Goal: Task Accomplishment & Management: Complete application form

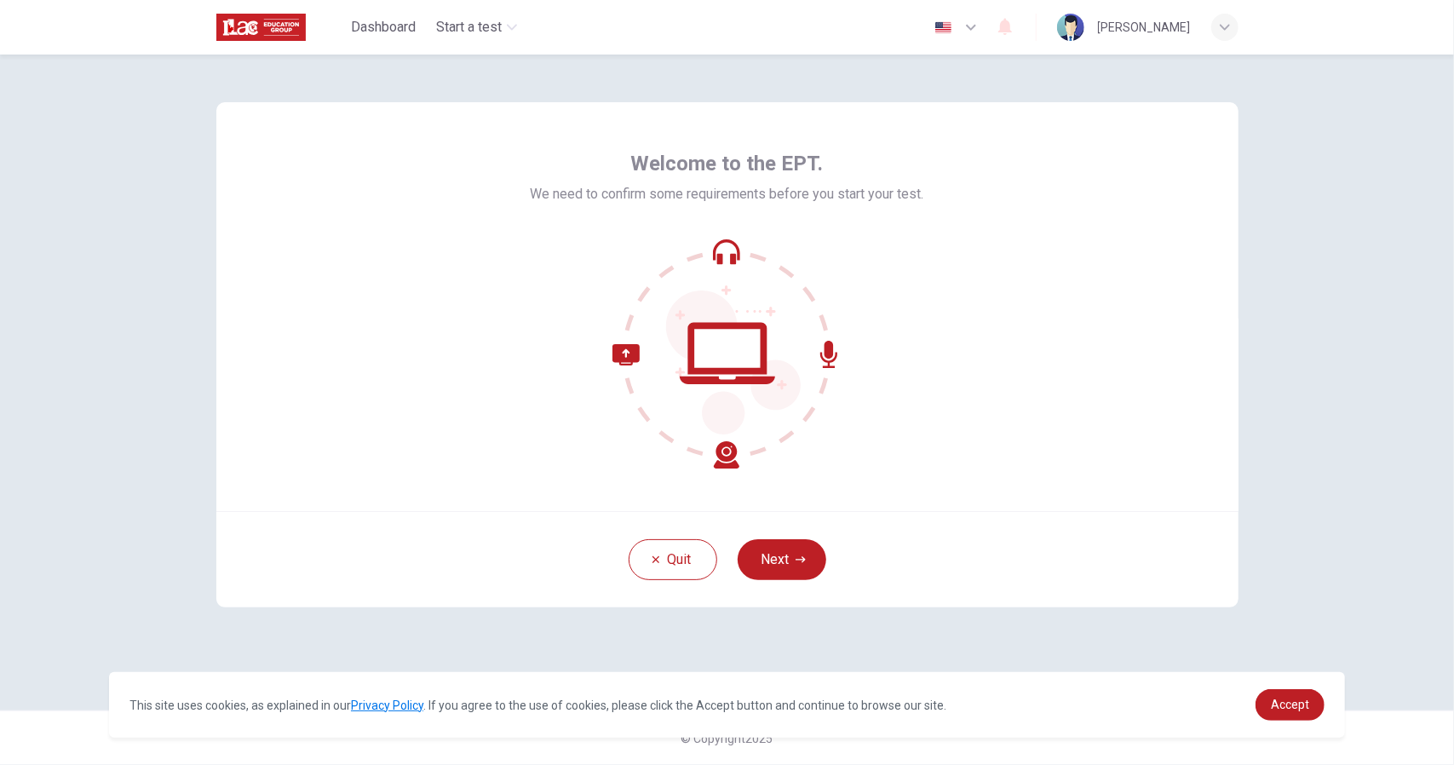
click at [1305, 296] on div "Welcome to the EPT. We need to confirm some requirements before you start your …" at bounding box center [727, 410] width 1454 height 710
click at [801, 574] on button "Next" at bounding box center [782, 559] width 89 height 41
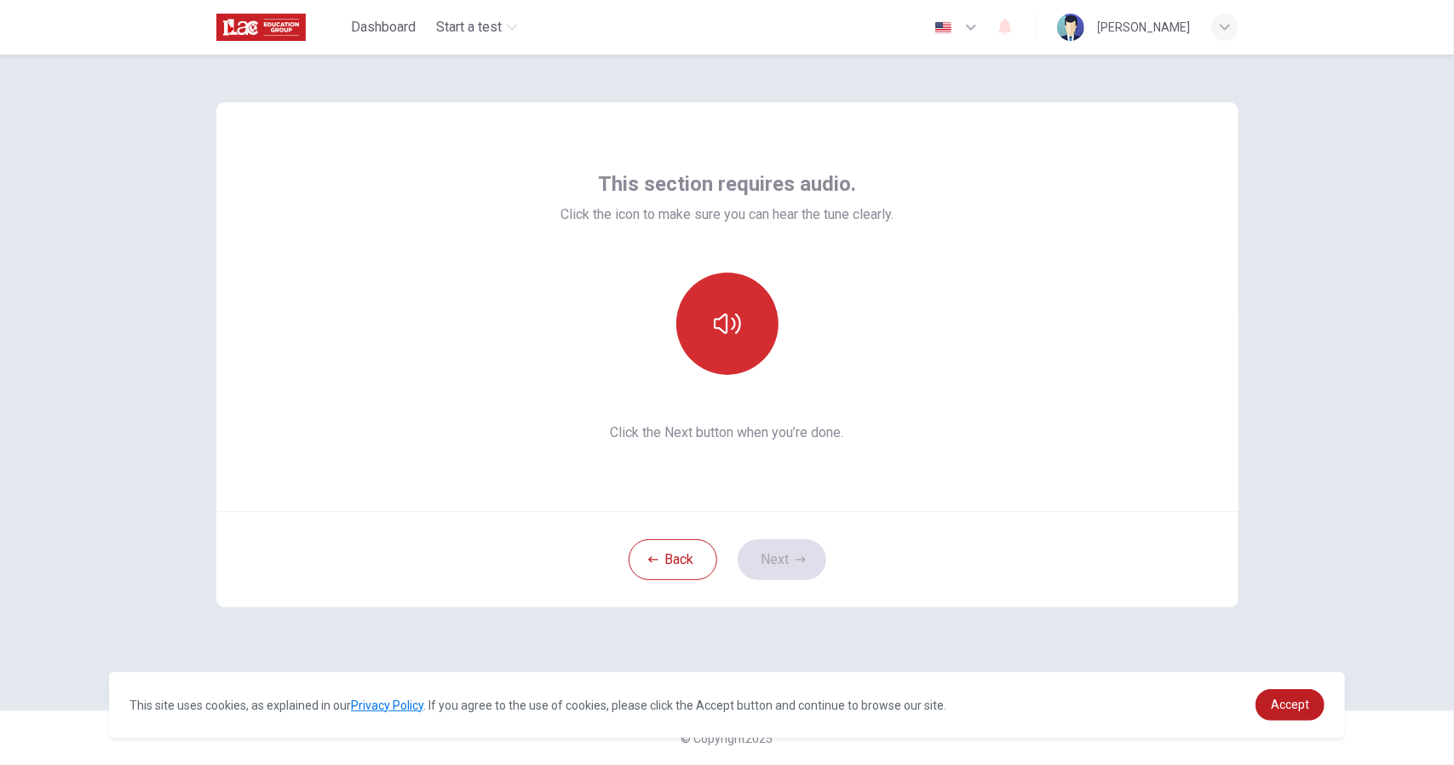
click at [719, 342] on button "button" at bounding box center [727, 324] width 102 height 102
click at [818, 561] on button "Next" at bounding box center [782, 559] width 89 height 41
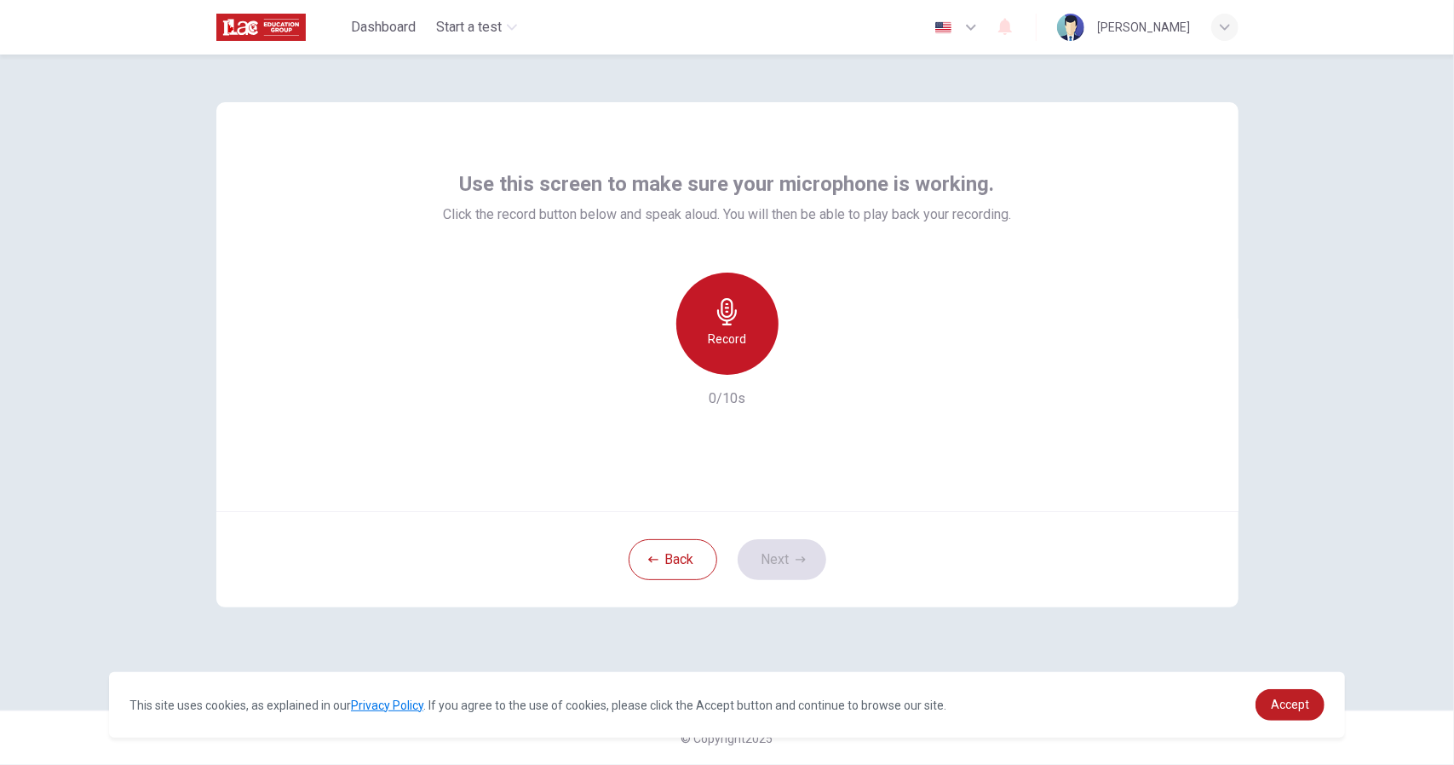
click at [723, 327] on div "Record" at bounding box center [727, 324] width 102 height 102
click at [723, 327] on div "Stop" at bounding box center [727, 324] width 102 height 102
click at [816, 370] on div "Record" at bounding box center [727, 324] width 184 height 102
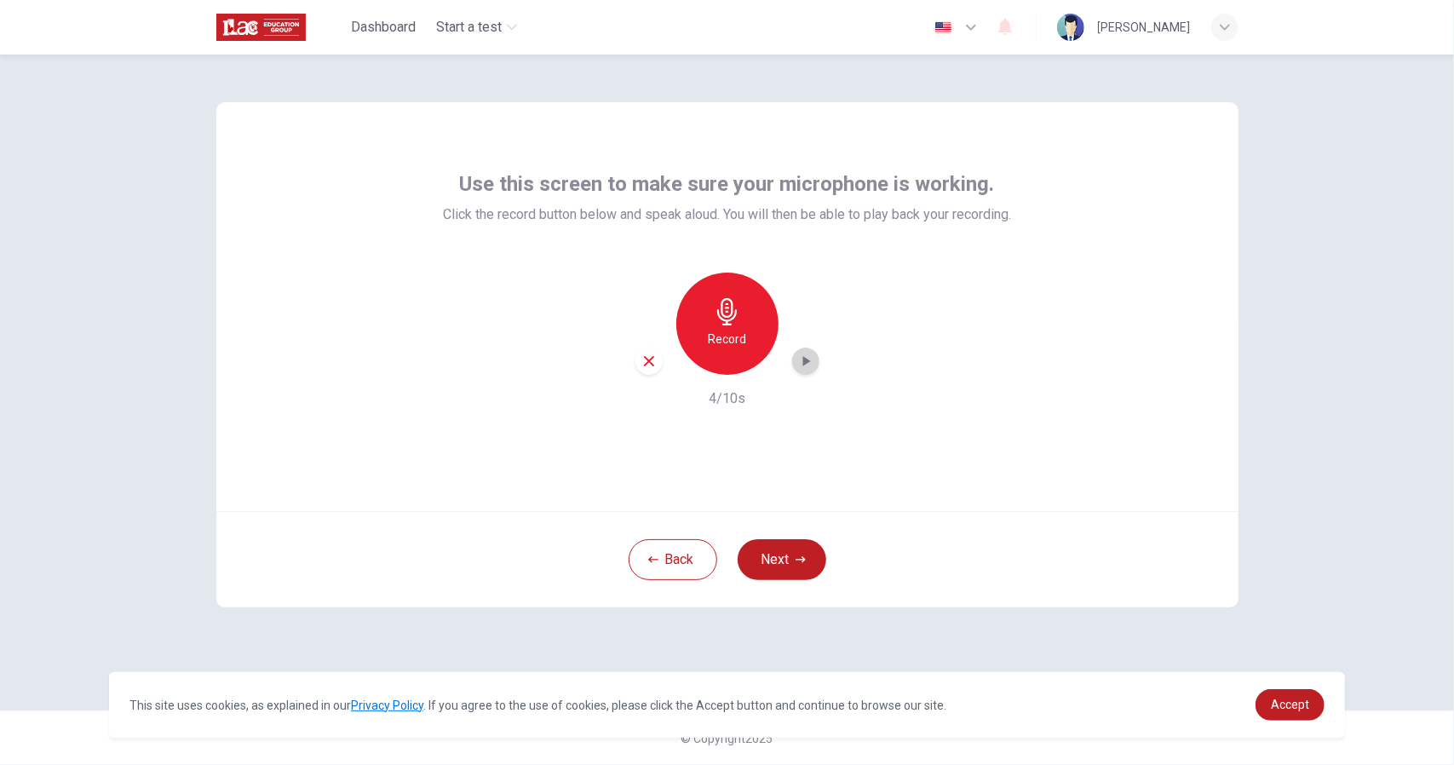
click at [814, 370] on div "button" at bounding box center [805, 360] width 27 height 27
click at [792, 565] on button "Next" at bounding box center [782, 559] width 89 height 41
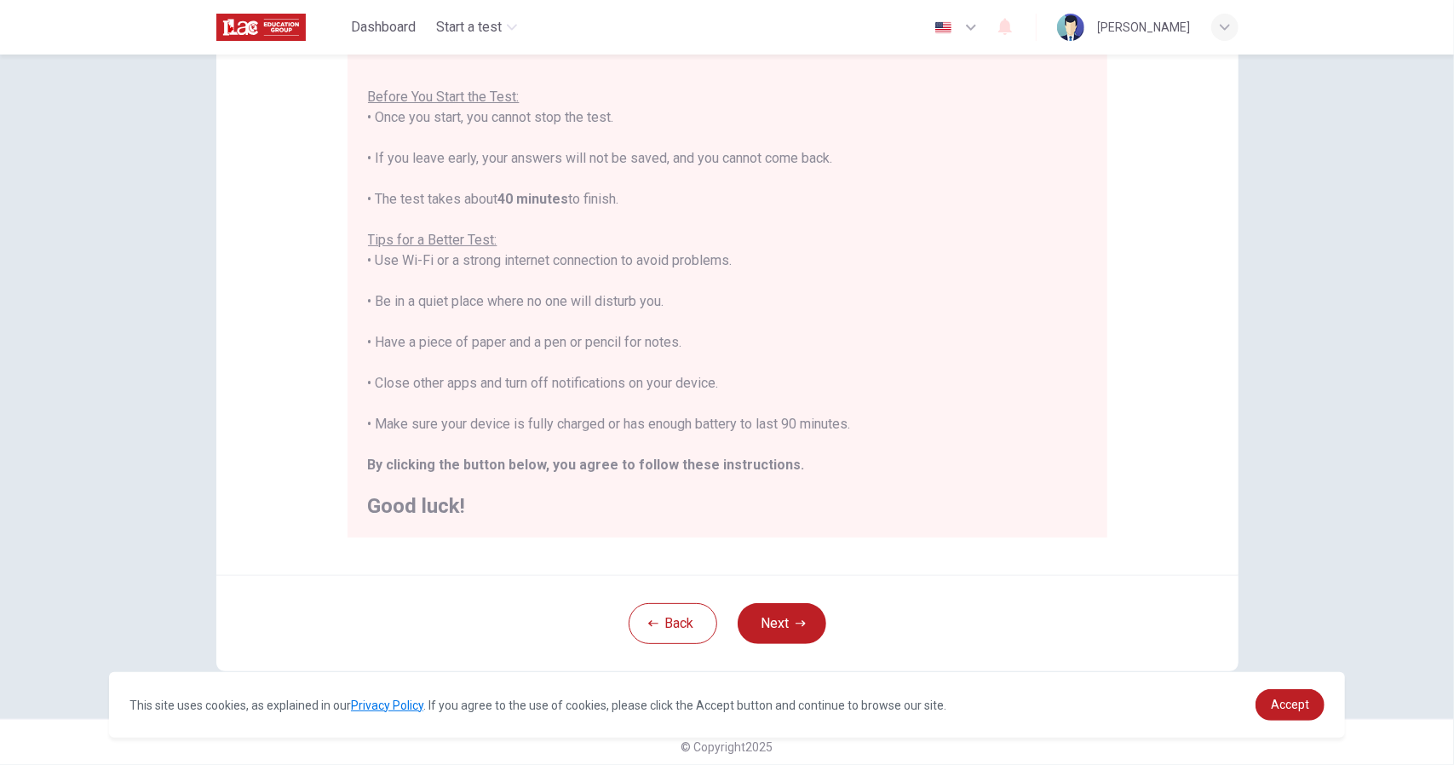
scroll to position [182, 0]
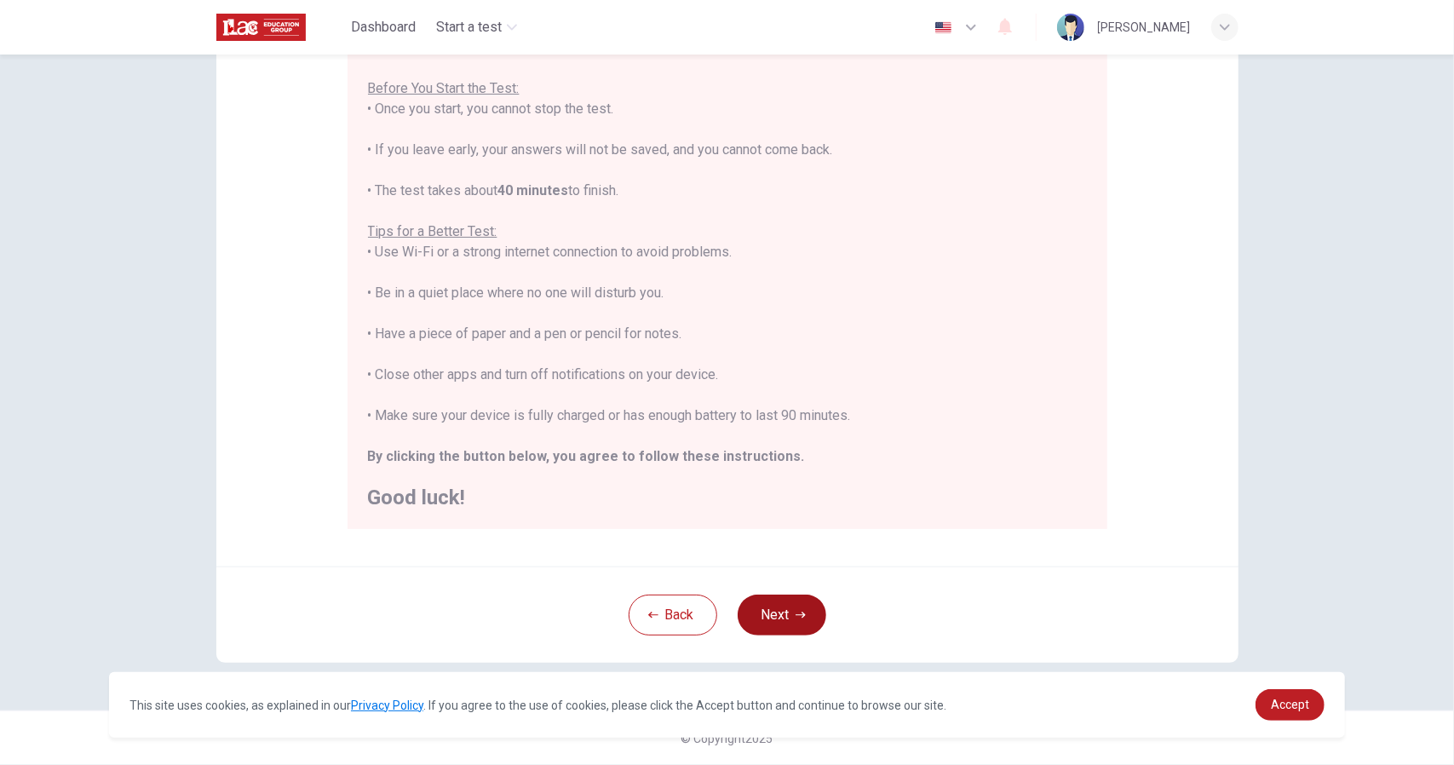
click at [795, 611] on icon "button" at bounding box center [800, 615] width 10 height 10
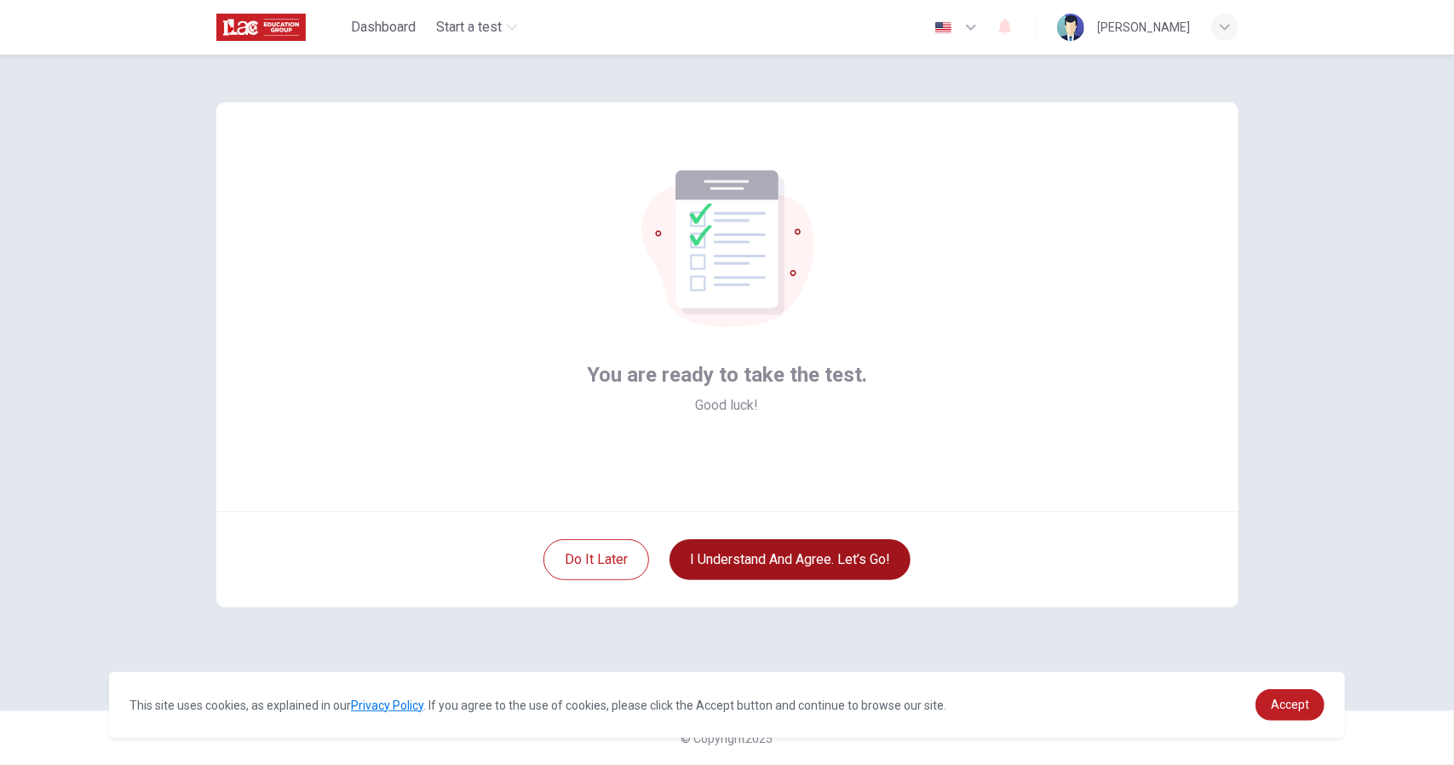
scroll to position [0, 0]
click at [1332, 366] on div "You are ready to take the test. Good luck! Do it later I understand and agree. …" at bounding box center [727, 410] width 1454 height 710
click at [857, 571] on button "I understand and agree. Let’s go!" at bounding box center [789, 559] width 241 height 41
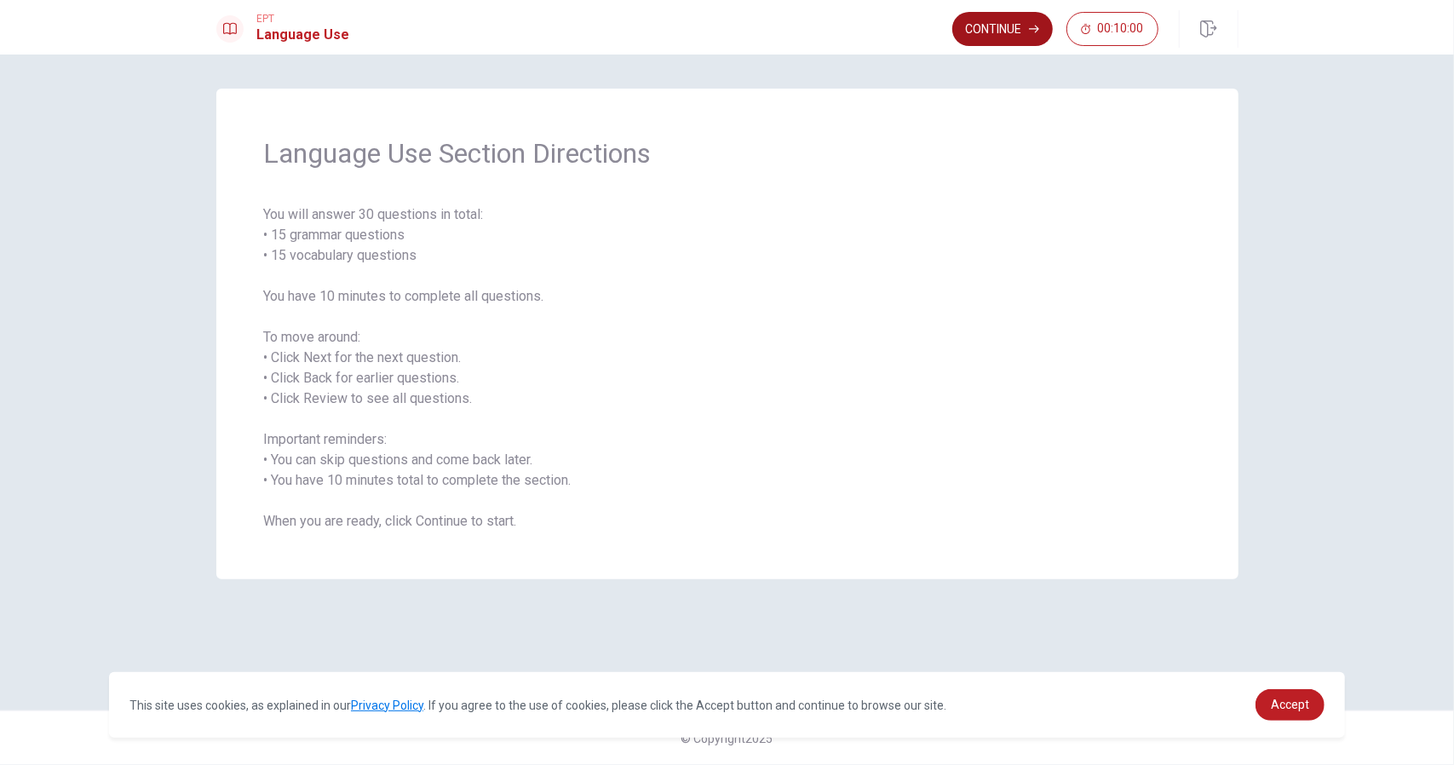
click at [994, 18] on button "Continue" at bounding box center [1002, 29] width 100 height 34
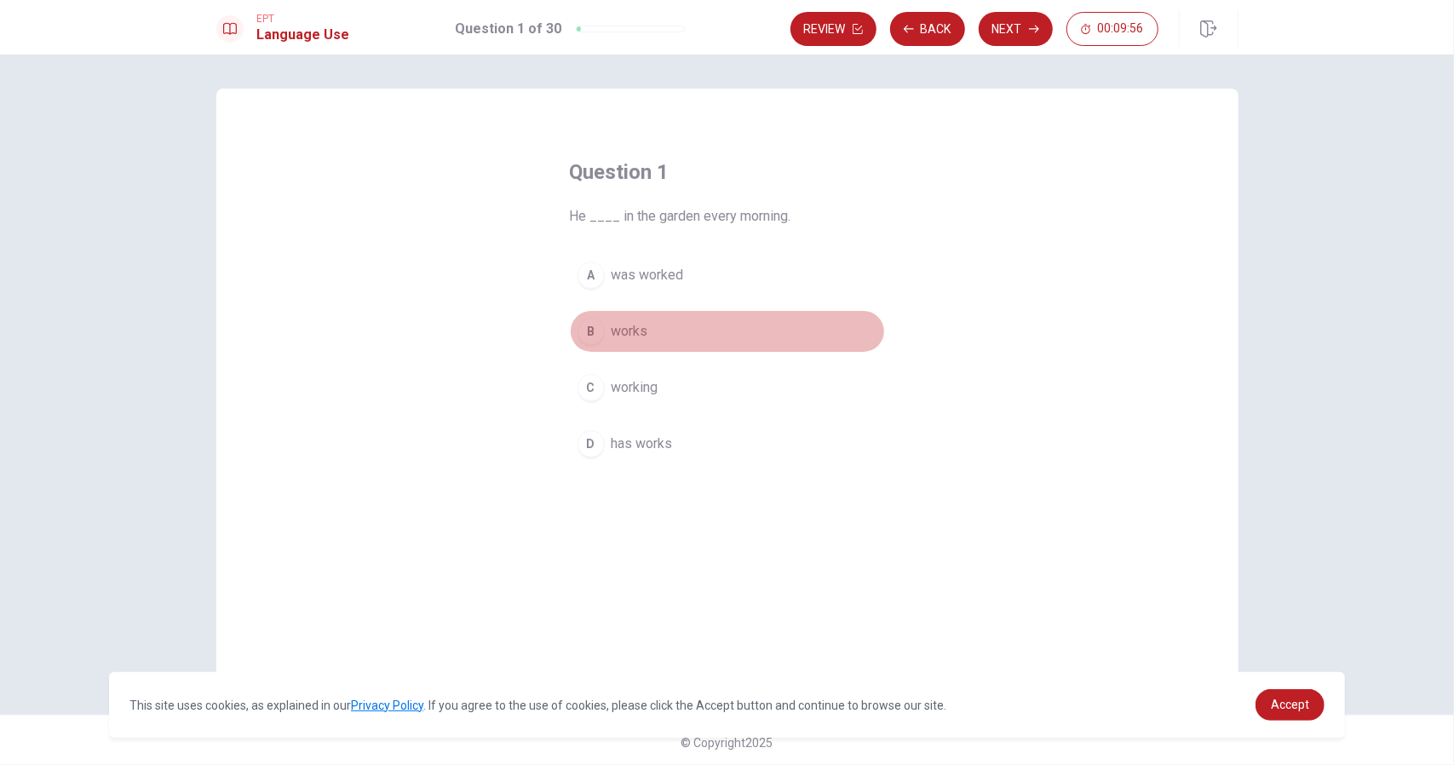
click at [590, 324] on div "B" at bounding box center [590, 331] width 27 height 27
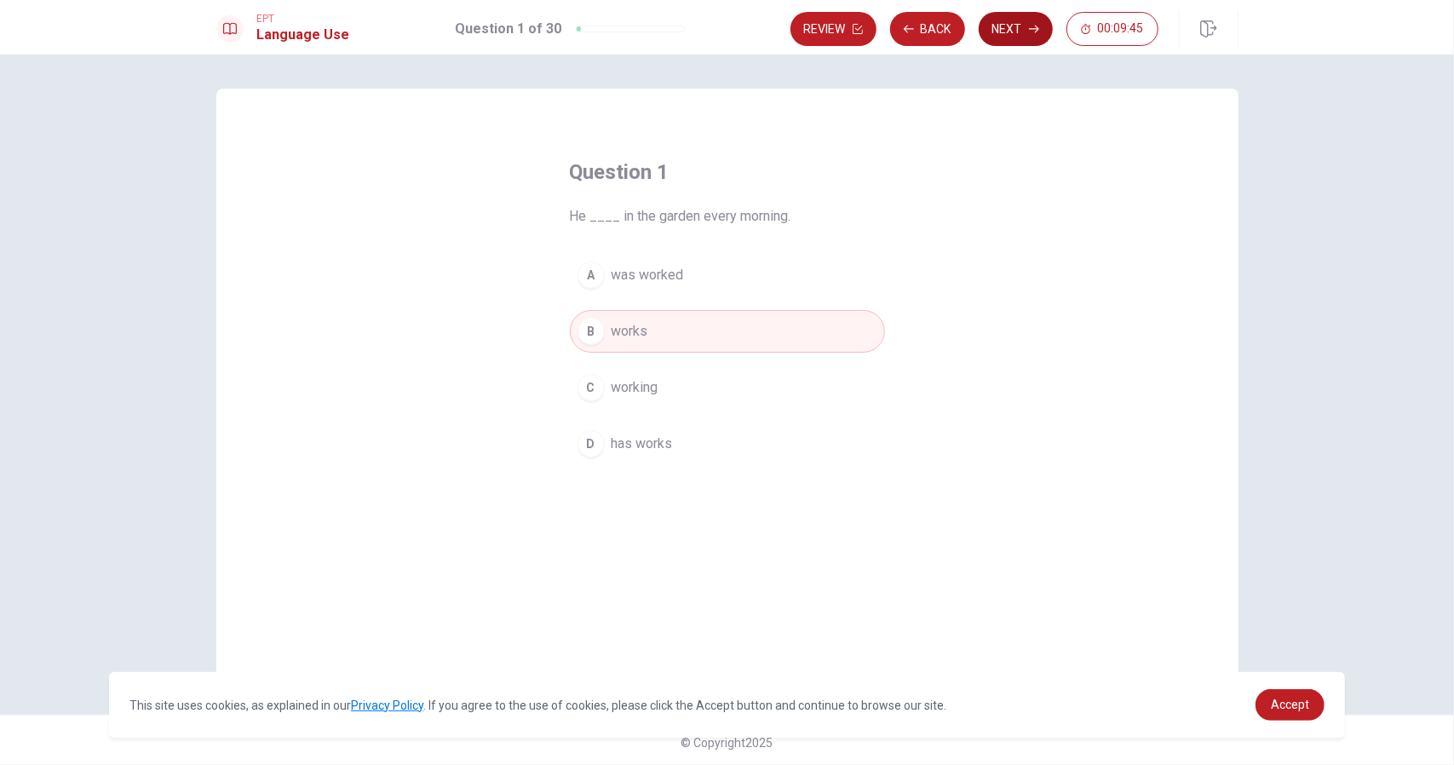
click at [1020, 28] on button "Next" at bounding box center [1016, 29] width 74 height 34
click at [583, 281] on div "A" at bounding box center [590, 274] width 27 height 27
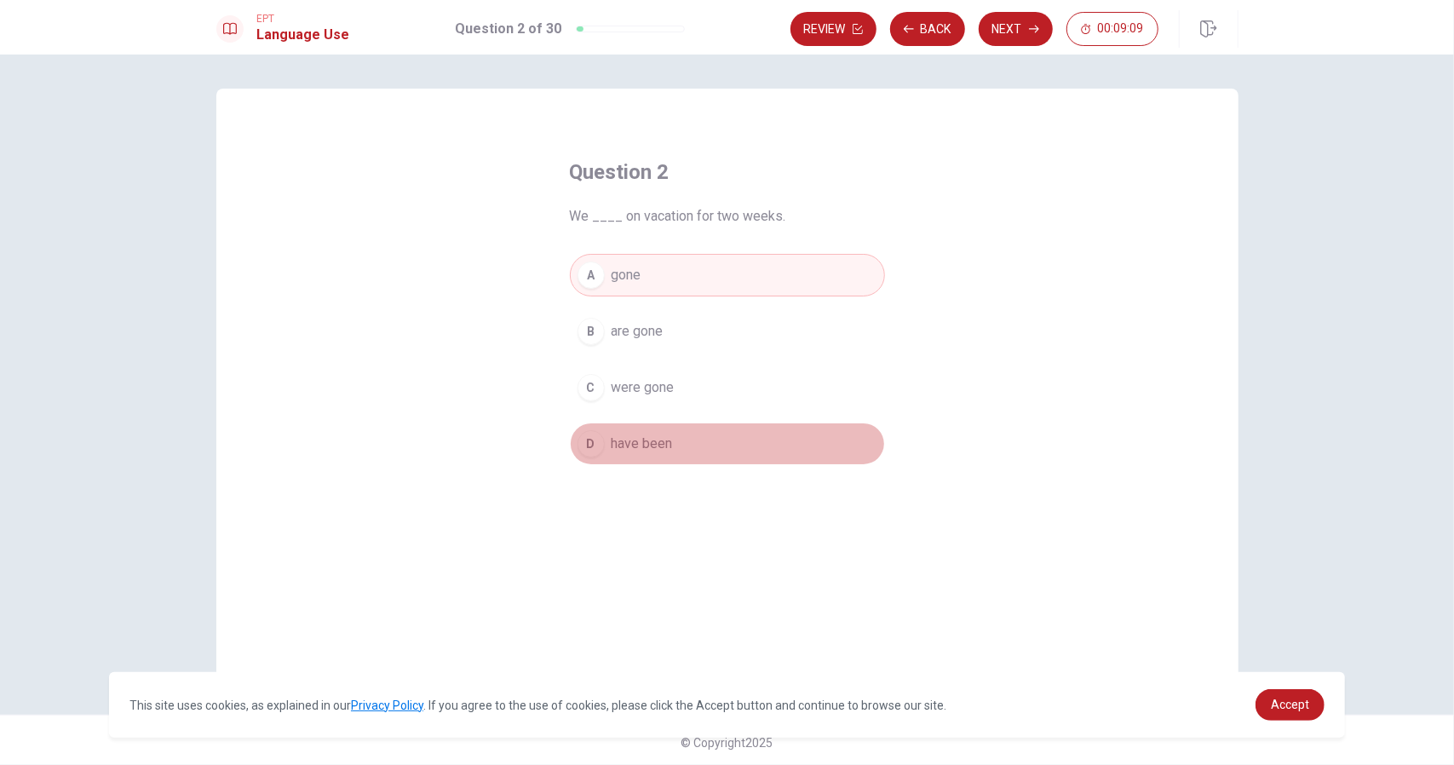
click at [612, 442] on span "have been" at bounding box center [642, 444] width 61 height 20
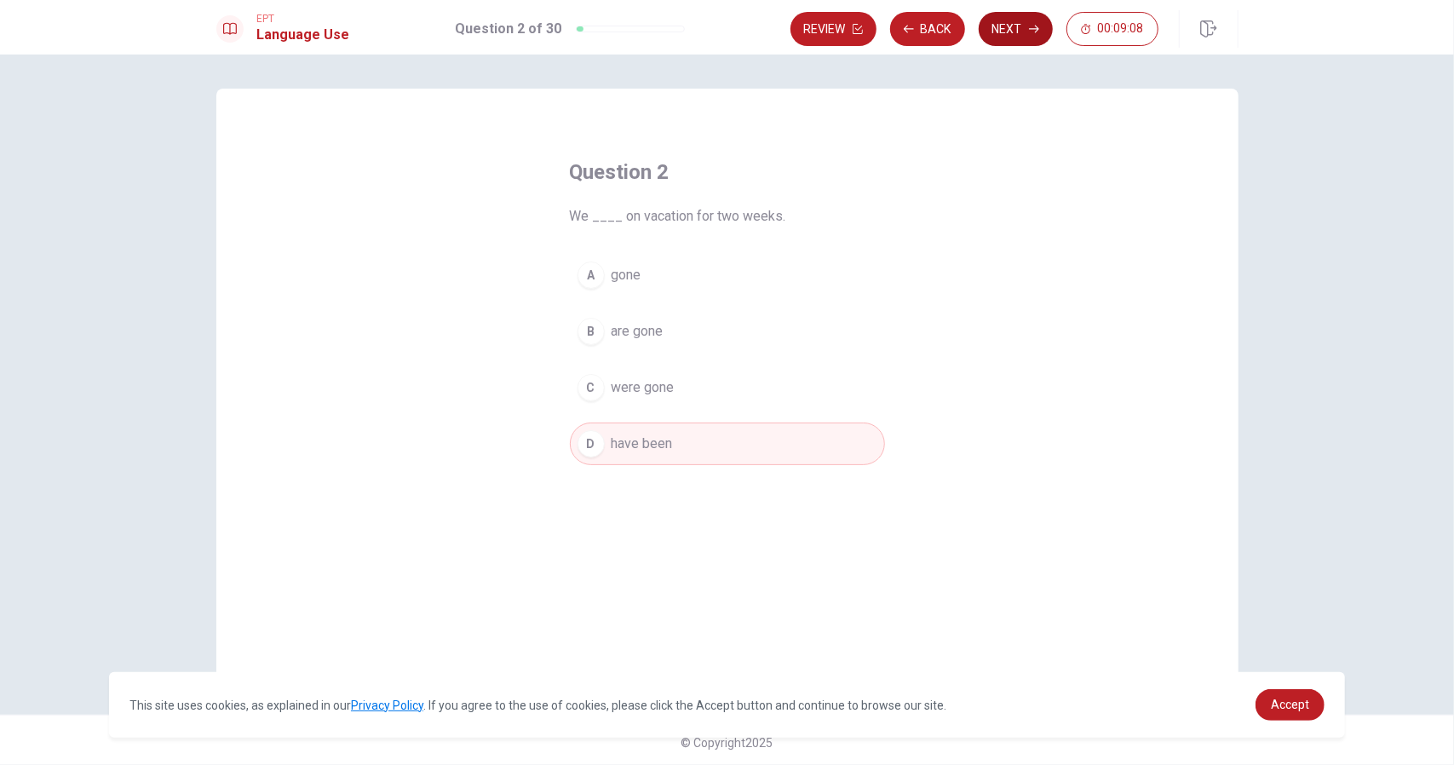
click at [1014, 26] on button "Next" at bounding box center [1016, 29] width 74 height 34
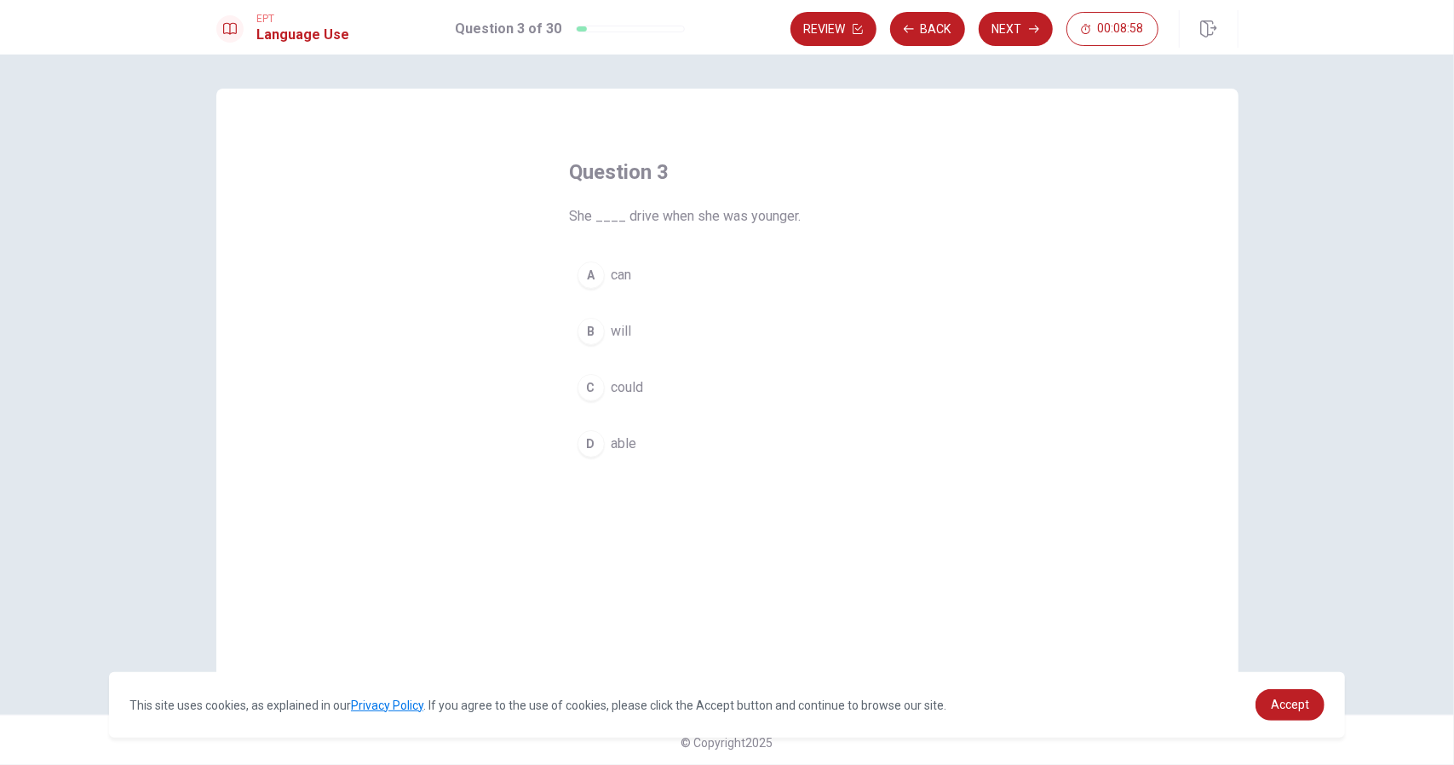
click at [612, 386] on span "could" at bounding box center [628, 387] width 32 height 20
click at [1022, 28] on button "Next" at bounding box center [1016, 29] width 74 height 34
click at [612, 437] on span "have" at bounding box center [626, 444] width 28 height 20
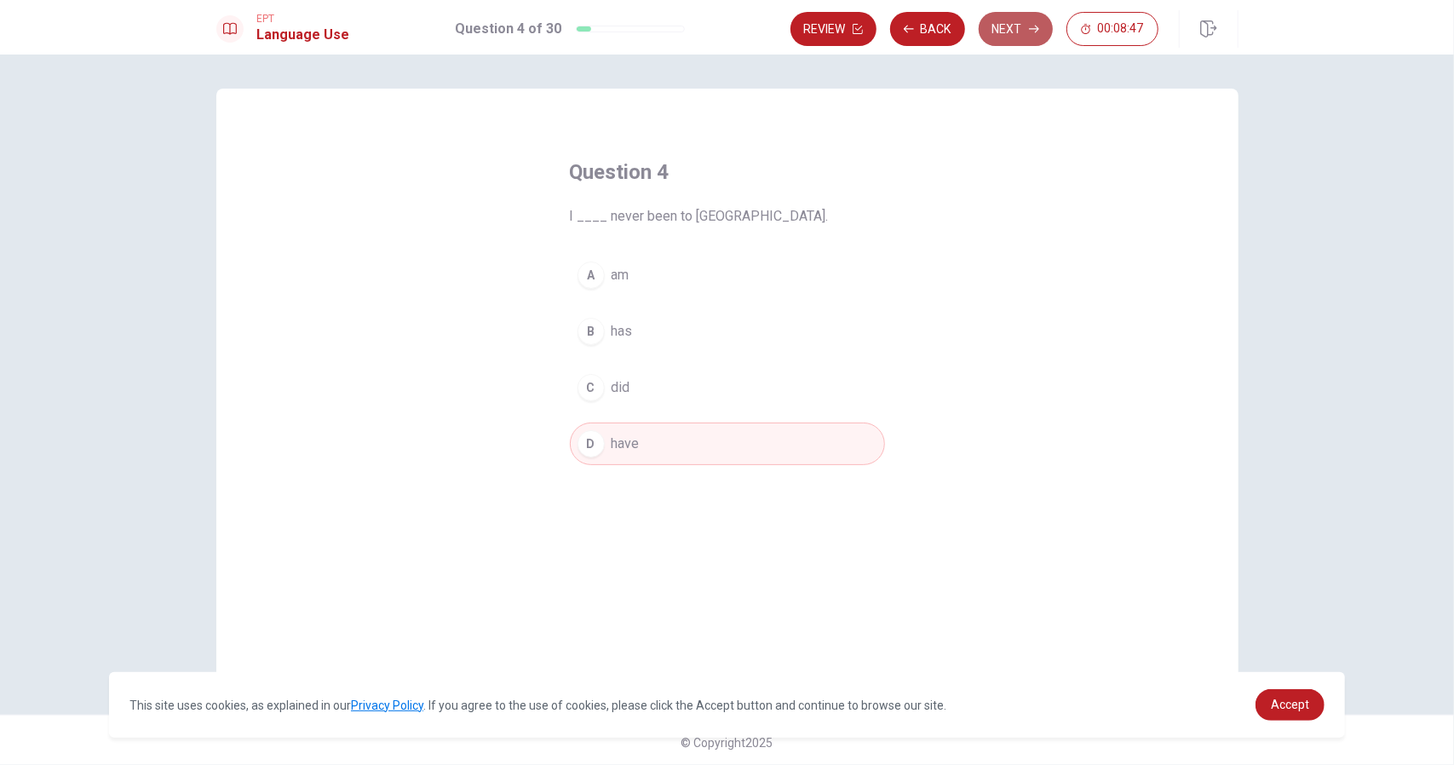
click at [1003, 21] on button "Next" at bounding box center [1016, 29] width 74 height 34
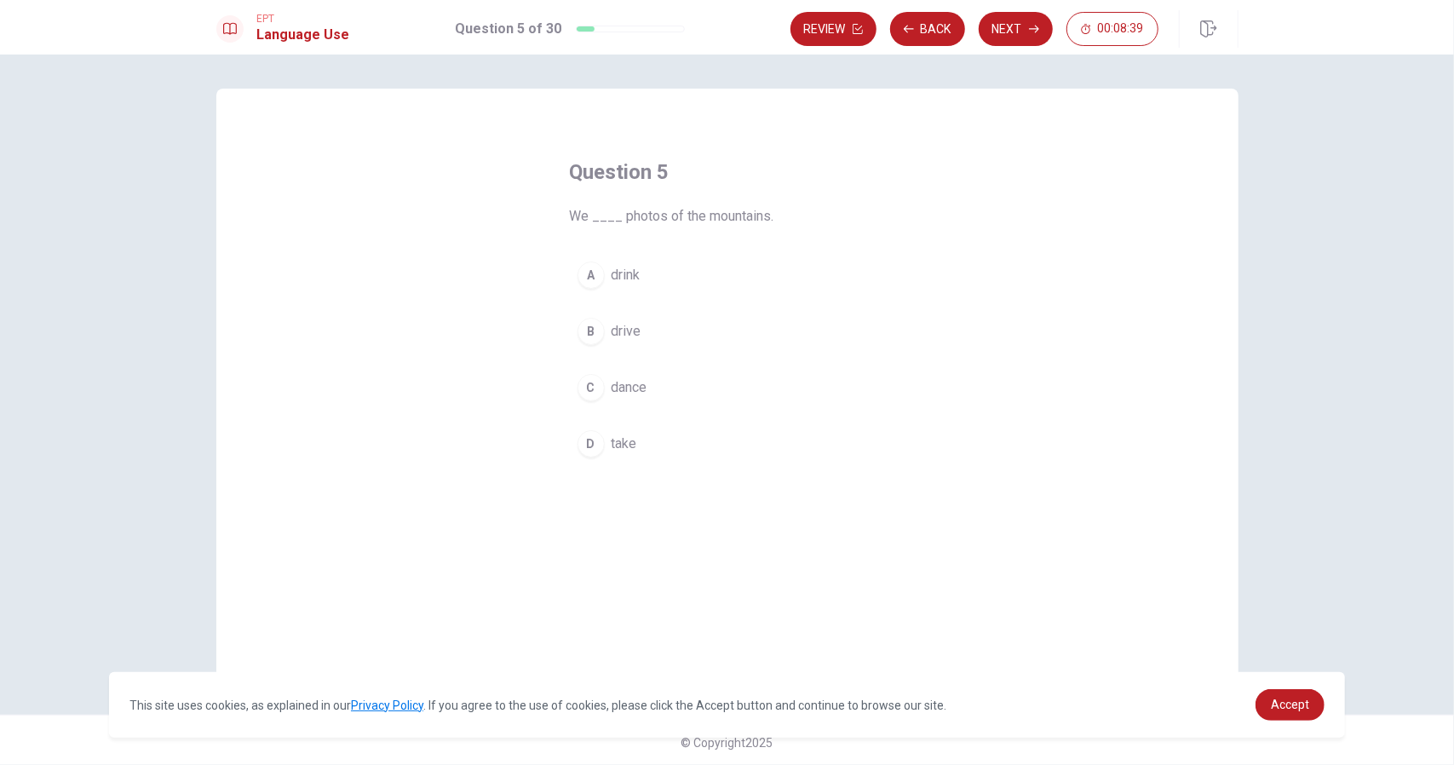
click at [627, 439] on span "take" at bounding box center [625, 444] width 26 height 20
click at [1013, 35] on button "Next" at bounding box center [1016, 29] width 74 height 34
click at [603, 340] on button "B table" at bounding box center [727, 331] width 315 height 43
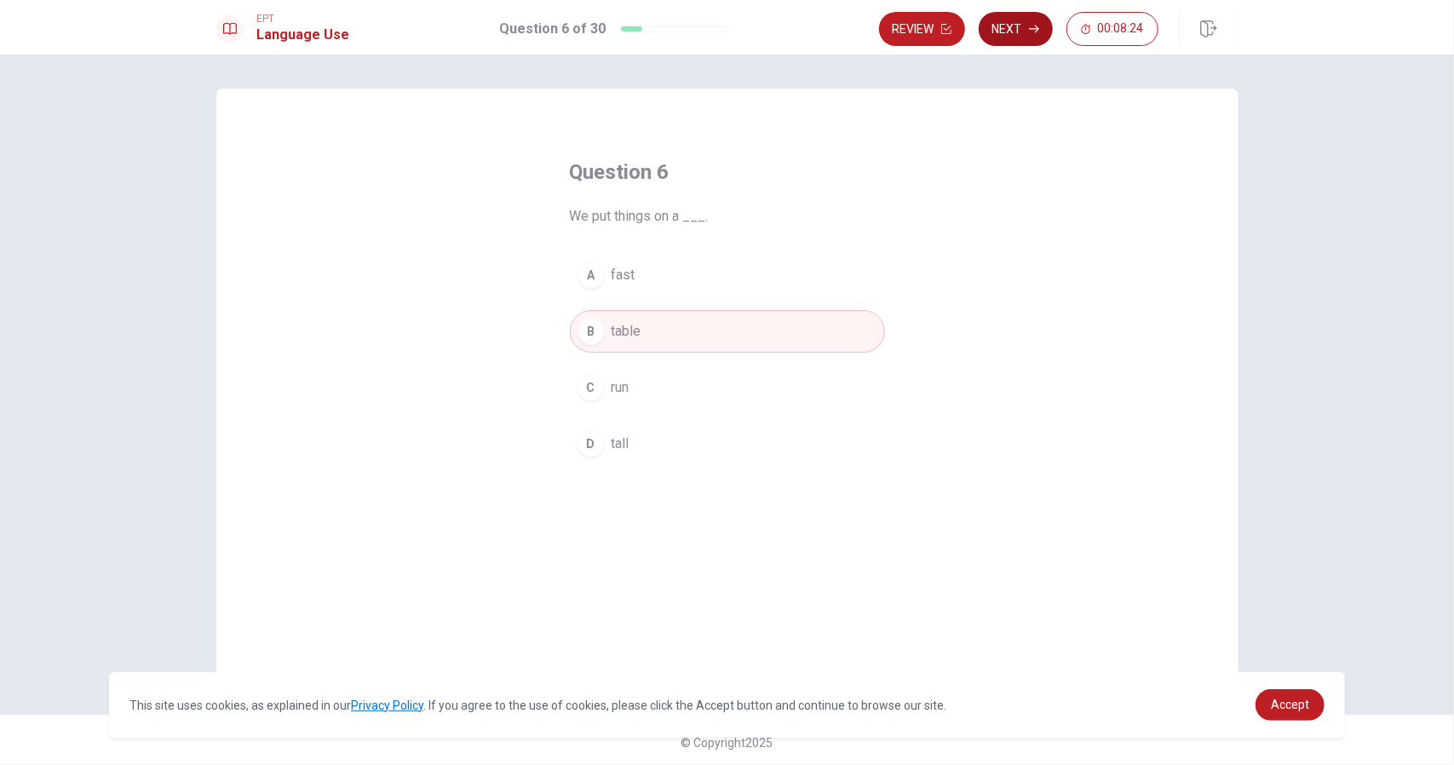
click at [1031, 31] on icon "button" at bounding box center [1034, 29] width 10 height 10
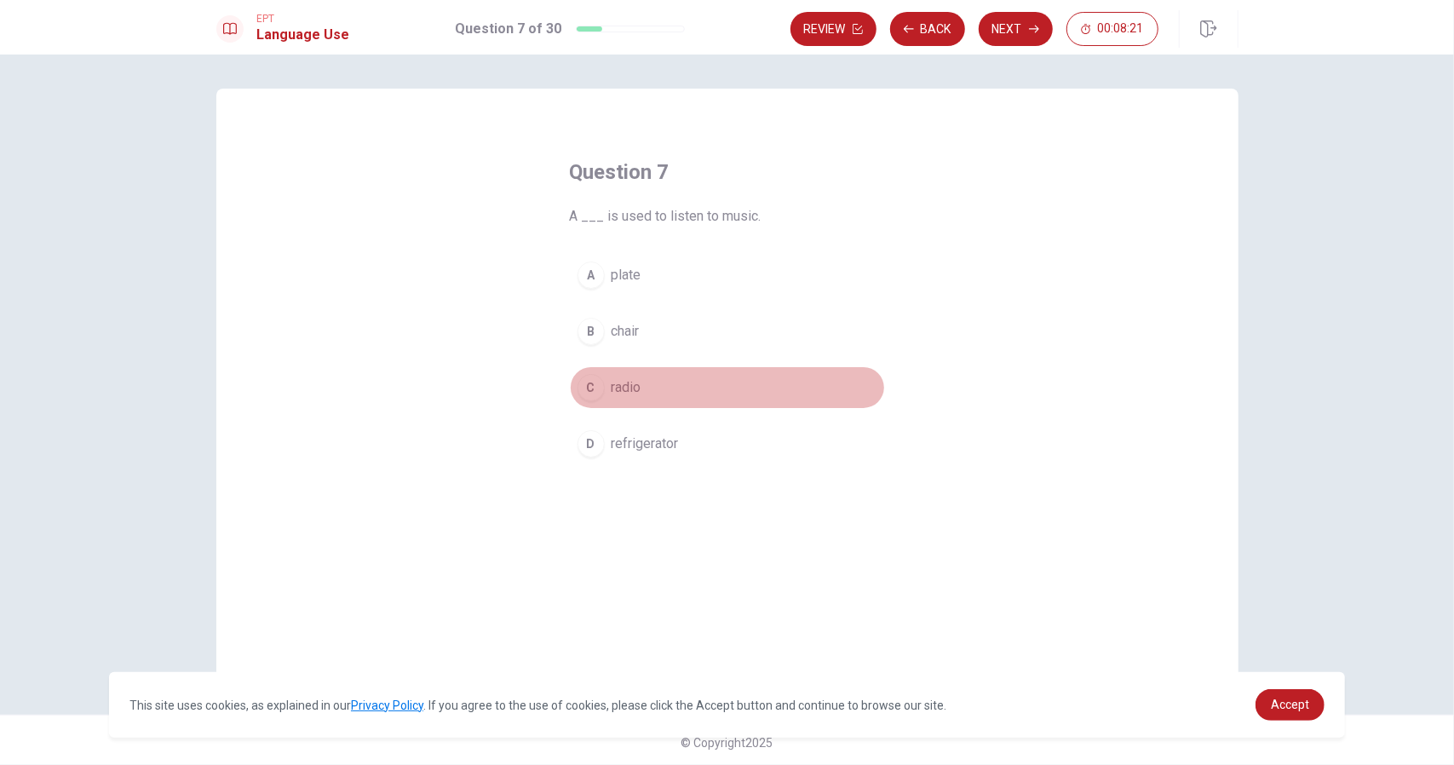
click at [629, 386] on span "radio" at bounding box center [627, 387] width 30 height 20
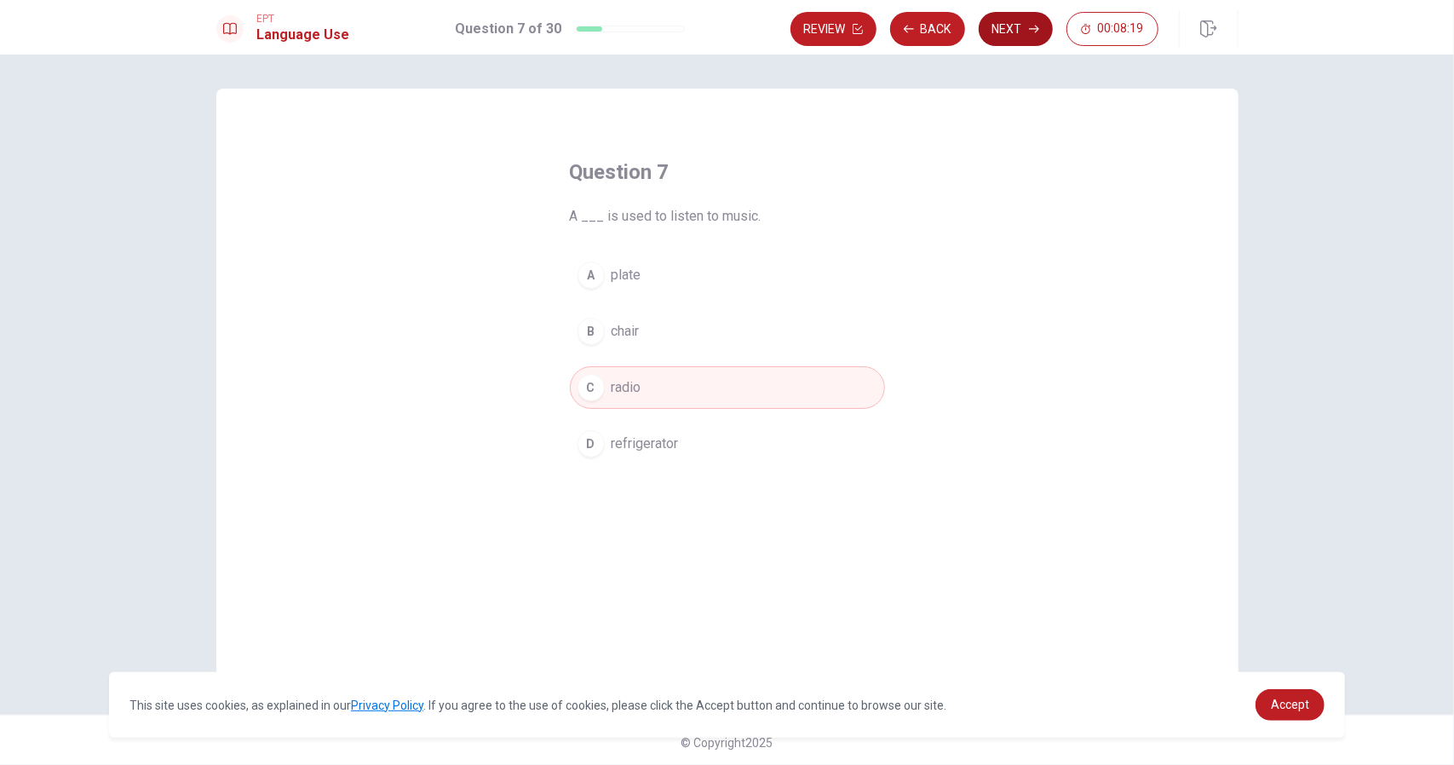
click at [1002, 27] on button "Next" at bounding box center [1016, 29] width 74 height 34
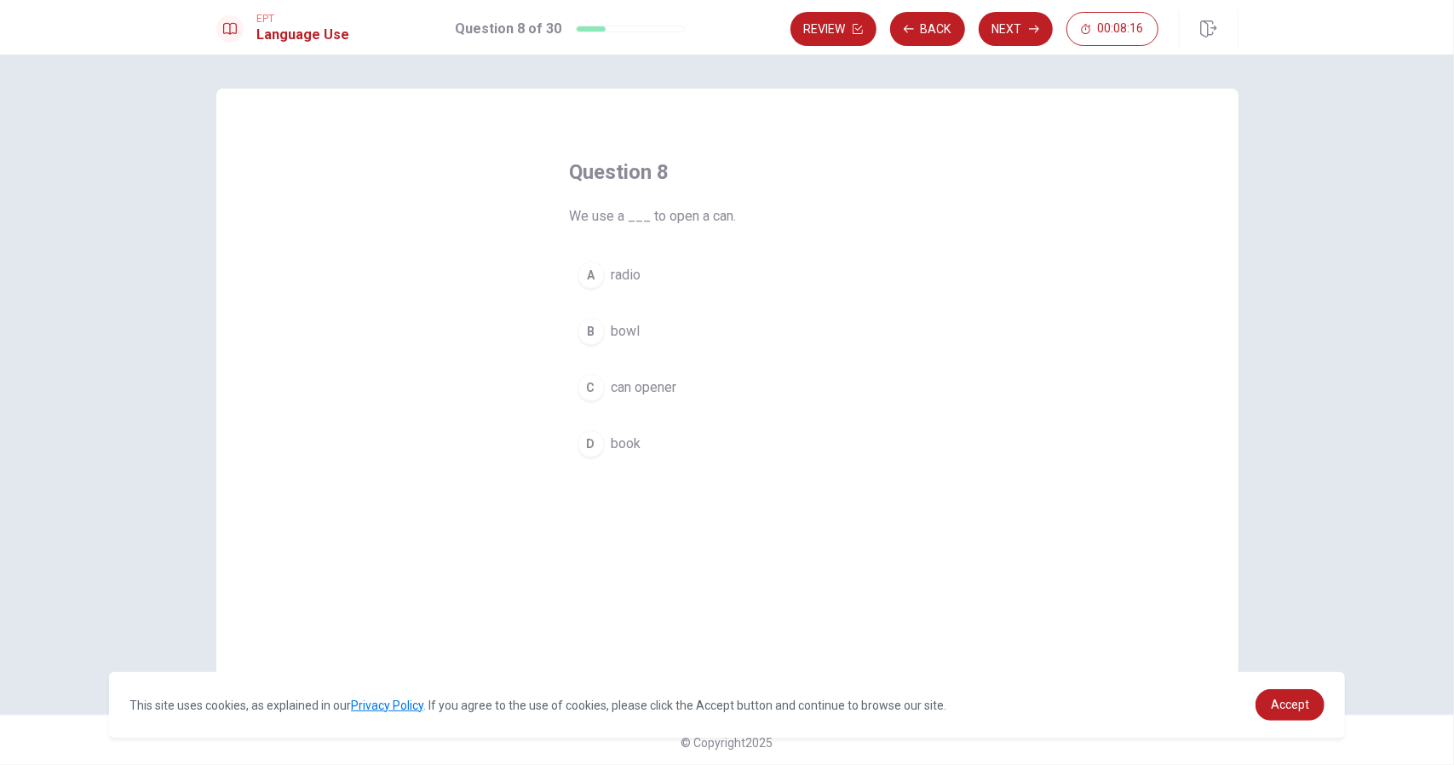
click at [652, 390] on span "can opener" at bounding box center [645, 387] width 66 height 20
click at [1033, 28] on icon "button" at bounding box center [1034, 30] width 10 height 8
click at [622, 382] on span "heavy" at bounding box center [629, 387] width 35 height 20
click at [996, 28] on button "Next" at bounding box center [1016, 29] width 74 height 34
click at [623, 384] on span "will see" at bounding box center [635, 387] width 47 height 20
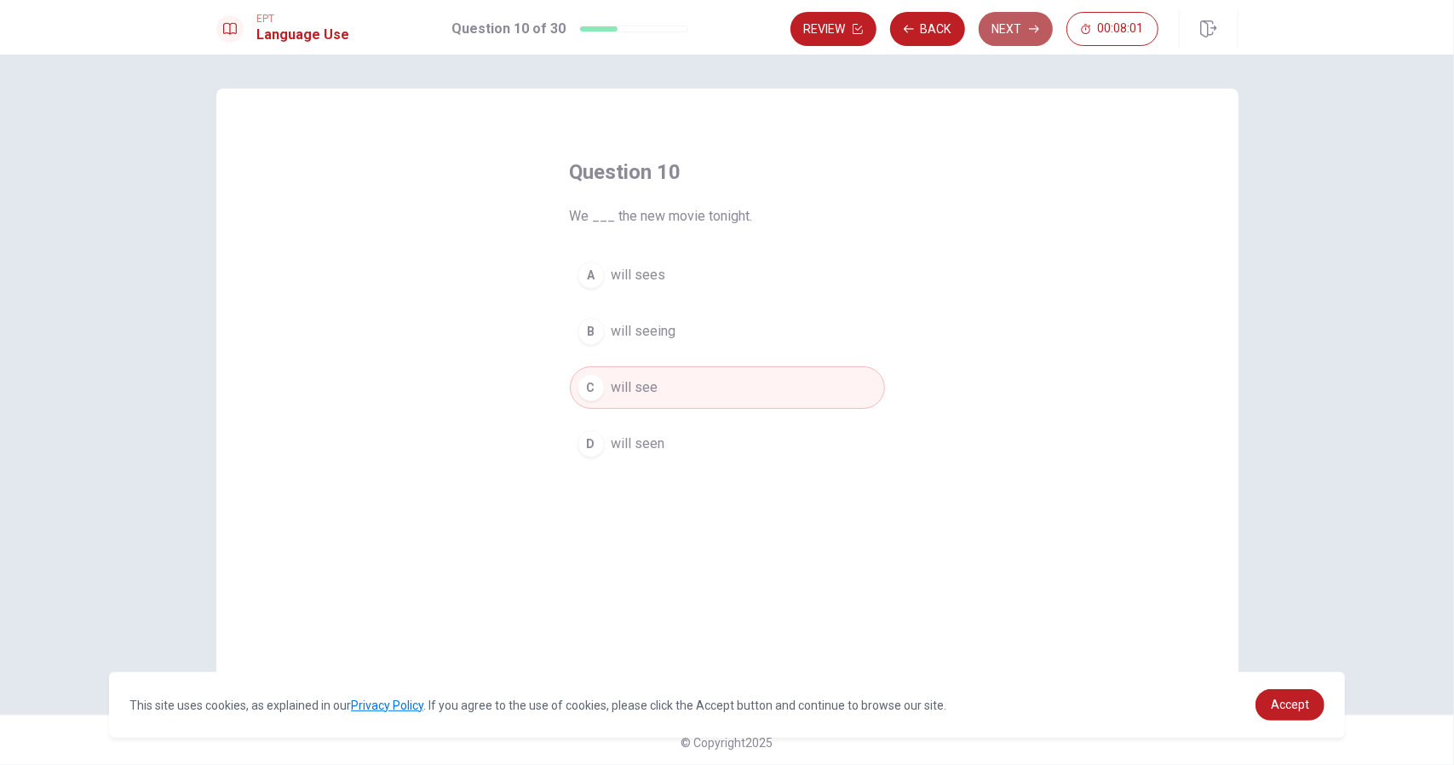
click at [1008, 41] on button "Next" at bounding box center [1016, 29] width 74 height 34
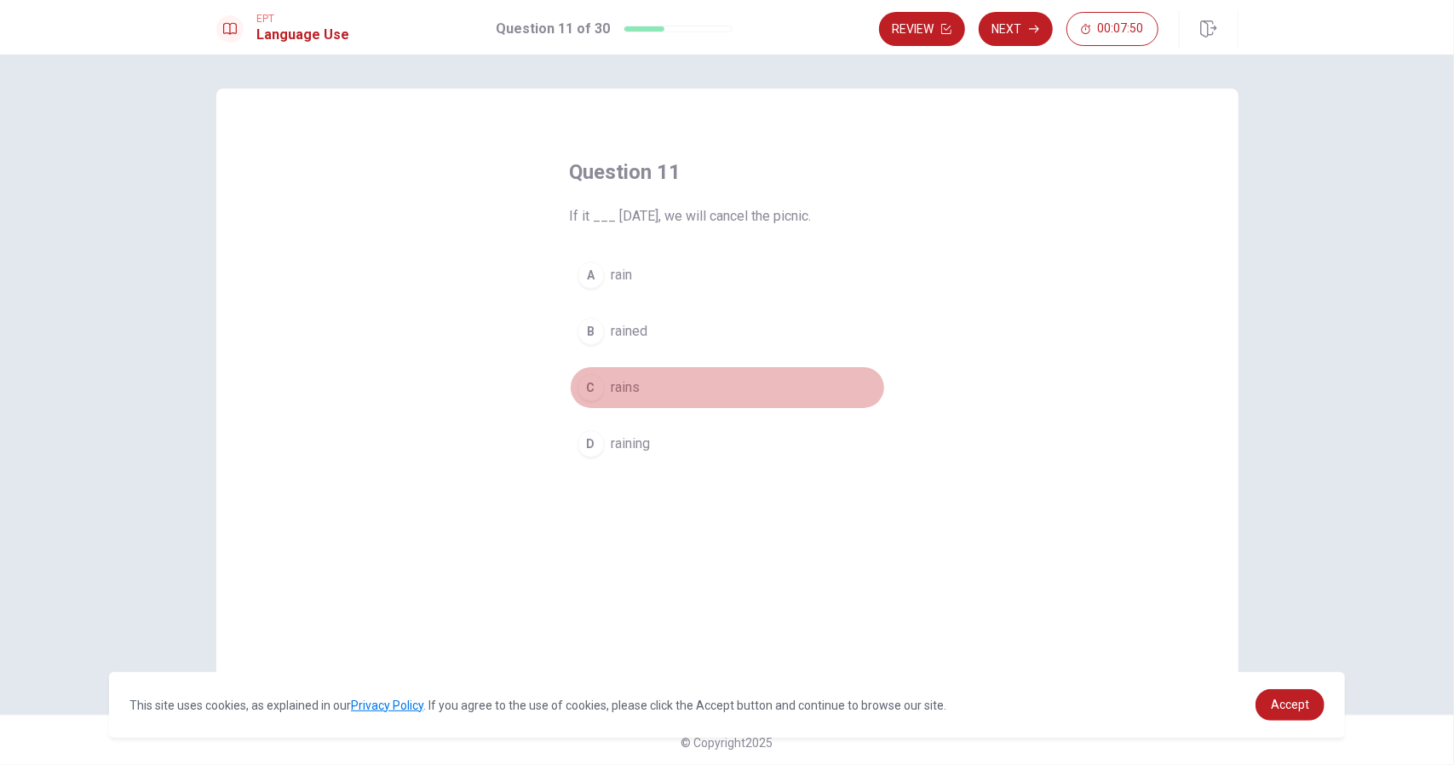
click at [623, 382] on span "rains" at bounding box center [626, 387] width 29 height 20
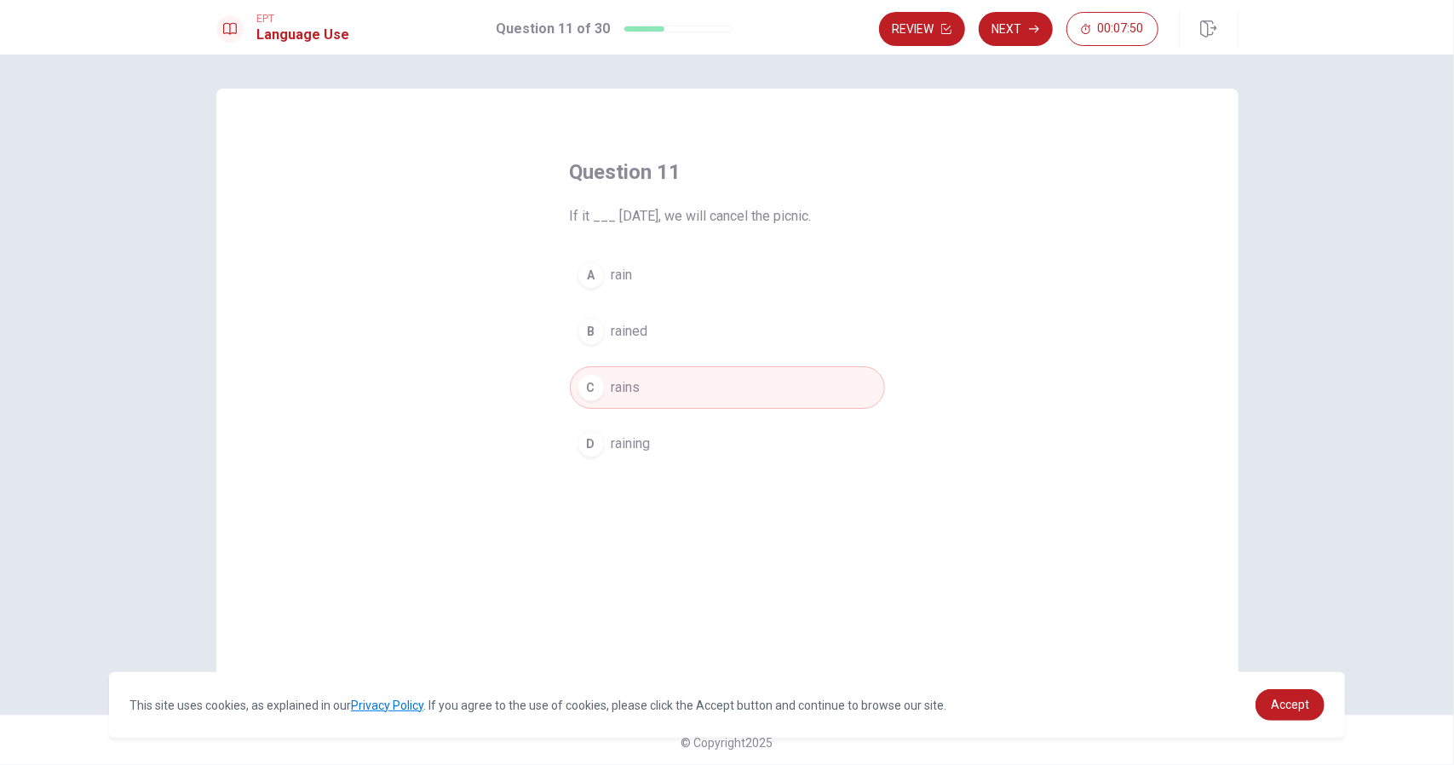
click at [1006, 23] on button "Next" at bounding box center [1016, 29] width 74 height 34
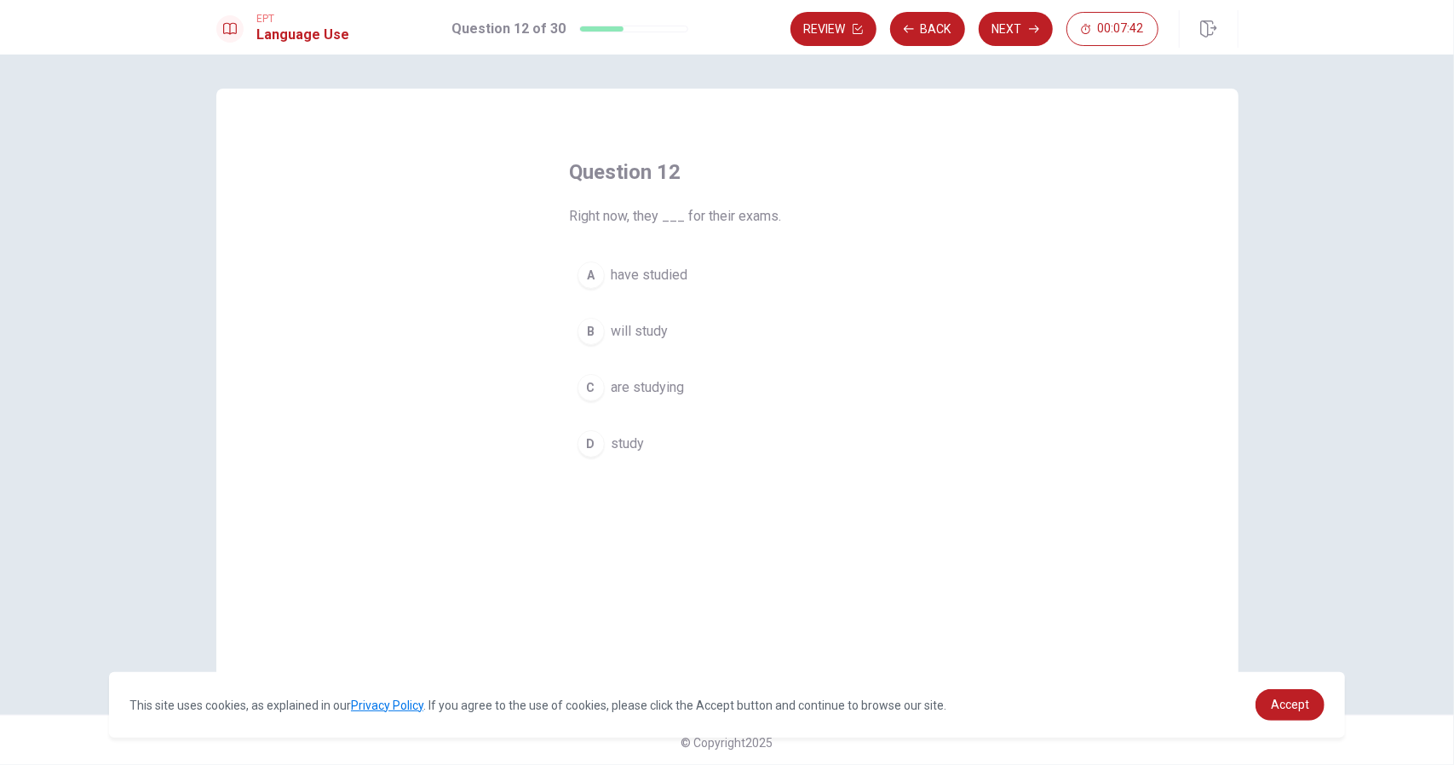
click at [653, 385] on span "are studying" at bounding box center [648, 387] width 73 height 20
click at [1019, 26] on button "Next" at bounding box center [1016, 29] width 74 height 34
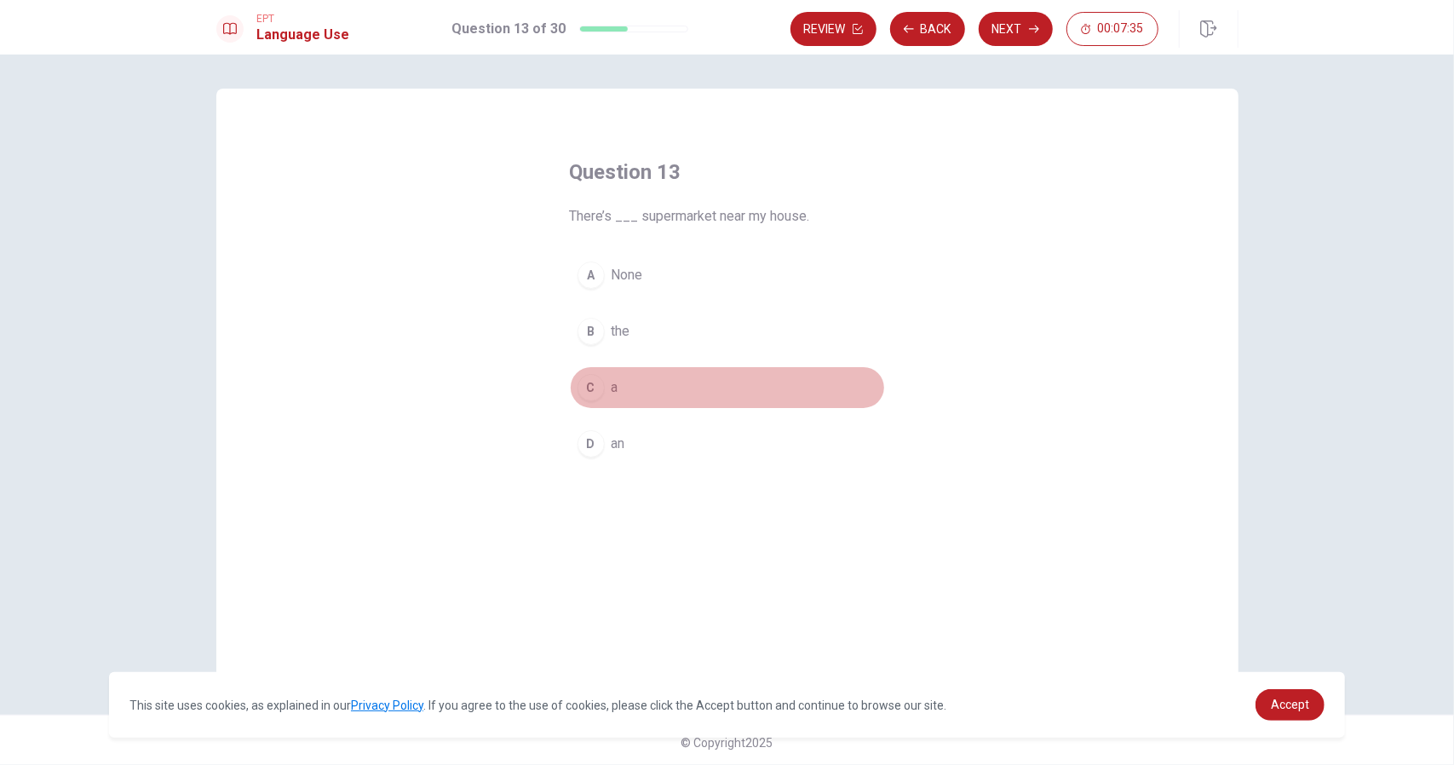
click at [612, 384] on span "a" at bounding box center [615, 387] width 7 height 20
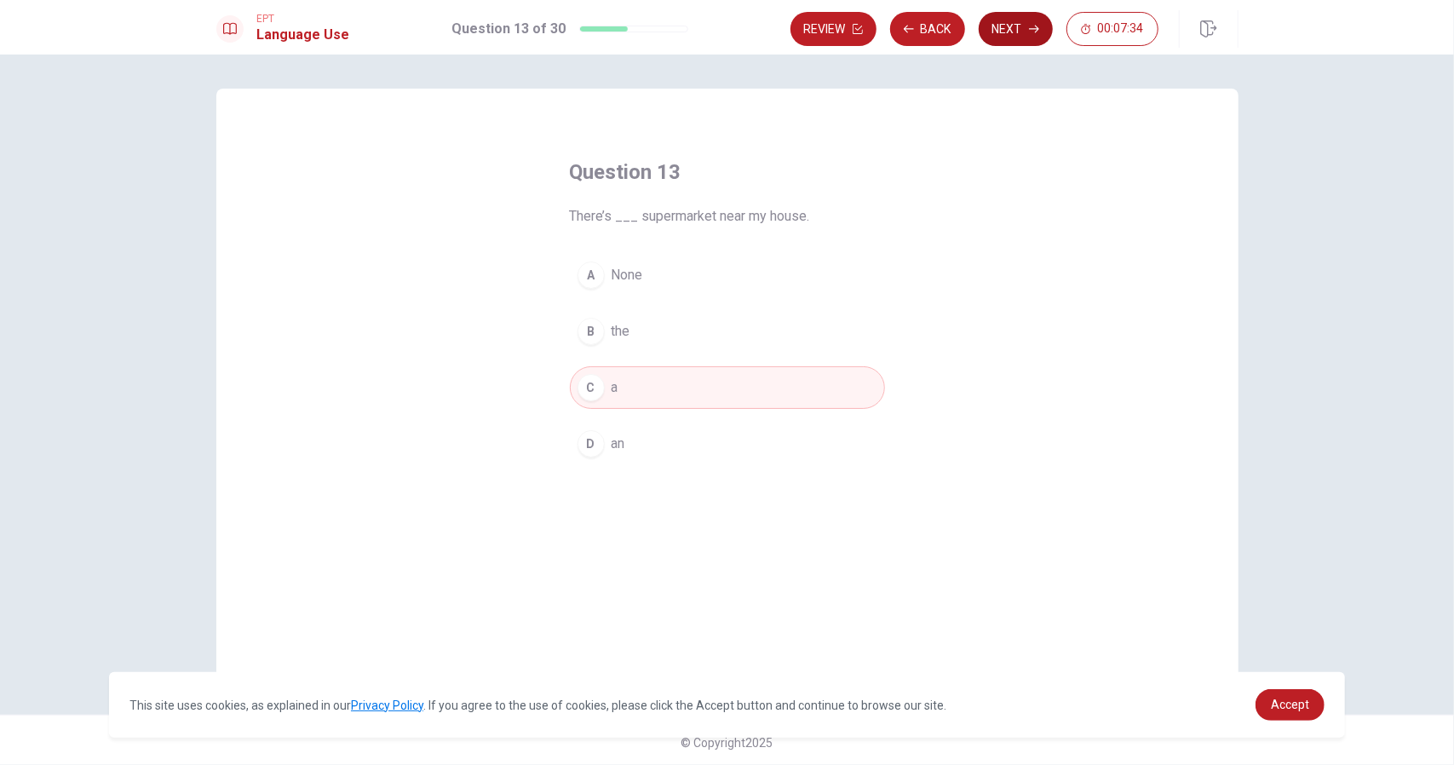
click at [1015, 34] on button "Next" at bounding box center [1016, 29] width 74 height 34
click at [644, 273] on span "received" at bounding box center [638, 275] width 52 height 20
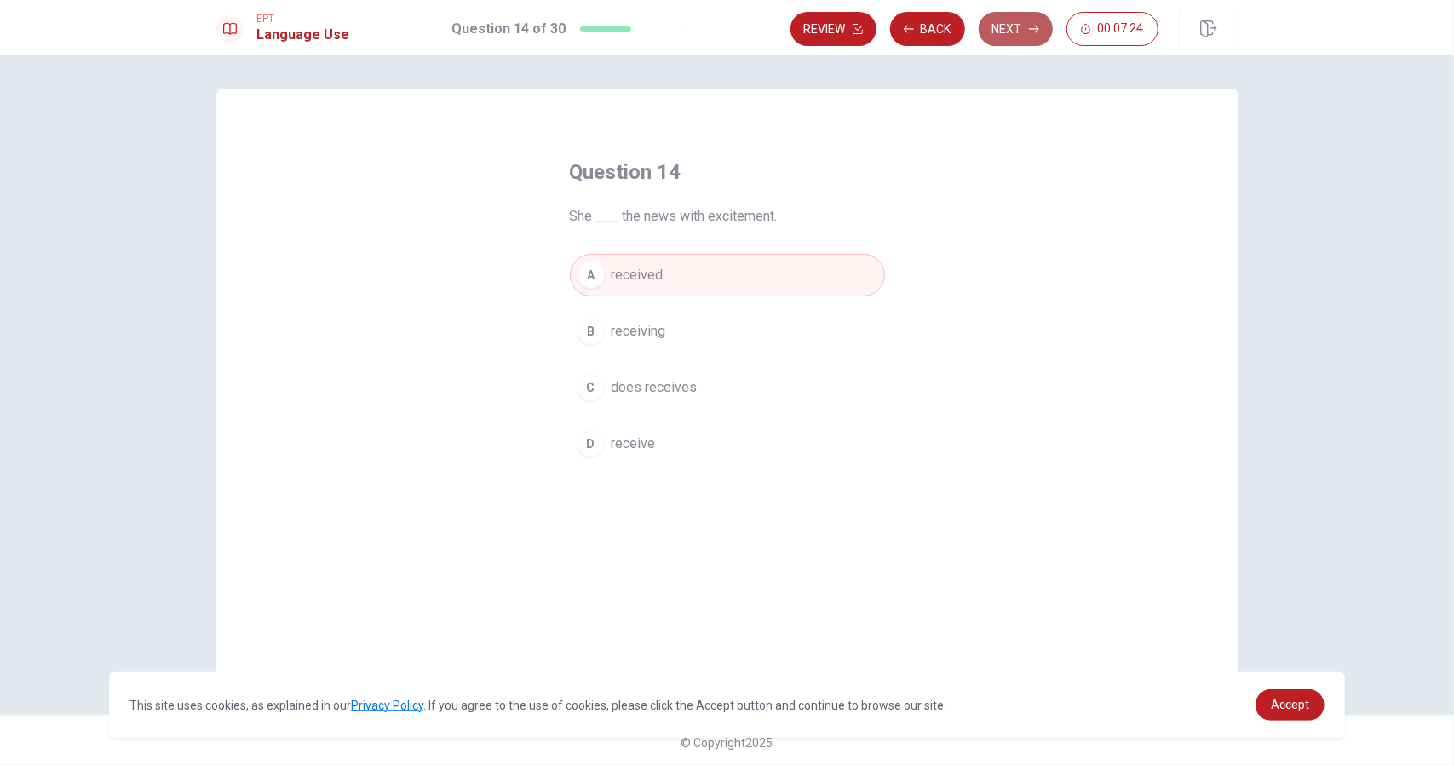
click at [996, 34] on button "Next" at bounding box center [1016, 29] width 74 height 34
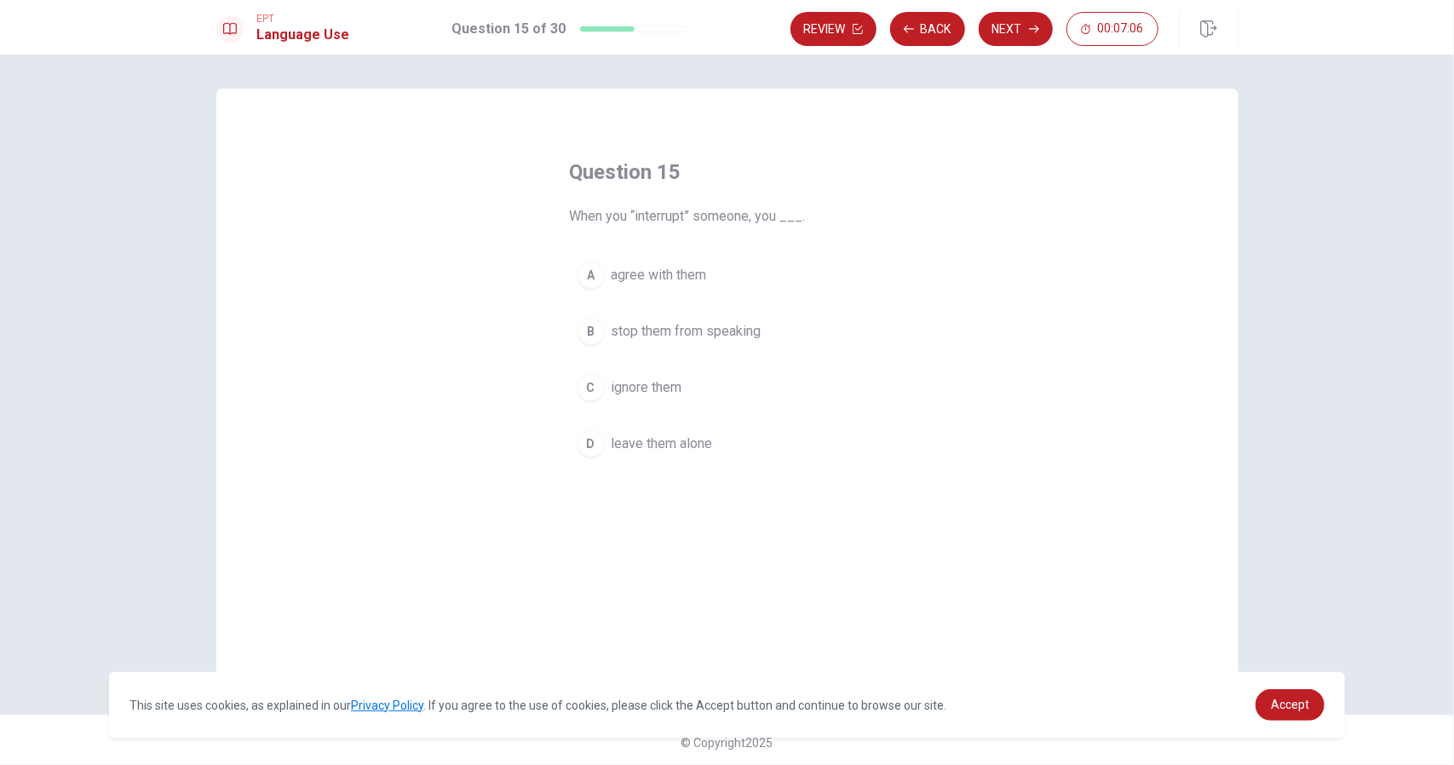
click at [721, 330] on span "stop them from speaking" at bounding box center [687, 331] width 150 height 20
click at [1031, 36] on button "Next" at bounding box center [1016, 29] width 74 height 34
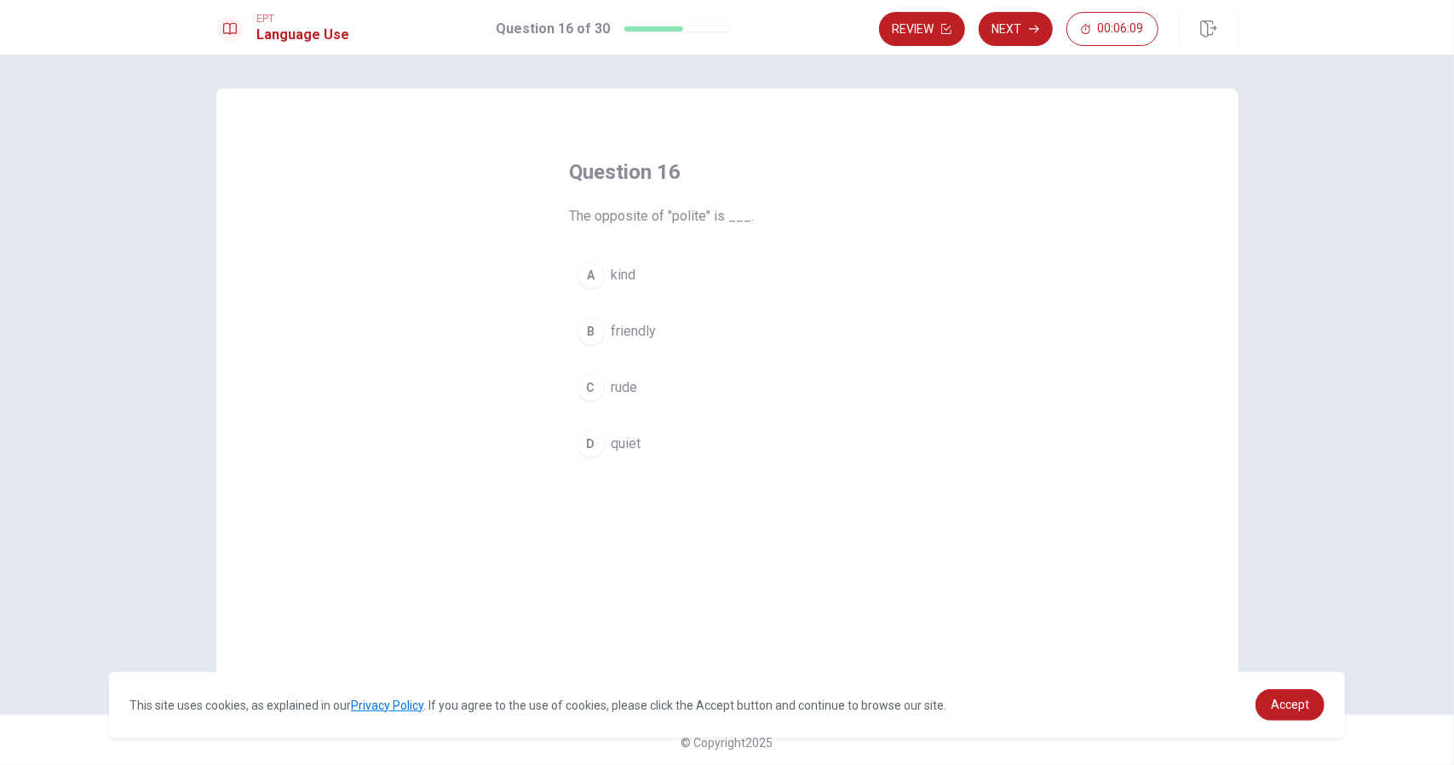
click at [606, 388] on button "C rude" at bounding box center [727, 387] width 315 height 43
click at [1010, 29] on button "Next" at bounding box center [1016, 29] width 74 height 34
click at [635, 448] on span "intelligent" at bounding box center [641, 444] width 59 height 20
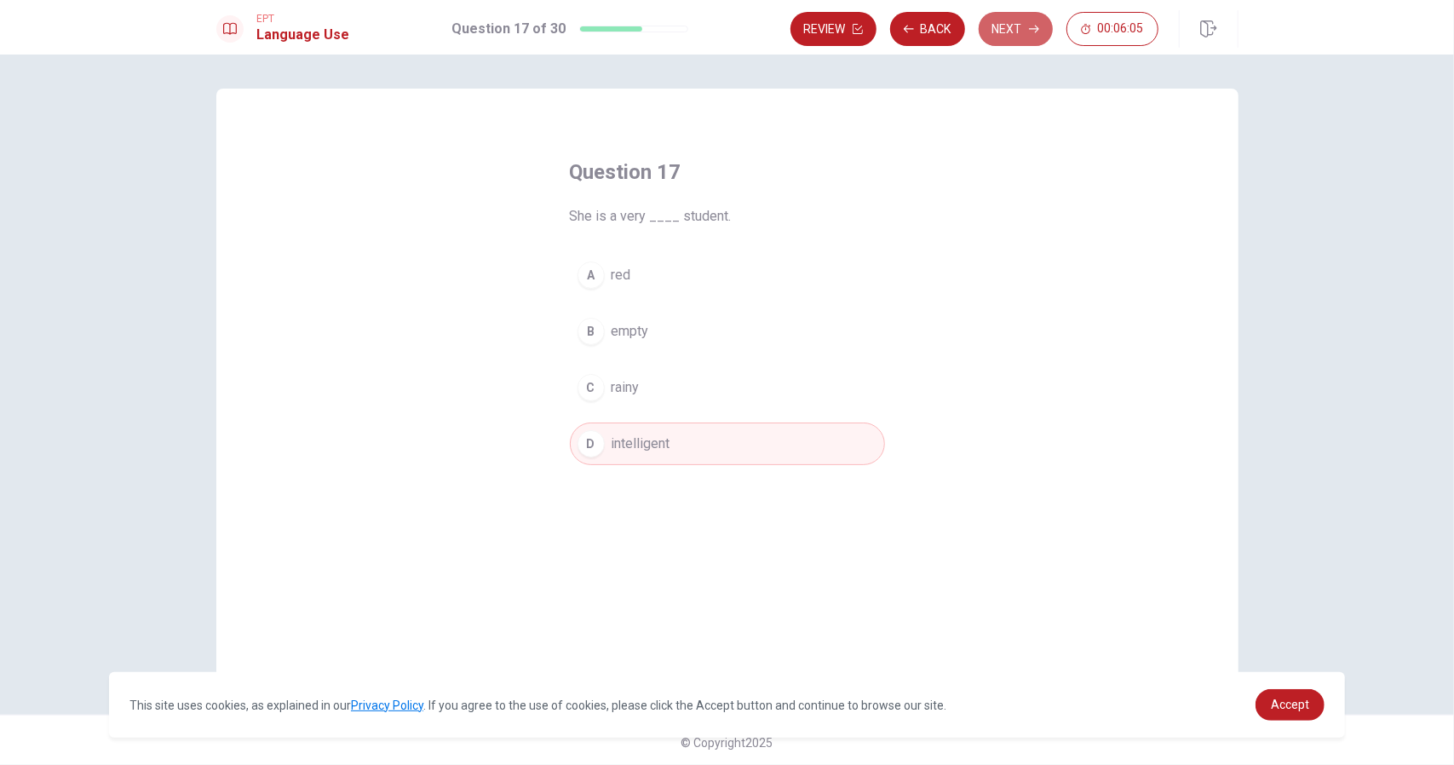
click at [1003, 31] on button "Next" at bounding box center [1016, 29] width 74 height 34
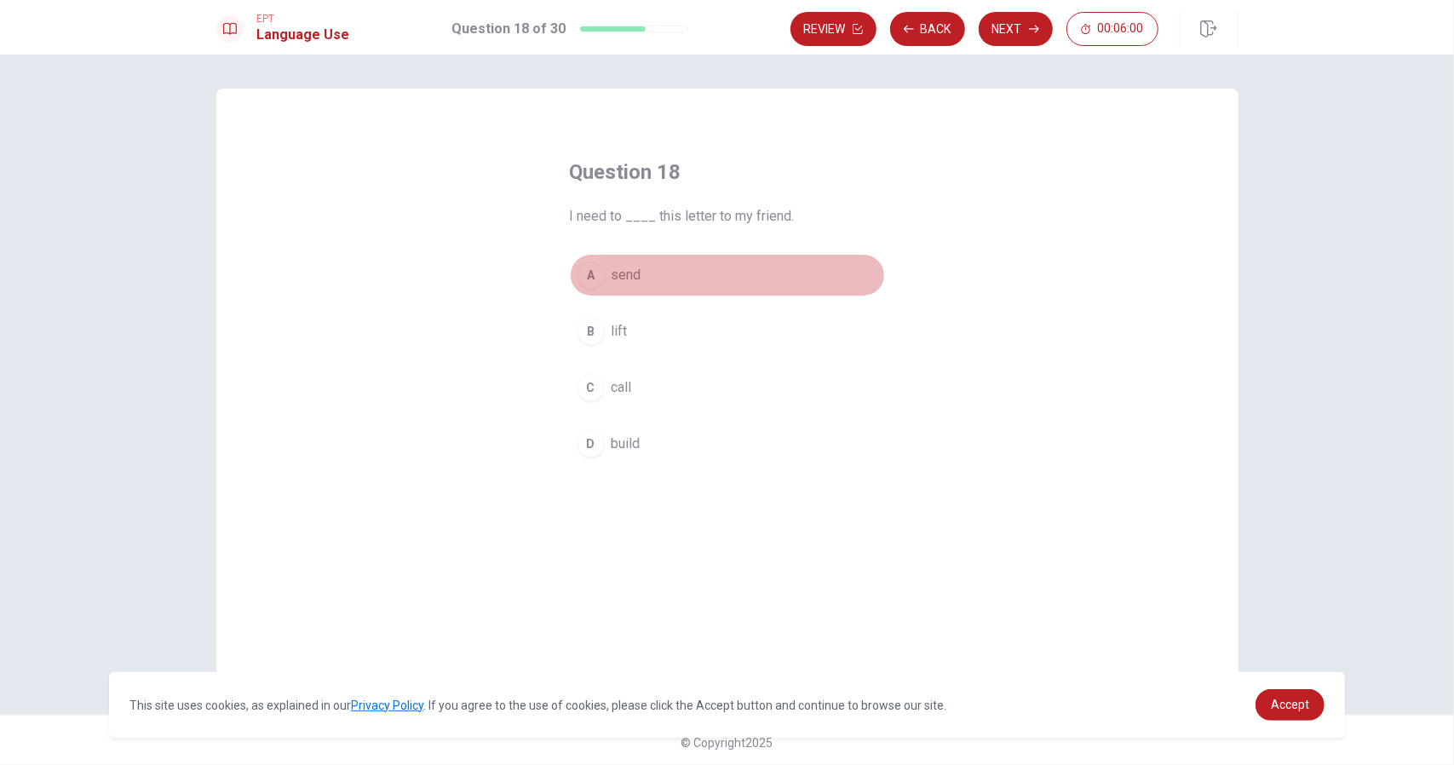
click at [620, 287] on button "A send" at bounding box center [727, 275] width 315 height 43
click at [1011, 8] on div "EPT Language Use Question 18 of 30 Review Back Next 00:05:59" at bounding box center [727, 27] width 1454 height 55
click at [1007, 37] on button "Next" at bounding box center [1016, 29] width 74 height 34
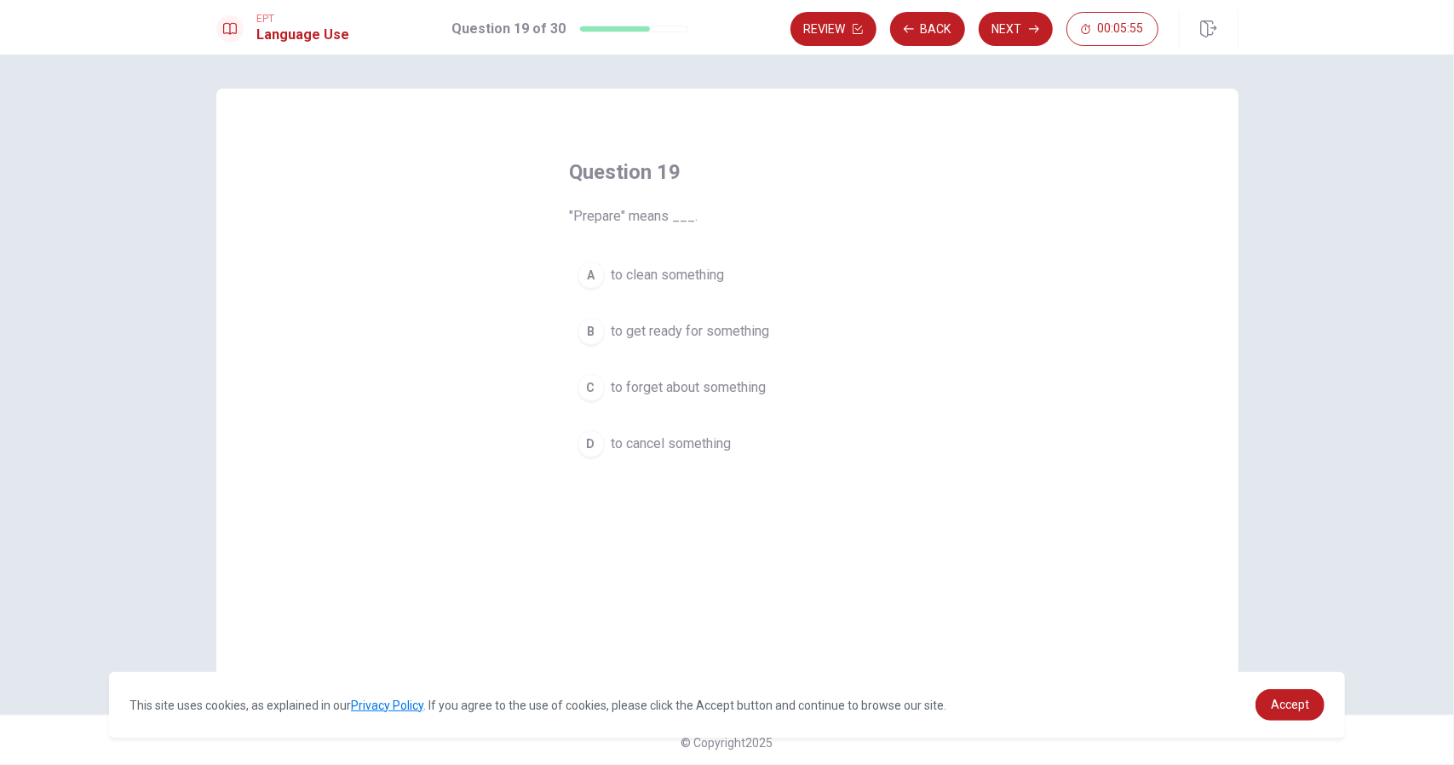
click at [658, 325] on span "to get ready for something" at bounding box center [691, 331] width 158 height 20
click at [1015, 28] on button "Next" at bounding box center [1016, 29] width 74 height 34
click at [612, 324] on span "Have" at bounding box center [627, 331] width 31 height 20
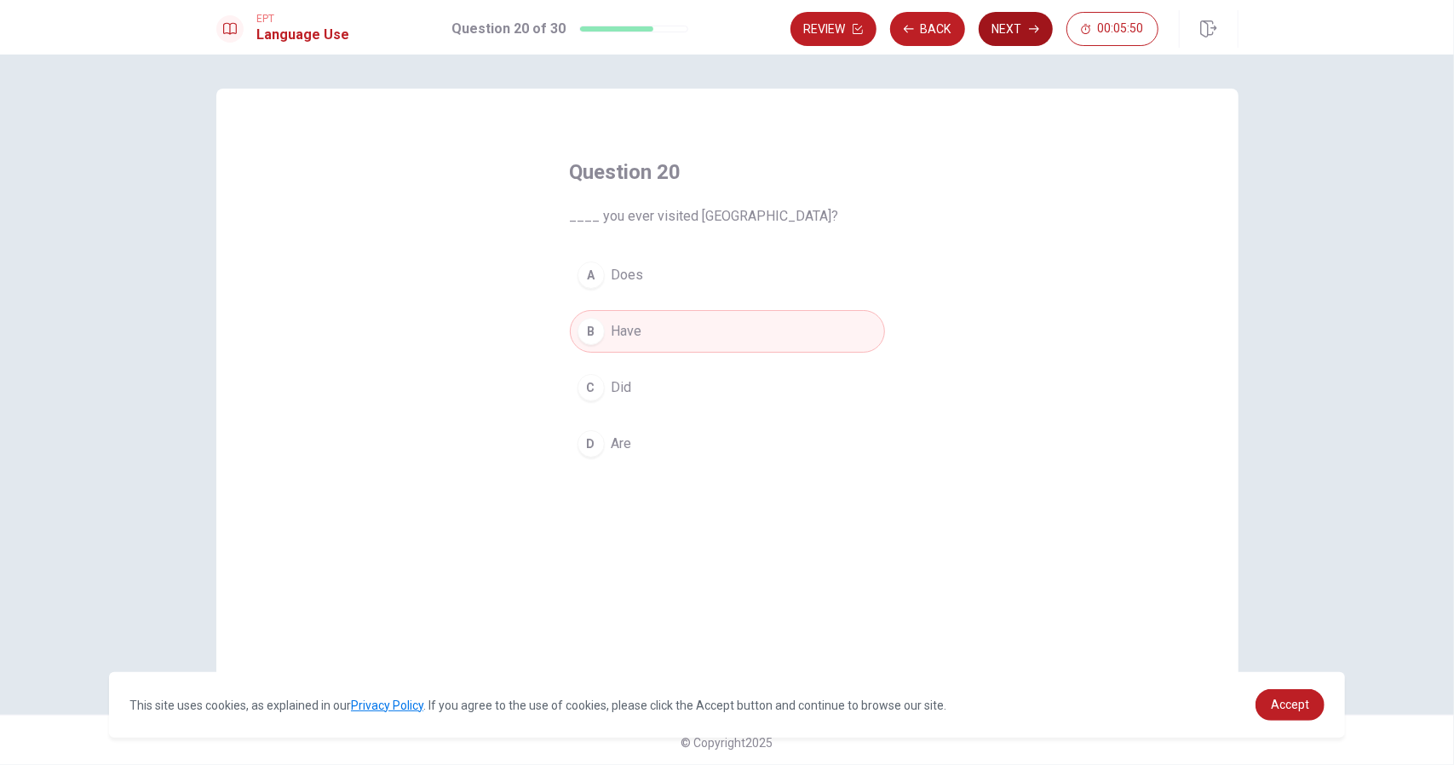
click at [1039, 27] on icon "button" at bounding box center [1034, 29] width 10 height 10
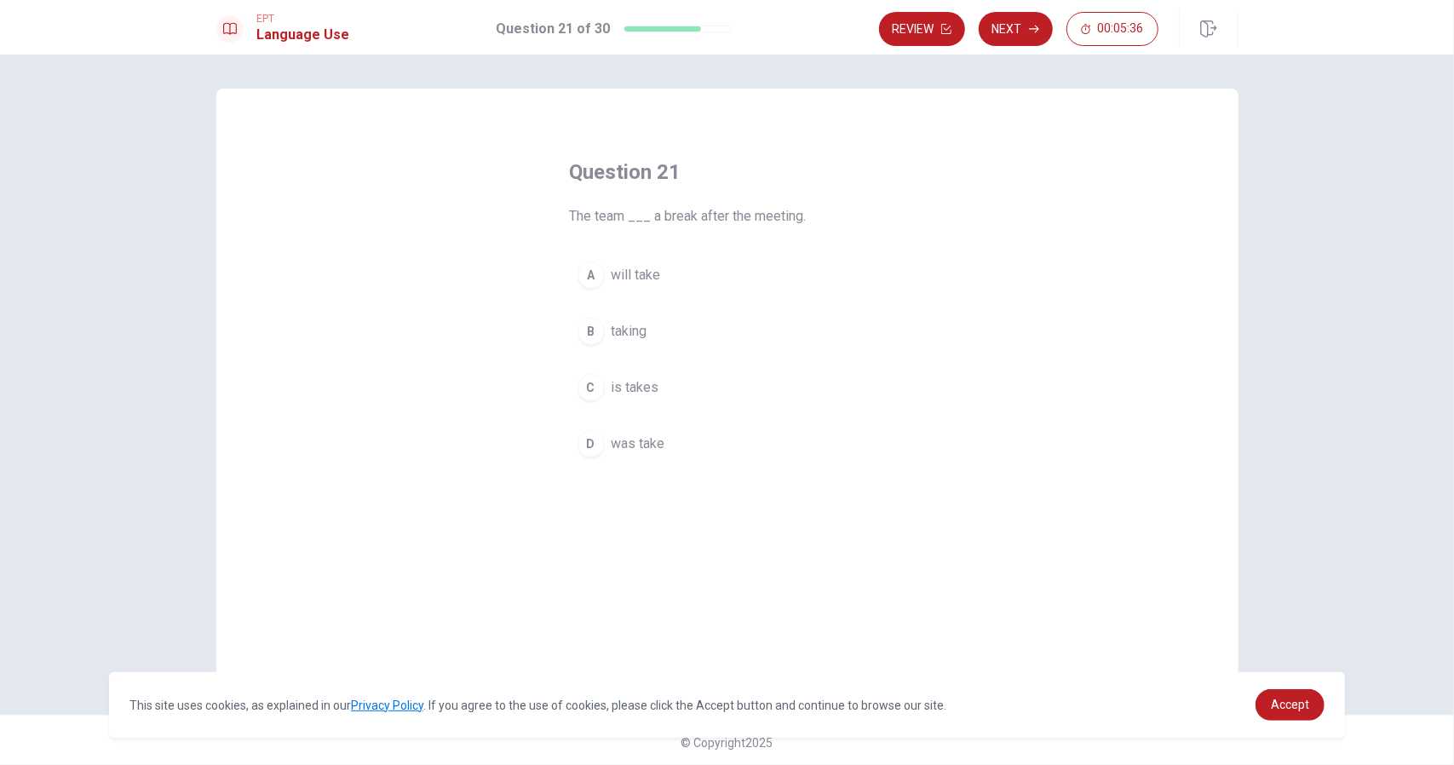
click at [640, 271] on span "will take" at bounding box center [636, 275] width 49 height 20
click at [1013, 32] on button "Next" at bounding box center [1016, 29] width 74 height 34
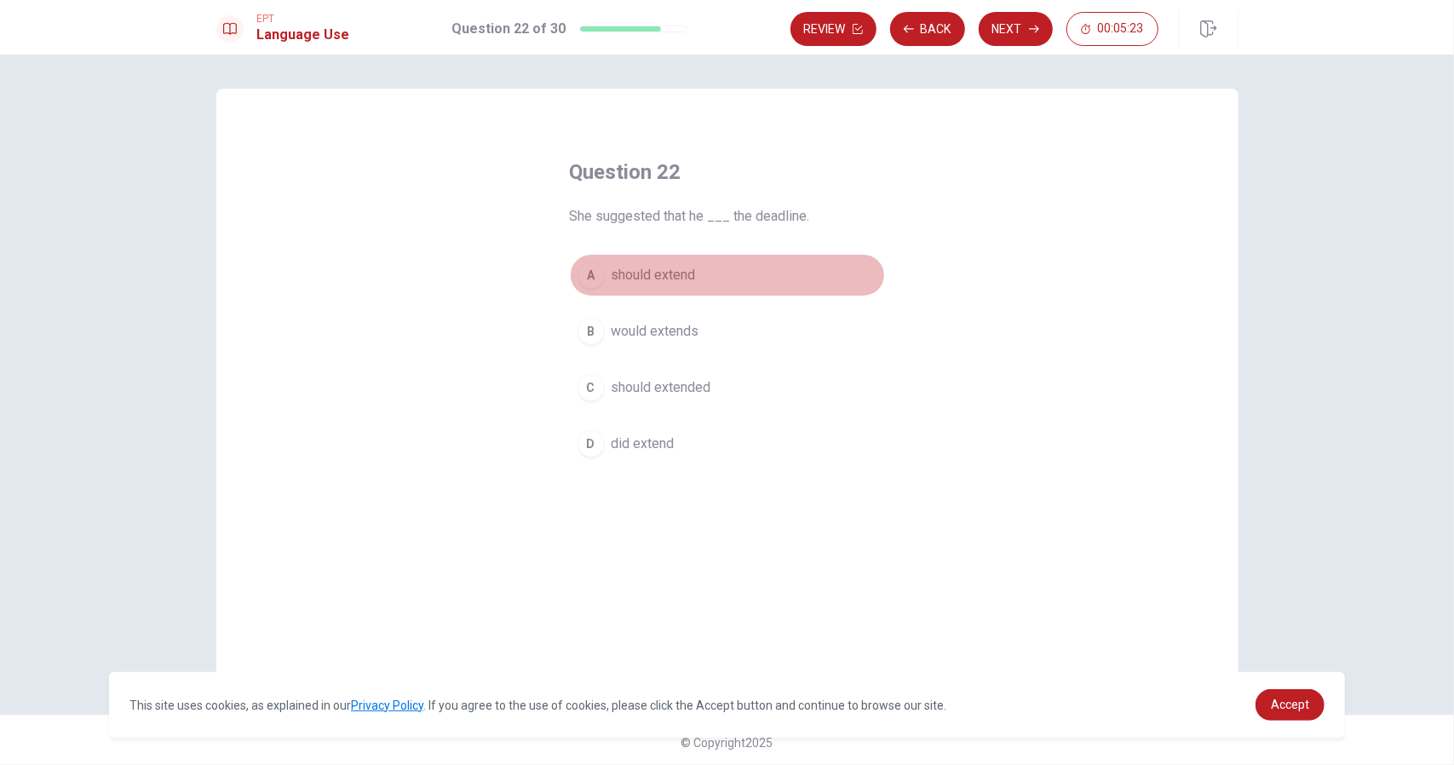
click at [671, 287] on button "A should extend" at bounding box center [727, 275] width 315 height 43
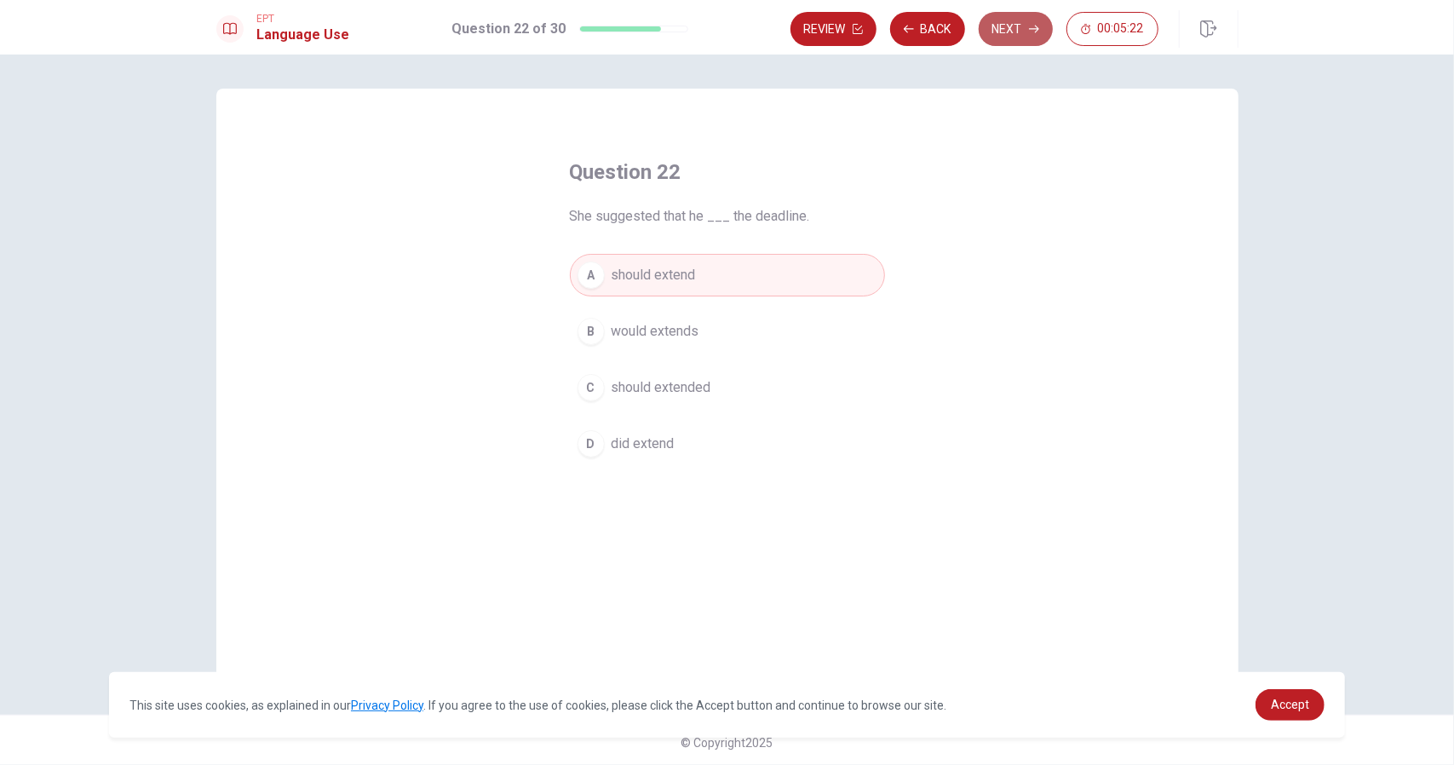
click at [1038, 32] on icon "button" at bounding box center [1034, 29] width 10 height 10
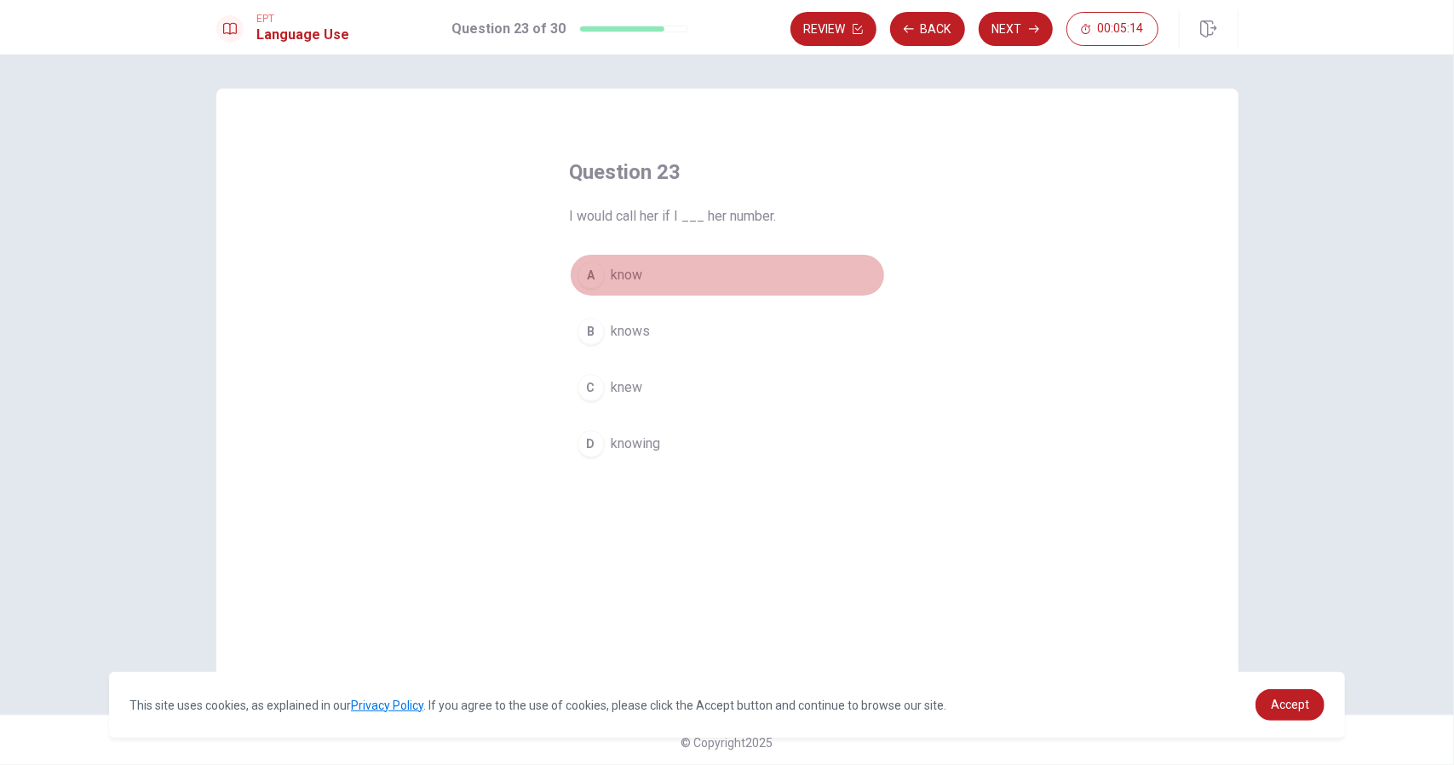
click at [627, 277] on span "know" at bounding box center [628, 275] width 32 height 20
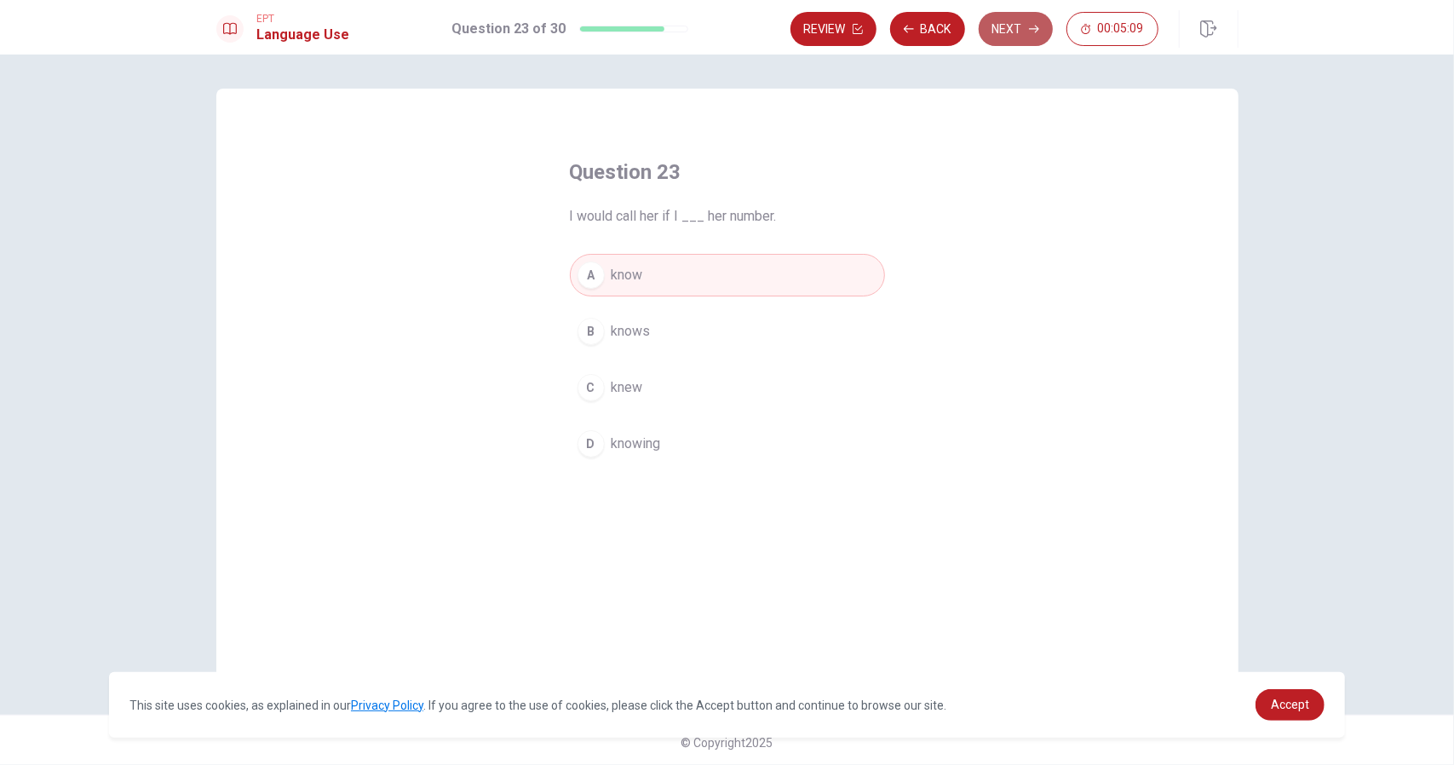
click at [1014, 37] on button "Next" at bounding box center [1016, 29] width 74 height 34
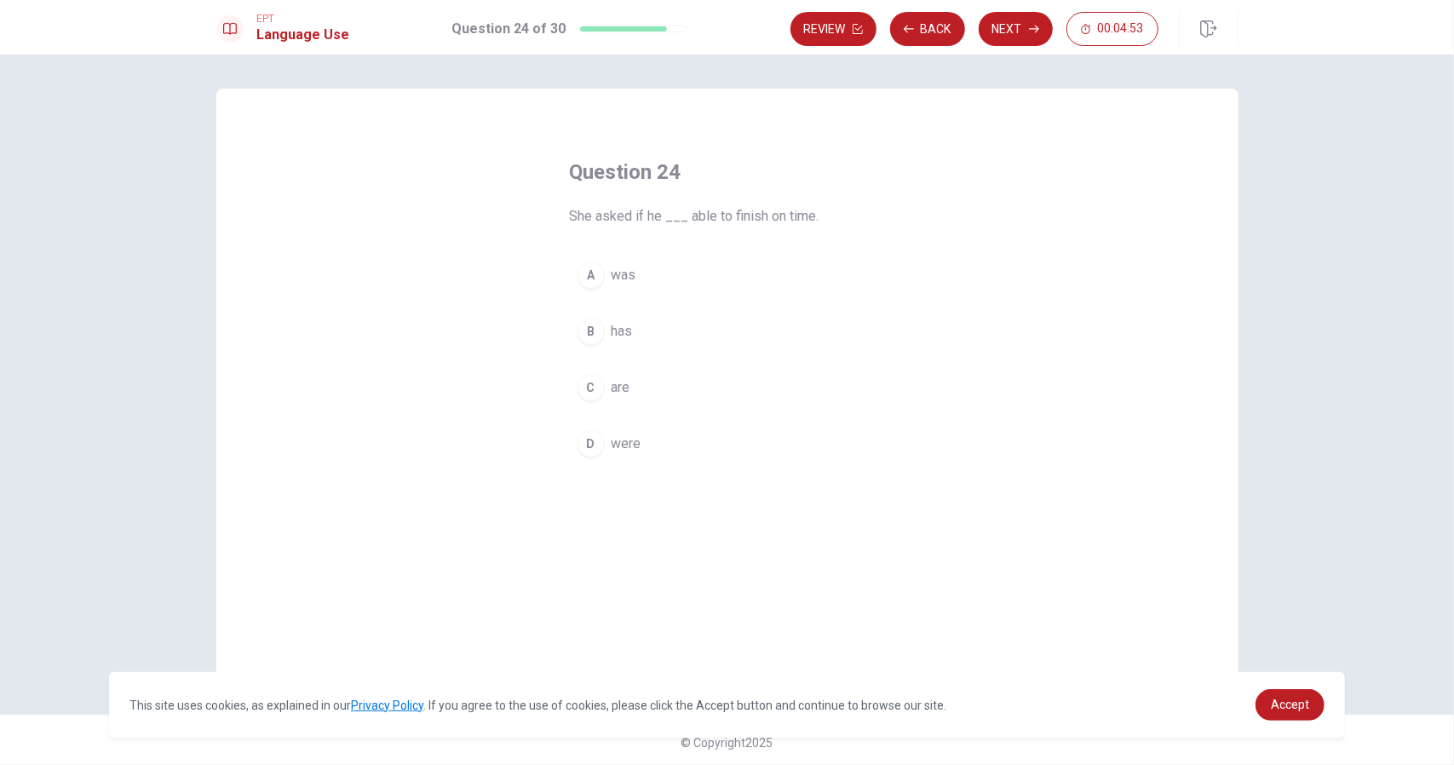
click at [623, 275] on span "was" at bounding box center [624, 275] width 25 height 20
click at [916, 21] on button "Back" at bounding box center [927, 29] width 75 height 34
click at [612, 388] on span "knew" at bounding box center [628, 387] width 32 height 20
click at [639, 280] on span "know" at bounding box center [628, 275] width 32 height 20
click at [635, 389] on span "knew" at bounding box center [628, 387] width 32 height 20
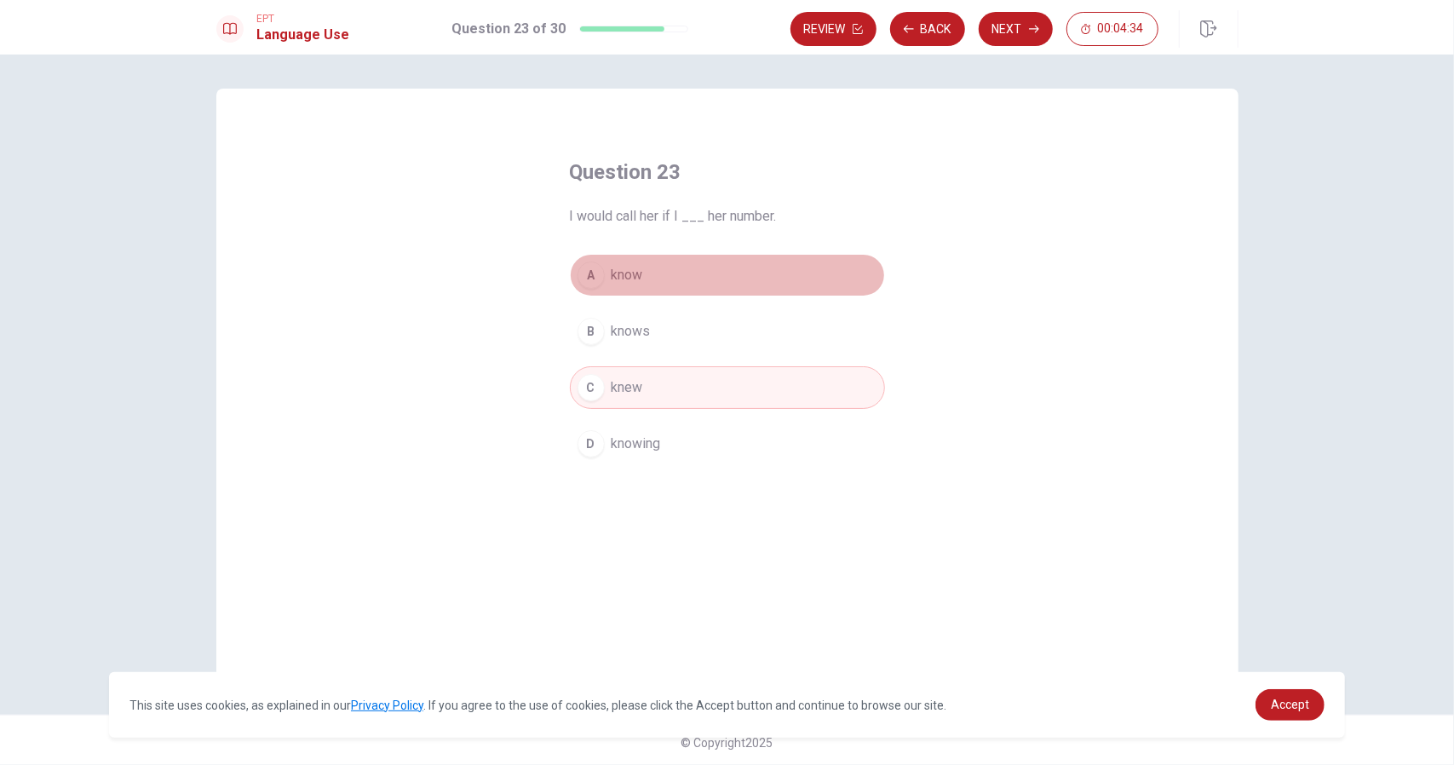
click at [652, 279] on button "A know" at bounding box center [727, 275] width 315 height 43
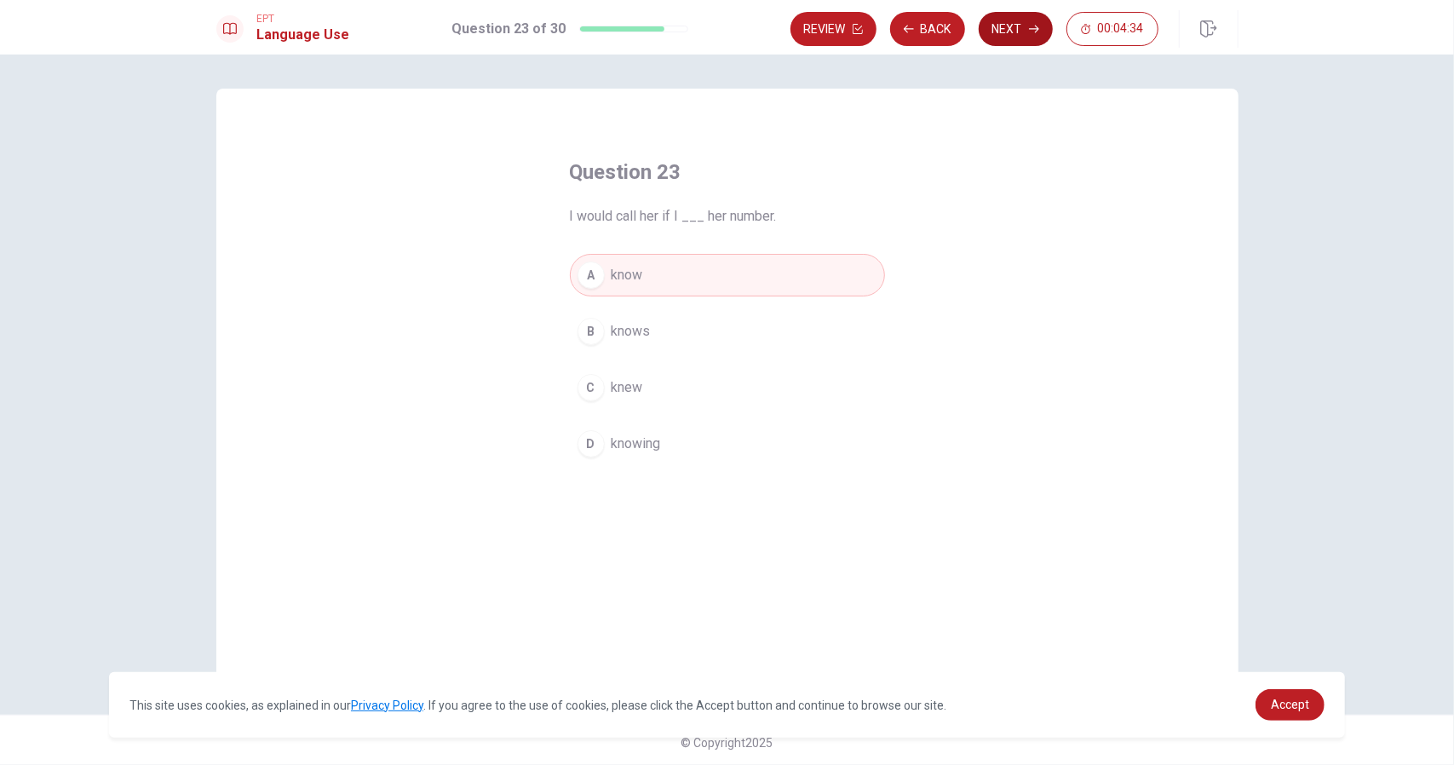
click at [1029, 39] on button "Next" at bounding box center [1016, 29] width 74 height 34
click at [1007, 27] on button "Next" at bounding box center [1016, 29] width 74 height 34
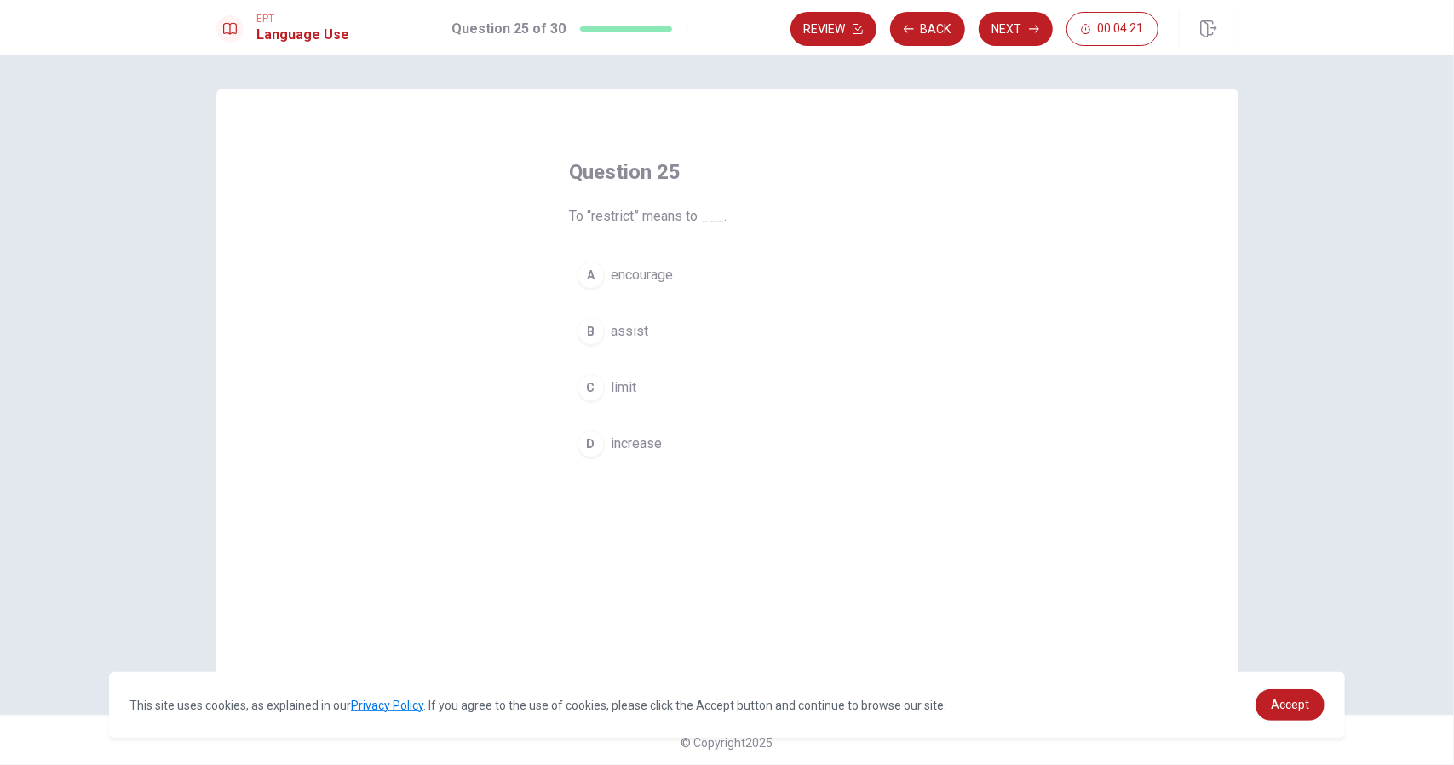
click at [630, 389] on span "limit" at bounding box center [625, 387] width 26 height 20
click at [1022, 39] on button "Next" at bounding box center [1016, 29] width 74 height 34
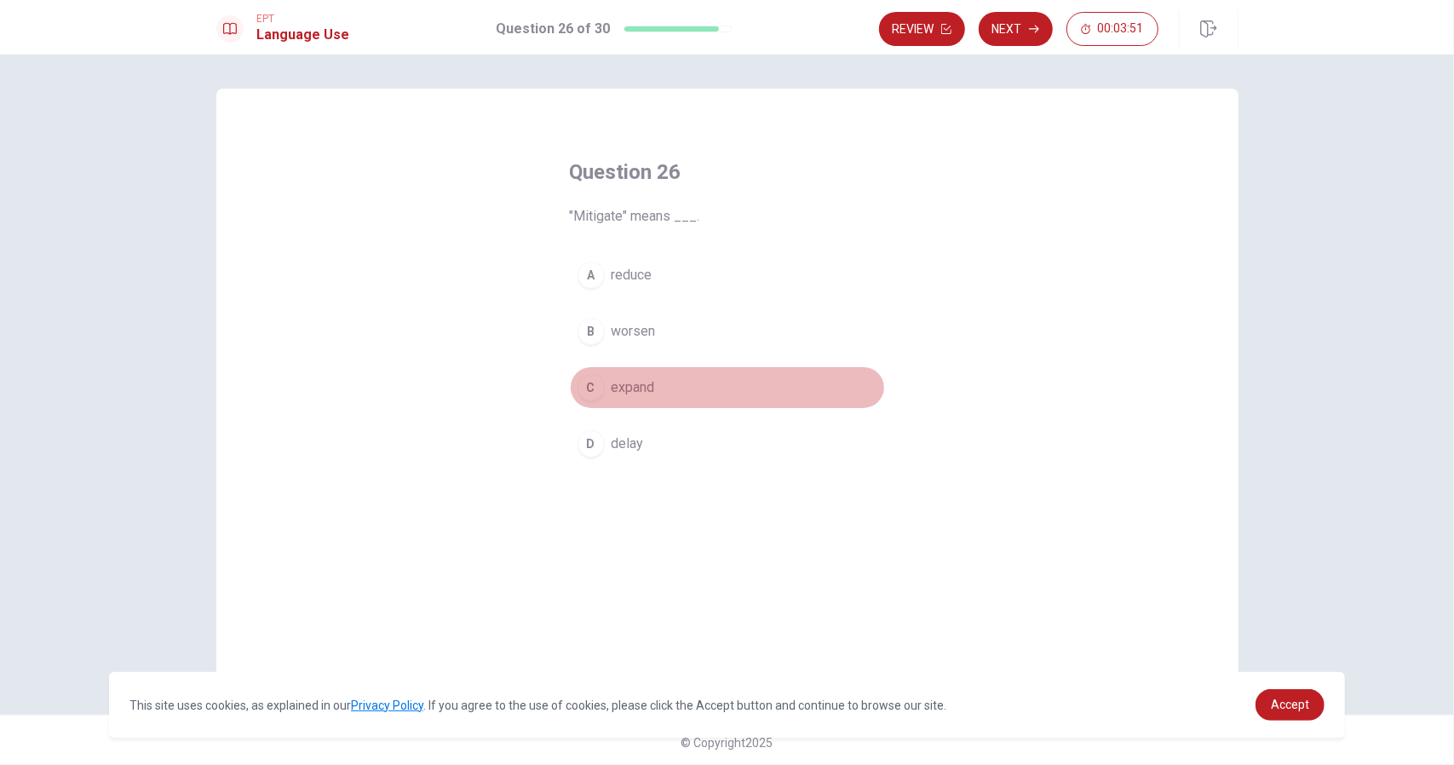
click at [644, 381] on span "expand" at bounding box center [633, 387] width 43 height 20
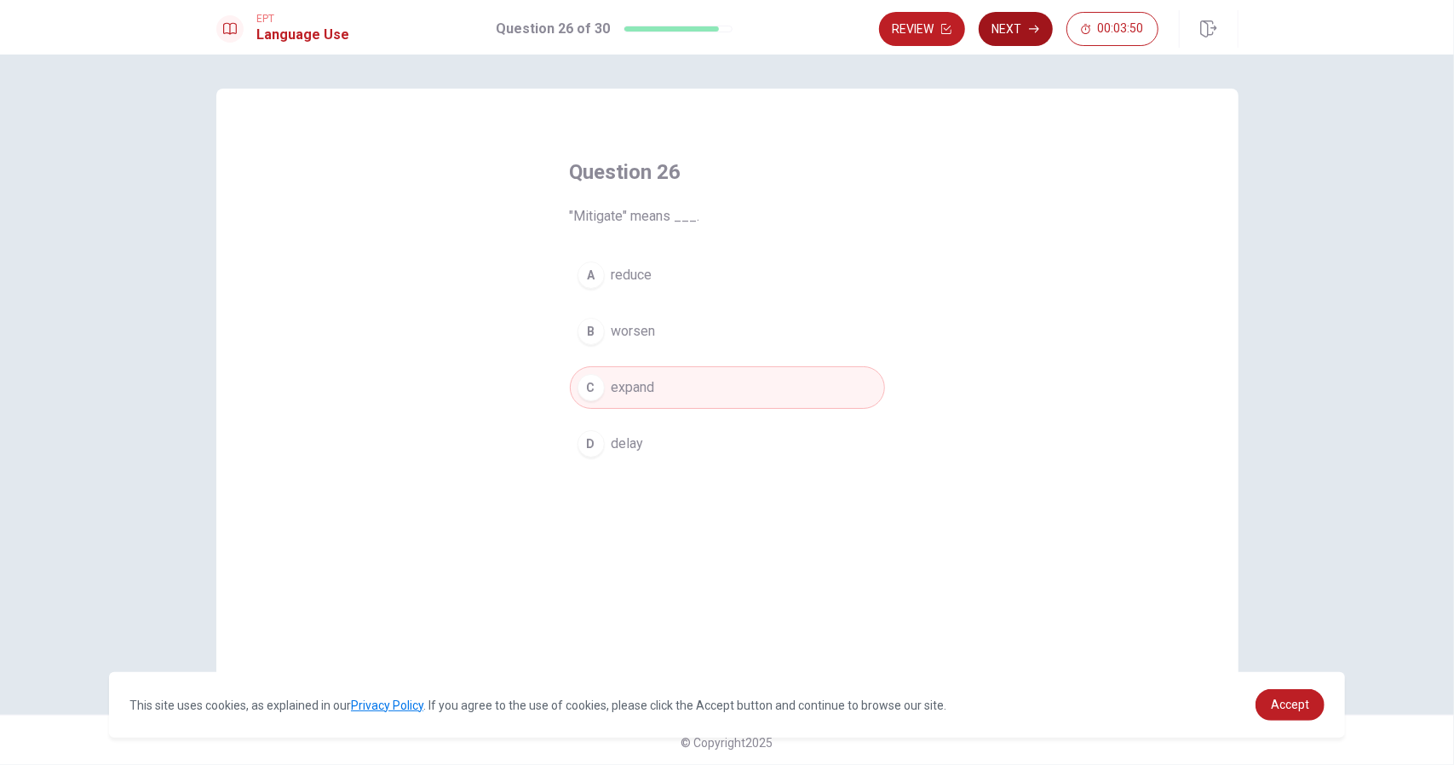
click at [1020, 38] on button "Next" at bounding box center [1016, 29] width 74 height 34
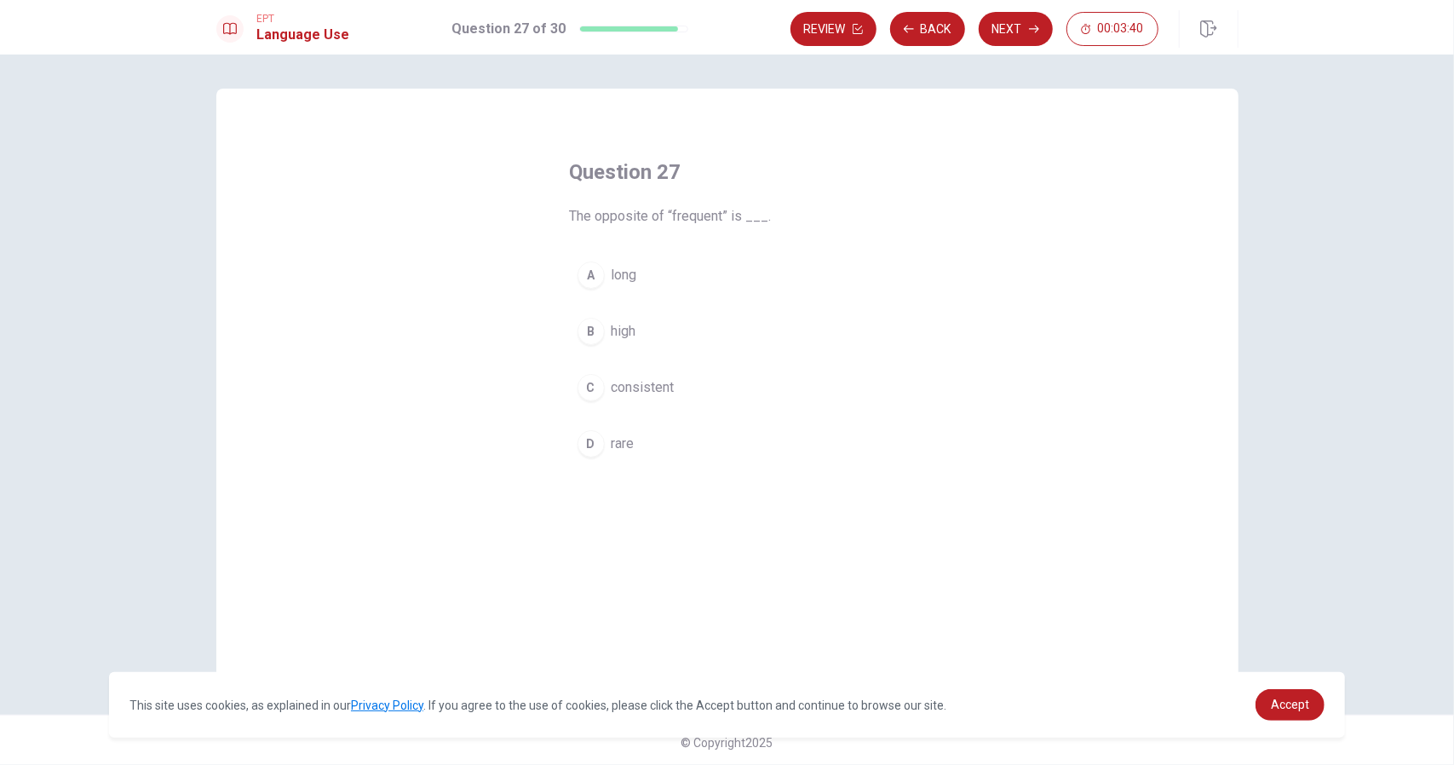
click at [622, 445] on span "rare" at bounding box center [623, 444] width 23 height 20
click at [1008, 43] on button "Next" at bounding box center [1016, 29] width 74 height 34
click at [658, 439] on span "that happens" at bounding box center [650, 444] width 77 height 20
click at [1014, 30] on button "Next" at bounding box center [1016, 29] width 74 height 34
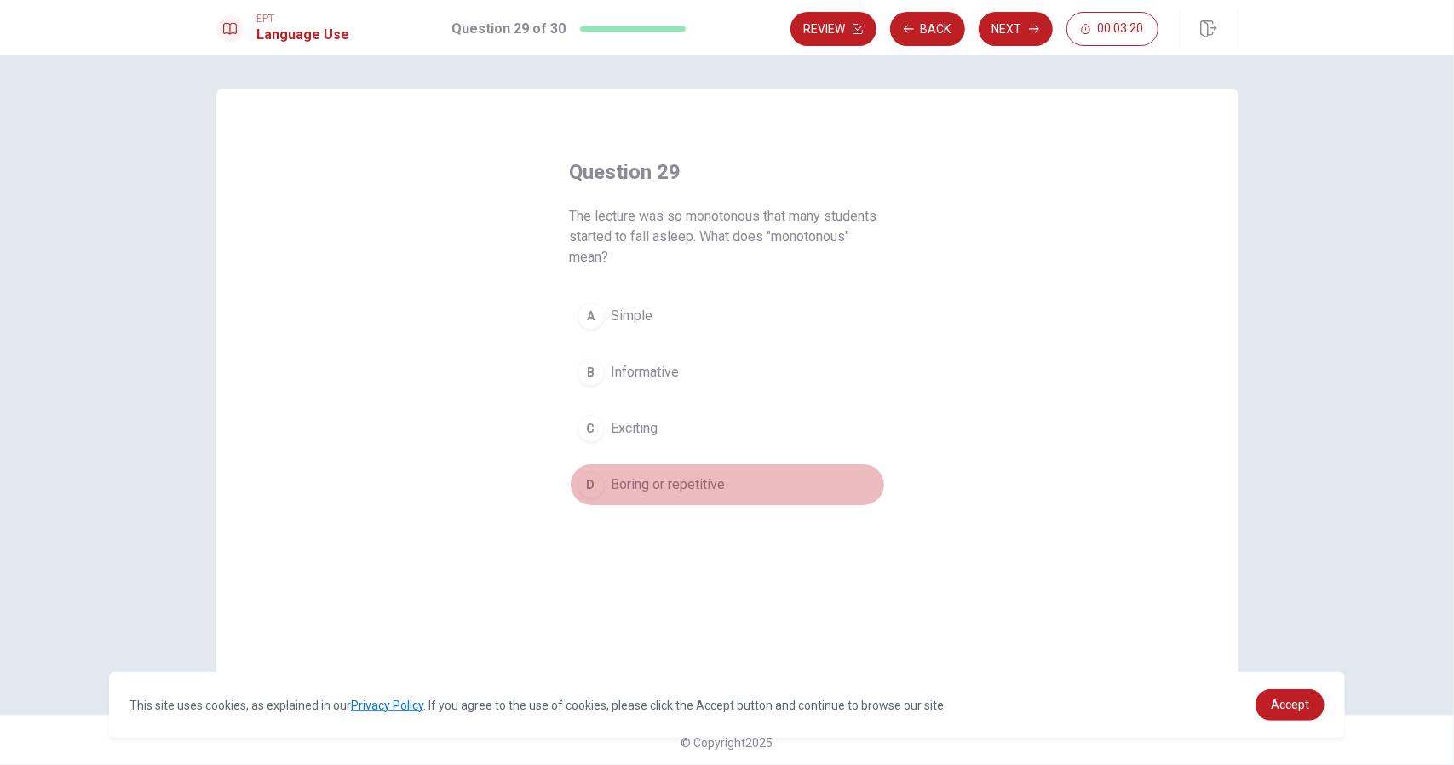
click at [710, 480] on span "Boring or repetitive" at bounding box center [669, 484] width 114 height 20
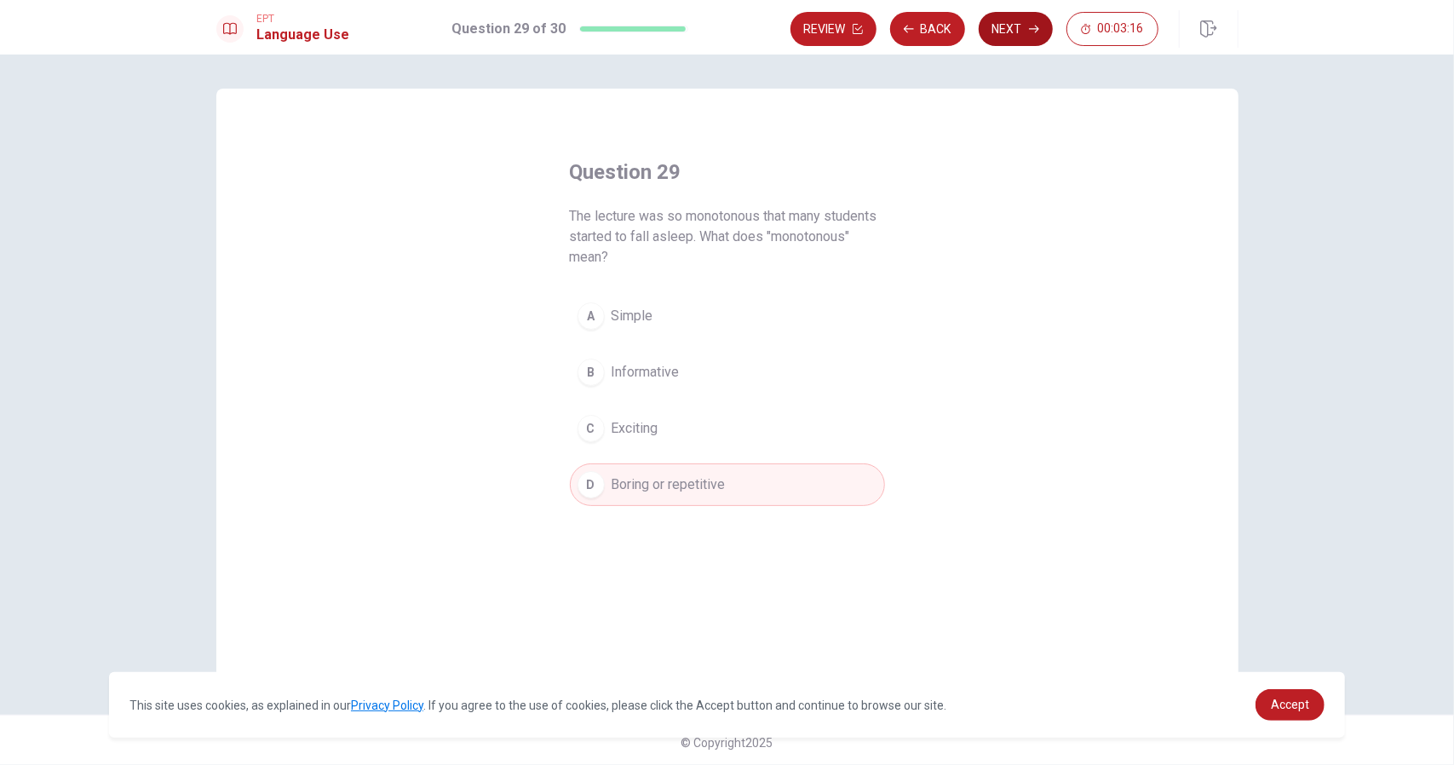
click at [1034, 33] on icon "button" at bounding box center [1034, 29] width 10 height 10
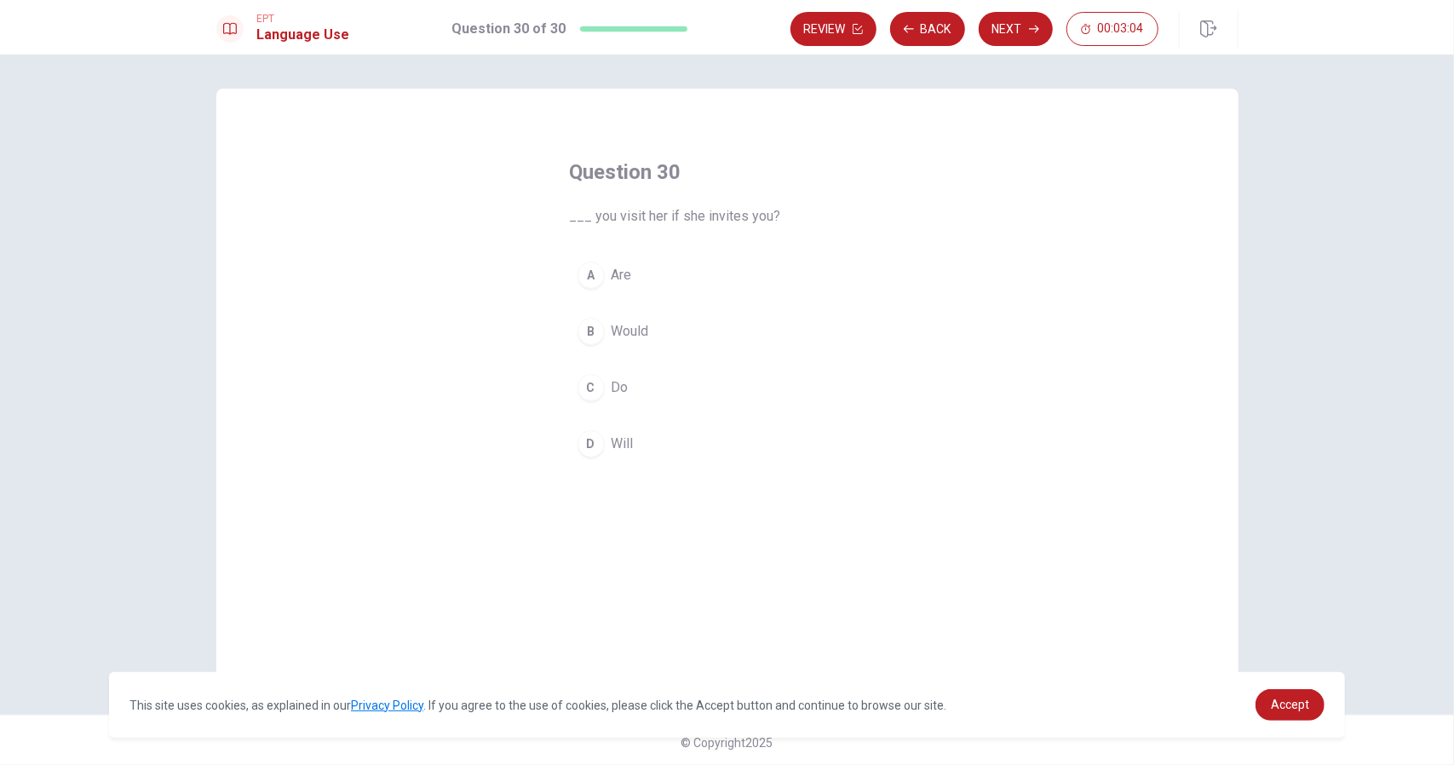
click at [623, 266] on span "Are" at bounding box center [622, 275] width 20 height 20
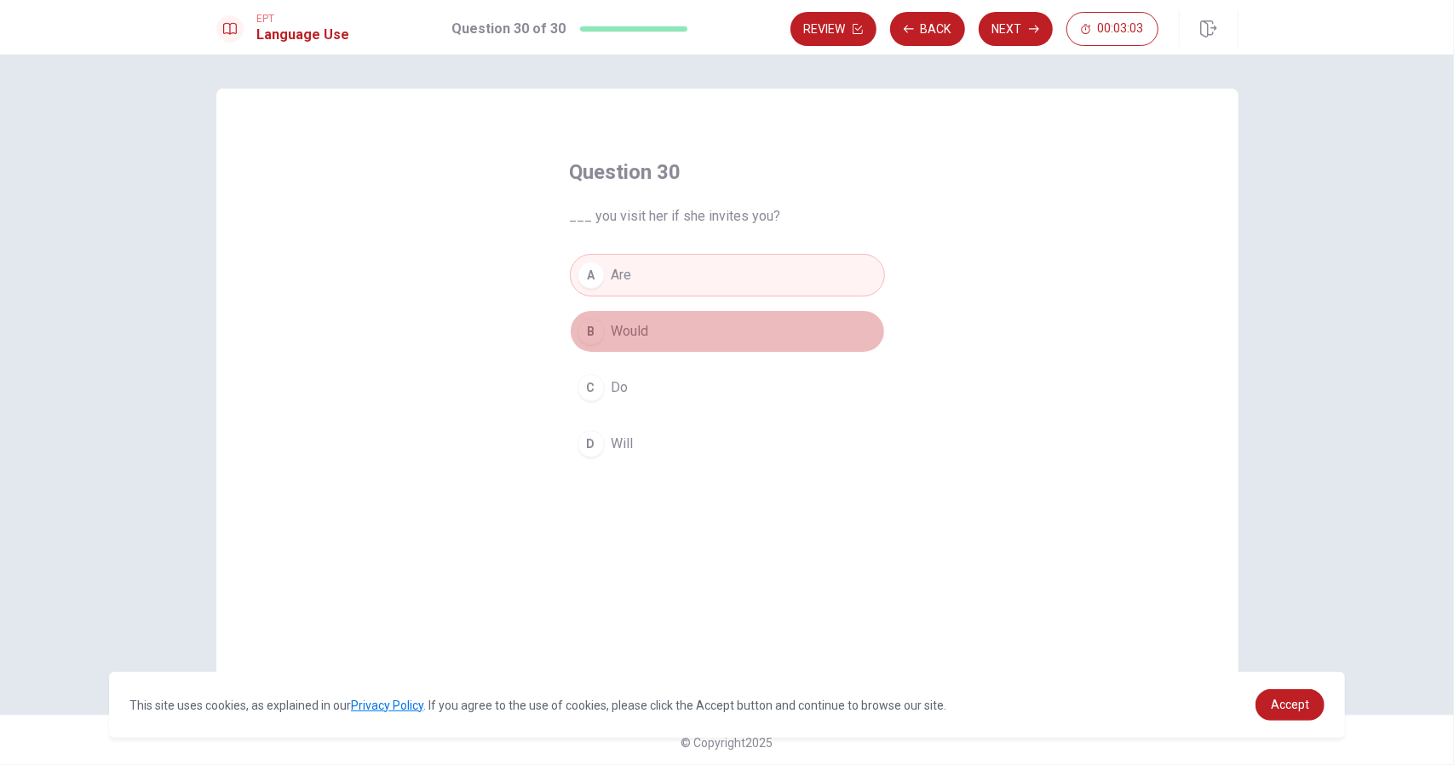
click at [626, 319] on button "B Would" at bounding box center [727, 331] width 315 height 43
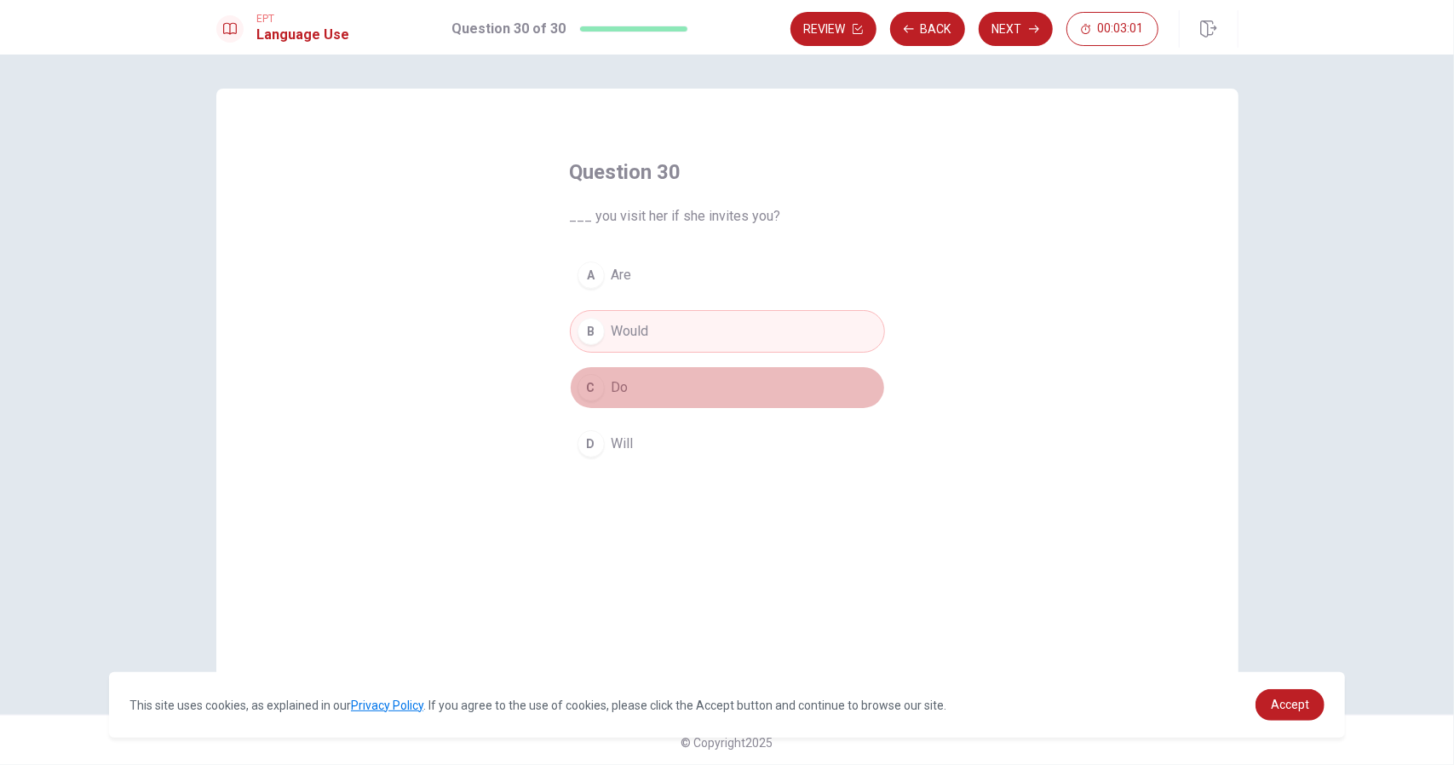
click at [620, 384] on span "Do" at bounding box center [620, 387] width 17 height 20
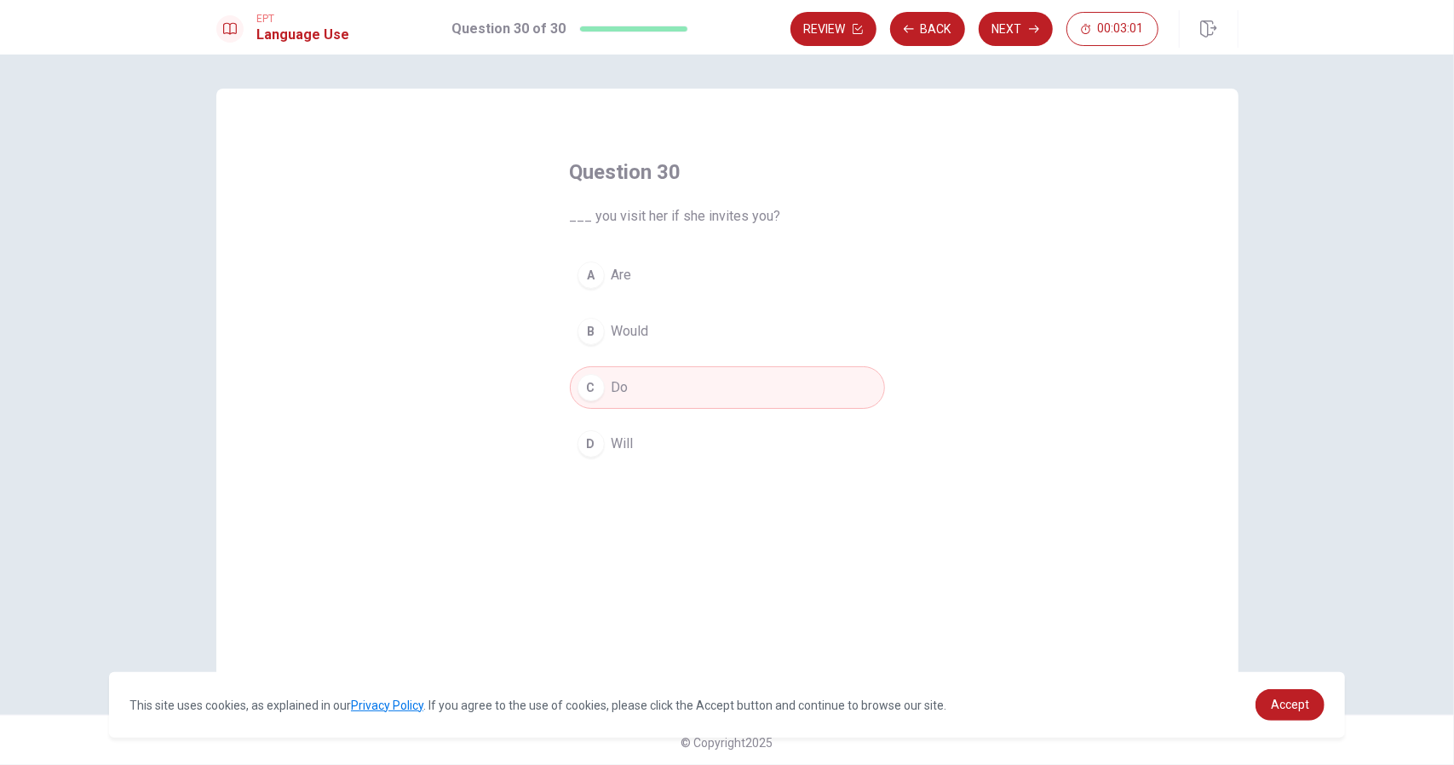
click at [620, 447] on span "Will" at bounding box center [623, 444] width 22 height 20
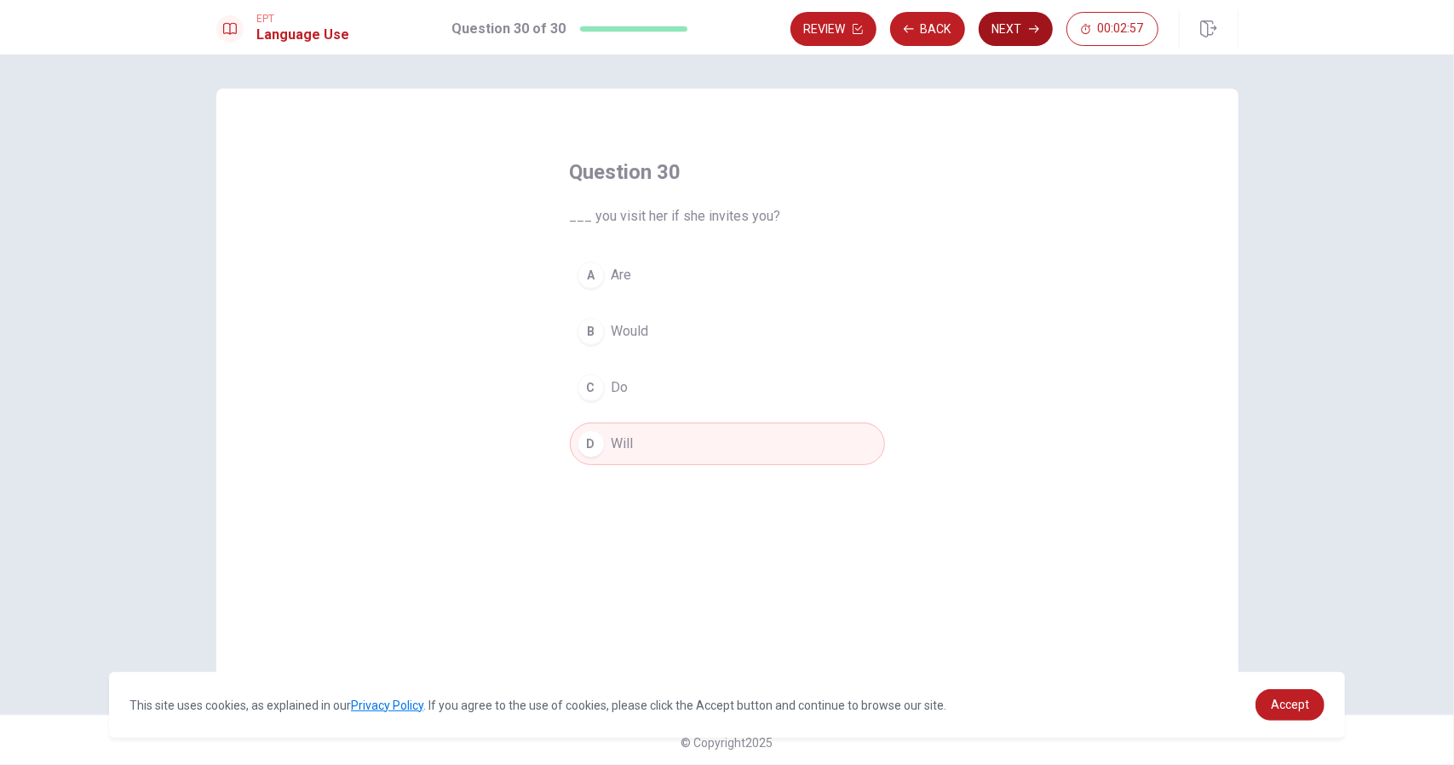
click at [1010, 35] on button "Next" at bounding box center [1016, 29] width 74 height 34
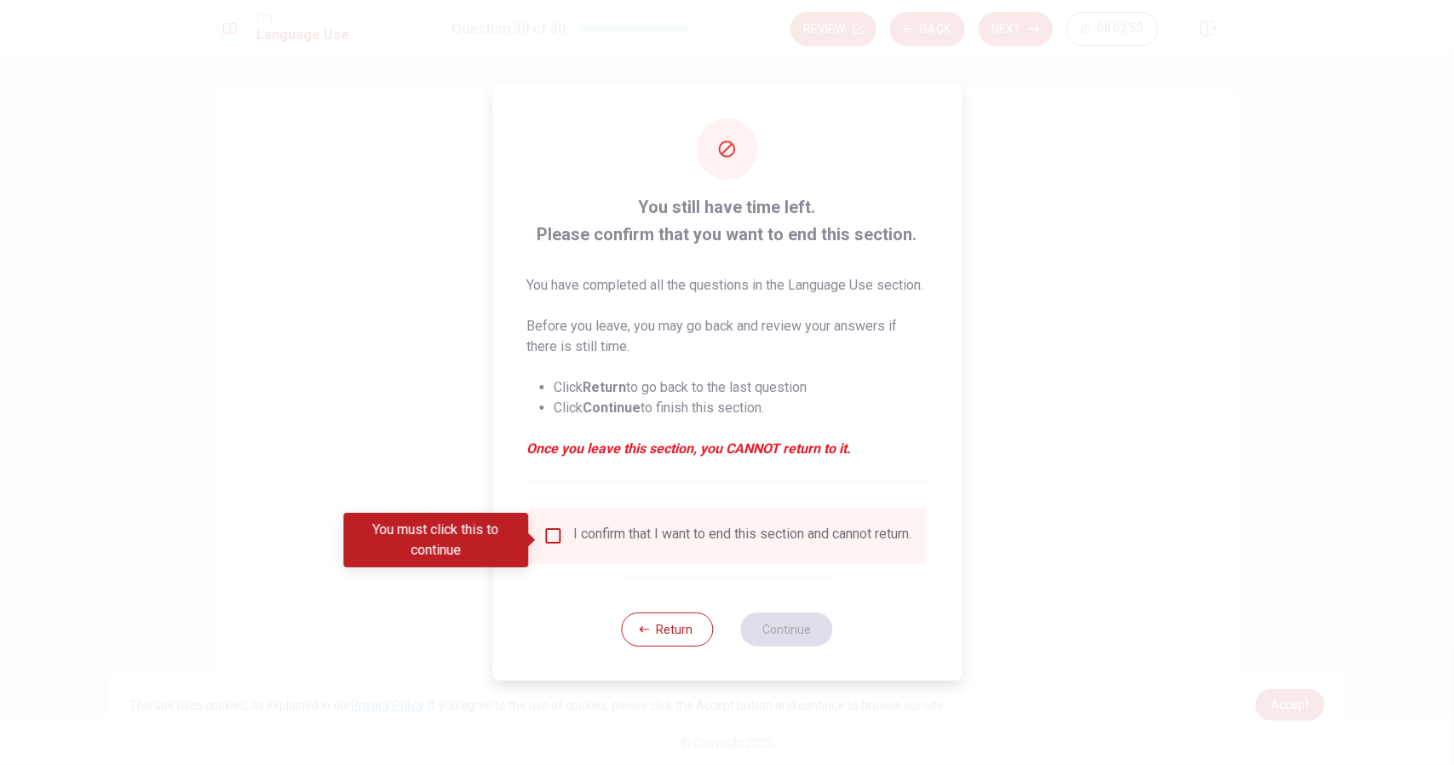
click at [674, 537] on div "I confirm that I want to end this section and cannot return." at bounding box center [742, 535] width 338 height 20
click at [550, 541] on input "You must click this to continue" at bounding box center [553, 535] width 20 height 20
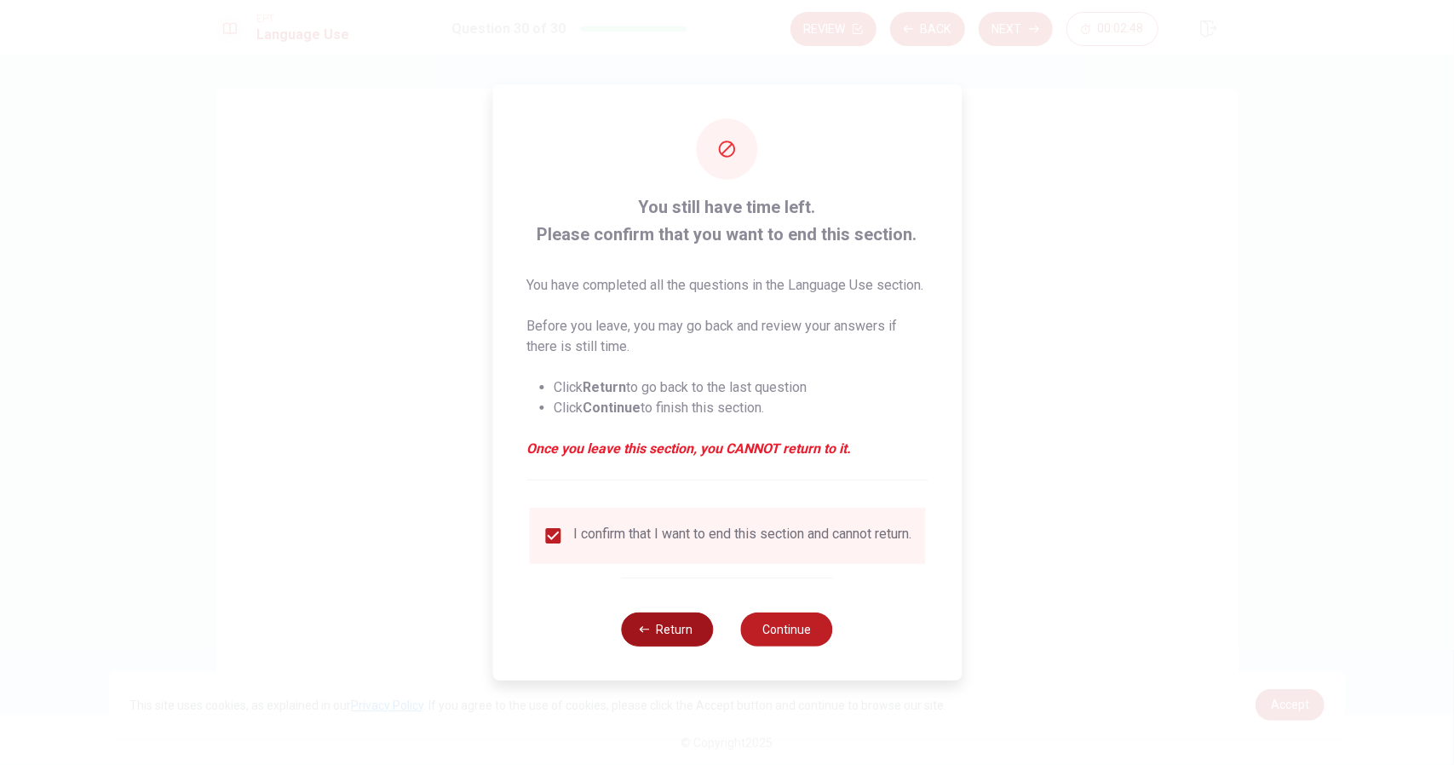
click at [670, 646] on button "Return" at bounding box center [668, 629] width 92 height 34
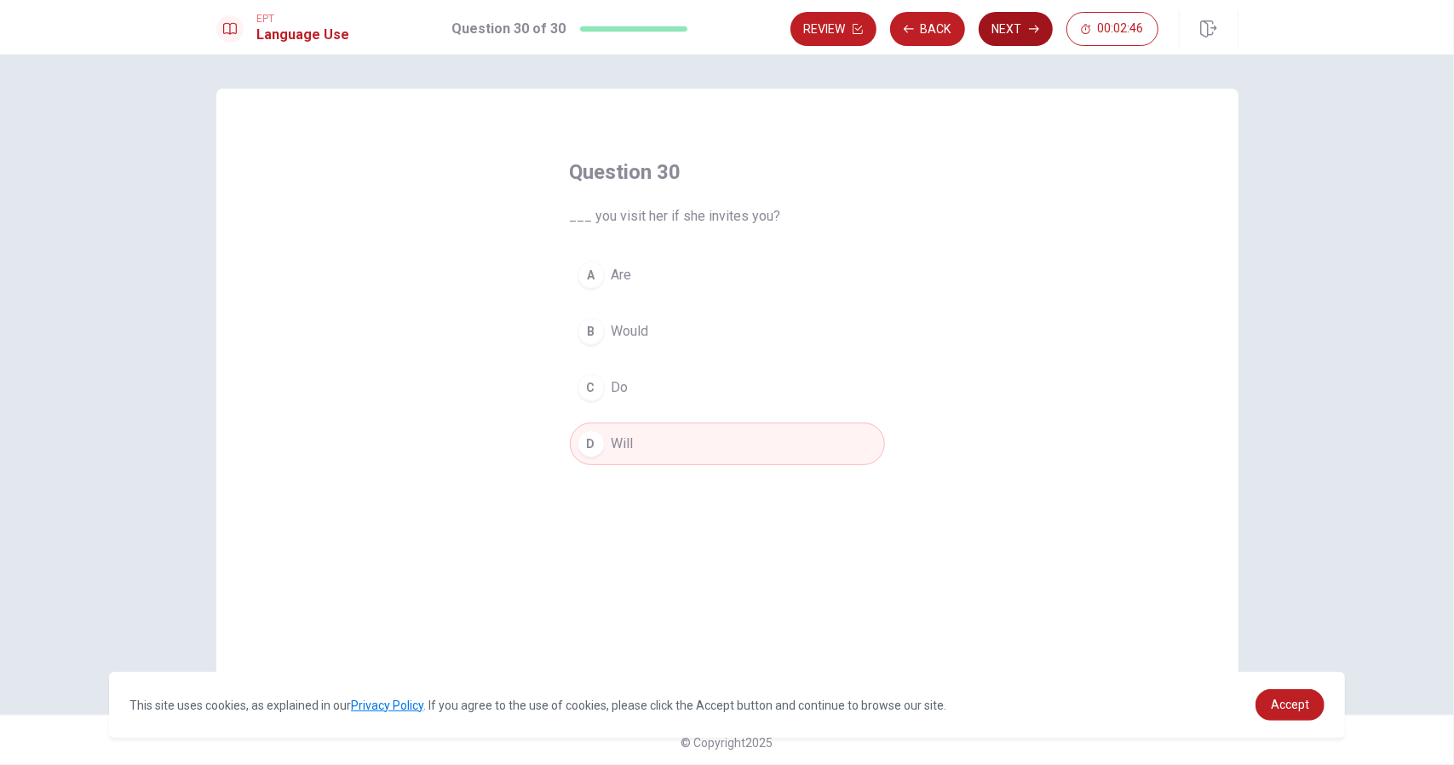
click at [1007, 12] on button "Next" at bounding box center [1016, 29] width 74 height 34
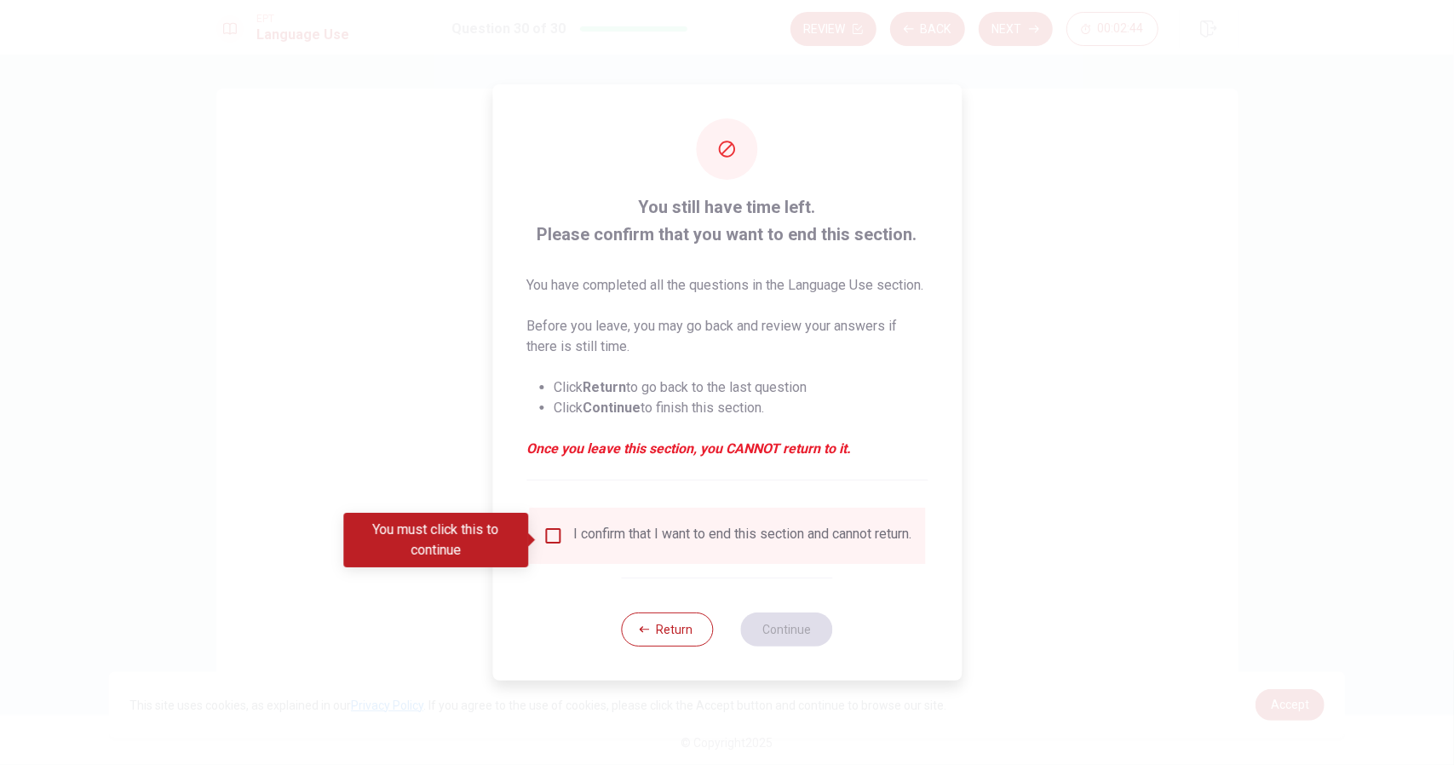
click at [570, 545] on div "I confirm that I want to end this section and cannot return." at bounding box center [727, 535] width 369 height 20
click at [547, 539] on input "You must click this to continue" at bounding box center [553, 535] width 20 height 20
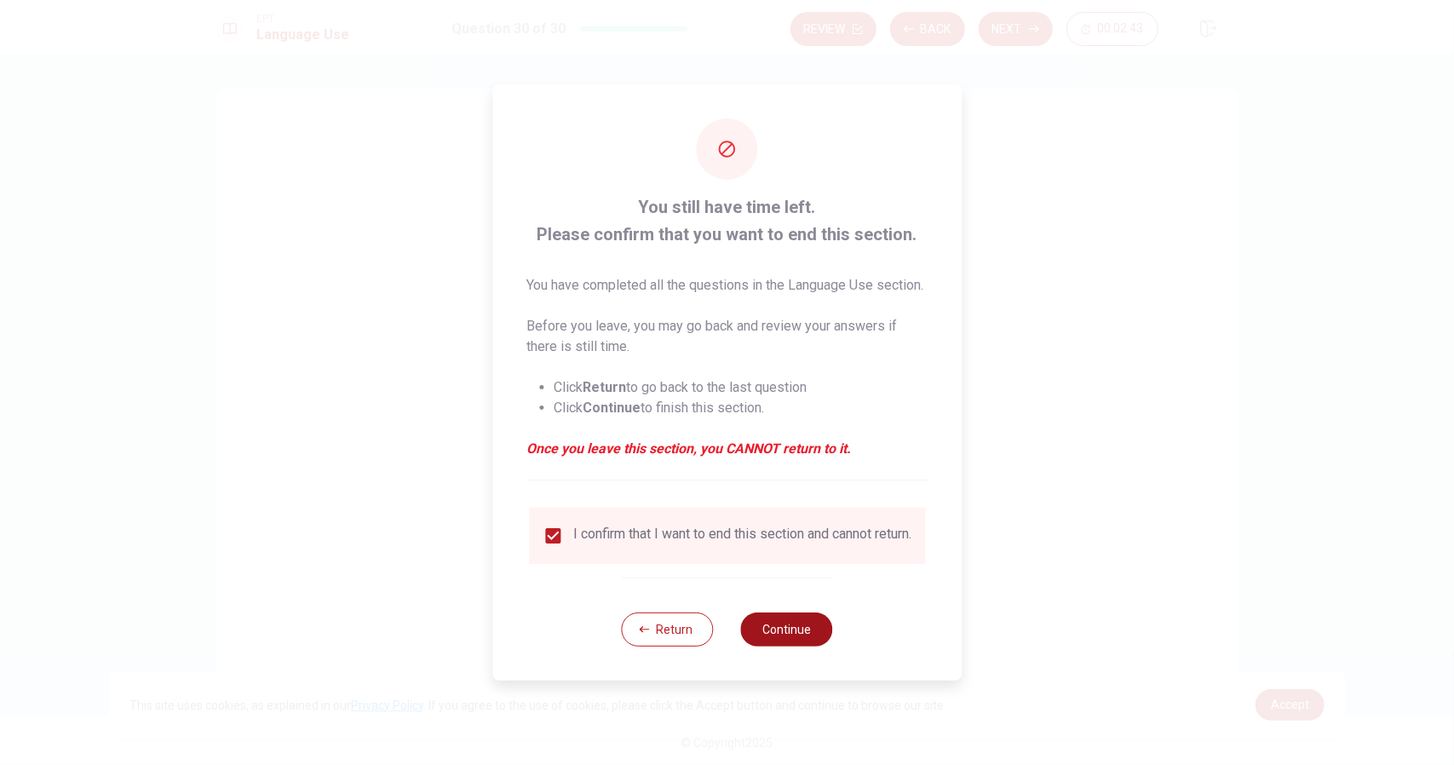
click at [801, 646] on button "Continue" at bounding box center [787, 629] width 92 height 34
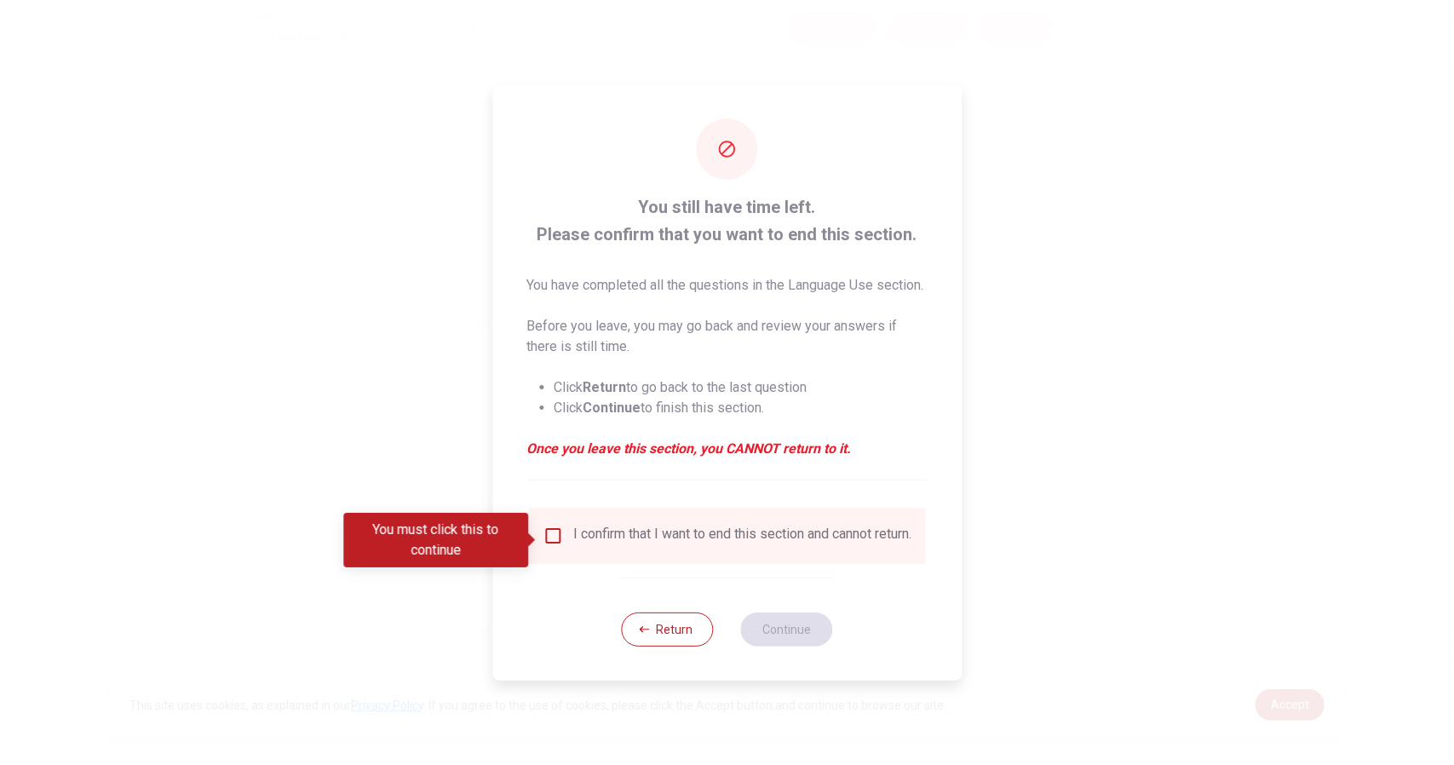
click at [554, 536] on input "You must click this to continue" at bounding box center [553, 535] width 20 height 20
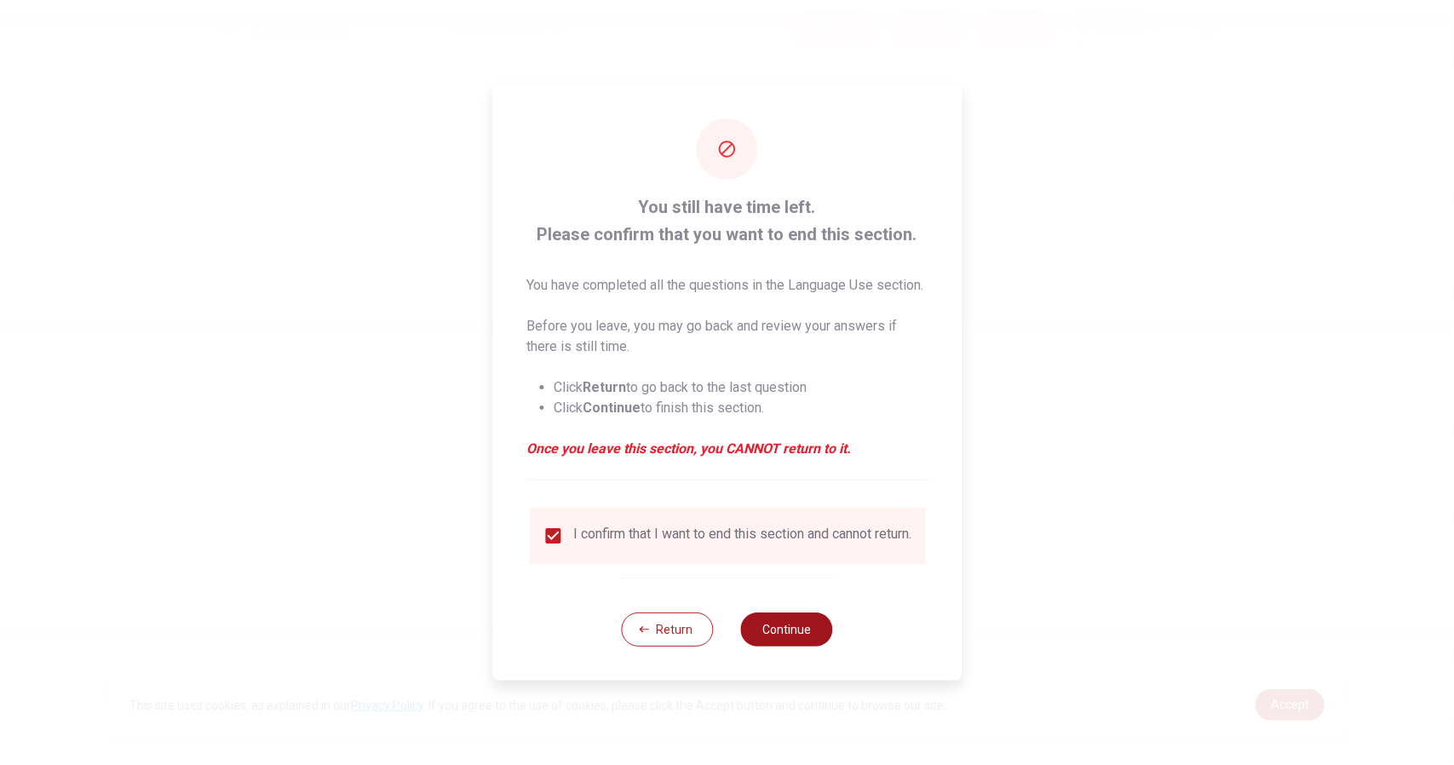
click at [794, 646] on button "Continue" at bounding box center [787, 629] width 92 height 34
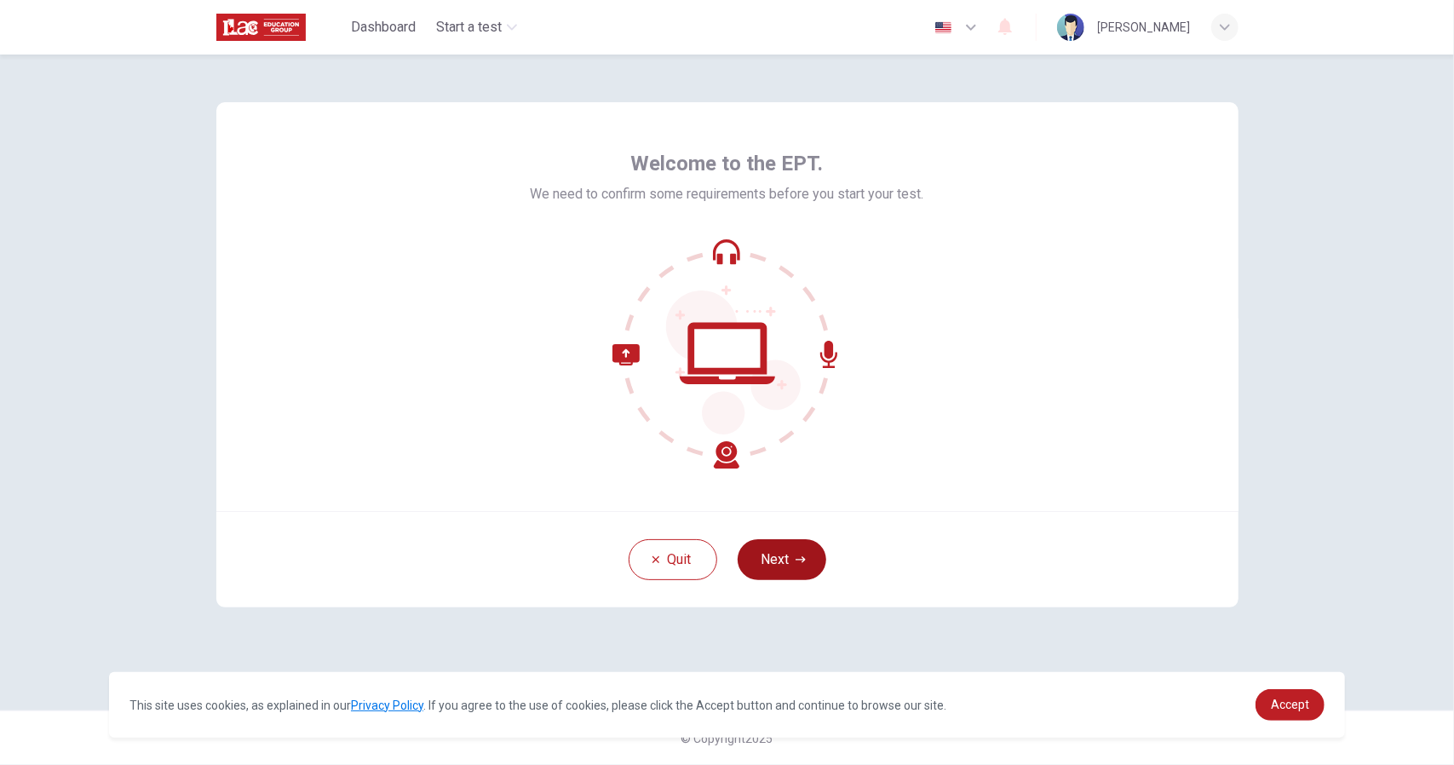
click at [769, 561] on button "Next" at bounding box center [782, 559] width 89 height 41
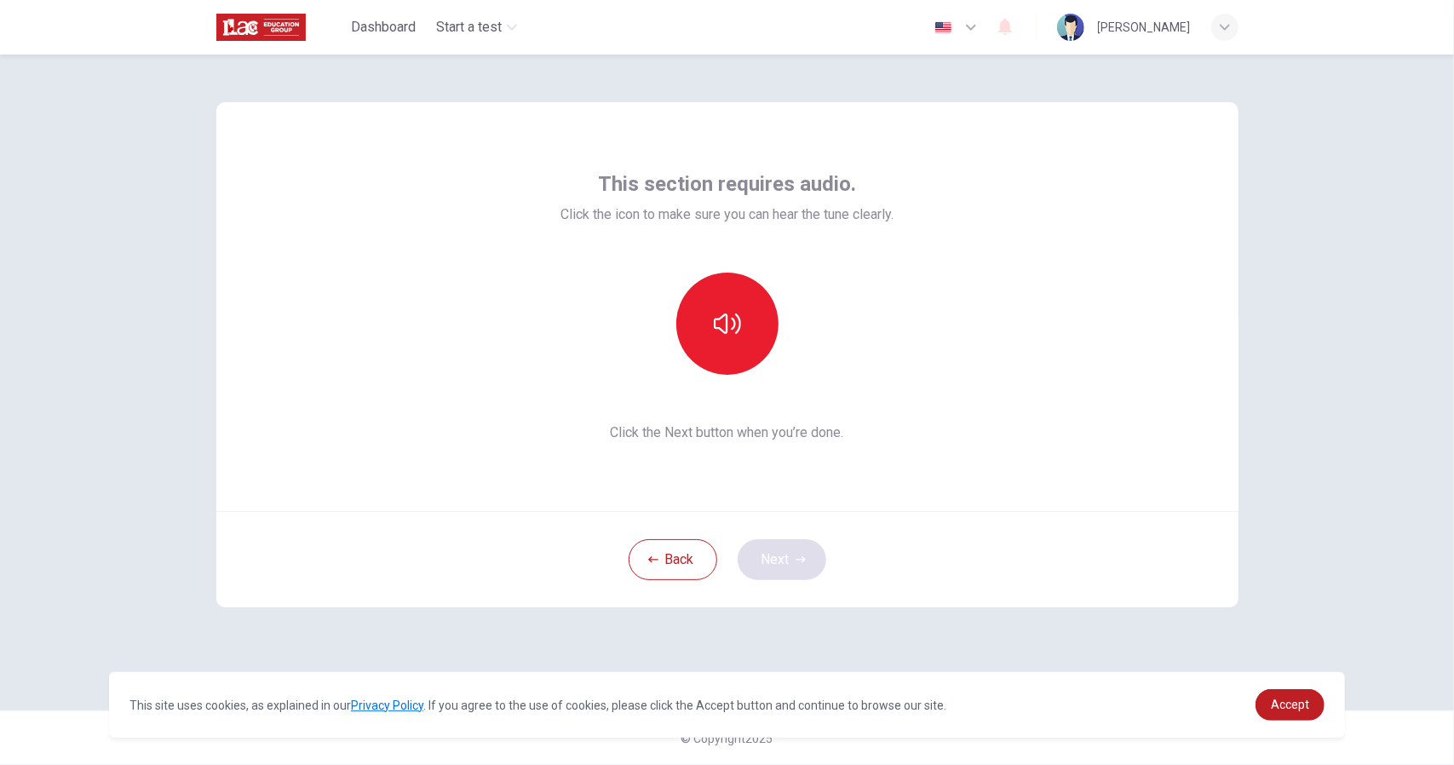
click at [769, 561] on div "Back Next" at bounding box center [727, 559] width 1022 height 96
click at [746, 353] on button "button" at bounding box center [727, 324] width 102 height 102
click at [793, 566] on button "Next" at bounding box center [782, 559] width 89 height 41
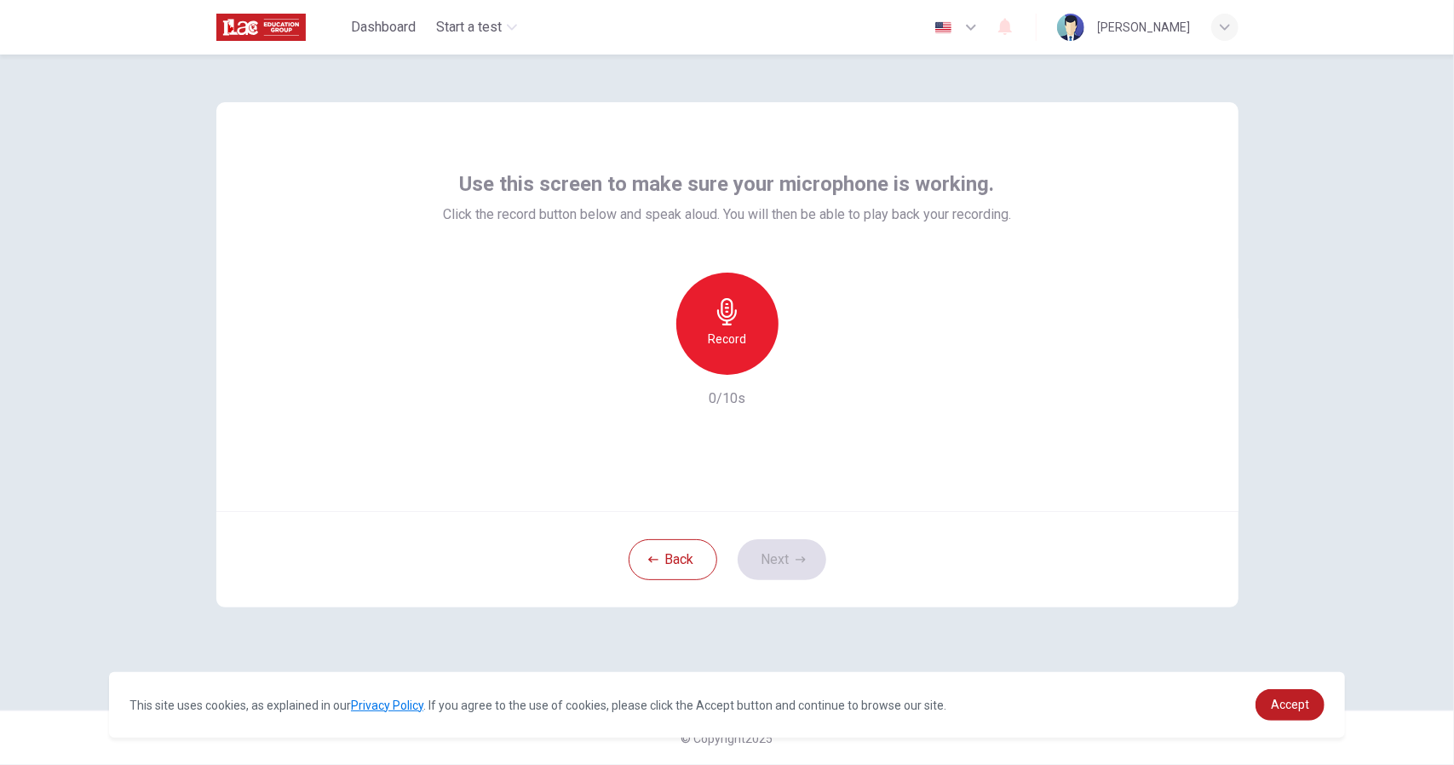
click at [720, 345] on h6 "Record" at bounding box center [727, 339] width 38 height 20
click at [734, 353] on div "Stop" at bounding box center [727, 324] width 102 height 102
click at [791, 571] on button "Next" at bounding box center [782, 559] width 89 height 41
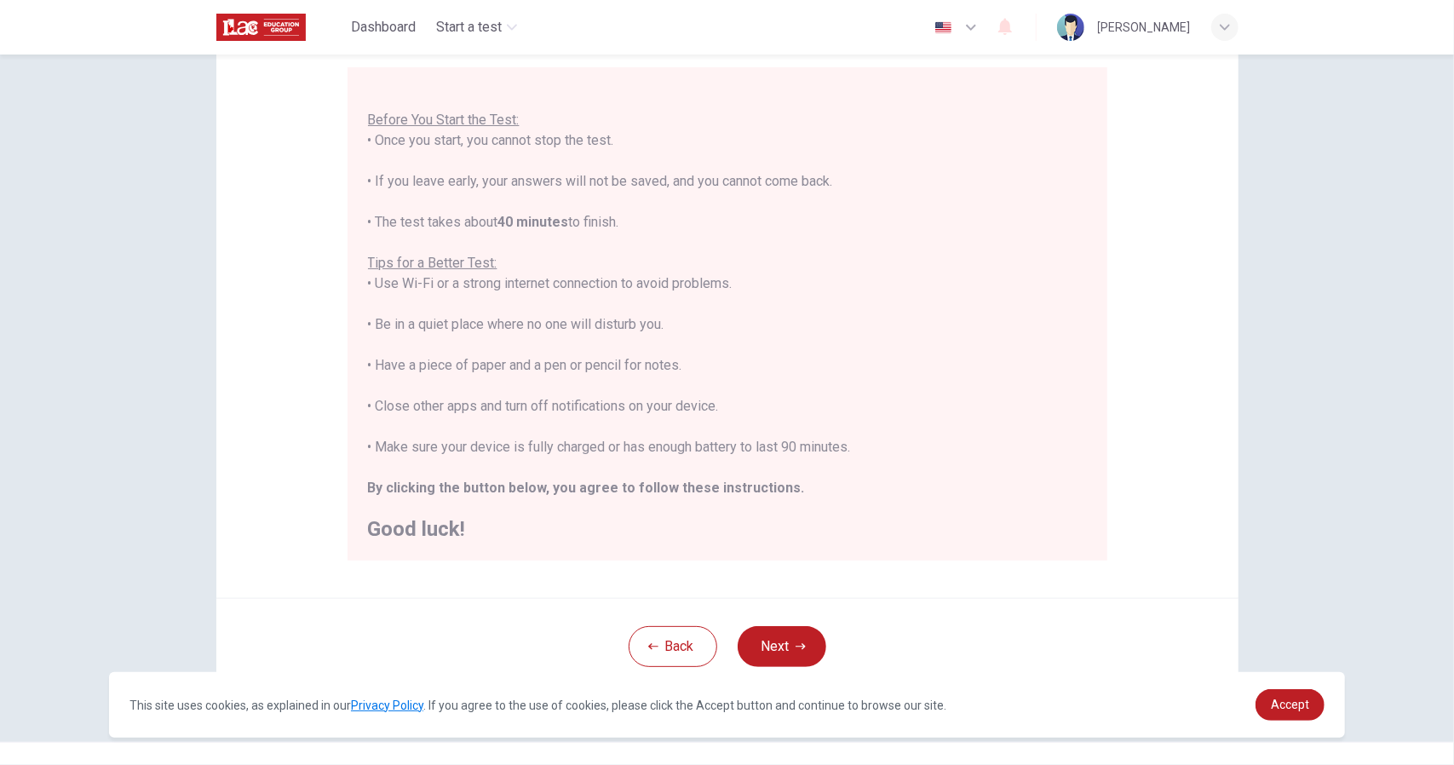
scroll to position [182, 0]
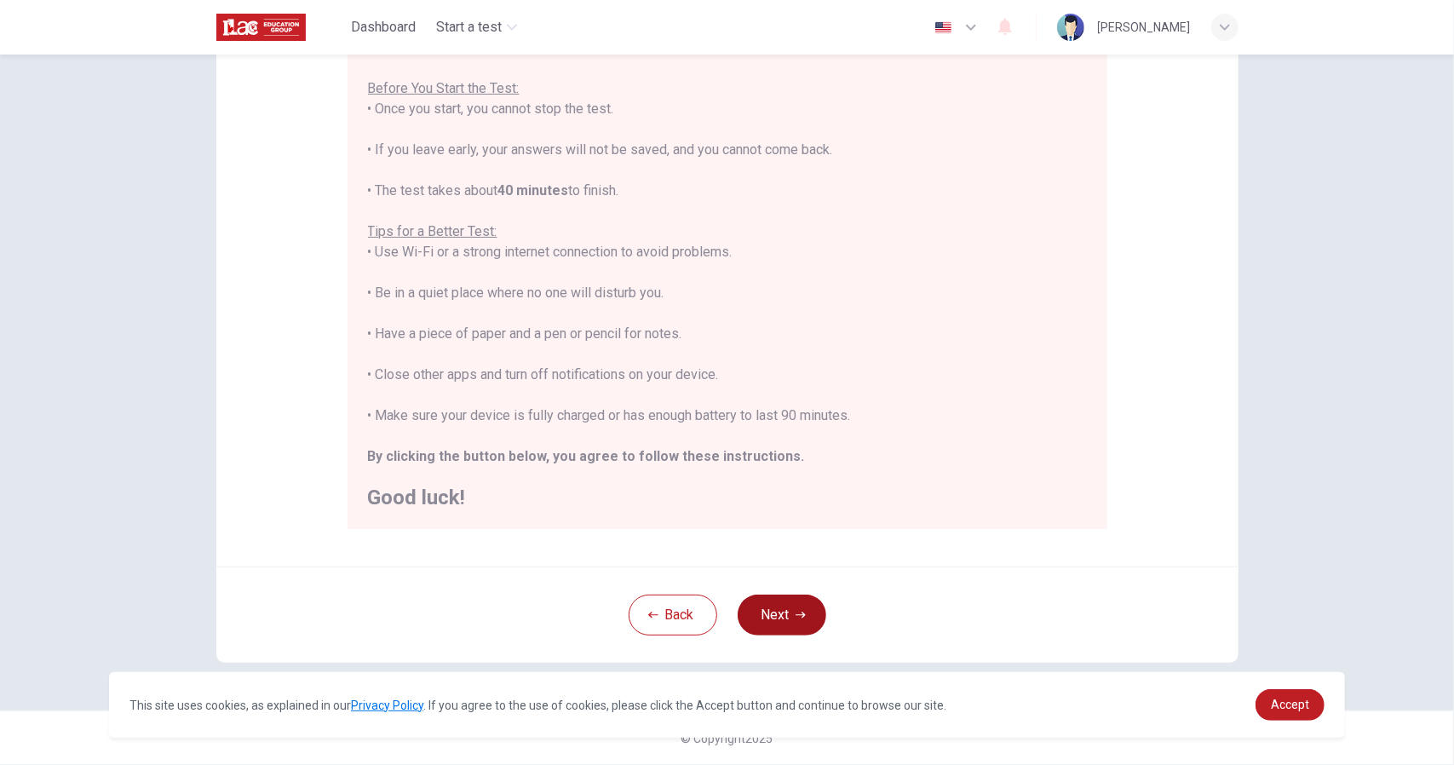
click at [799, 622] on button "Next" at bounding box center [782, 614] width 89 height 41
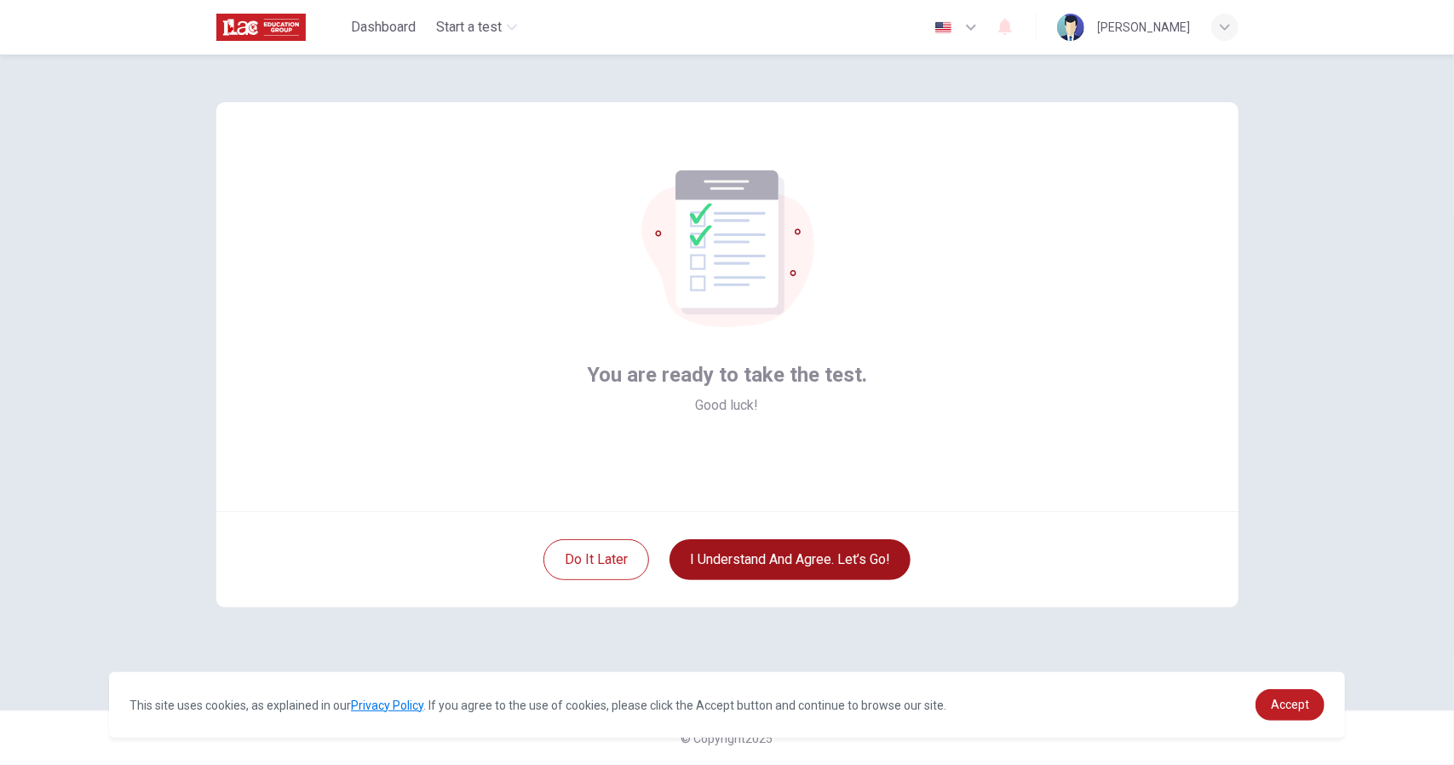
scroll to position [0, 0]
click at [799, 551] on button "I understand and agree. Let’s go!" at bounding box center [789, 559] width 241 height 41
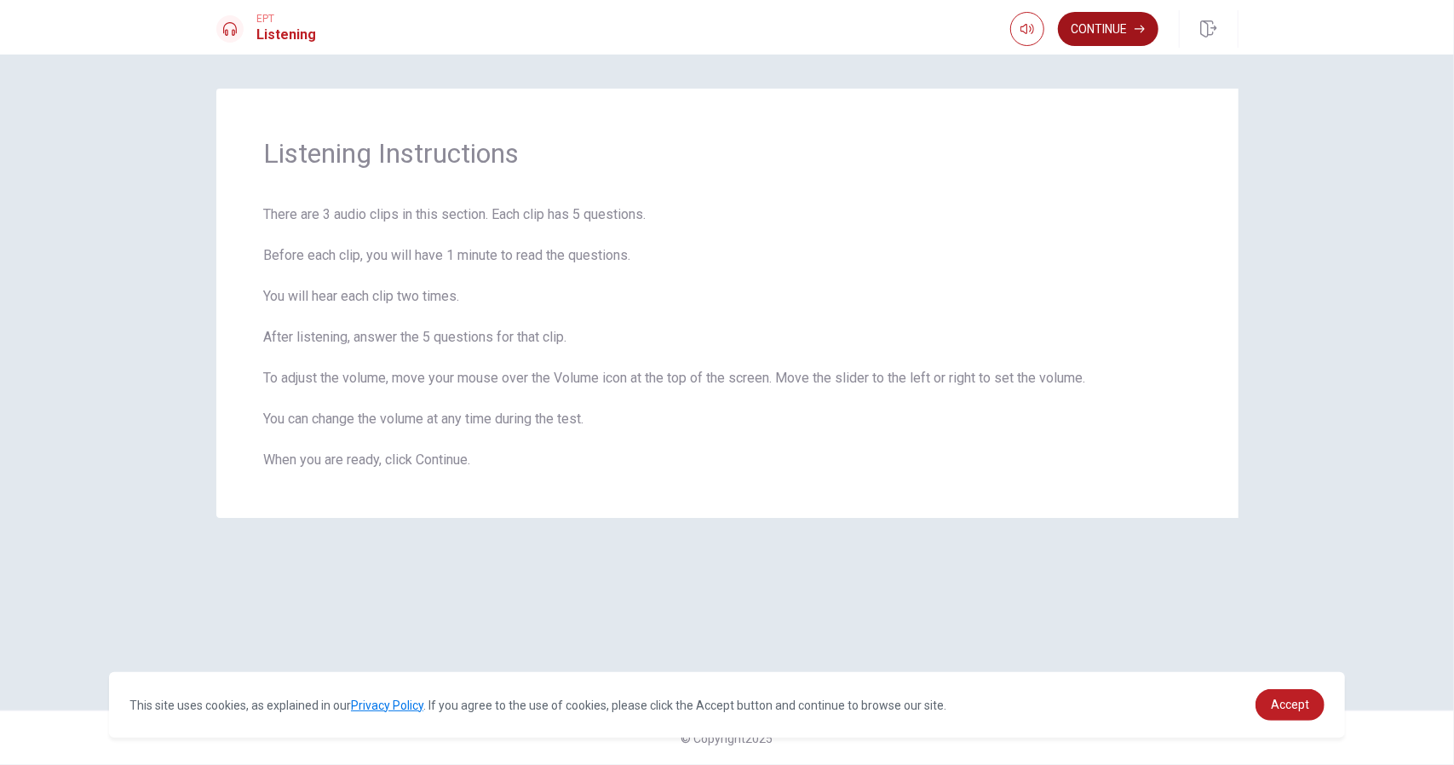
click at [1112, 42] on button "Continue" at bounding box center [1108, 29] width 100 height 34
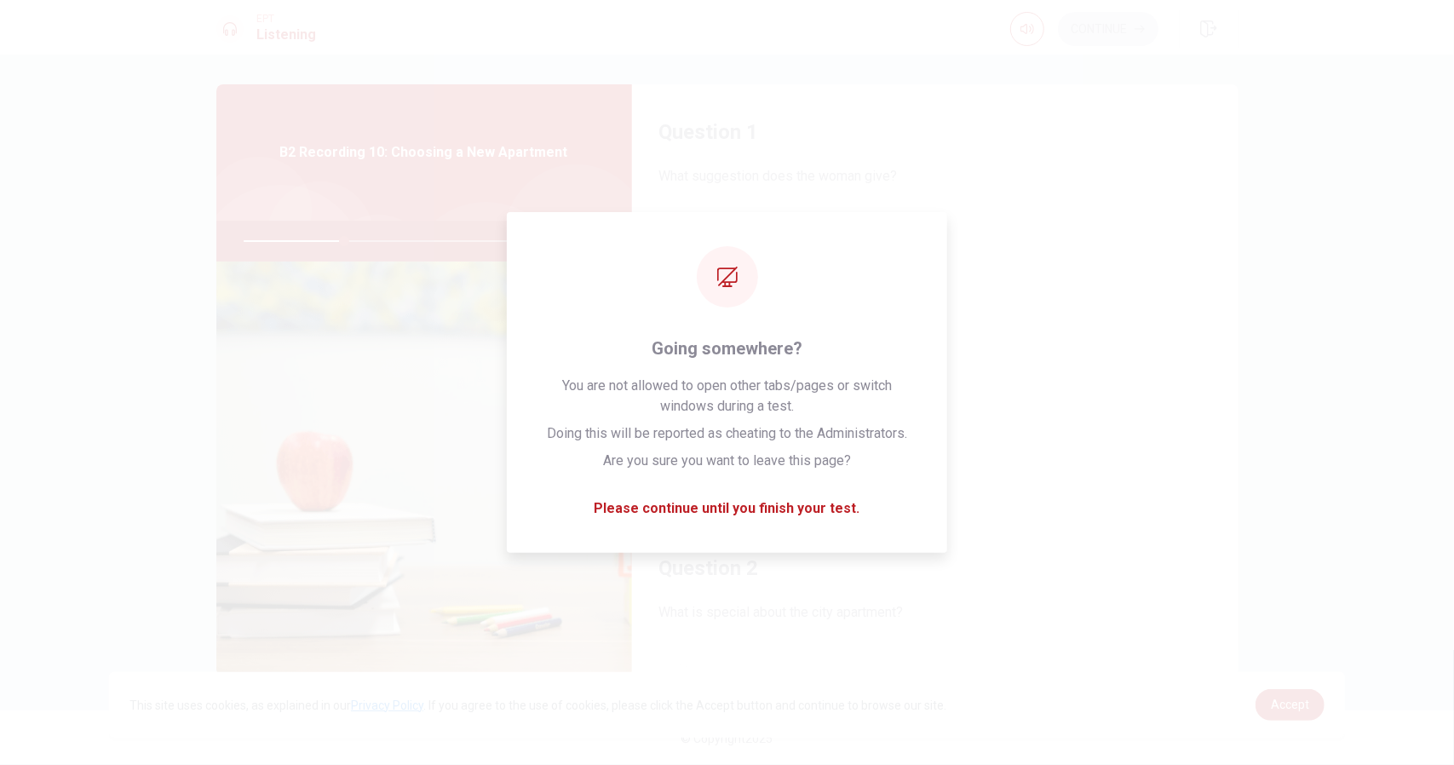
click at [1329, 214] on div "Question 1 What suggestion does the woman give? A Look for a cheaper place B Ne…" at bounding box center [727, 410] width 1454 height 710
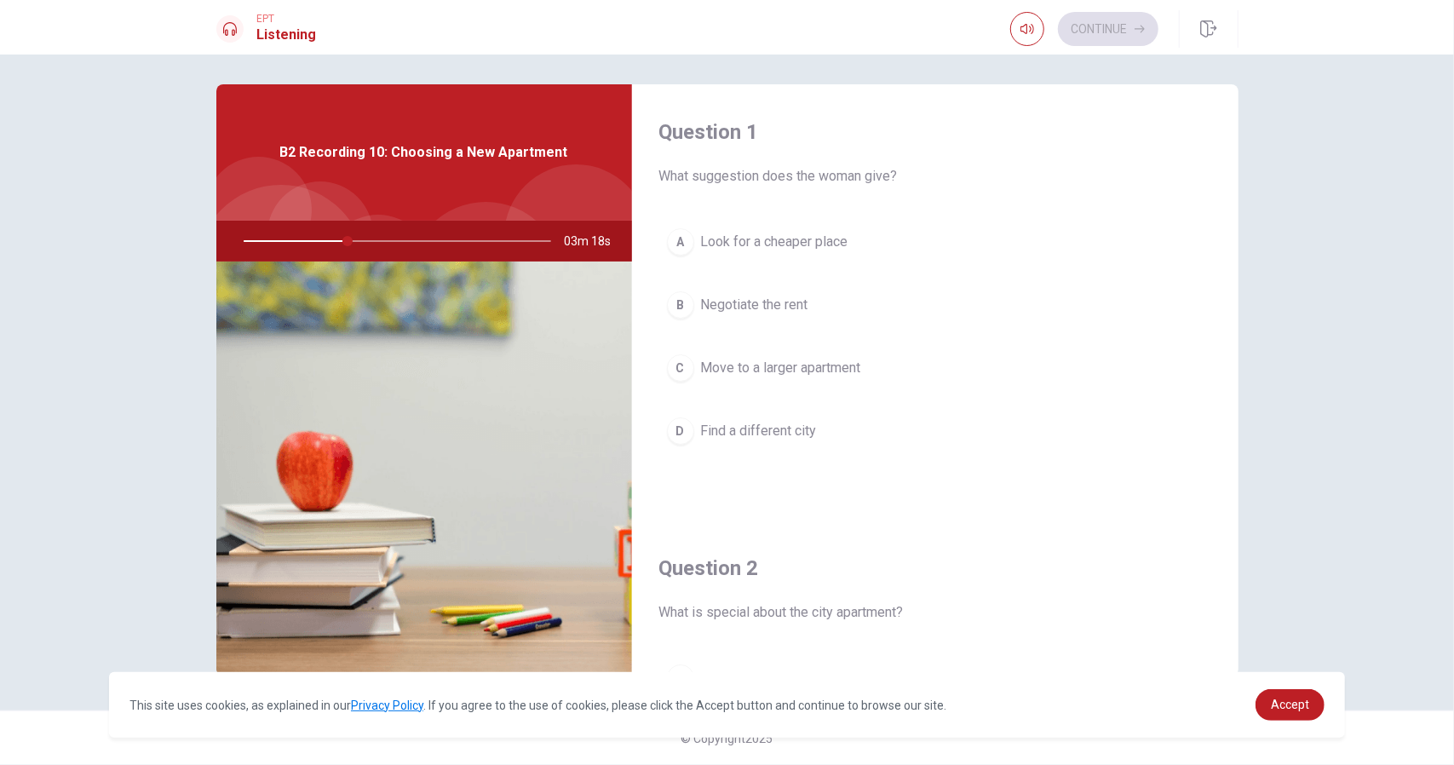
click at [1346, 156] on div "Question 1 What suggestion does the woman give? A Look for a cheaper place B Ne…" at bounding box center [727, 410] width 1454 height 710
click at [732, 302] on span "Negotiate the rent" at bounding box center [754, 305] width 107 height 20
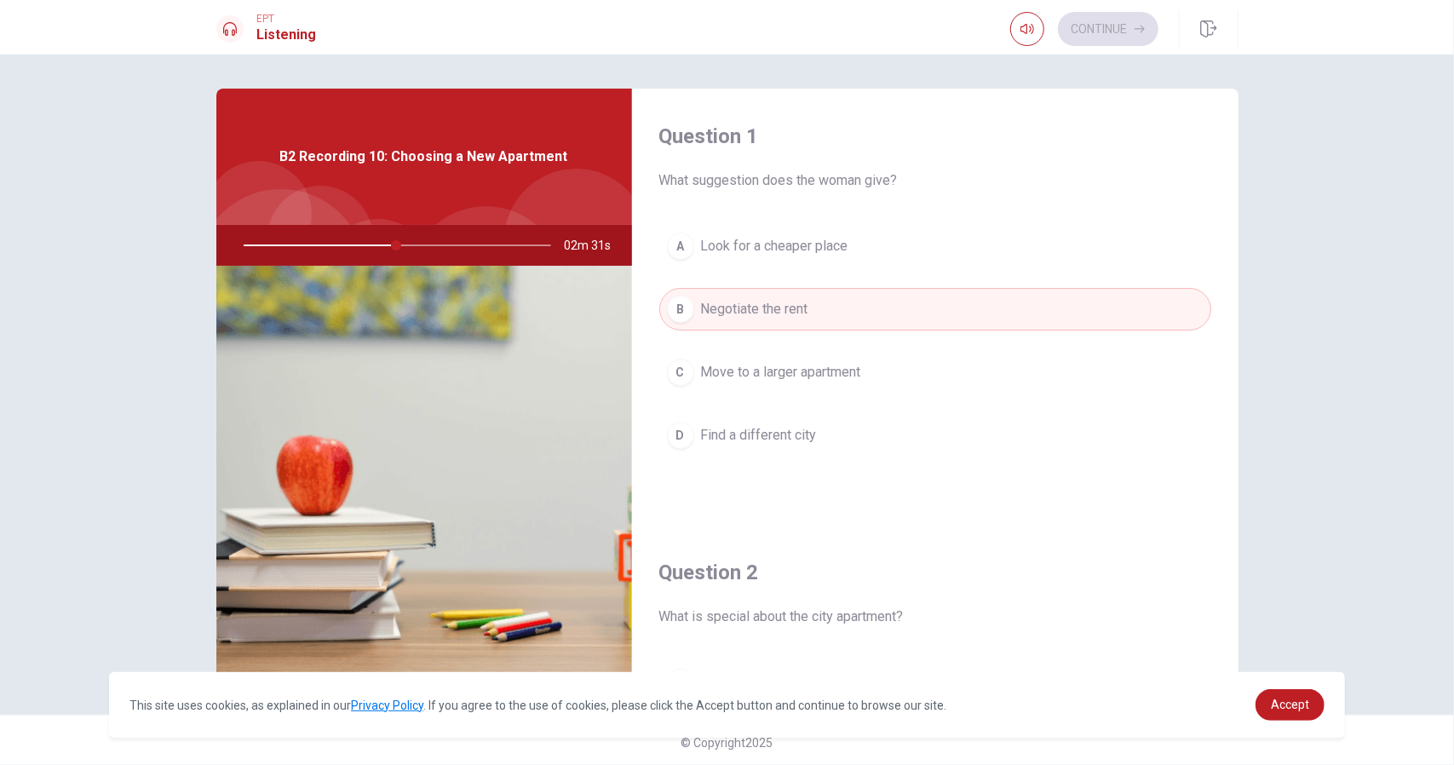
scroll to position [284, 0]
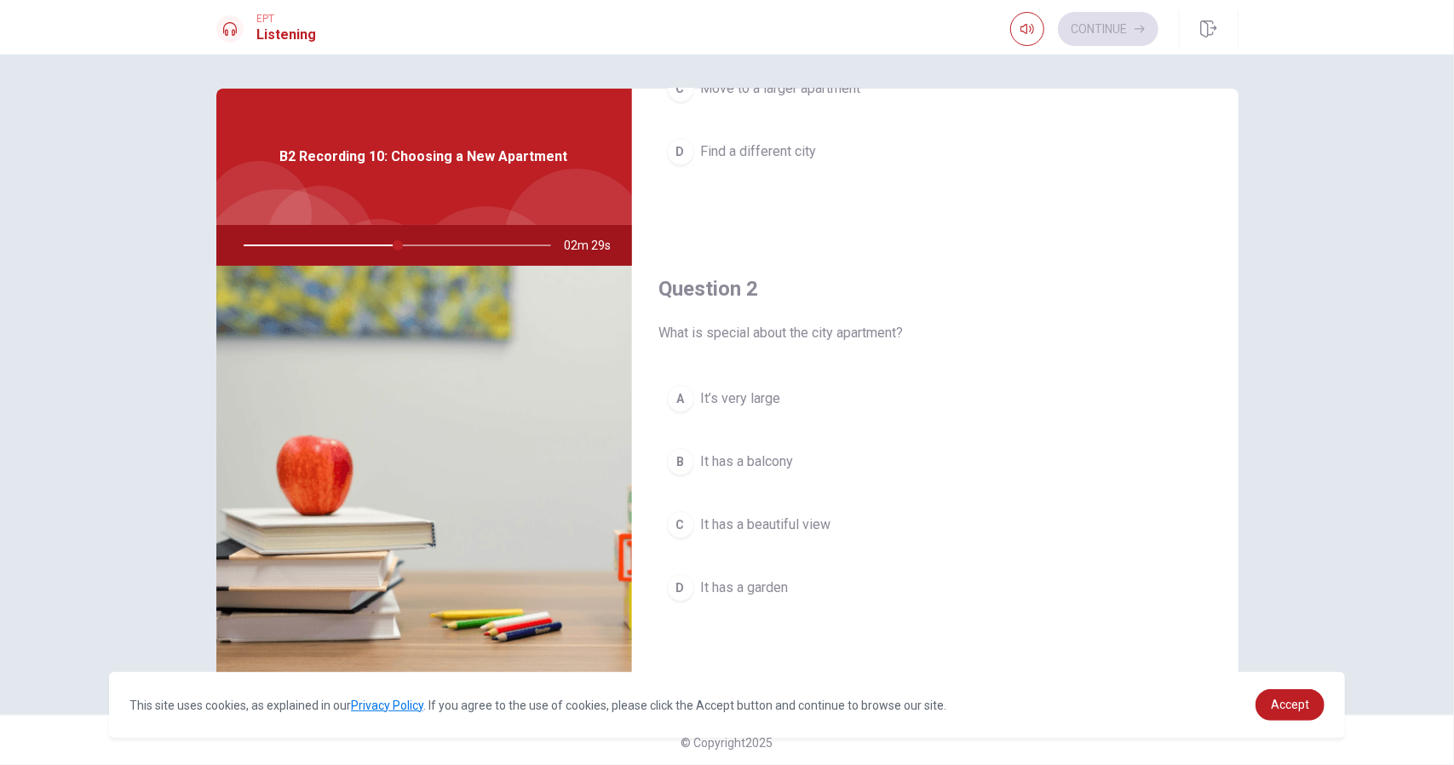
click at [784, 520] on span "It has a beautiful view" at bounding box center [766, 524] width 130 height 20
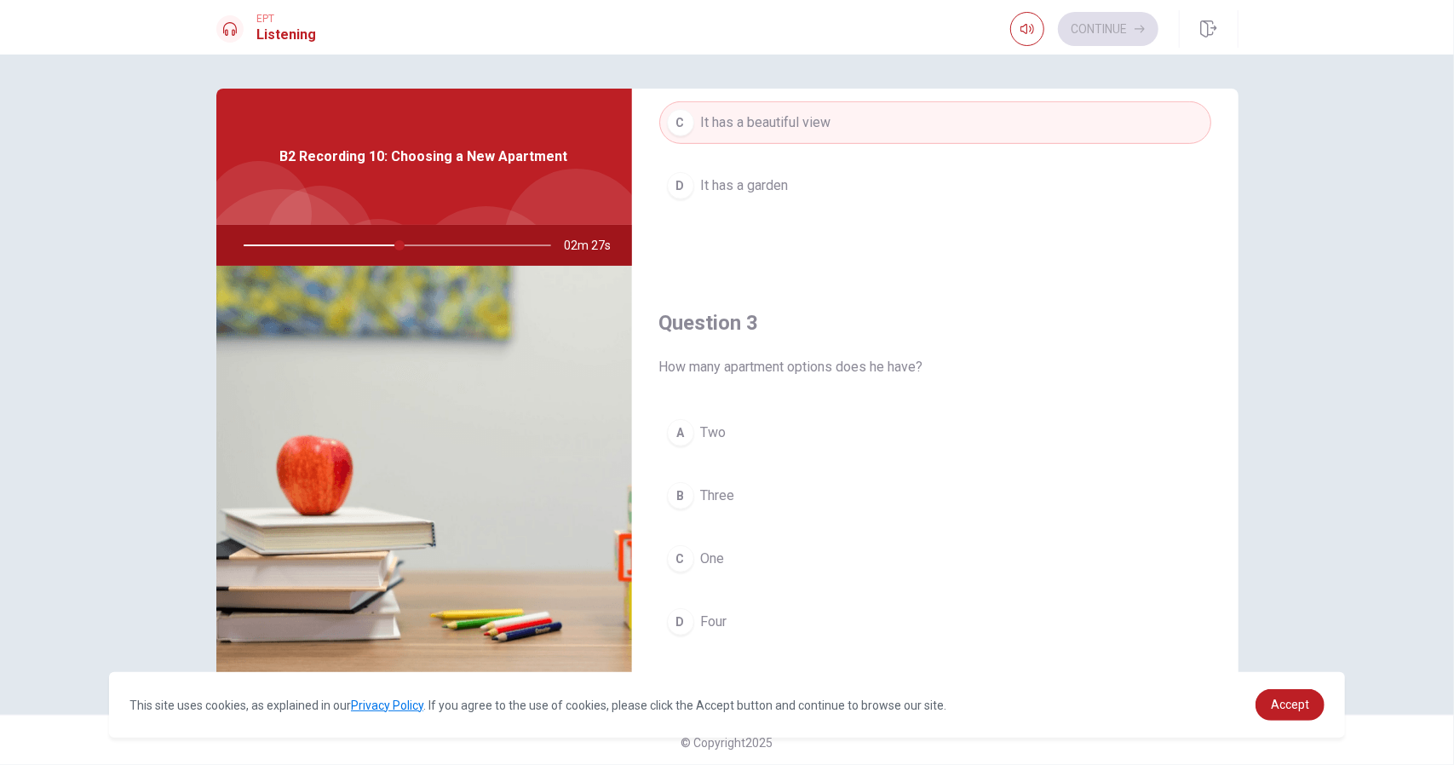
scroll to position [709, 0]
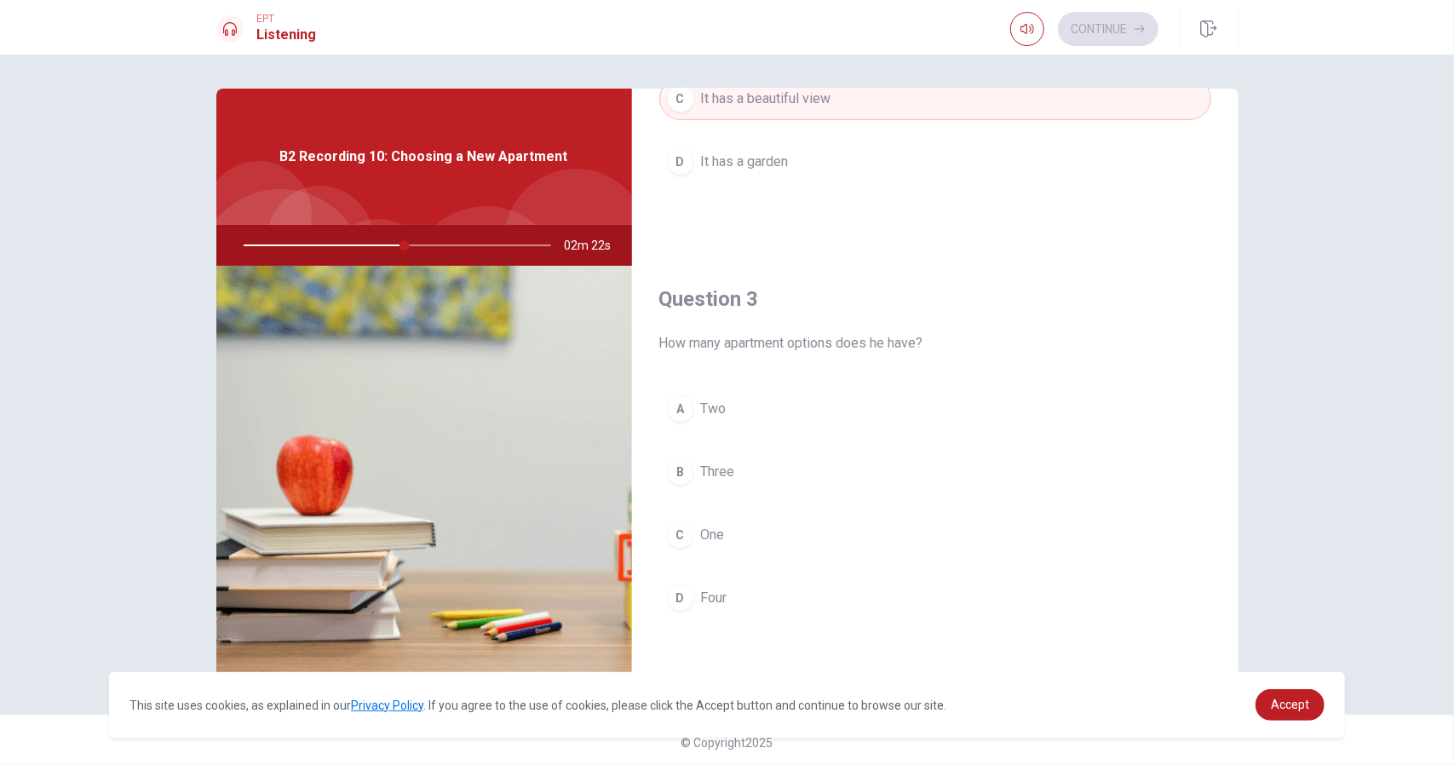
click at [722, 399] on button "A Two" at bounding box center [935, 409] width 552 height 43
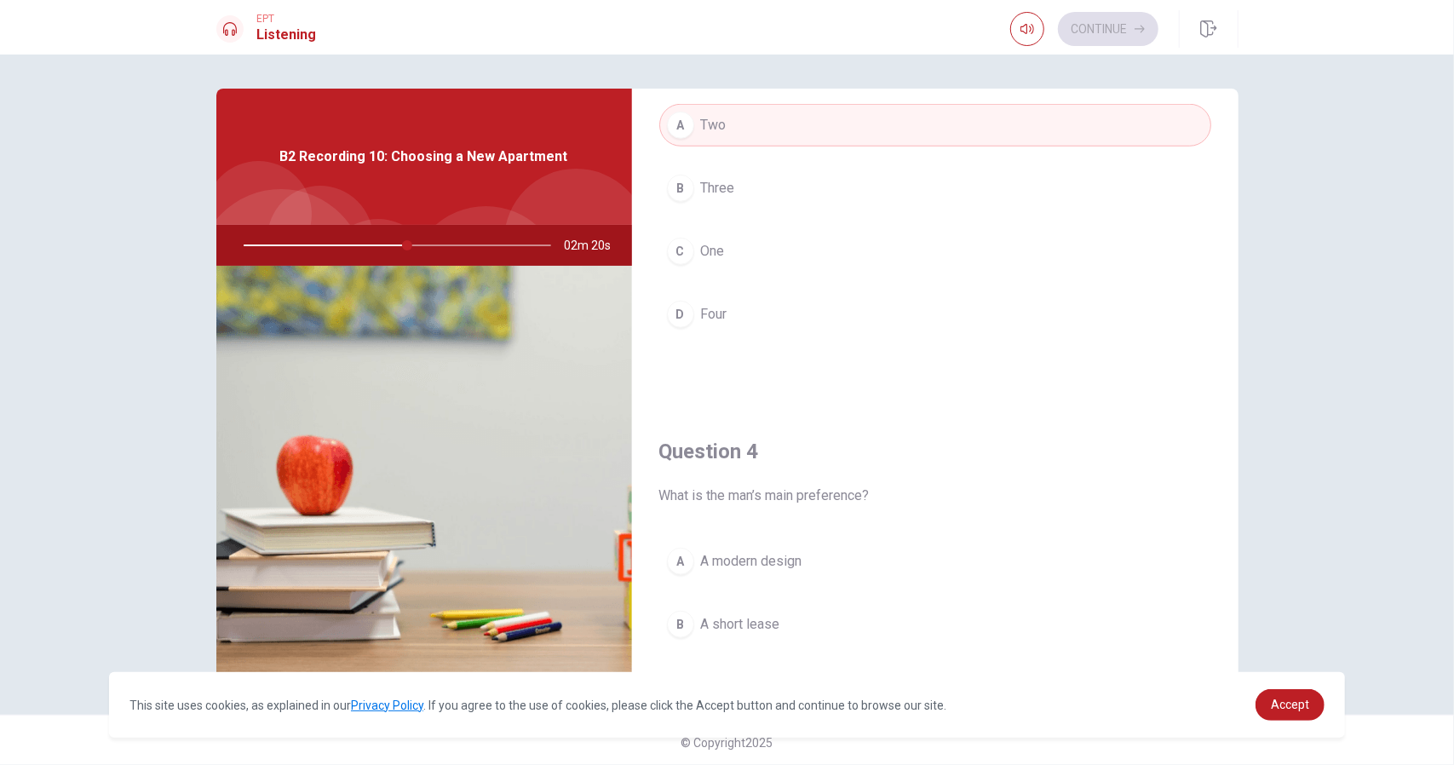
scroll to position [1135, 0]
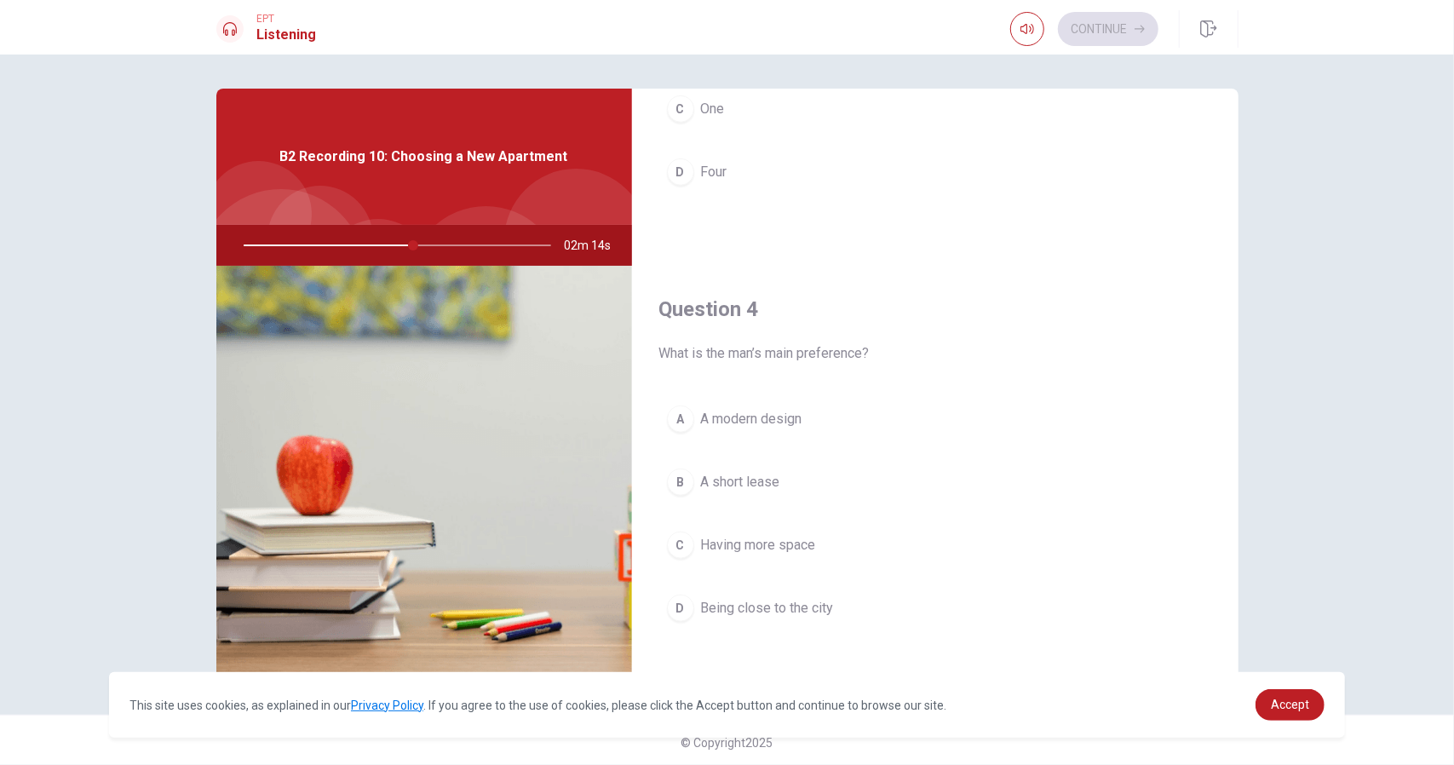
click at [787, 535] on span "Having more space" at bounding box center [758, 545] width 115 height 20
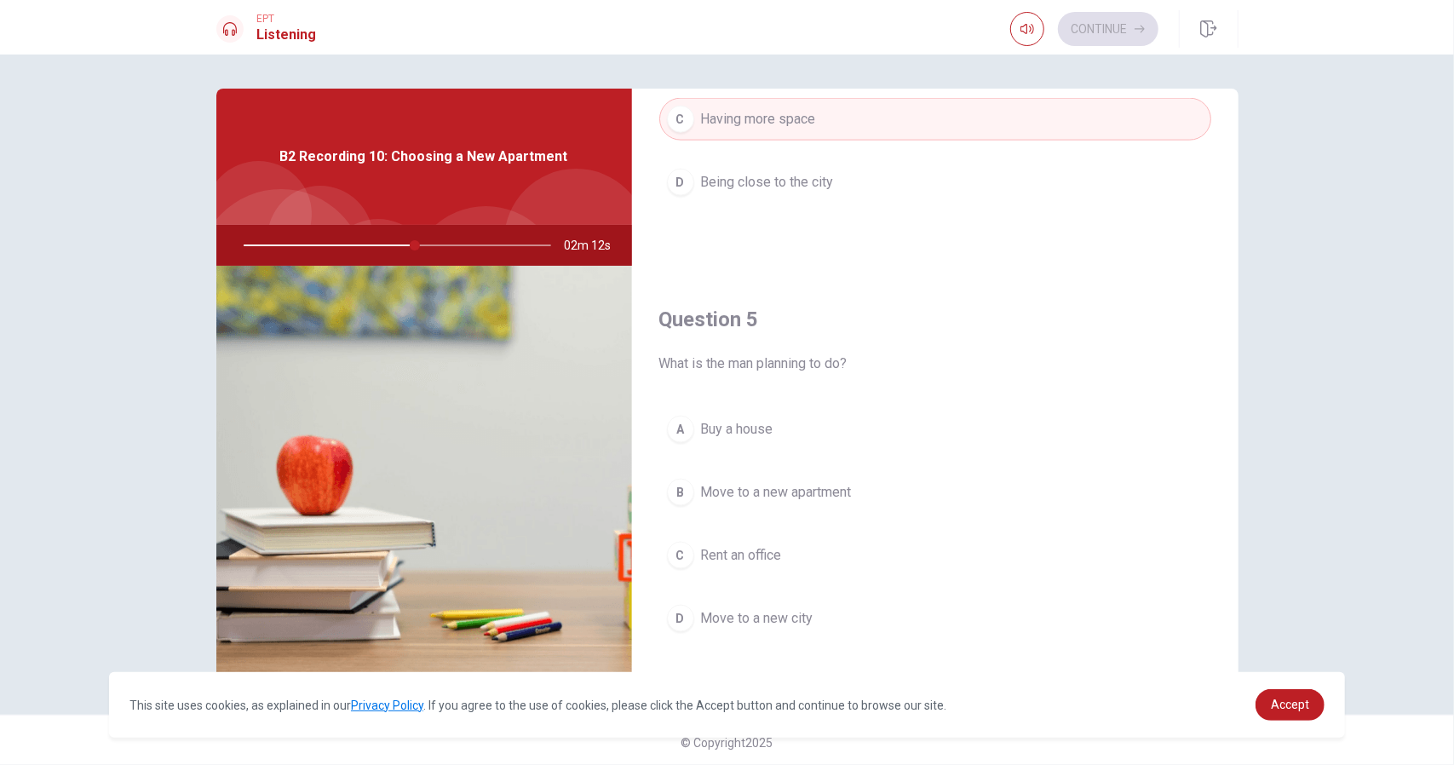
scroll to position [1576, 0]
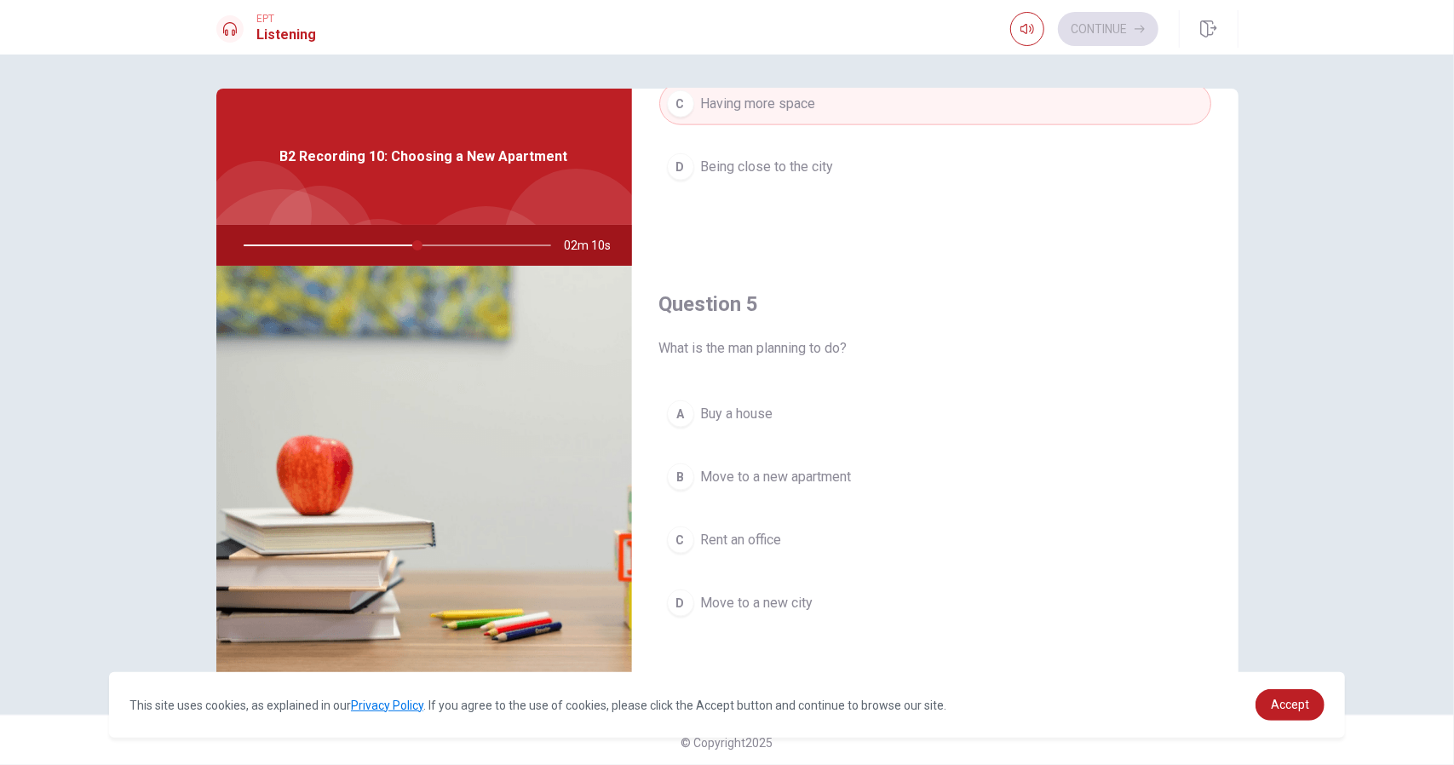
click at [826, 469] on span "Move to a new apartment" at bounding box center [776, 477] width 151 height 20
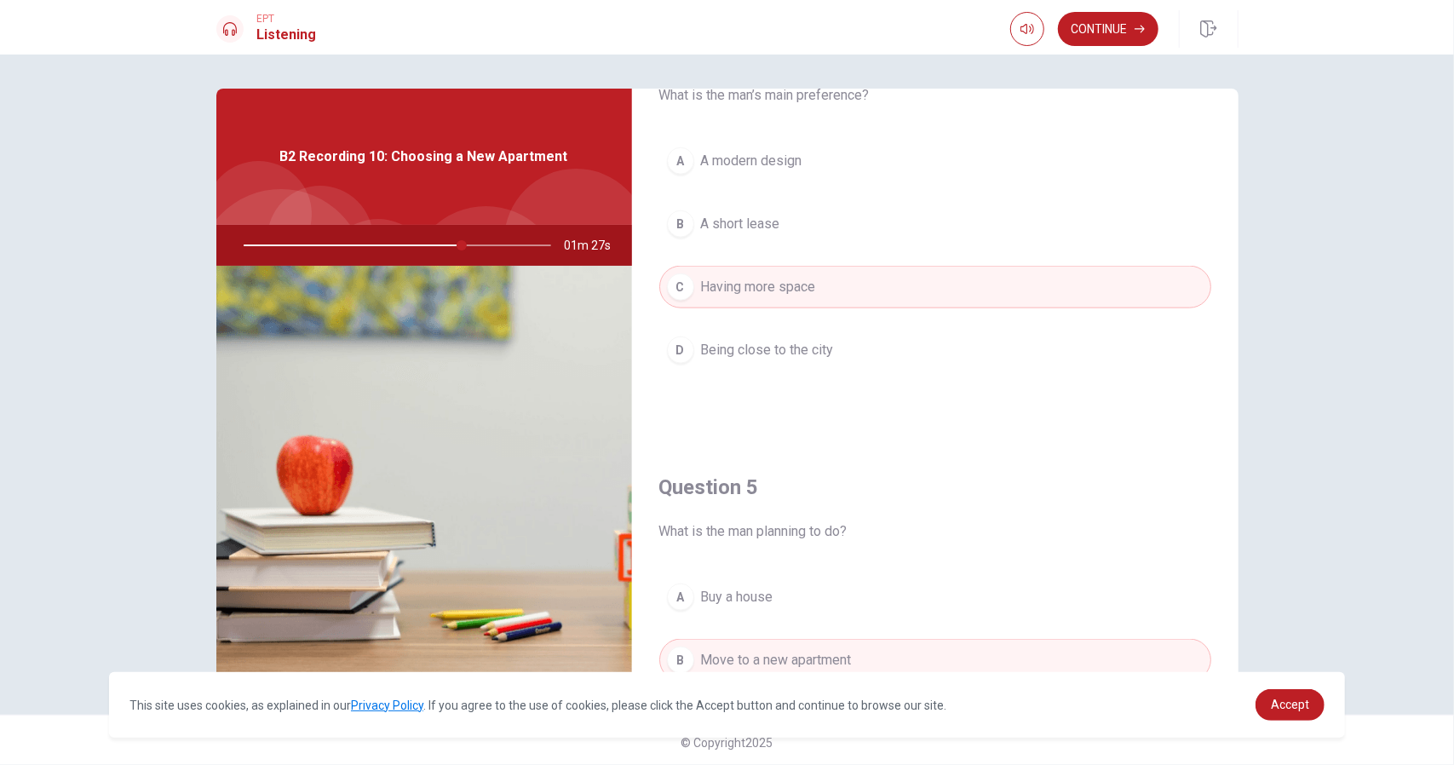
scroll to position [1561, 0]
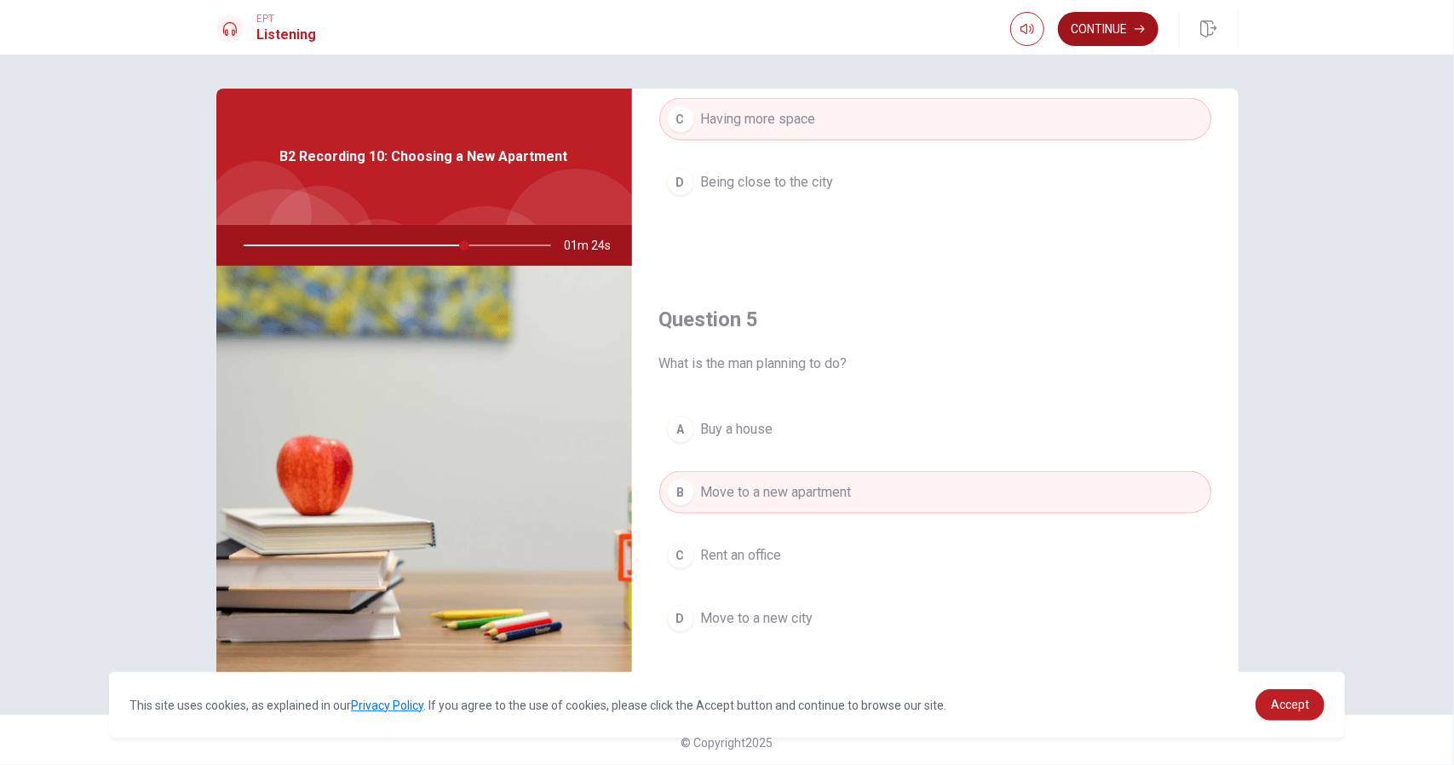
click at [1103, 41] on button "Continue" at bounding box center [1108, 29] width 100 height 34
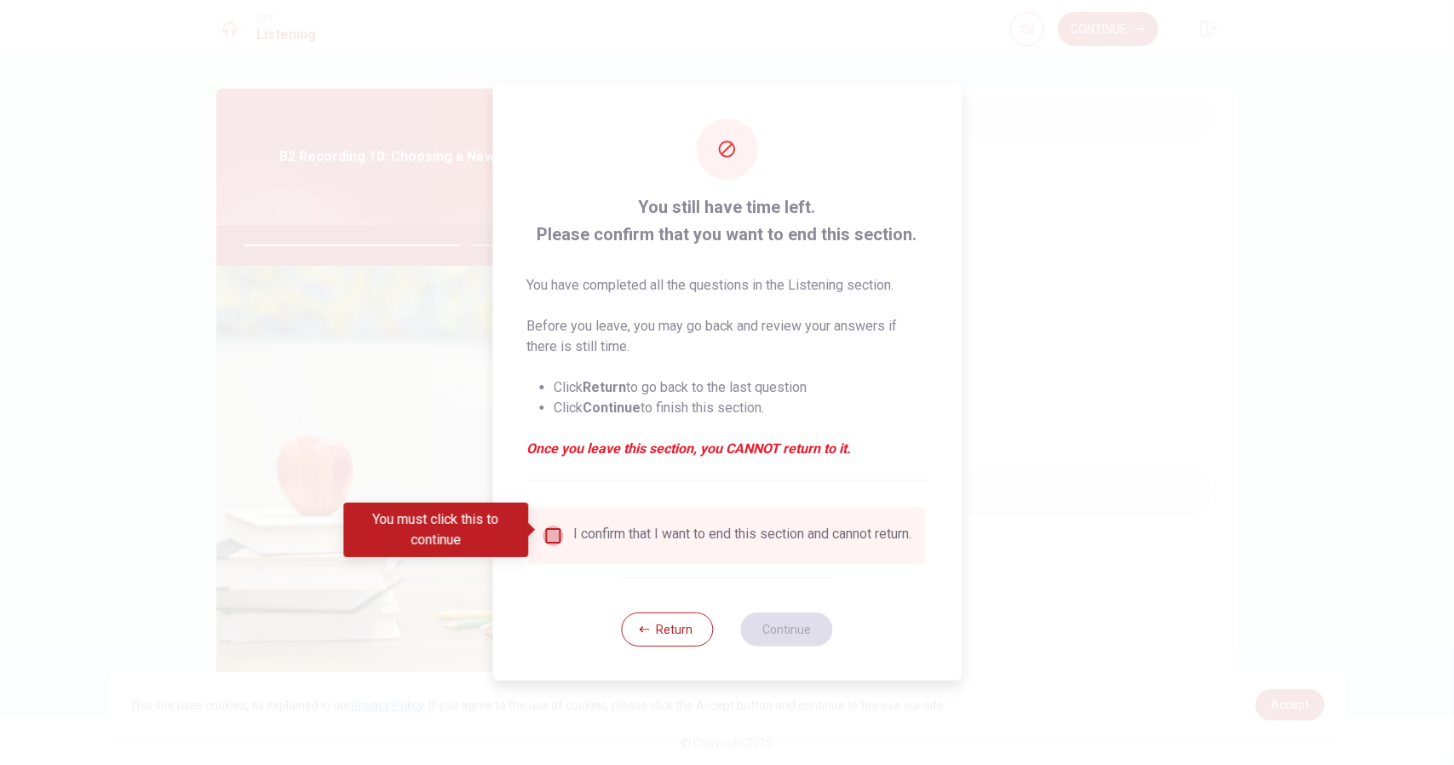
click at [543, 530] on input "You must click this to continue" at bounding box center [553, 535] width 20 height 20
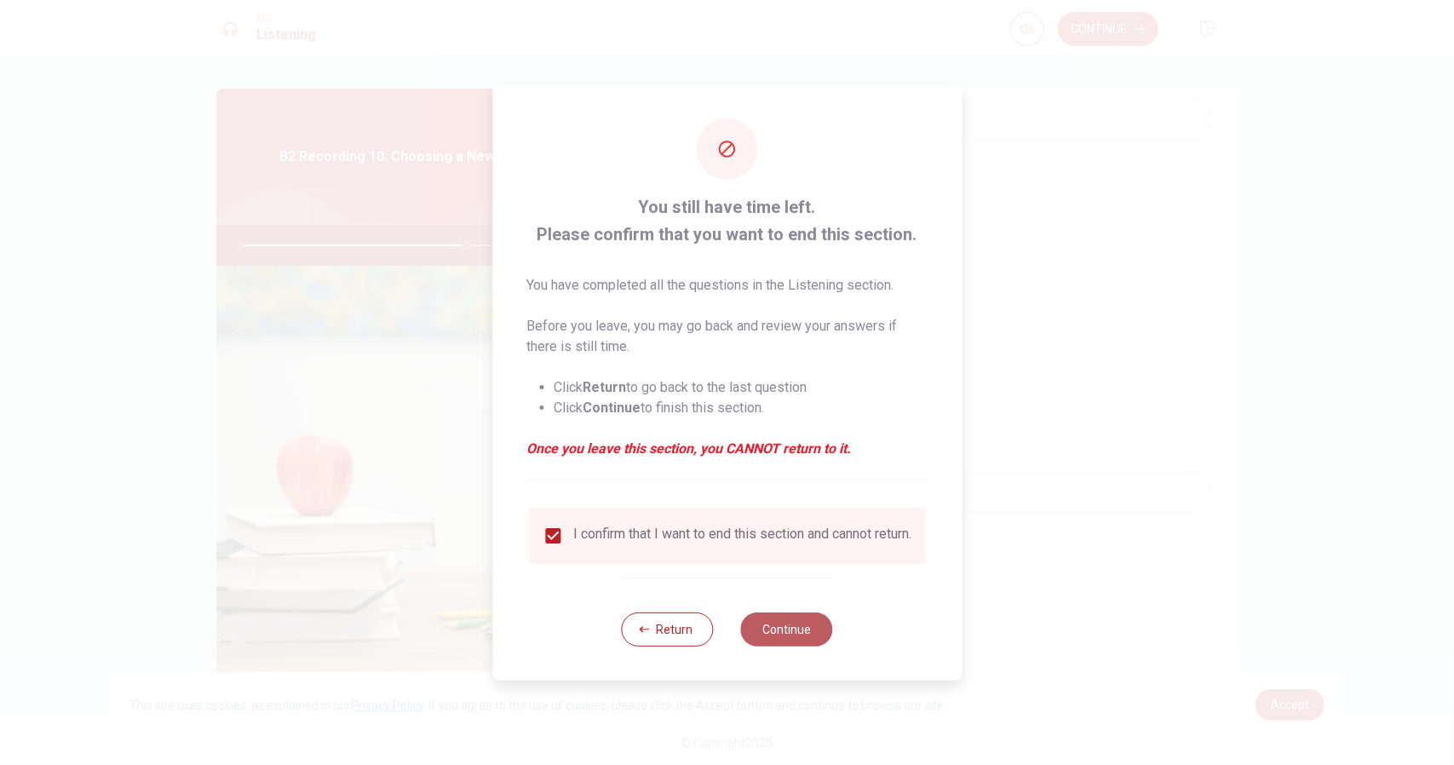
click at [765, 635] on button "Continue" at bounding box center [787, 629] width 92 height 34
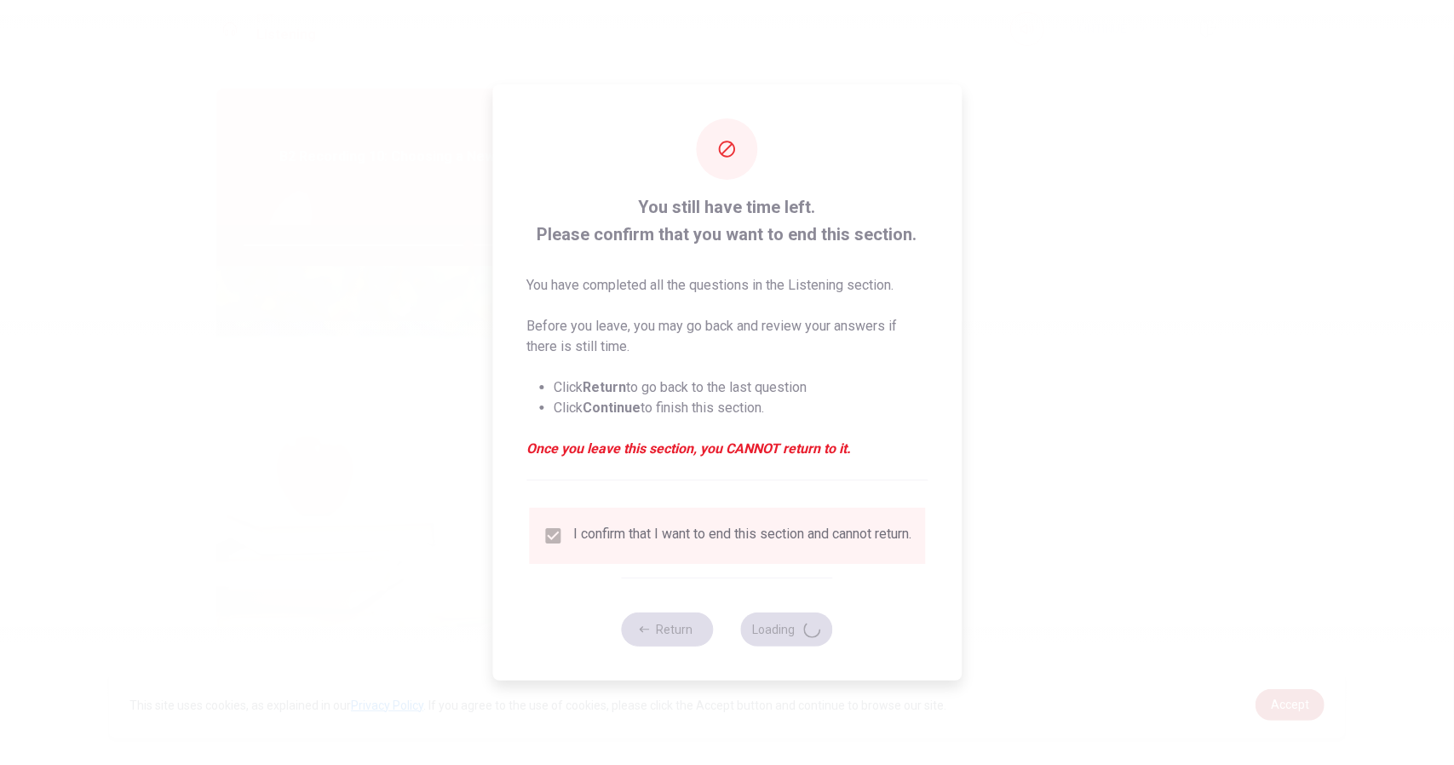
type input "74"
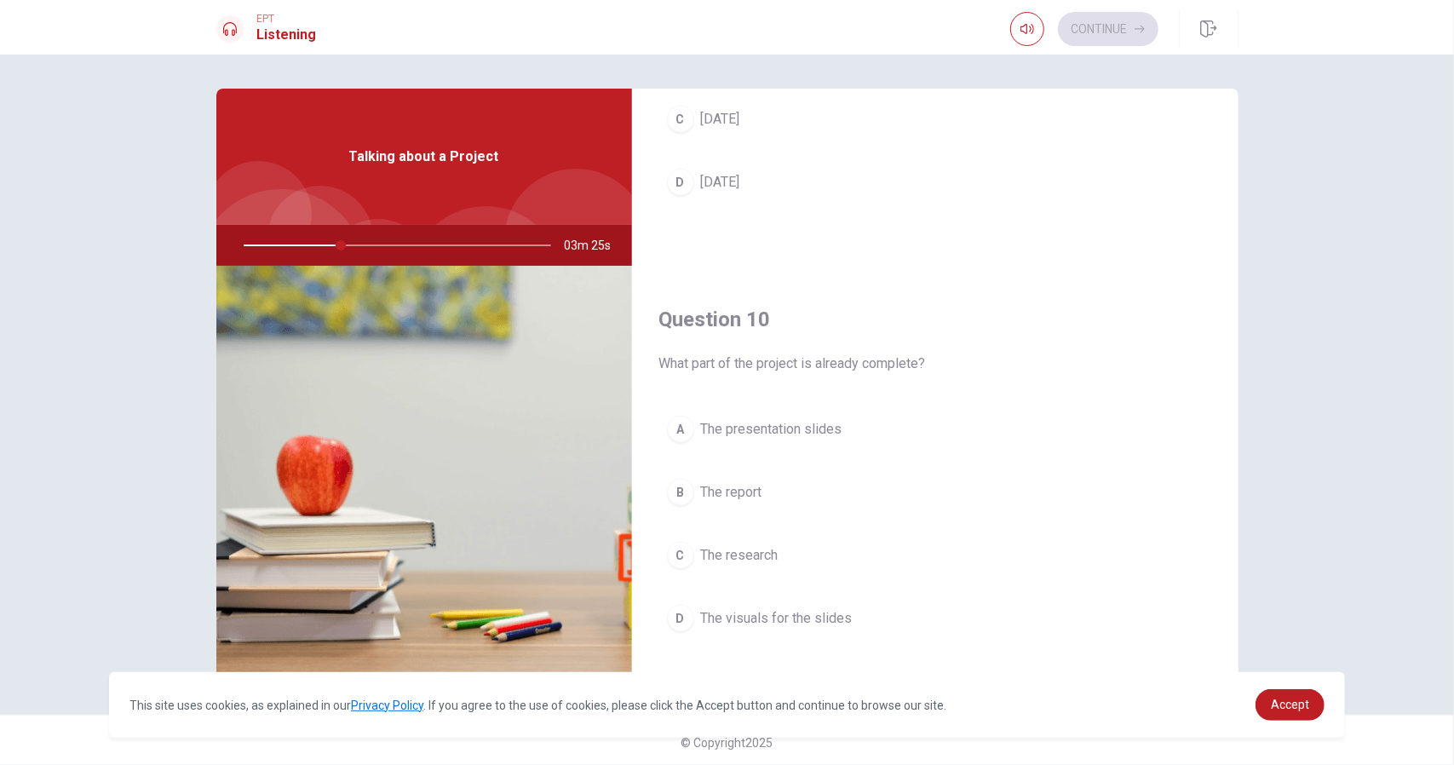
scroll to position [1576, 0]
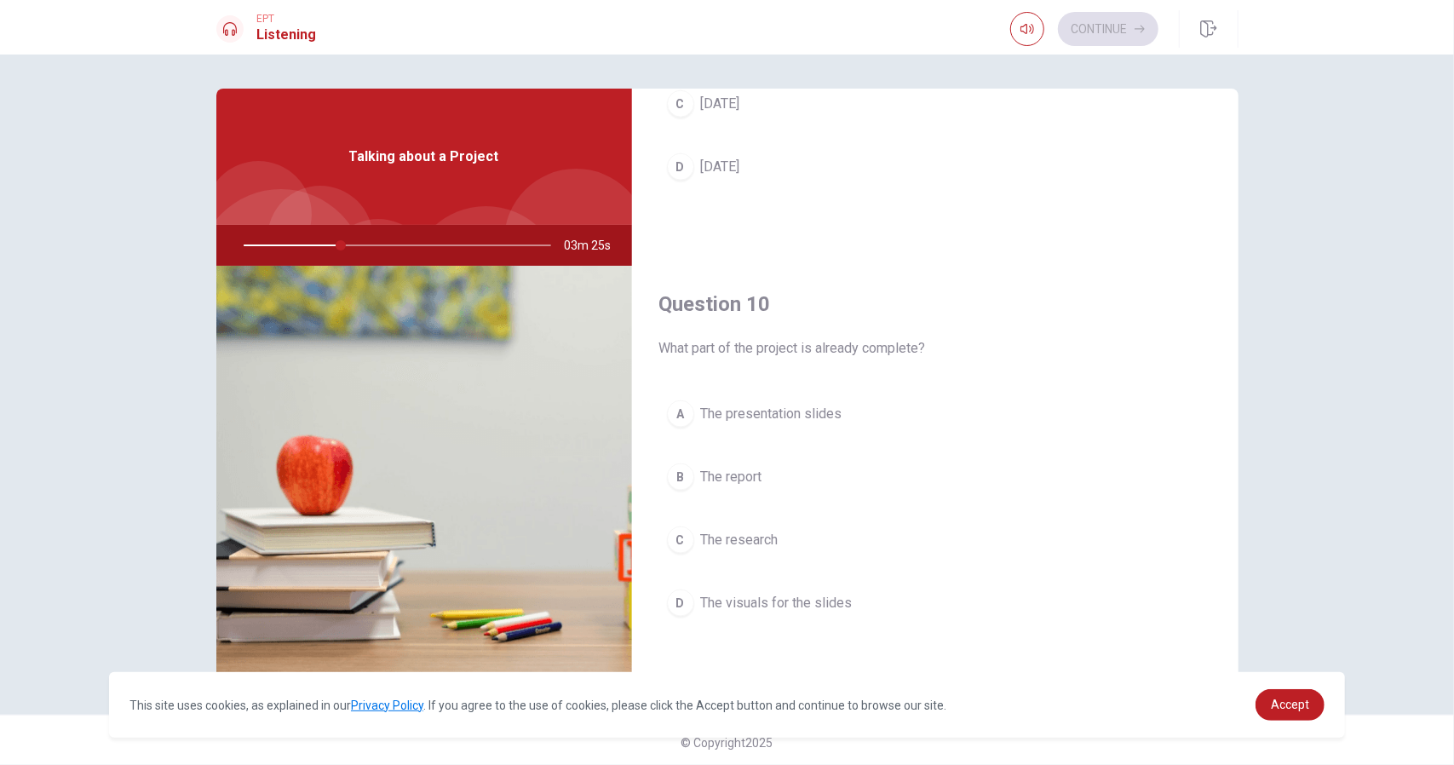
click at [726, 541] on button "C The research" at bounding box center [935, 540] width 552 height 43
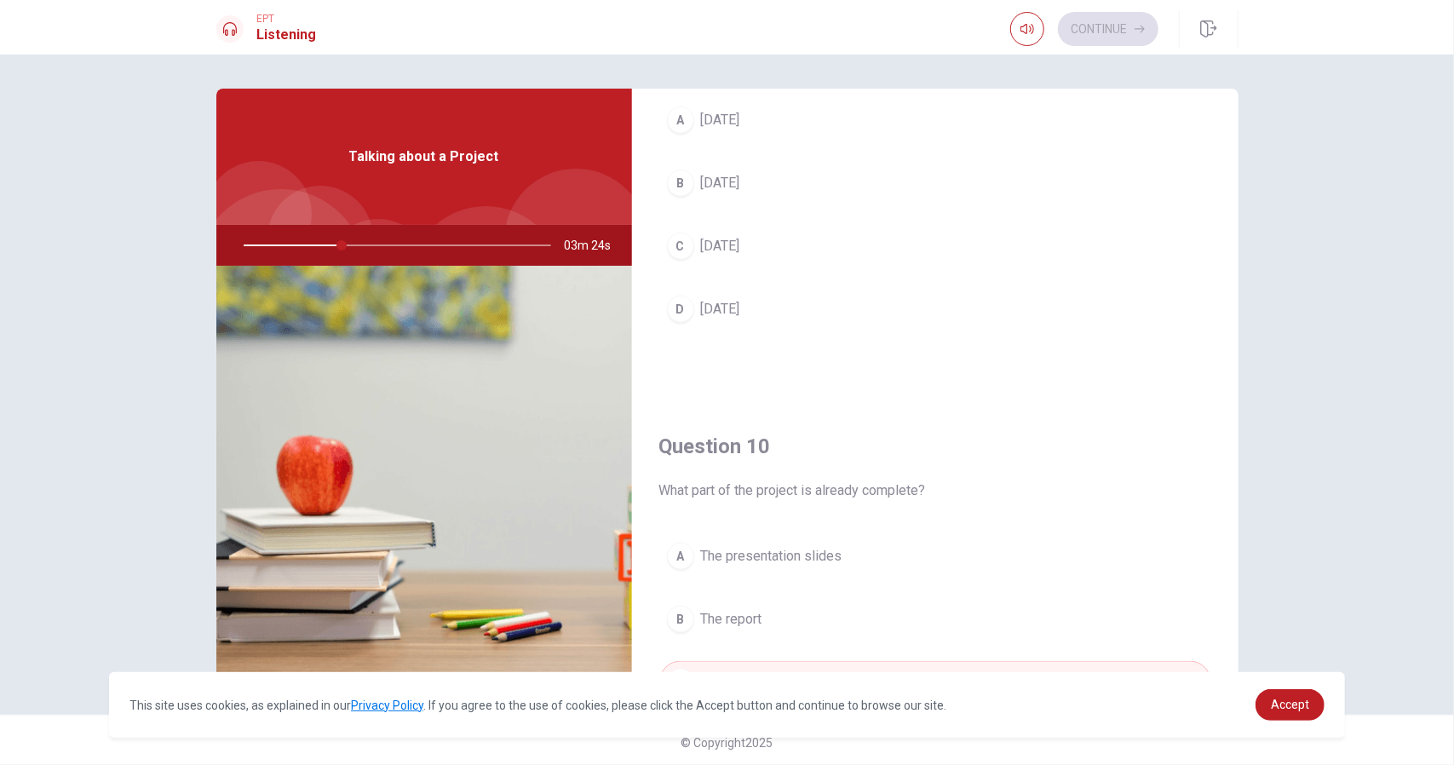
scroll to position [1293, 0]
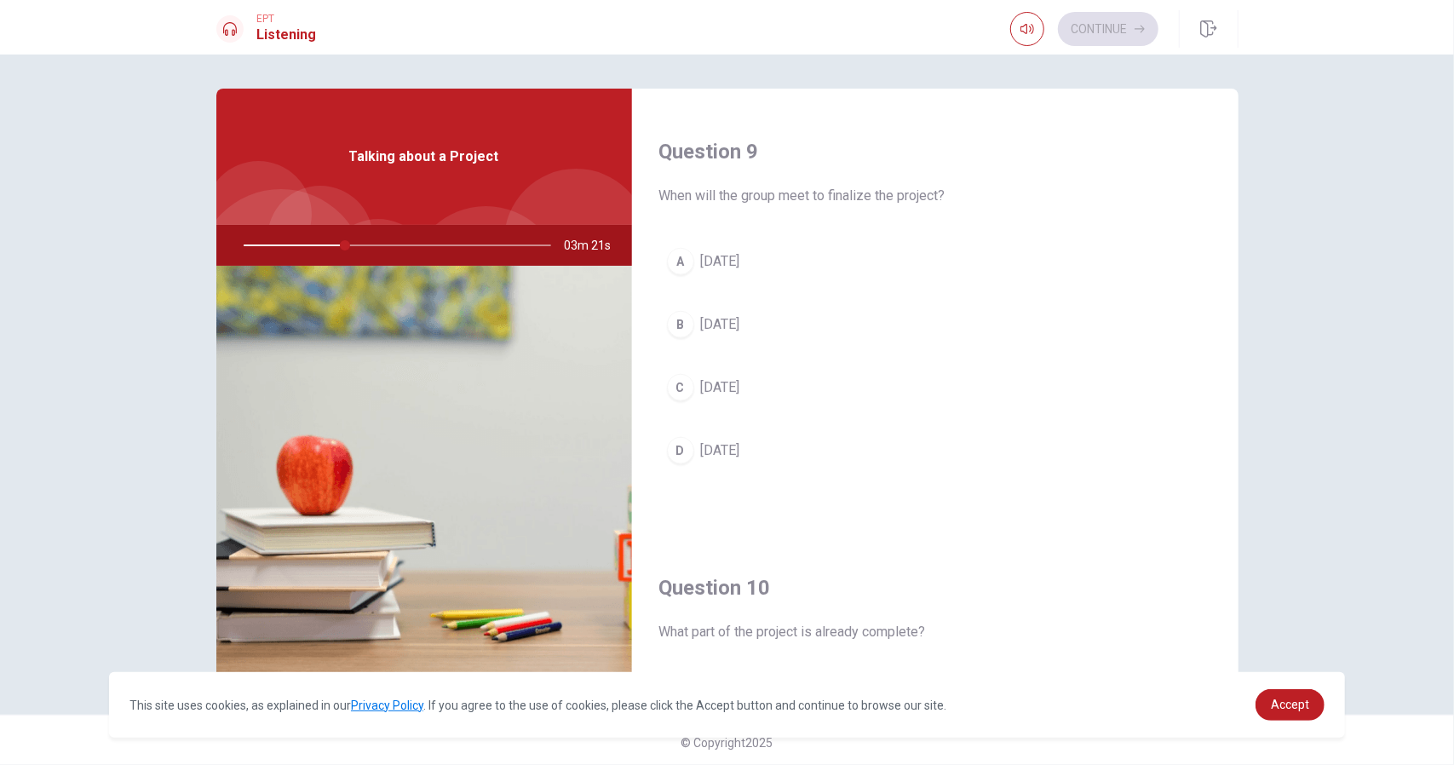
click at [717, 256] on span "Friday" at bounding box center [720, 261] width 39 height 20
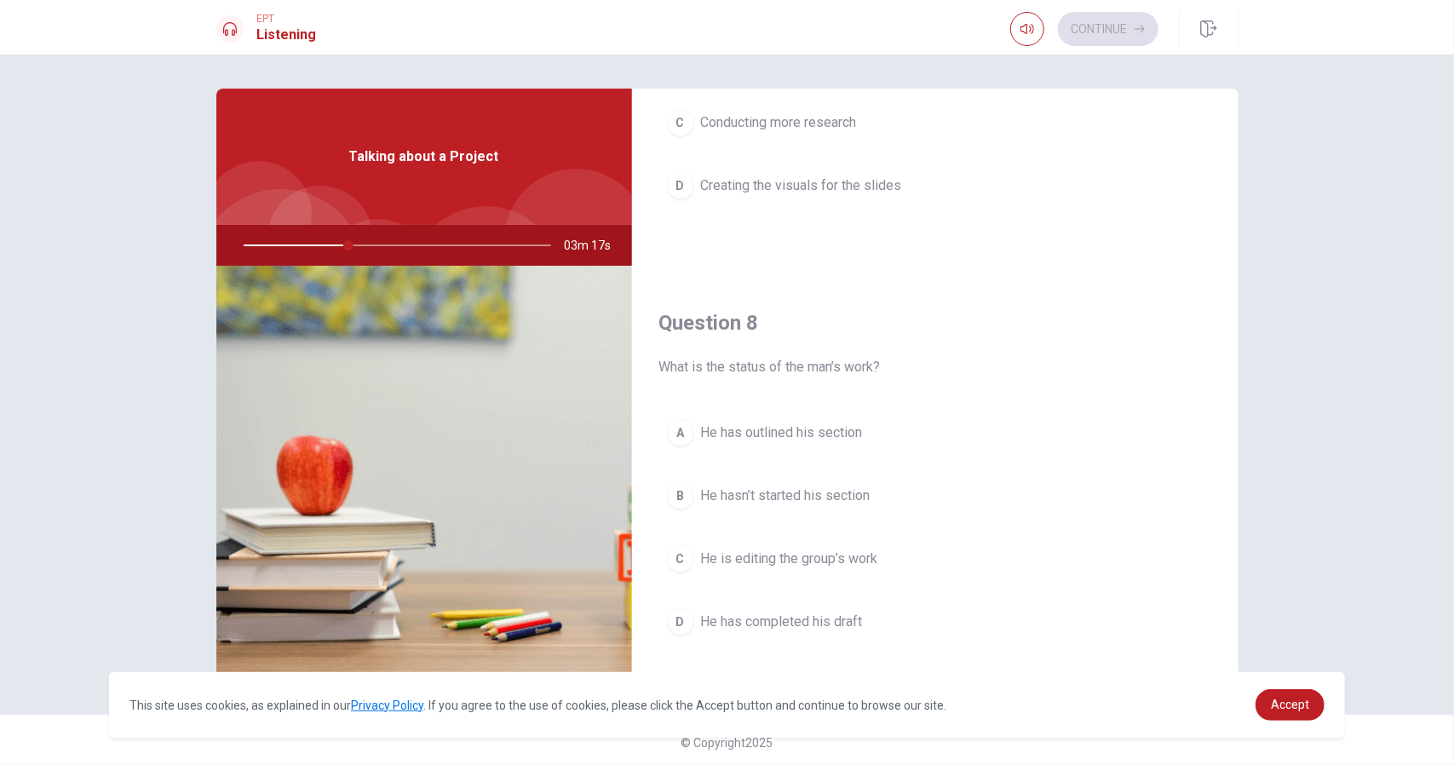
scroll to position [725, 0]
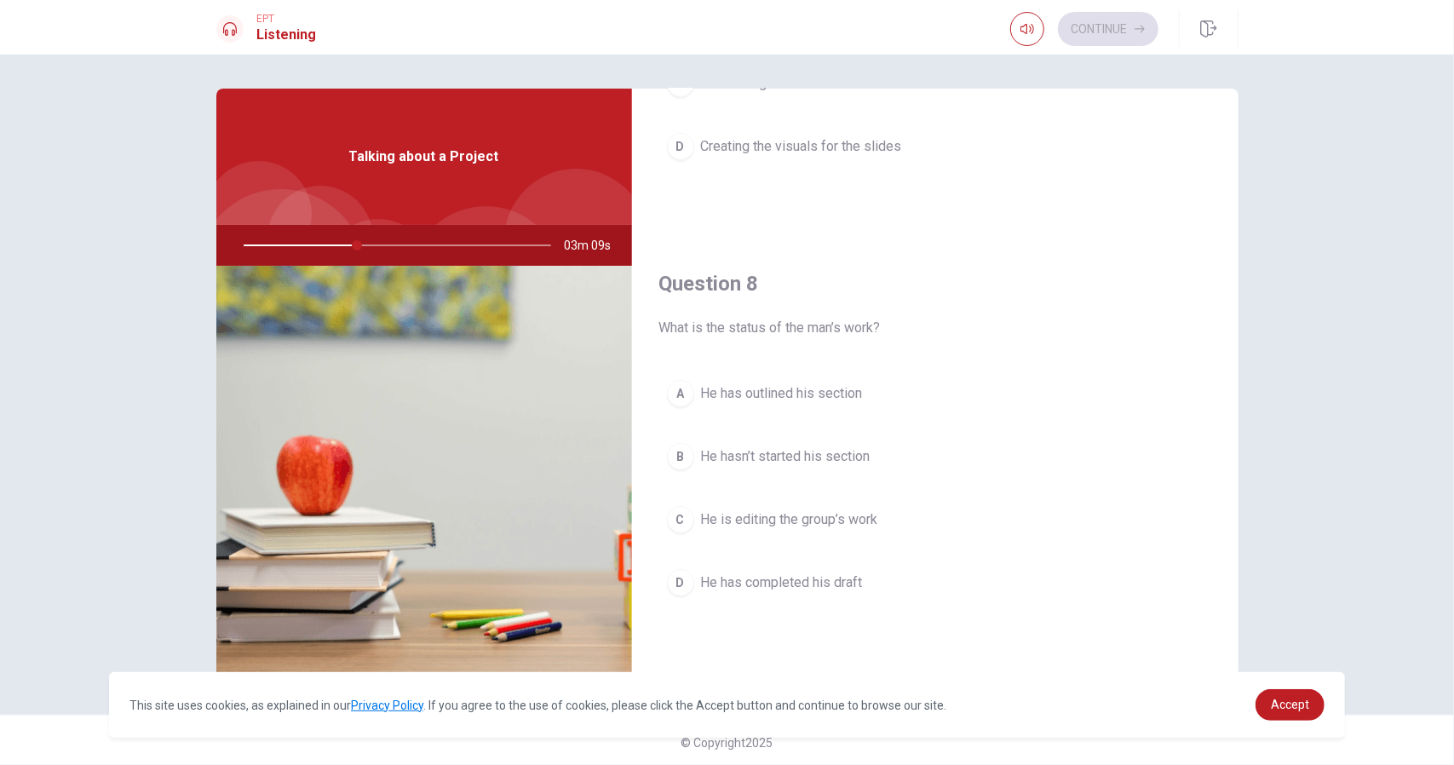
click at [839, 454] on span "He hasn’t started his section" at bounding box center [785, 456] width 169 height 20
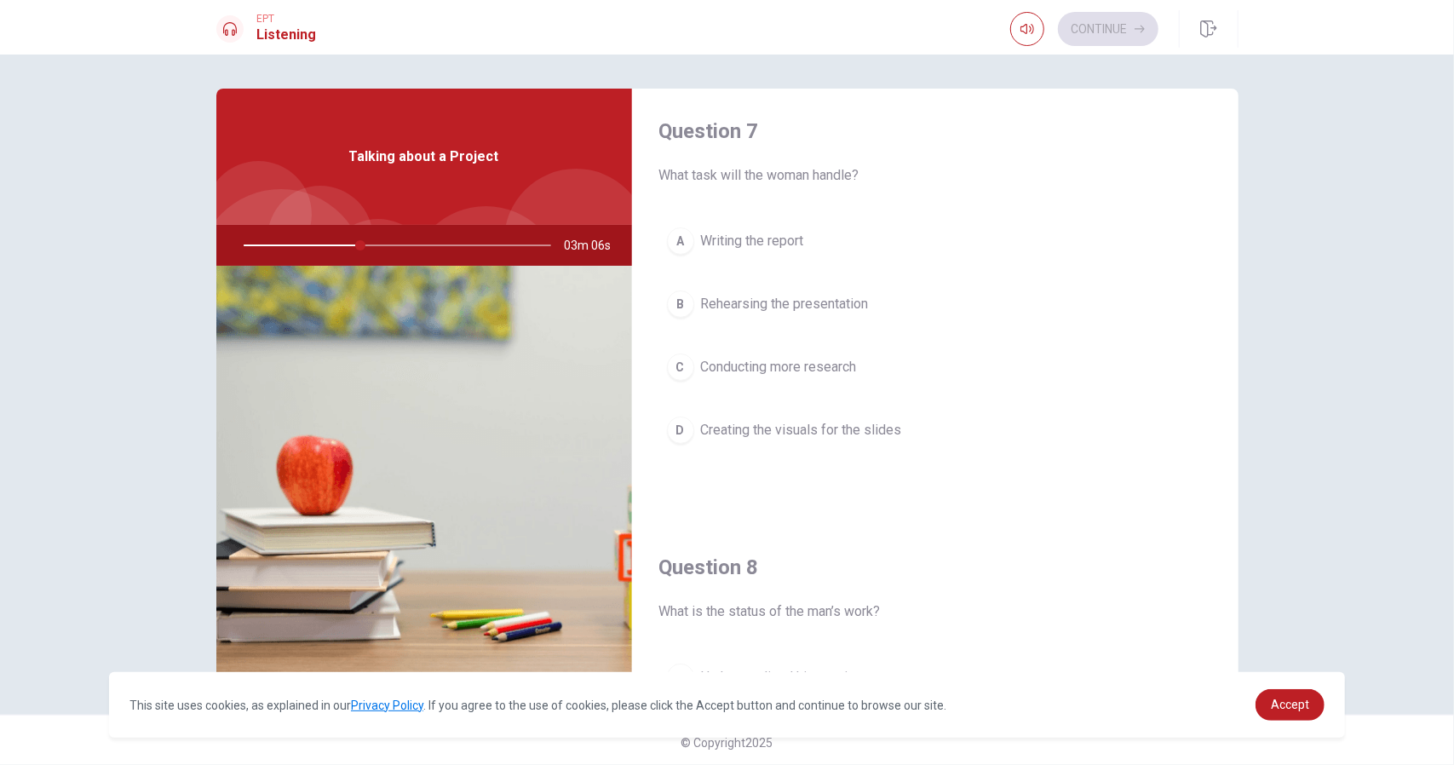
scroll to position [299, 0]
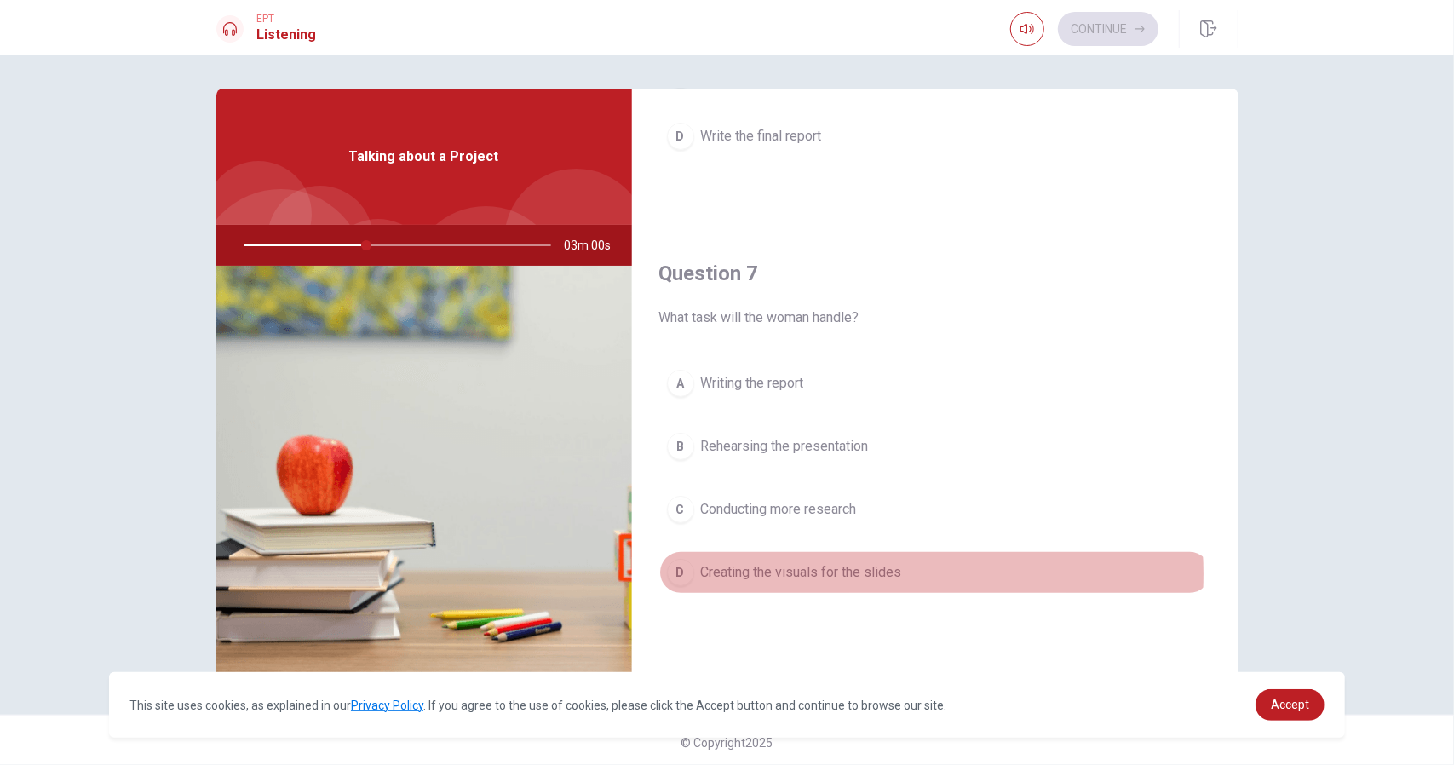
click at [863, 570] on span "Creating the visuals for the slides" at bounding box center [801, 572] width 201 height 20
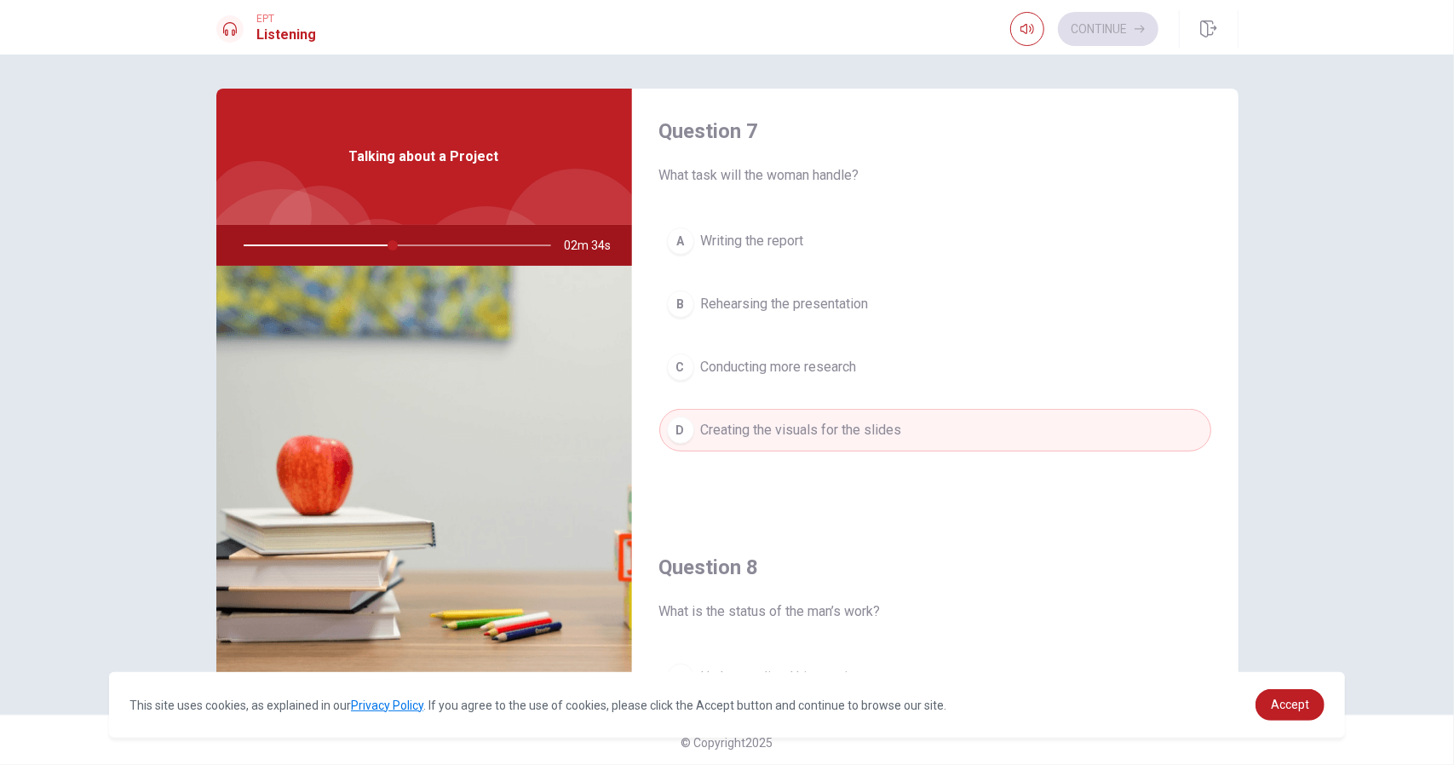
scroll to position [725, 0]
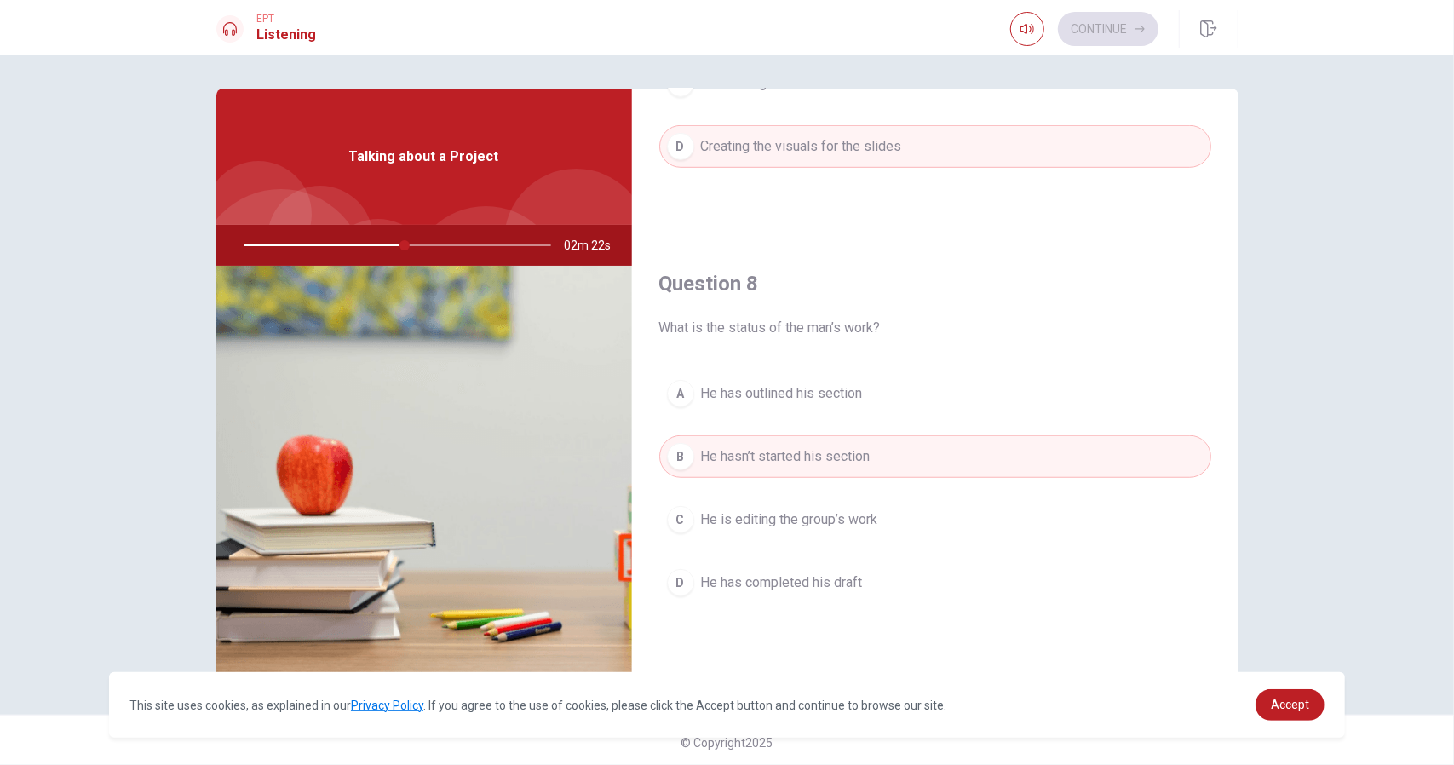
click at [807, 391] on span "He has outlined his section" at bounding box center [782, 393] width 162 height 20
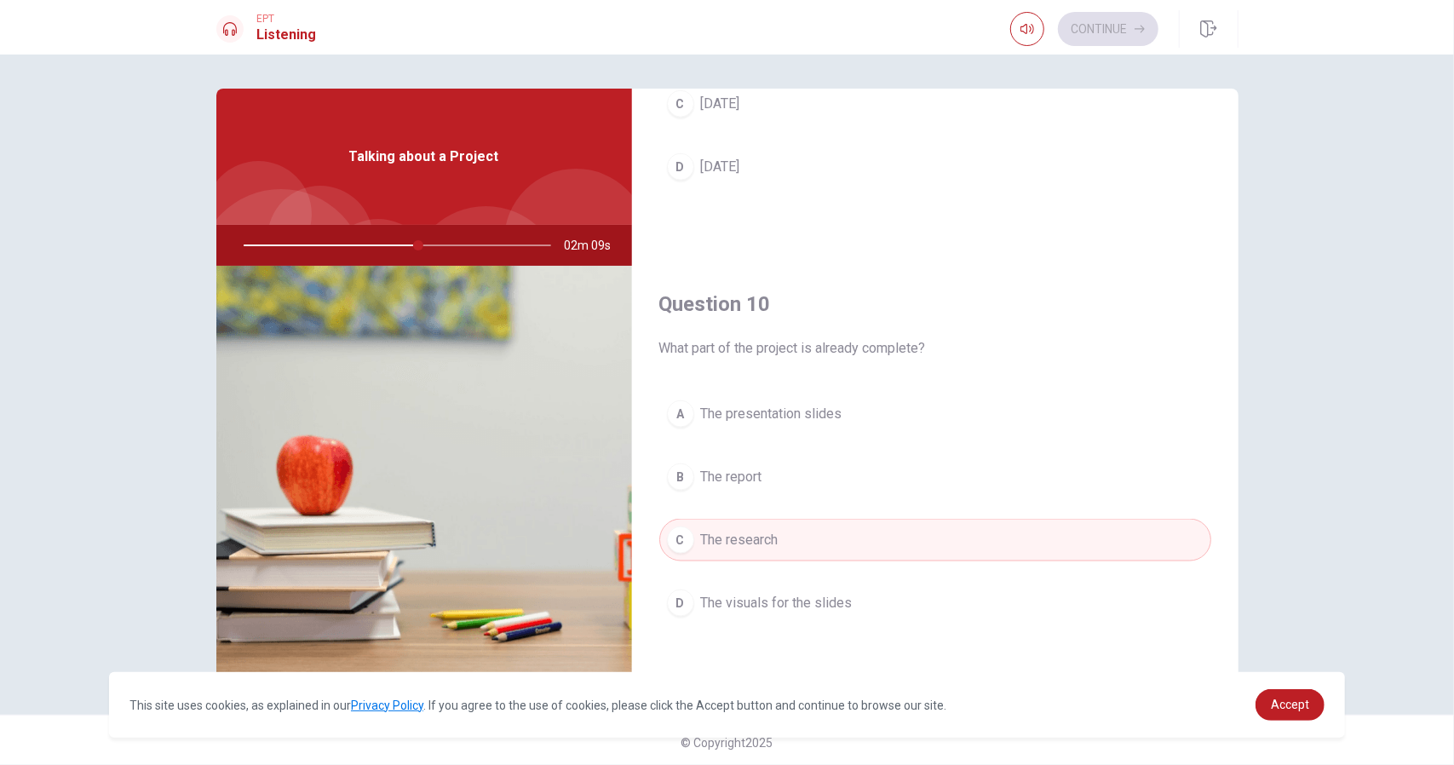
scroll to position [1293, 0]
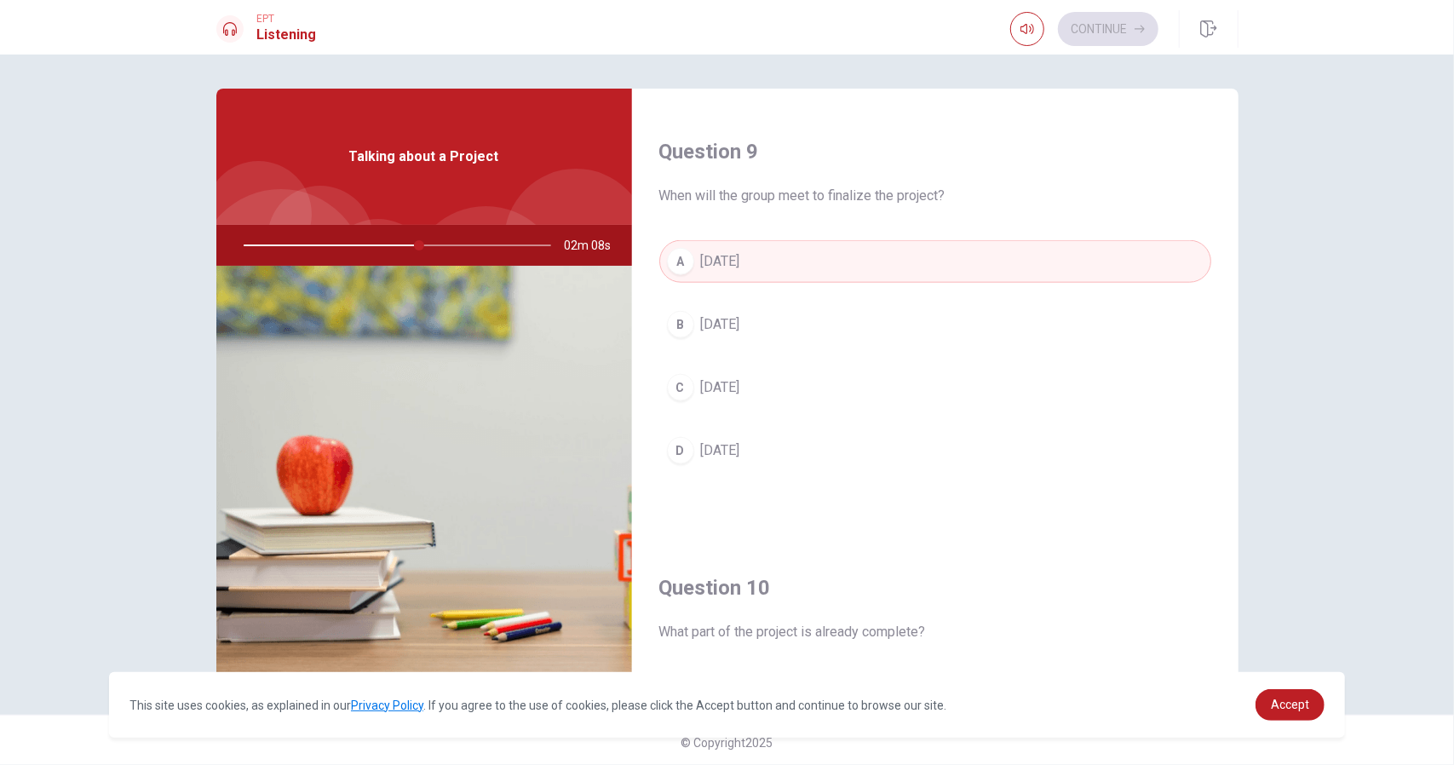
click at [742, 329] on button "B Thursday" at bounding box center [935, 324] width 552 height 43
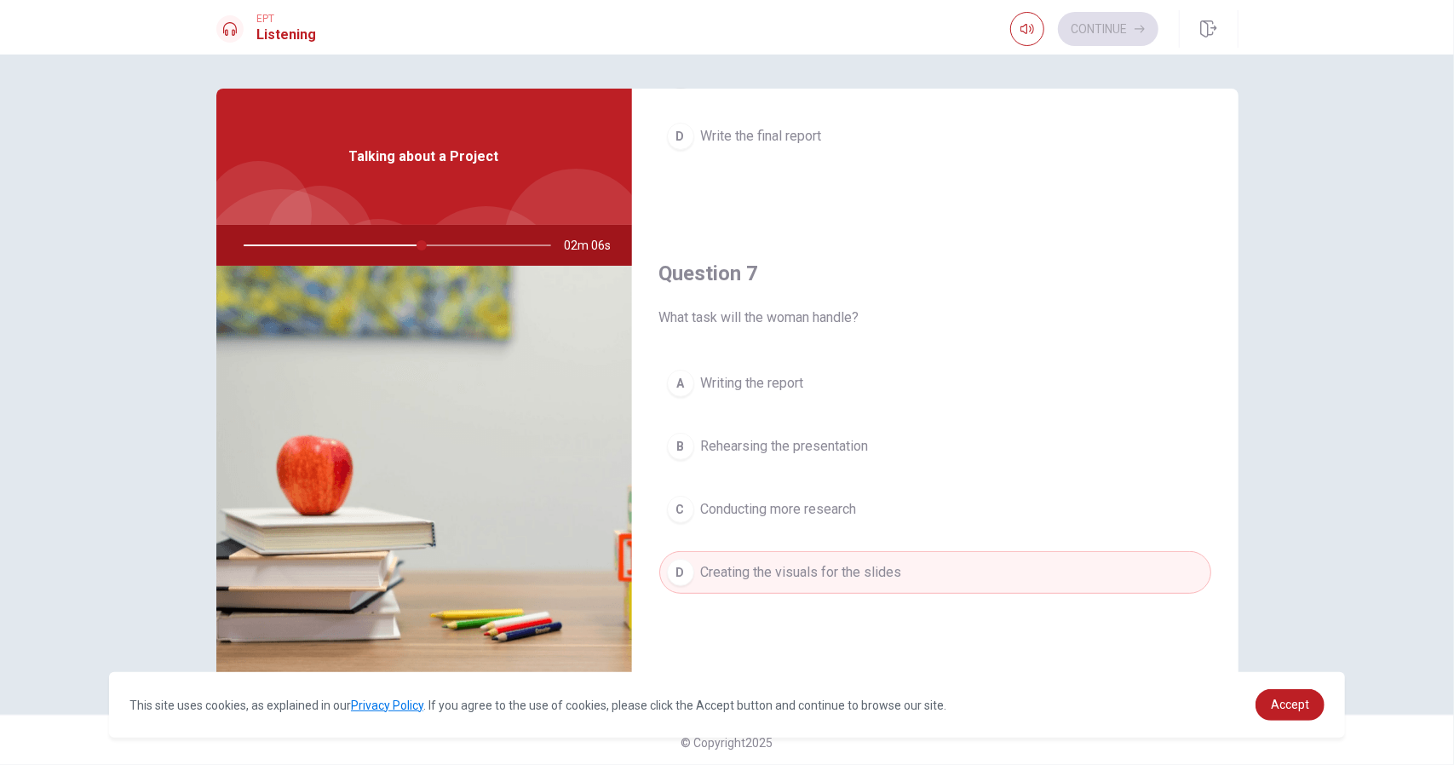
scroll to position [0, 0]
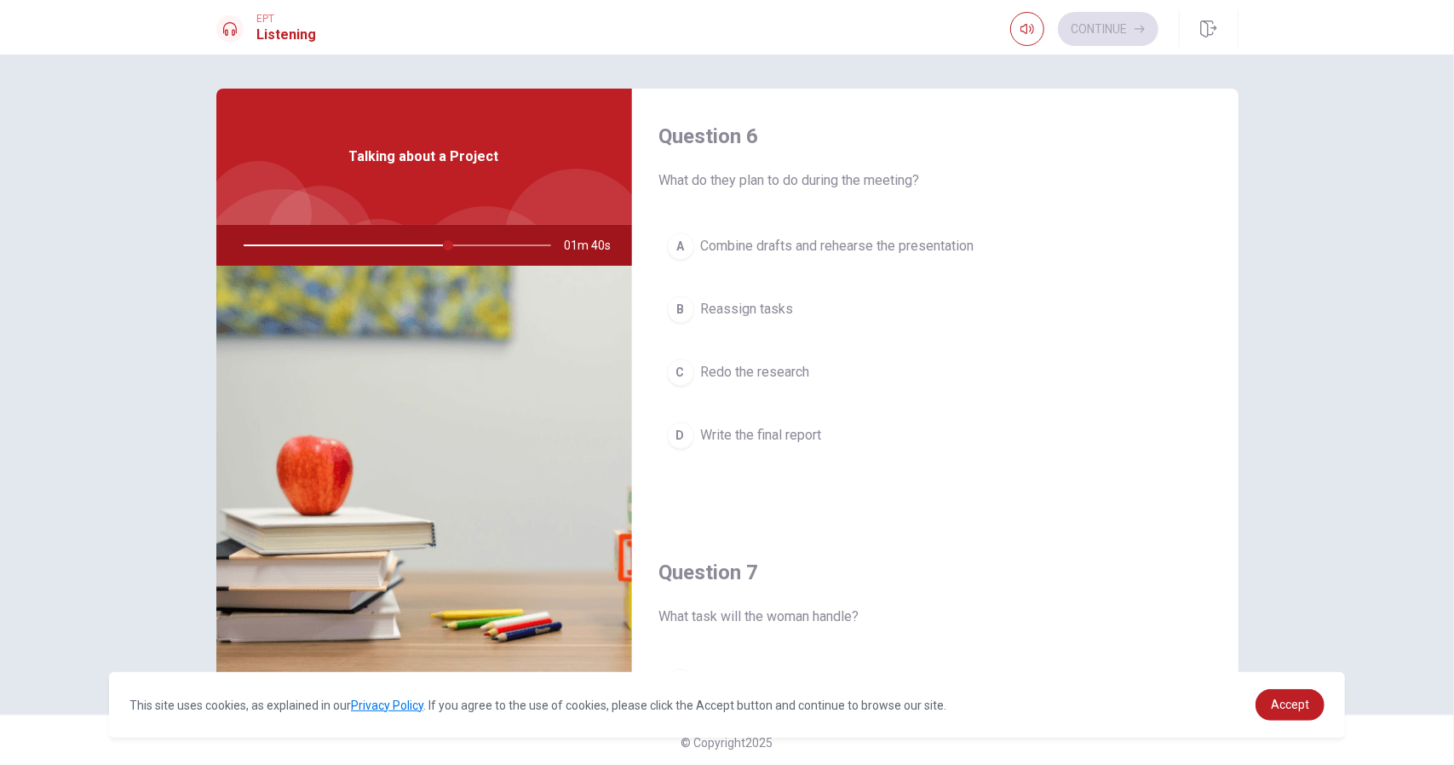
click at [858, 241] on span "Combine drafts and rehearse the presentation" at bounding box center [837, 246] width 273 height 20
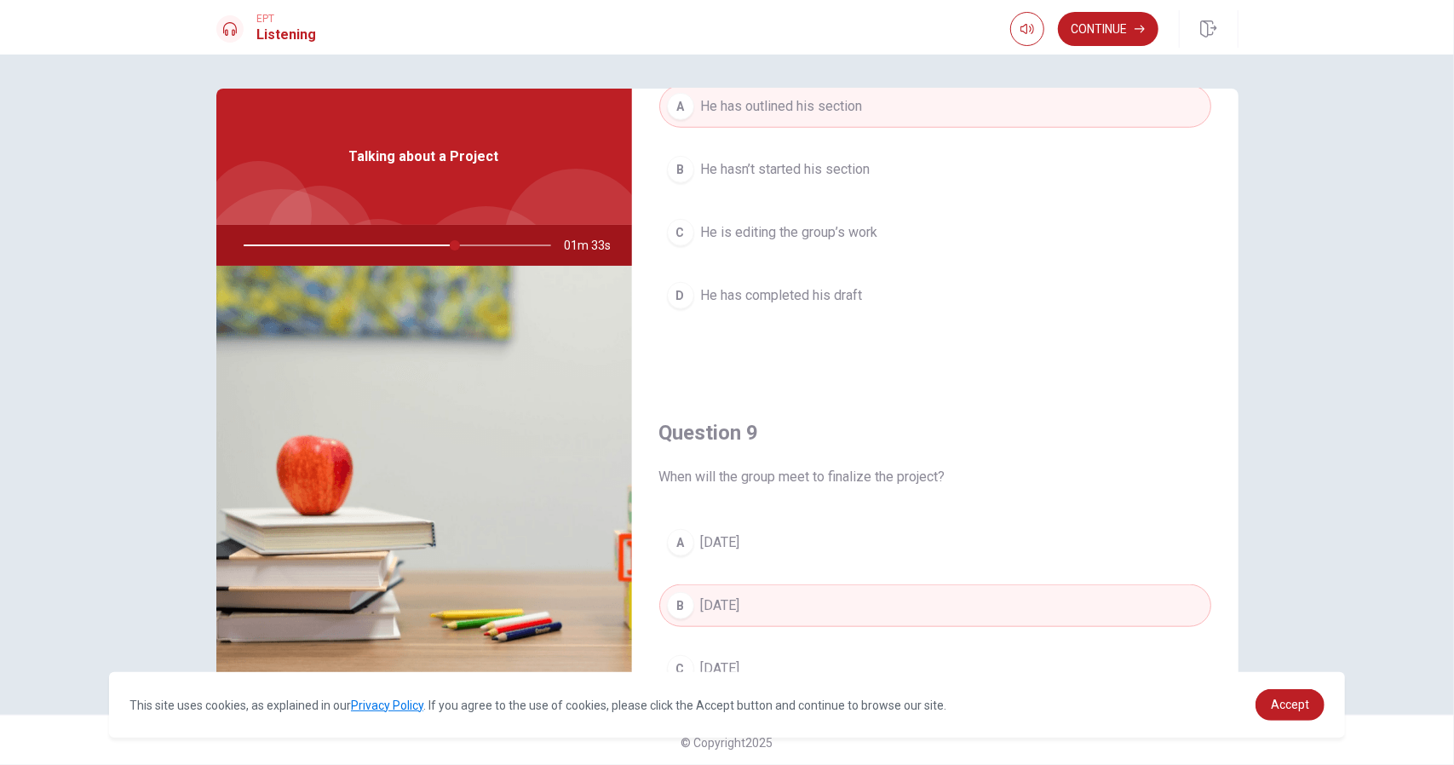
scroll to position [1008, 0]
click at [1128, 39] on button "Continue" at bounding box center [1108, 29] width 100 height 34
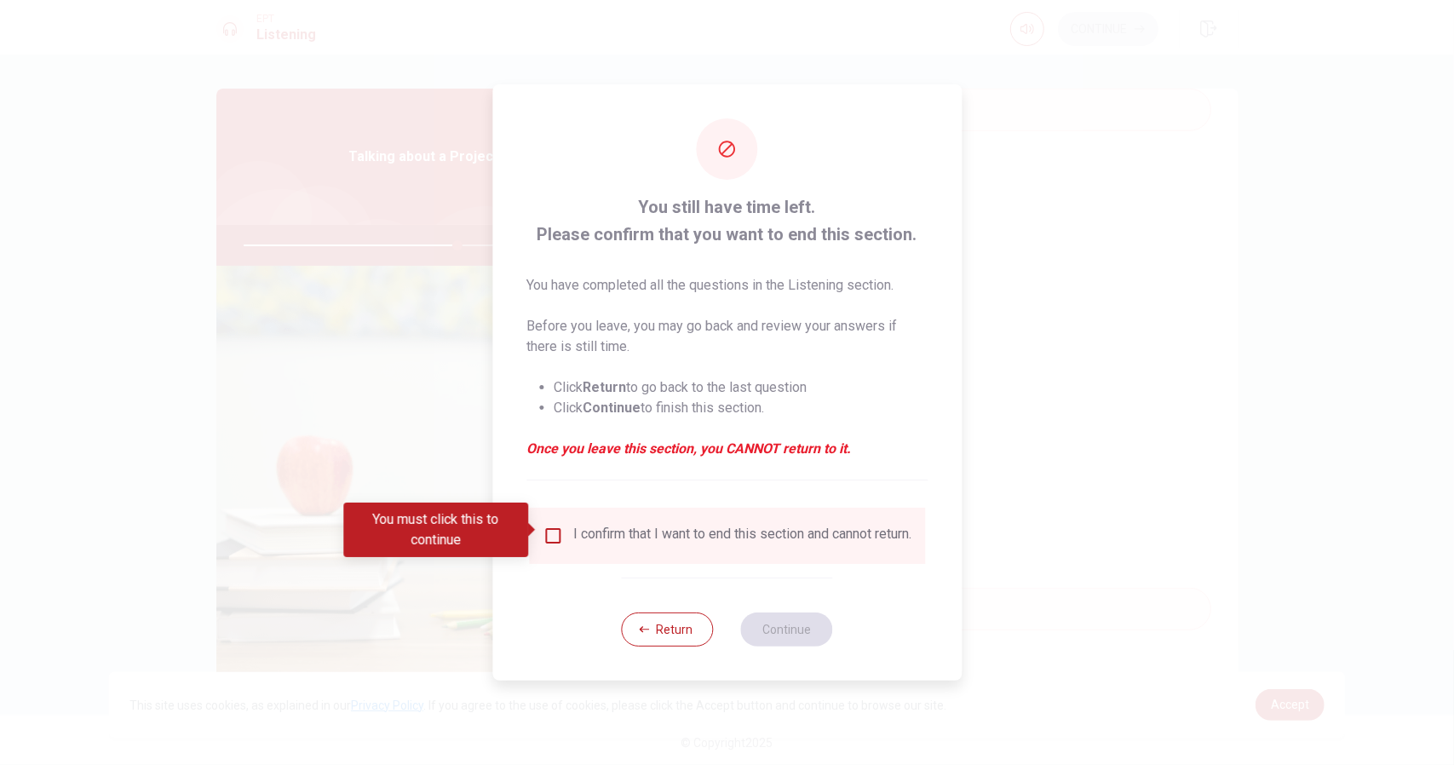
click at [564, 536] on div "I confirm that I want to end this section and cannot return." at bounding box center [727, 535] width 369 height 20
click at [559, 536] on input "You must click this to continue" at bounding box center [553, 535] width 20 height 20
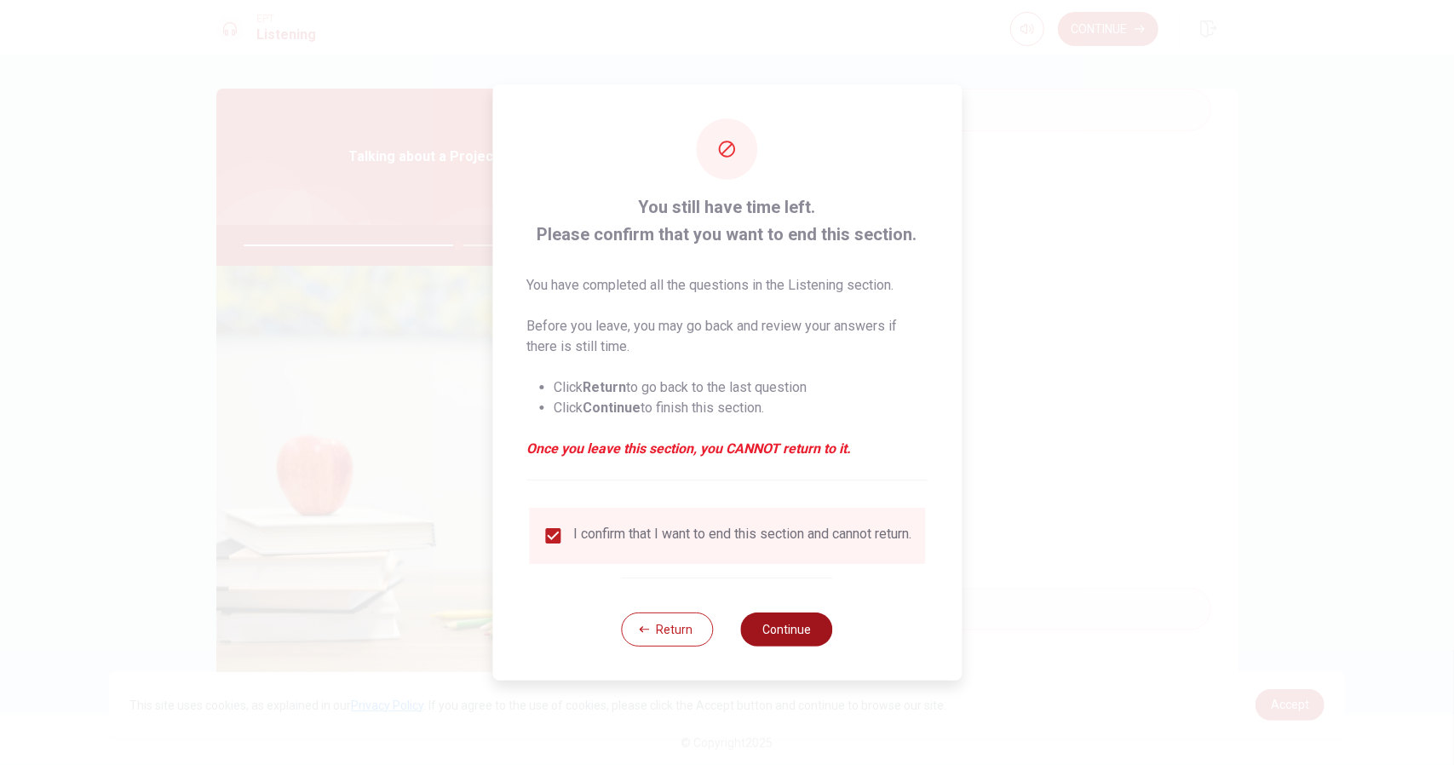
click at [767, 625] on button "Continue" at bounding box center [787, 629] width 92 height 34
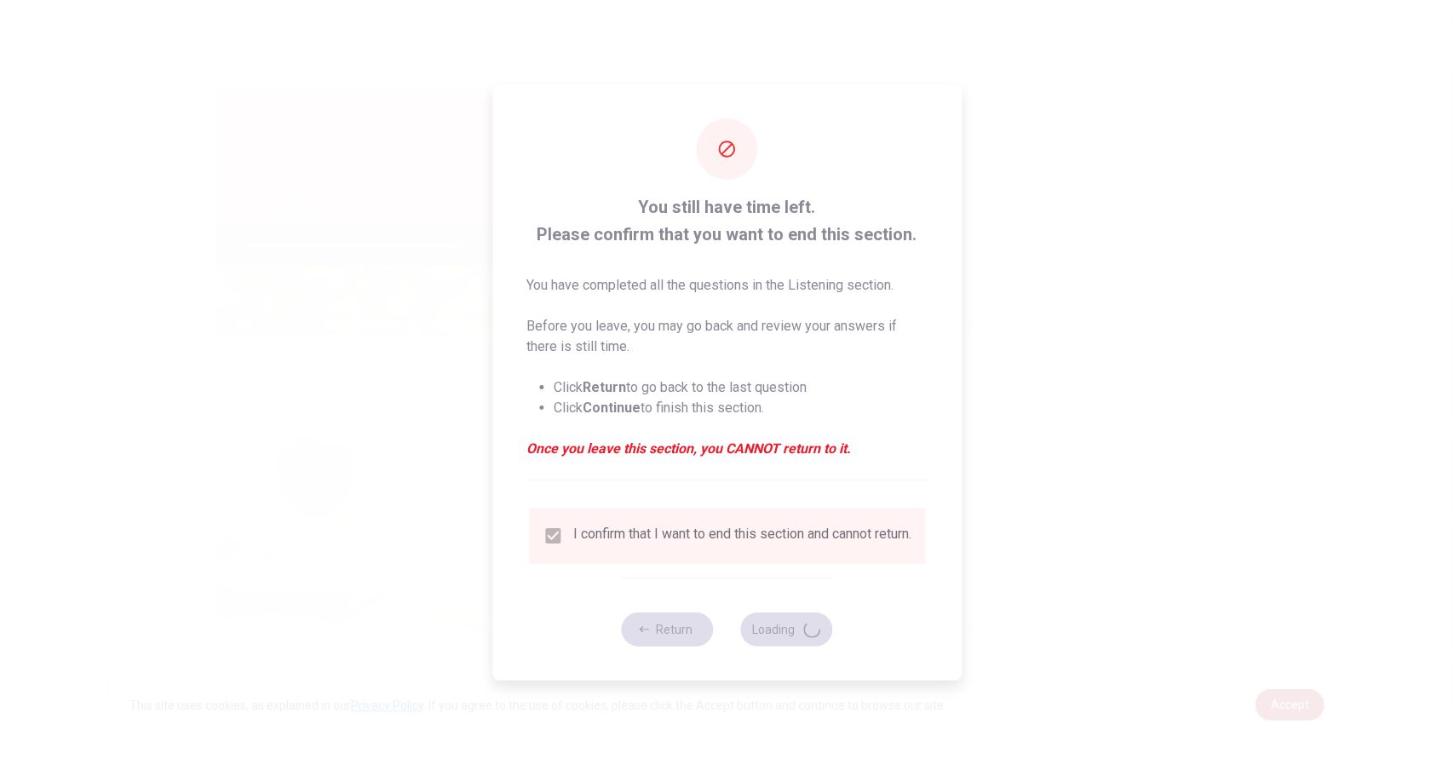
type input "71"
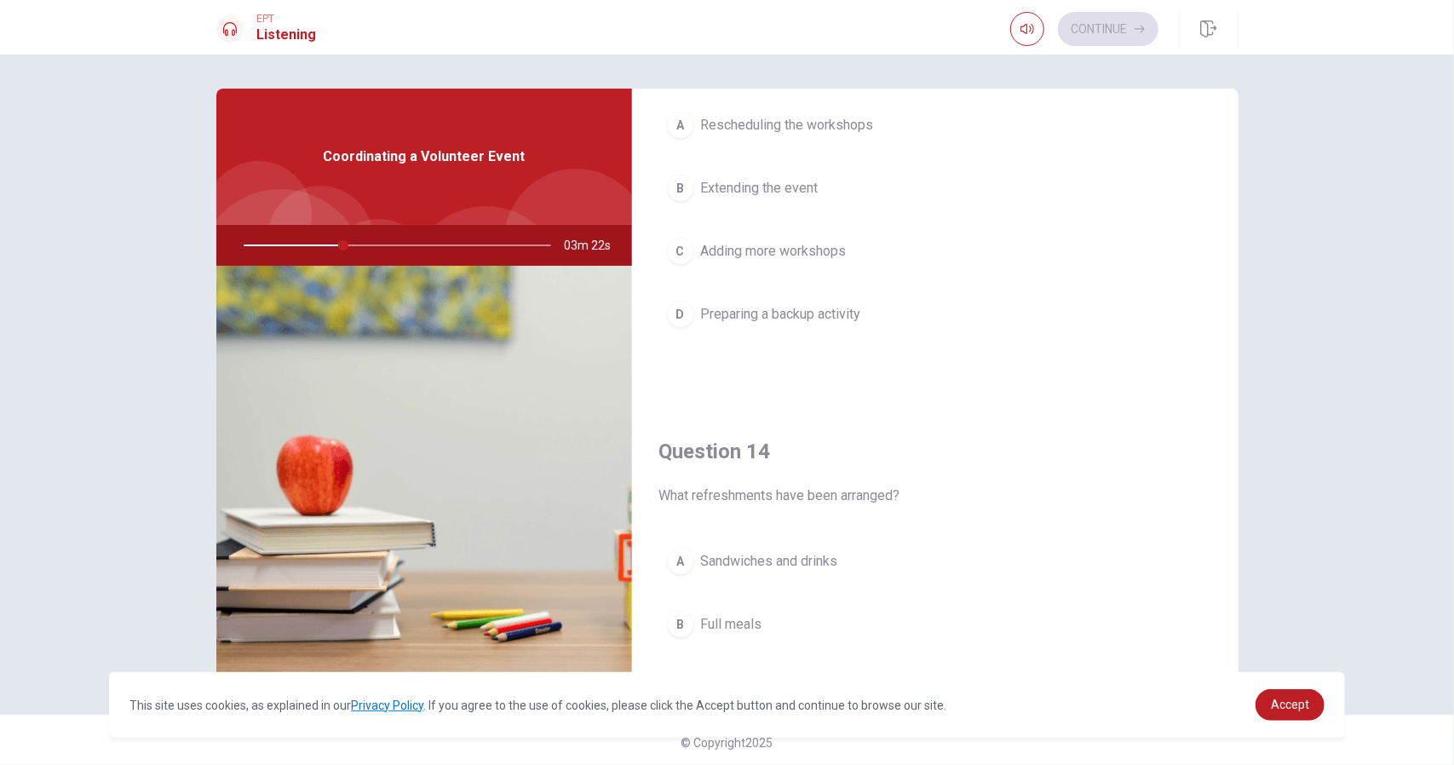
scroll to position [1576, 0]
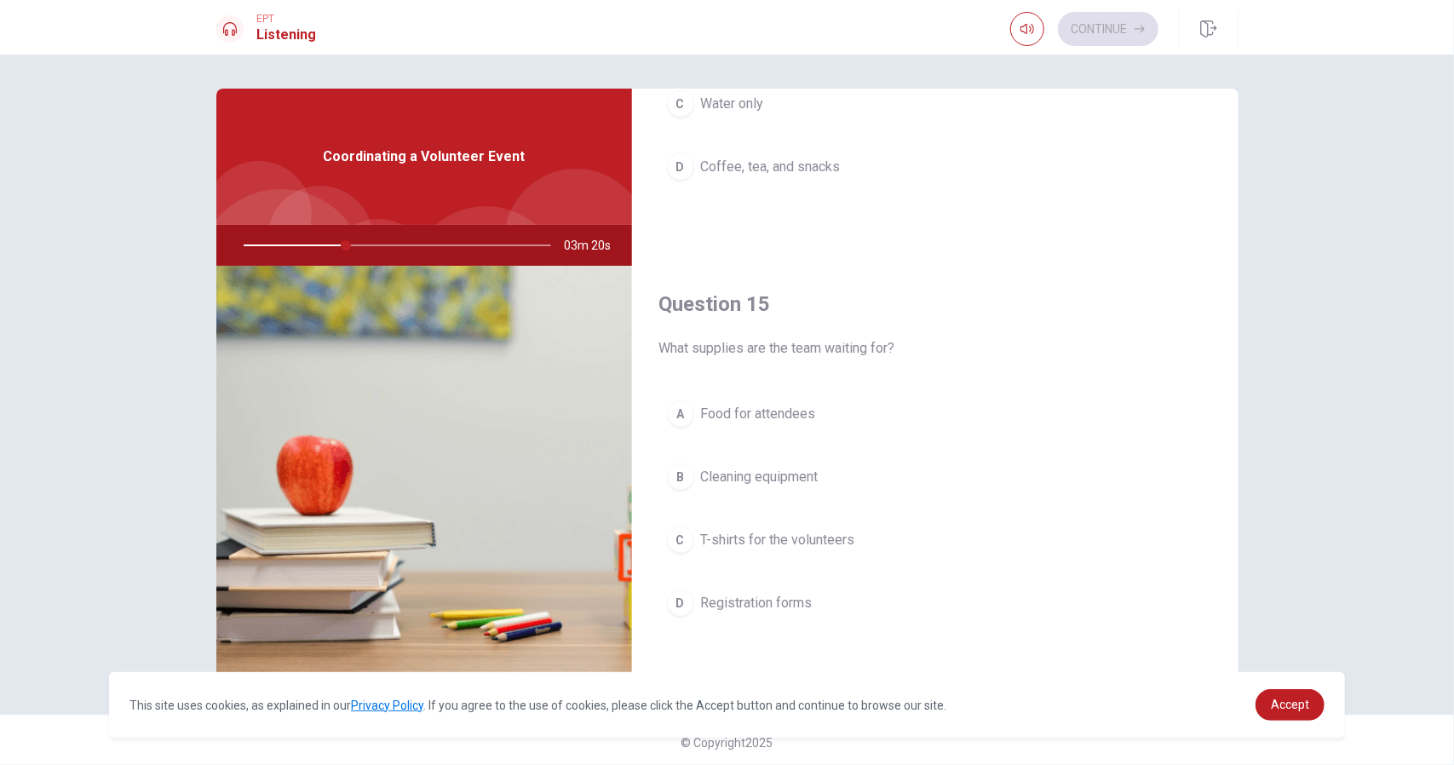
click at [801, 536] on span "T-shirts for the volunteers" at bounding box center [778, 540] width 154 height 20
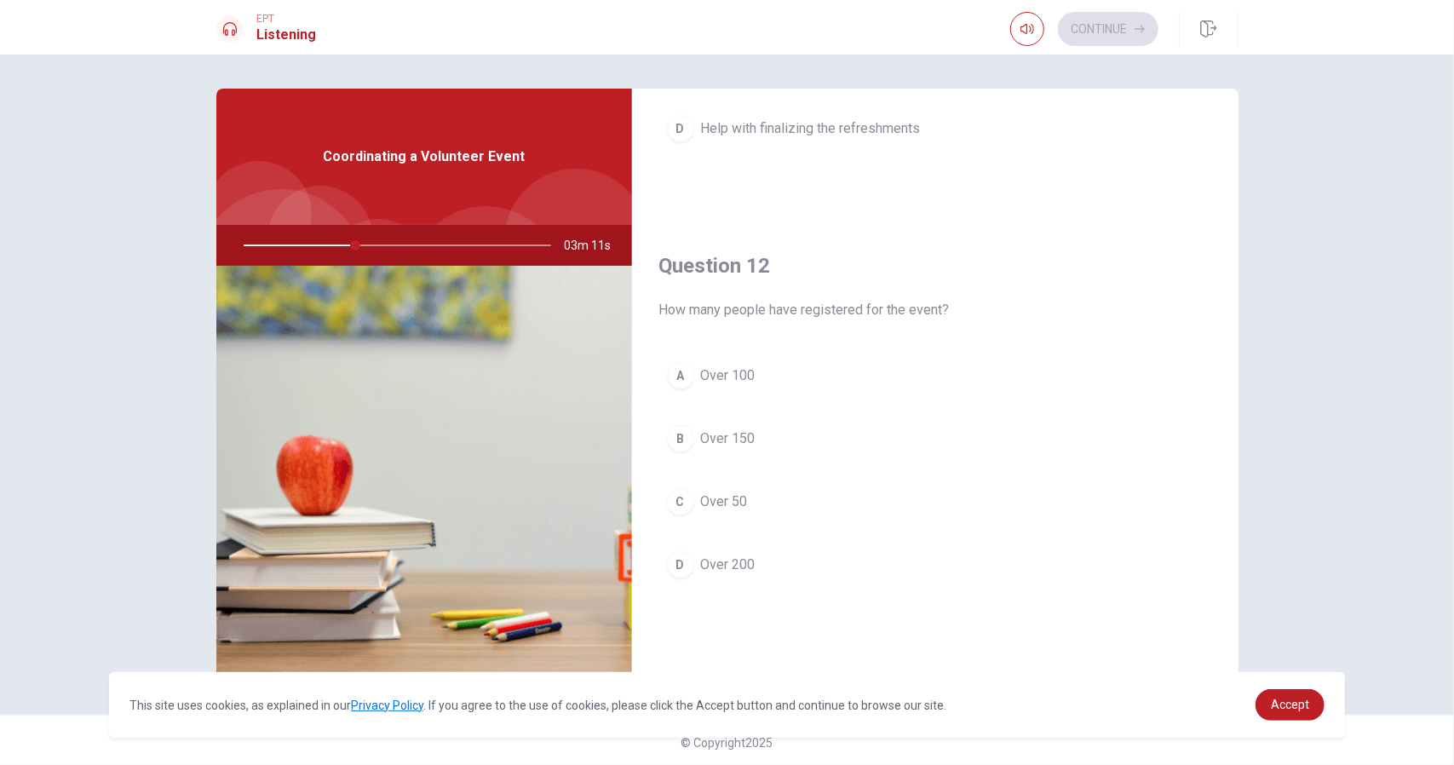
scroll to position [299, 0]
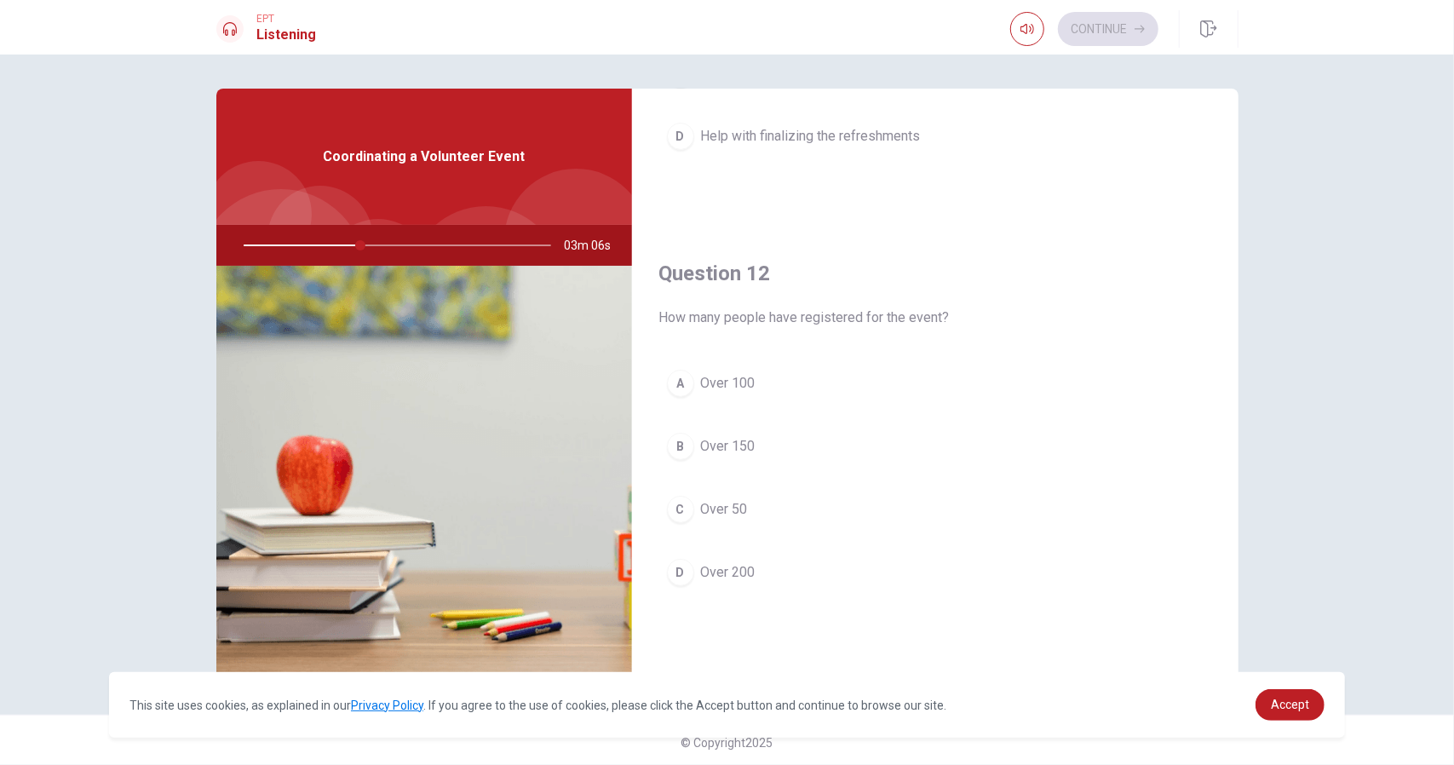
click at [726, 379] on span "Over 100" at bounding box center [728, 383] width 55 height 20
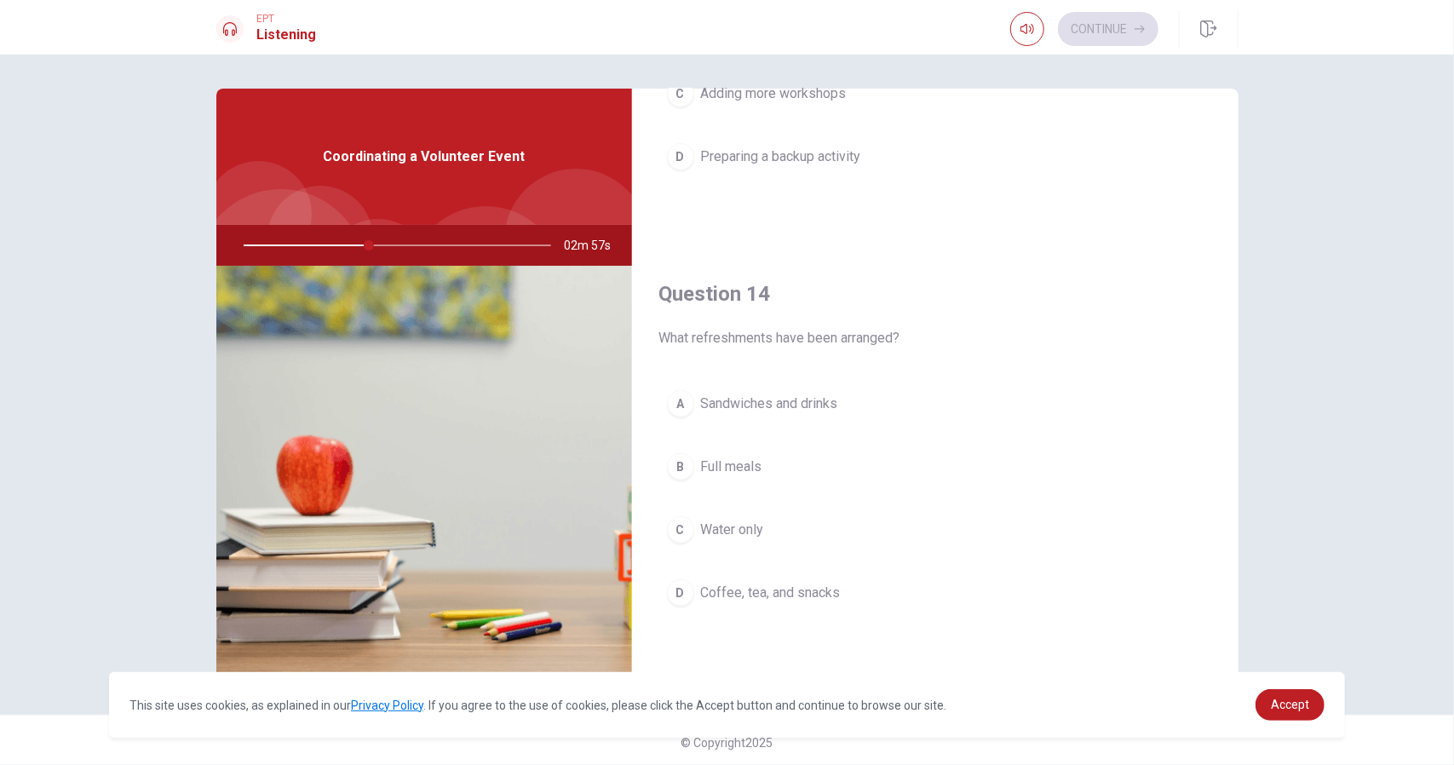
click at [824, 583] on span "Coffee, tea, and snacks" at bounding box center [771, 593] width 140 height 20
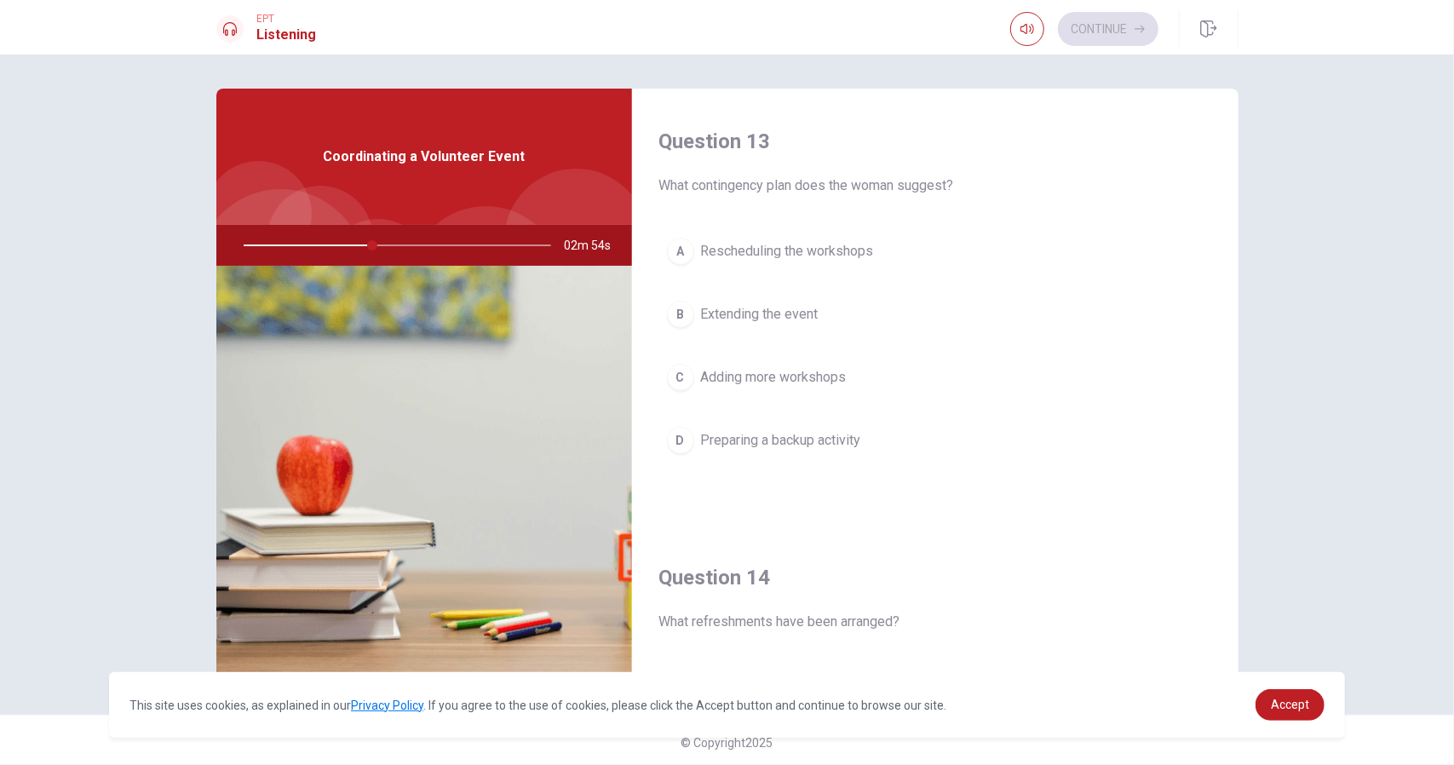
scroll to position [725, 0]
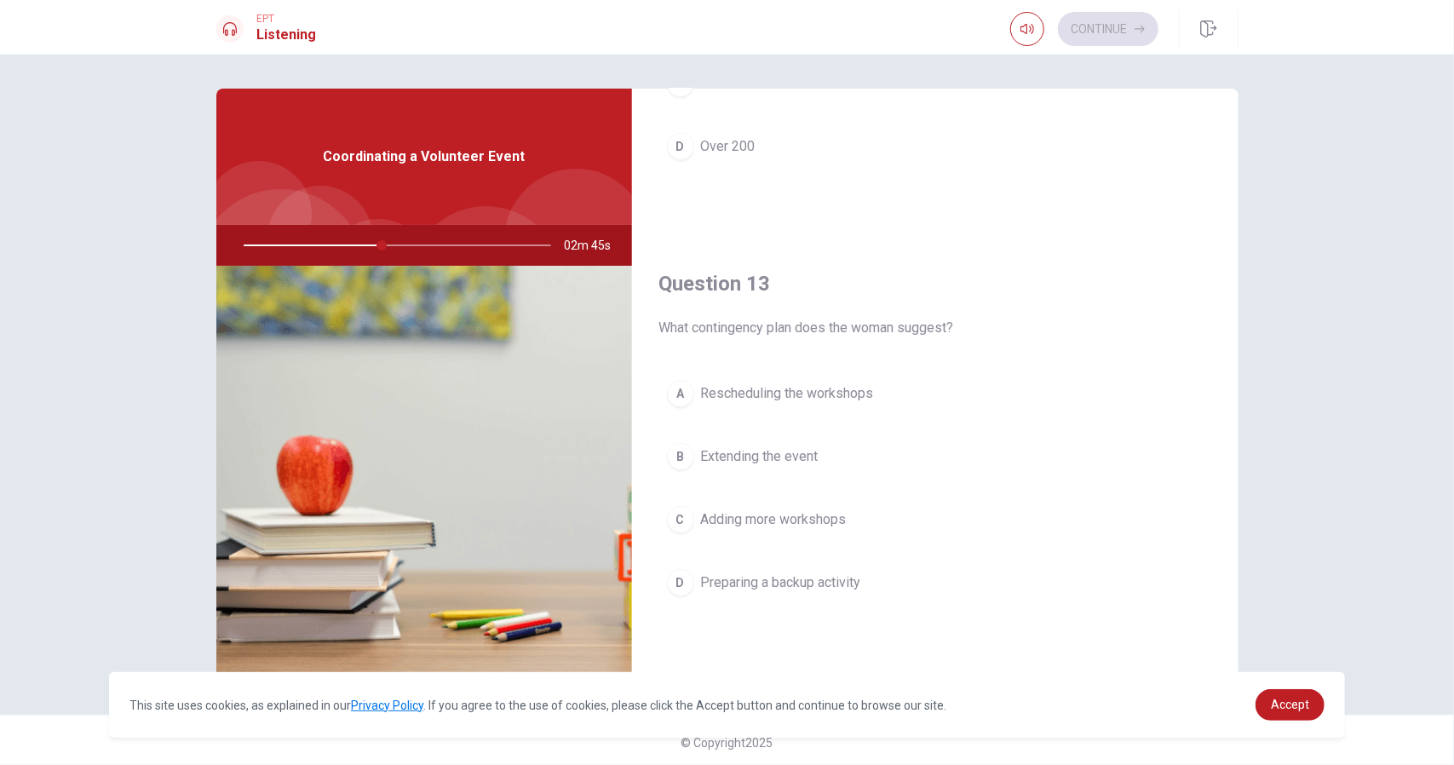
click at [841, 579] on span "Preparing a backup activity" at bounding box center [781, 582] width 160 height 20
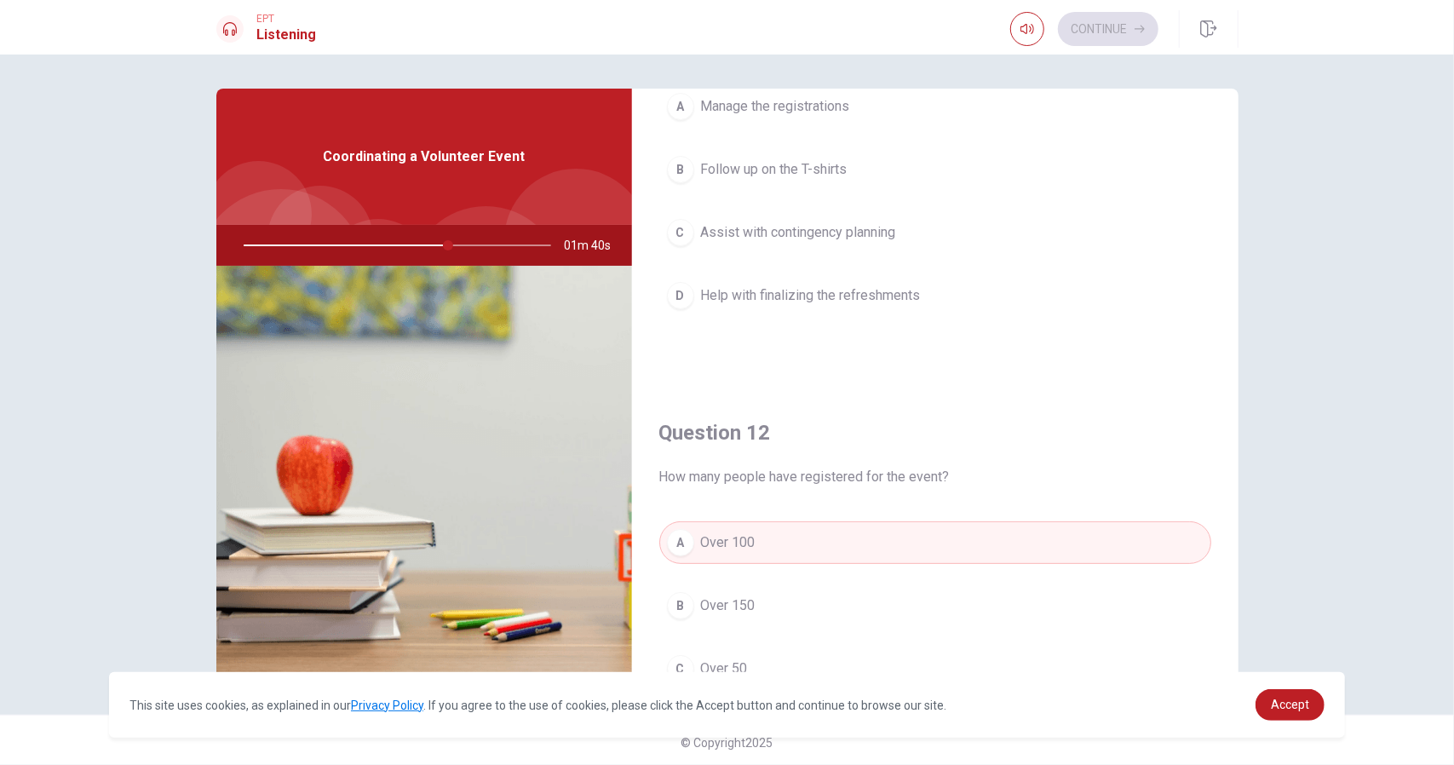
scroll to position [0, 0]
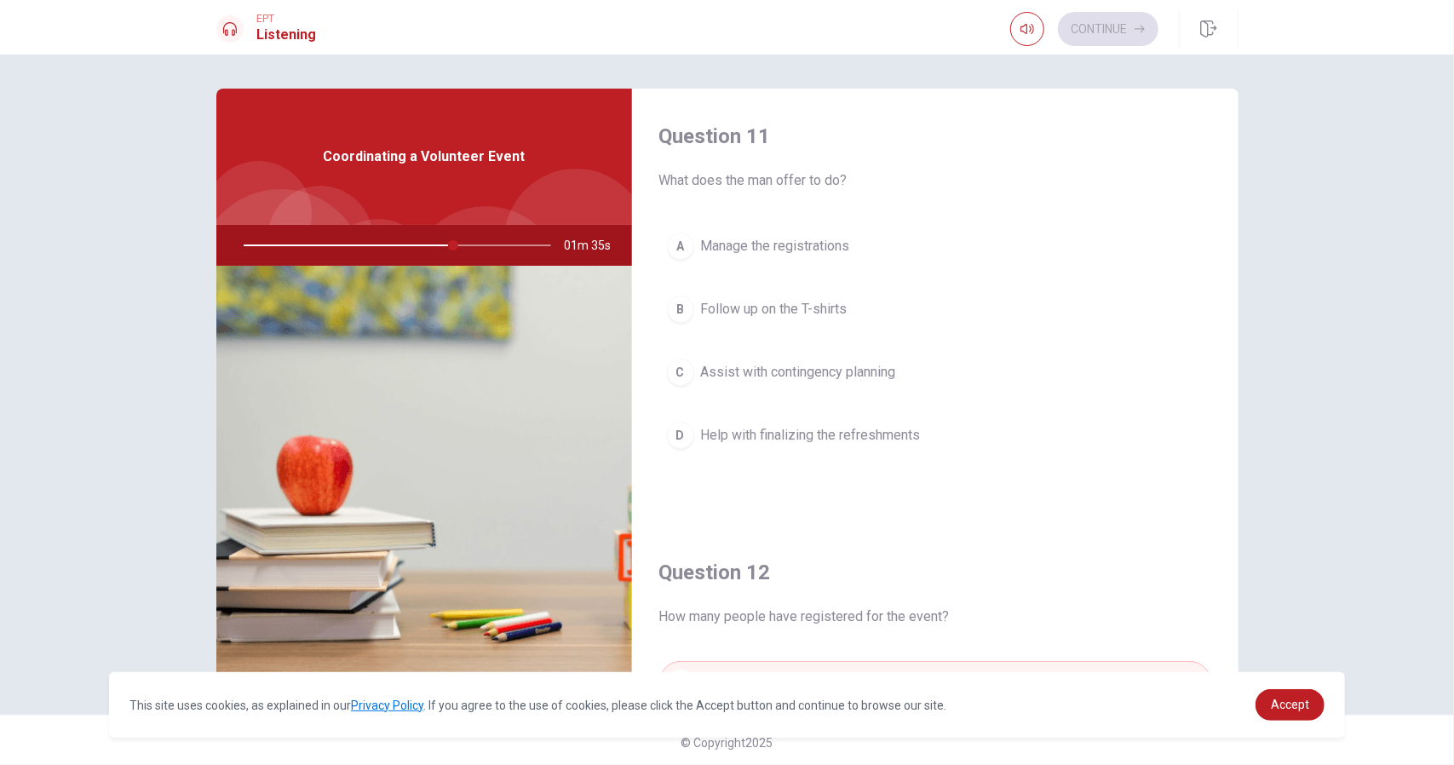
click at [854, 435] on span "Help with finalizing the refreshments" at bounding box center [811, 435] width 220 height 20
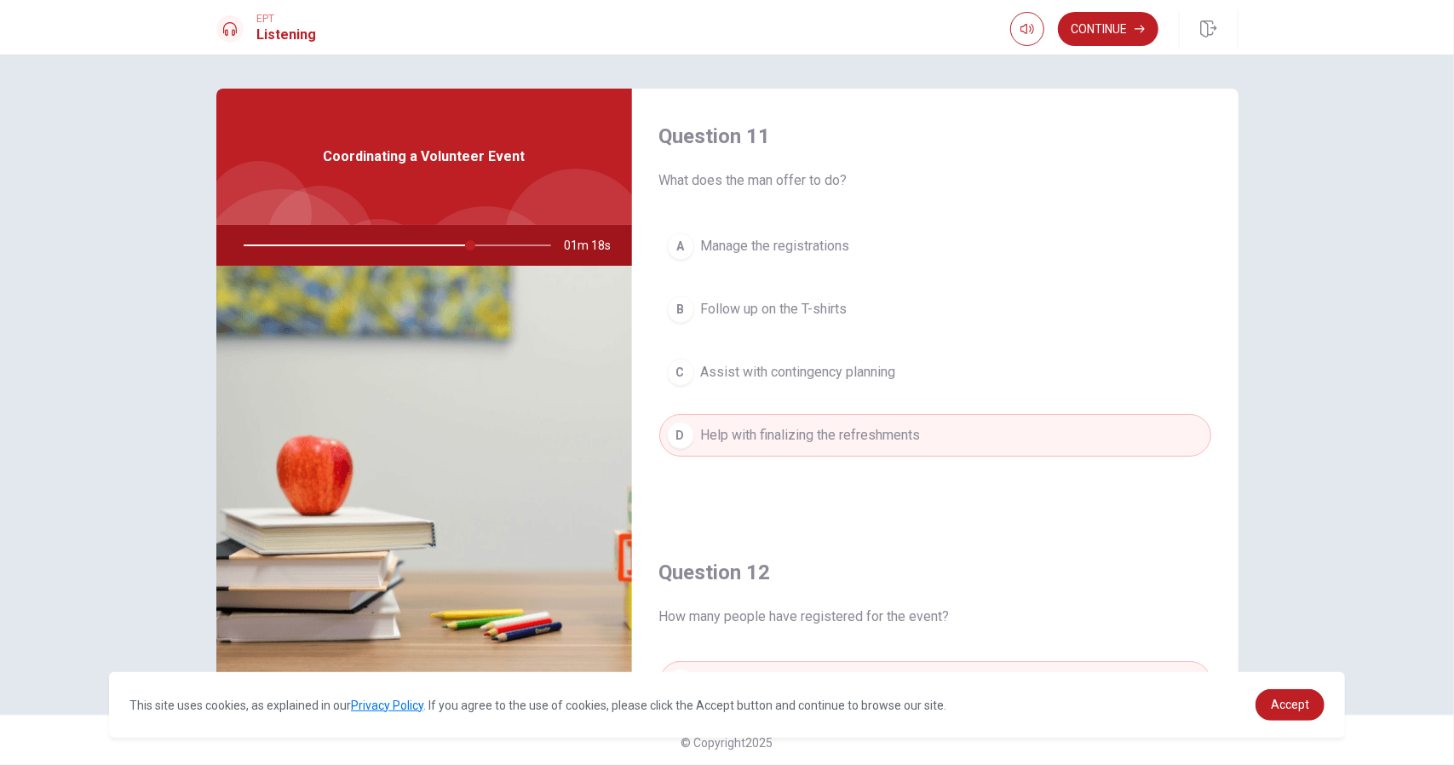
click at [834, 379] on span "Assist with contingency planning" at bounding box center [798, 372] width 195 height 20
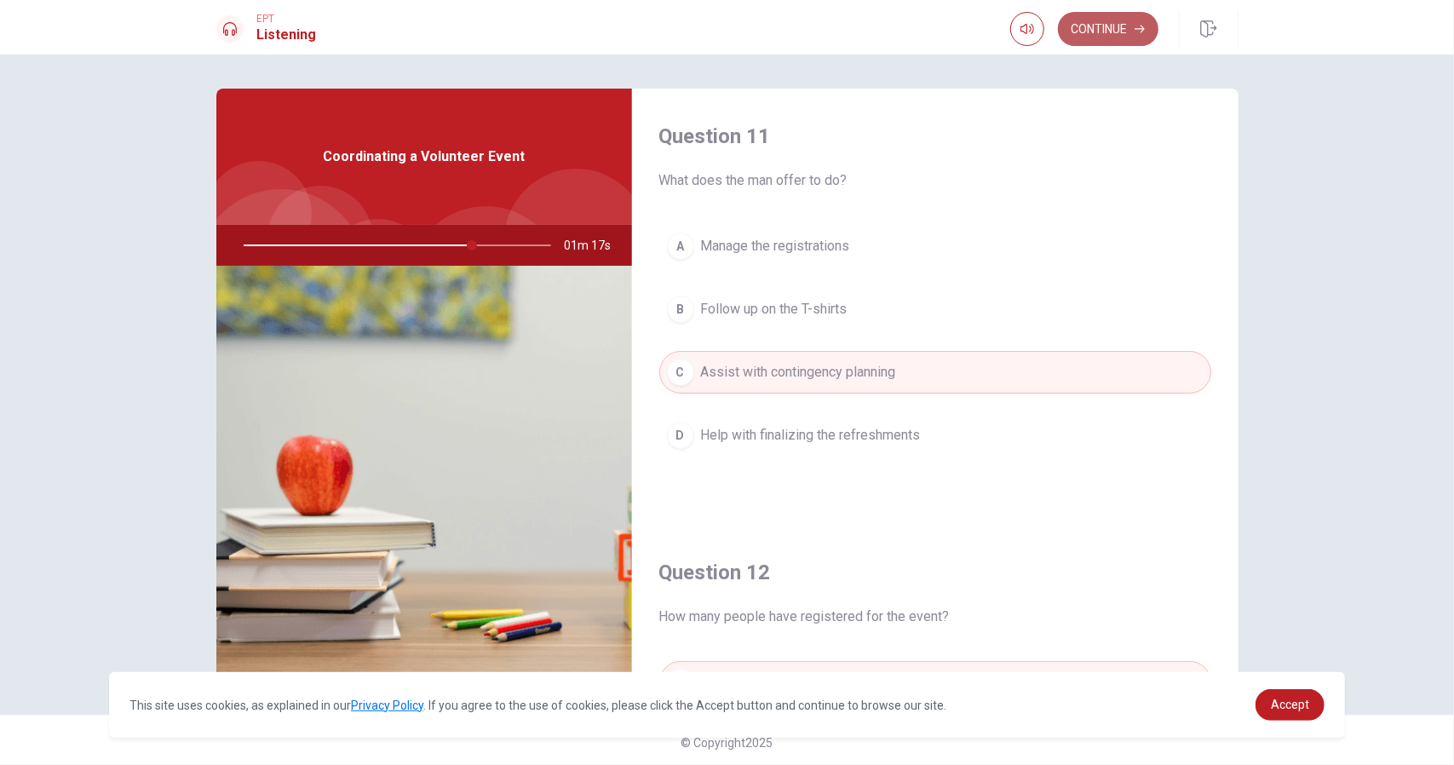
click at [1126, 32] on button "Continue" at bounding box center [1108, 29] width 100 height 34
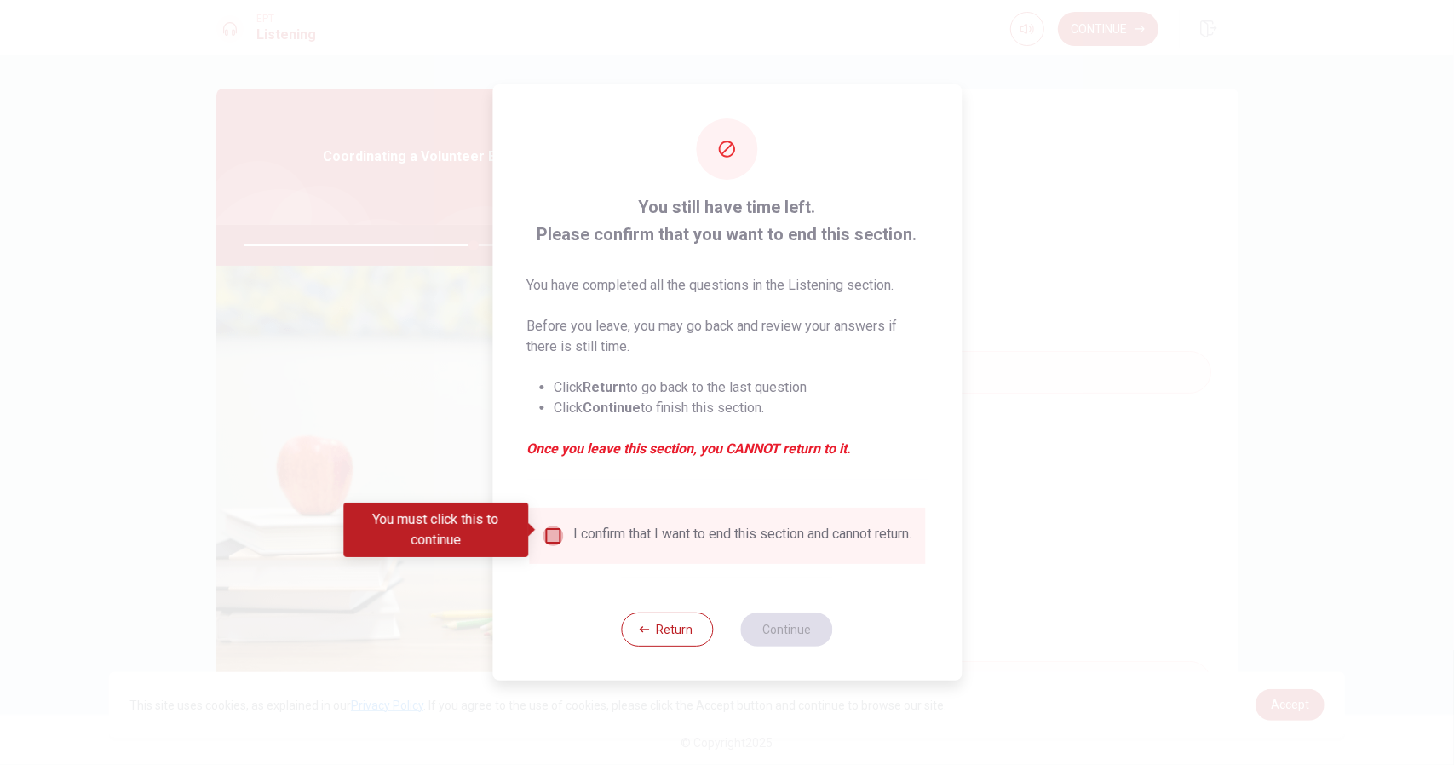
click at [543, 532] on input "You must click this to continue" at bounding box center [553, 535] width 20 height 20
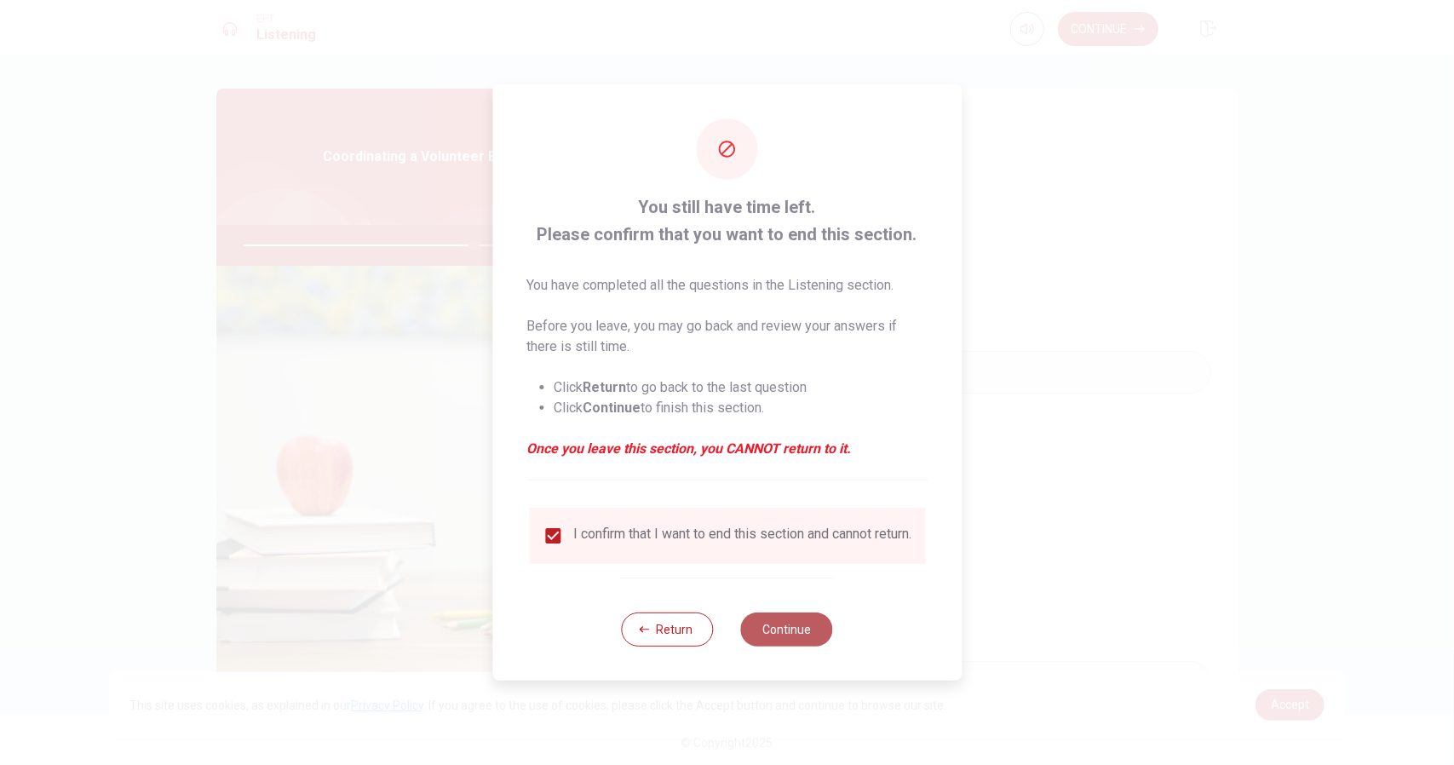
click at [778, 637] on button "Continue" at bounding box center [787, 629] width 92 height 34
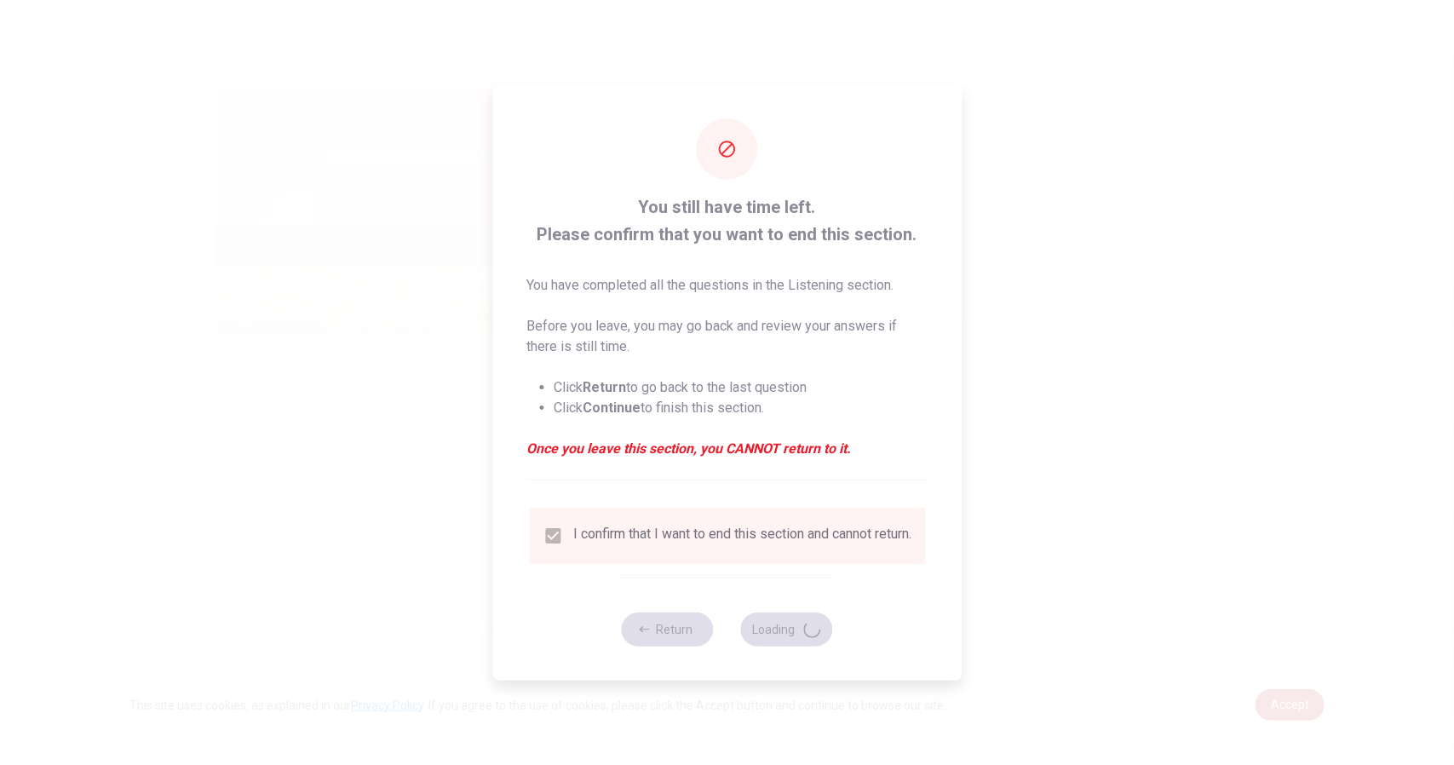
type input "76"
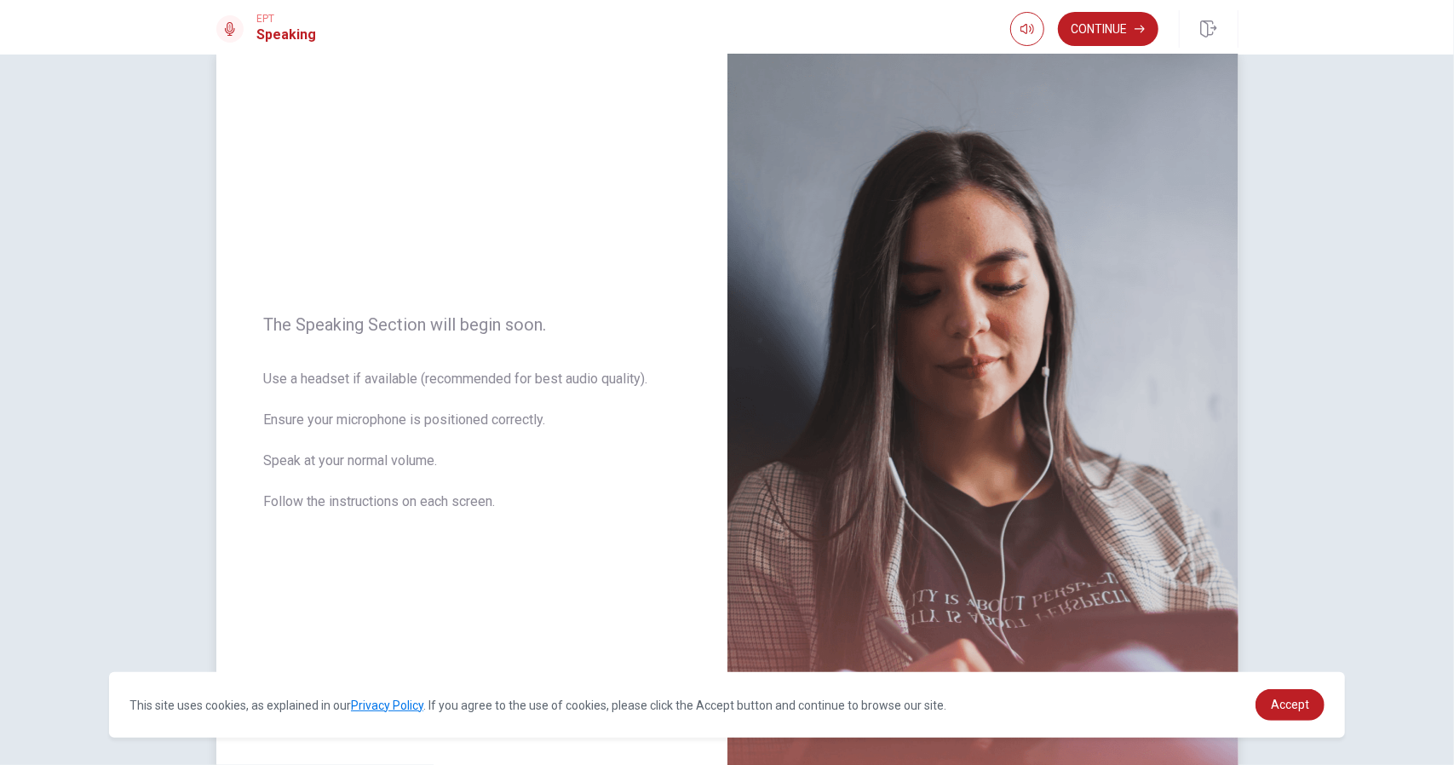
scroll to position [13, 0]
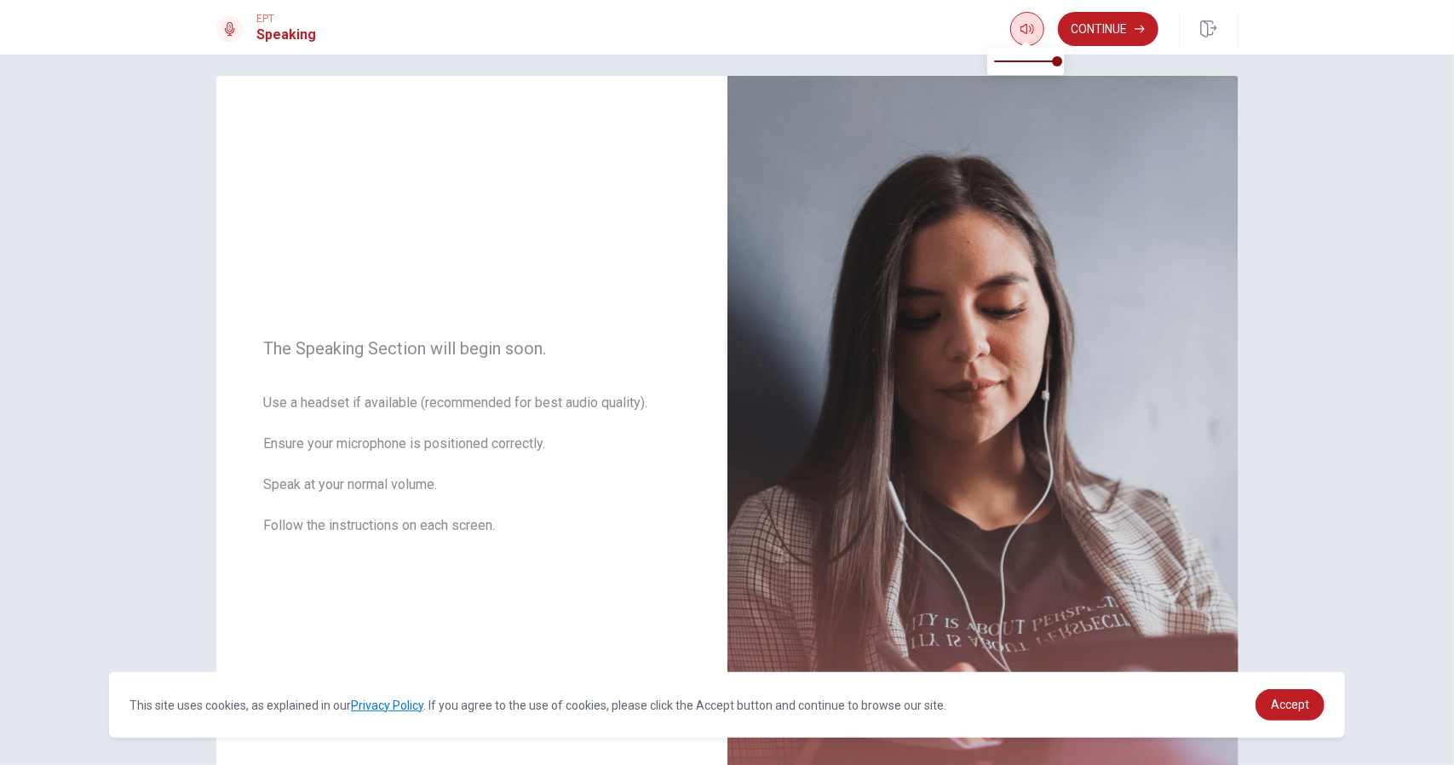
click at [1020, 25] on icon "button" at bounding box center [1027, 29] width 14 height 14
click at [1090, 26] on button "Continue" at bounding box center [1108, 29] width 100 height 34
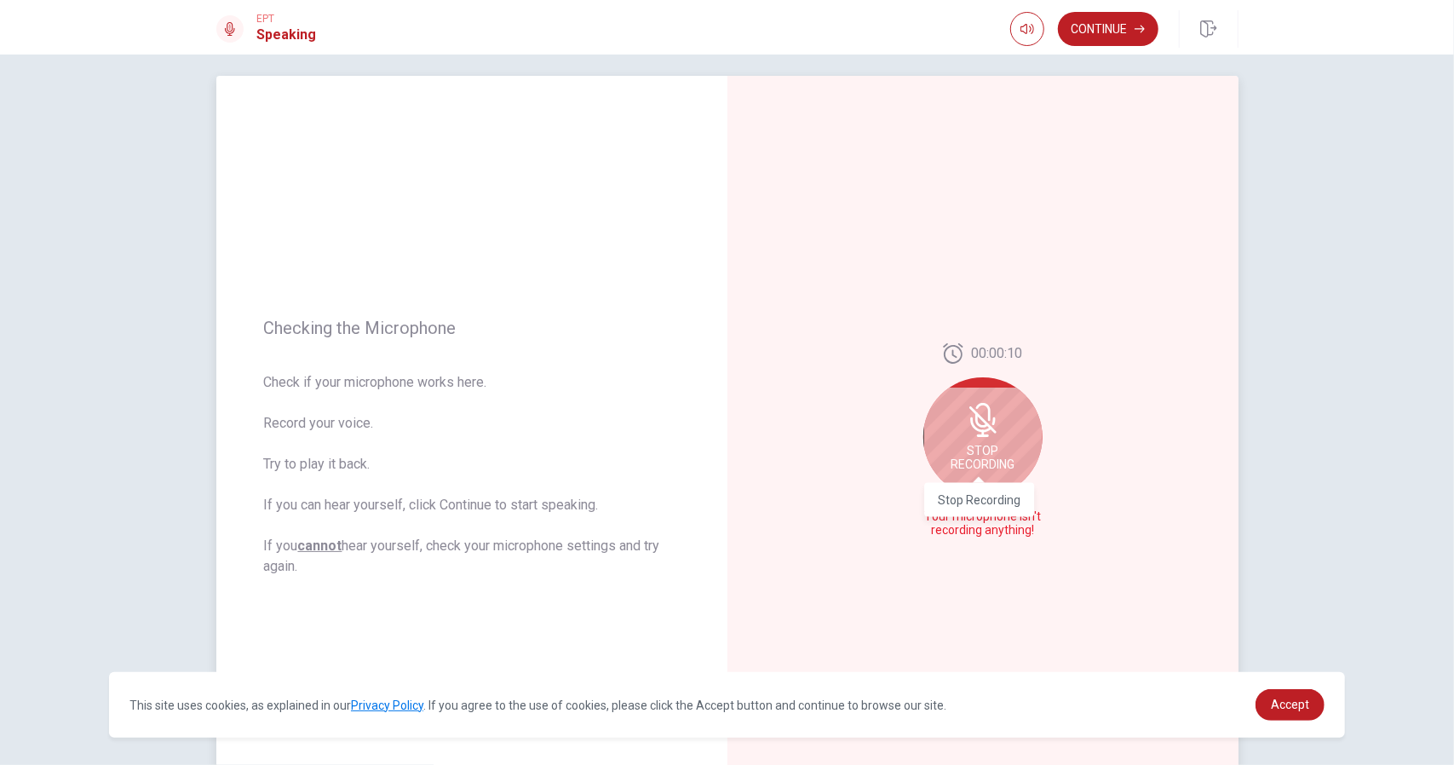
click at [973, 469] on body "This site uses cookies, as explained in our Privacy Policy . If you agree to th…" at bounding box center [727, 382] width 1454 height 765
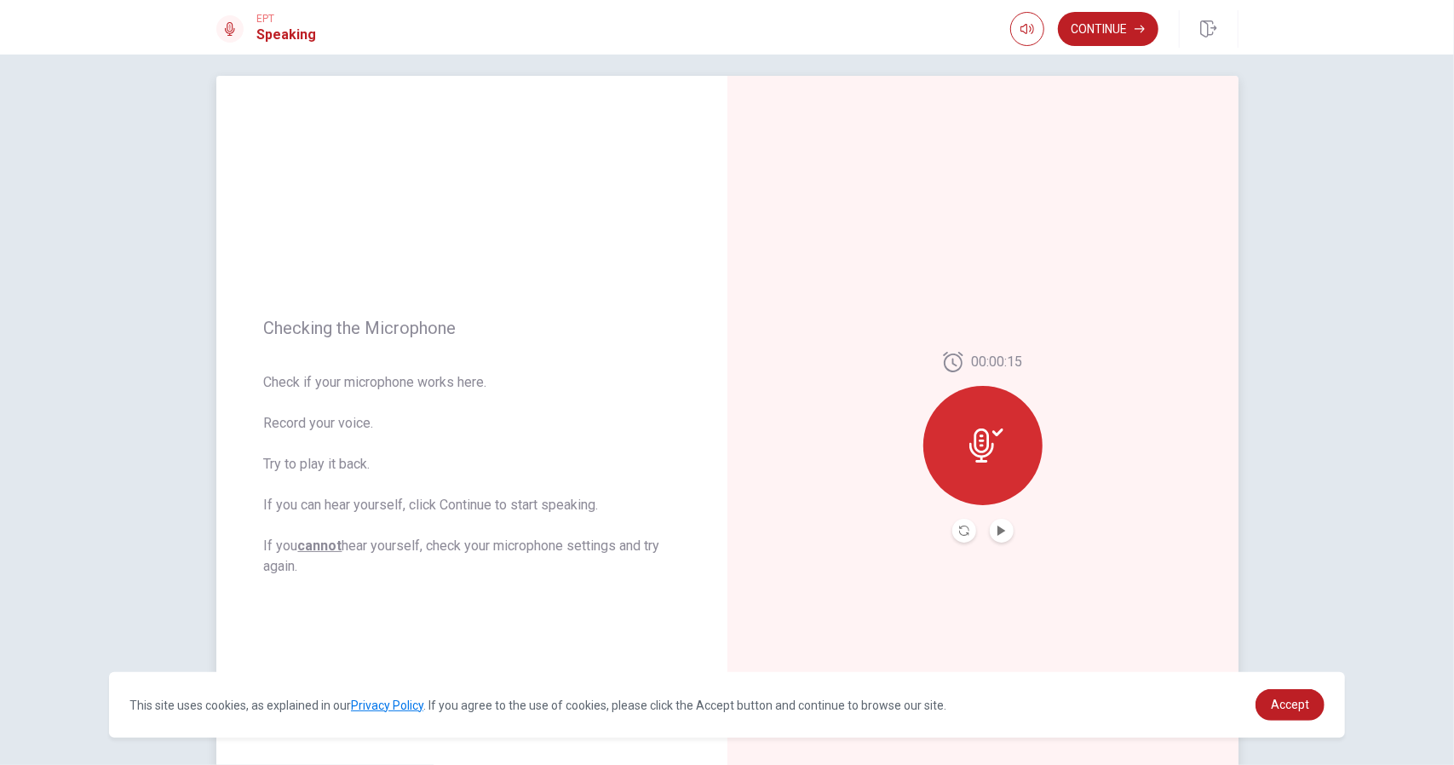
click at [996, 536] on button "Play Audio" at bounding box center [1002, 531] width 24 height 24
click at [961, 531] on icon "Record Again" at bounding box center [964, 530] width 10 height 10
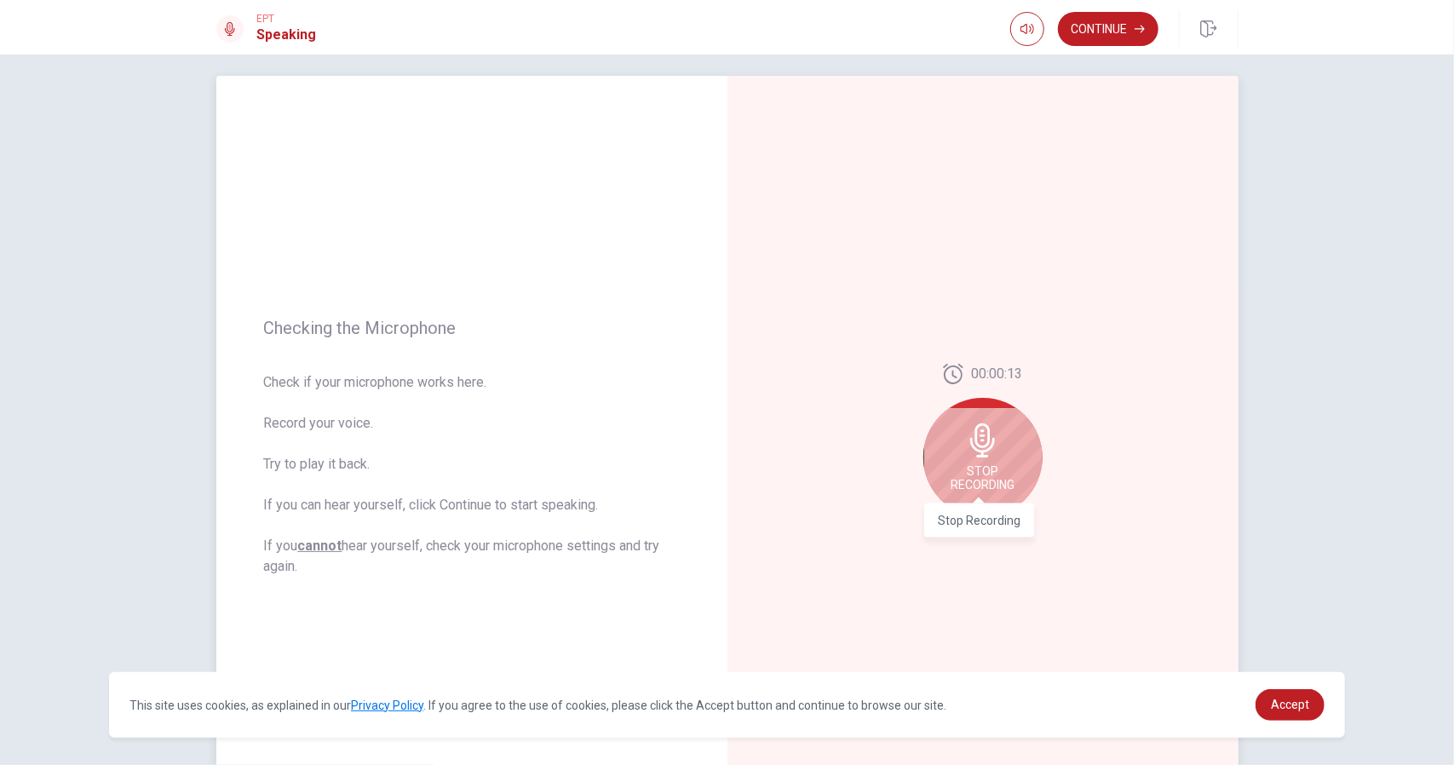
click at [996, 479] on span "Stop Recording" at bounding box center [982, 477] width 64 height 27
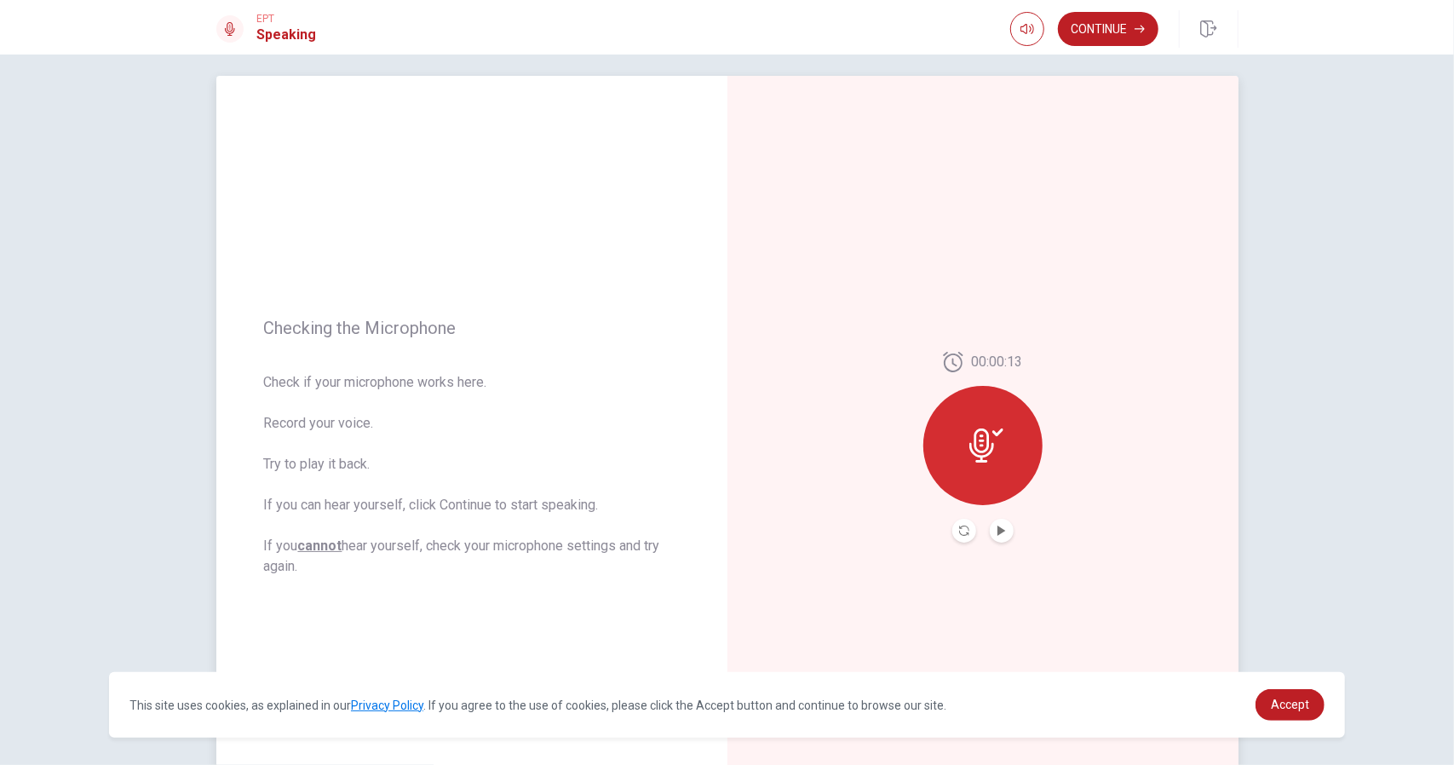
drag, startPoint x: 996, startPoint y: 479, endPoint x: 986, endPoint y: 481, distance: 10.5
click at [992, 480] on div at bounding box center [982, 445] width 119 height 119
click at [952, 537] on button "Record Again" at bounding box center [964, 531] width 24 height 24
click at [990, 536] on button "Play Audio" at bounding box center [1002, 531] width 24 height 24
click at [969, 445] on icon at bounding box center [981, 445] width 25 height 34
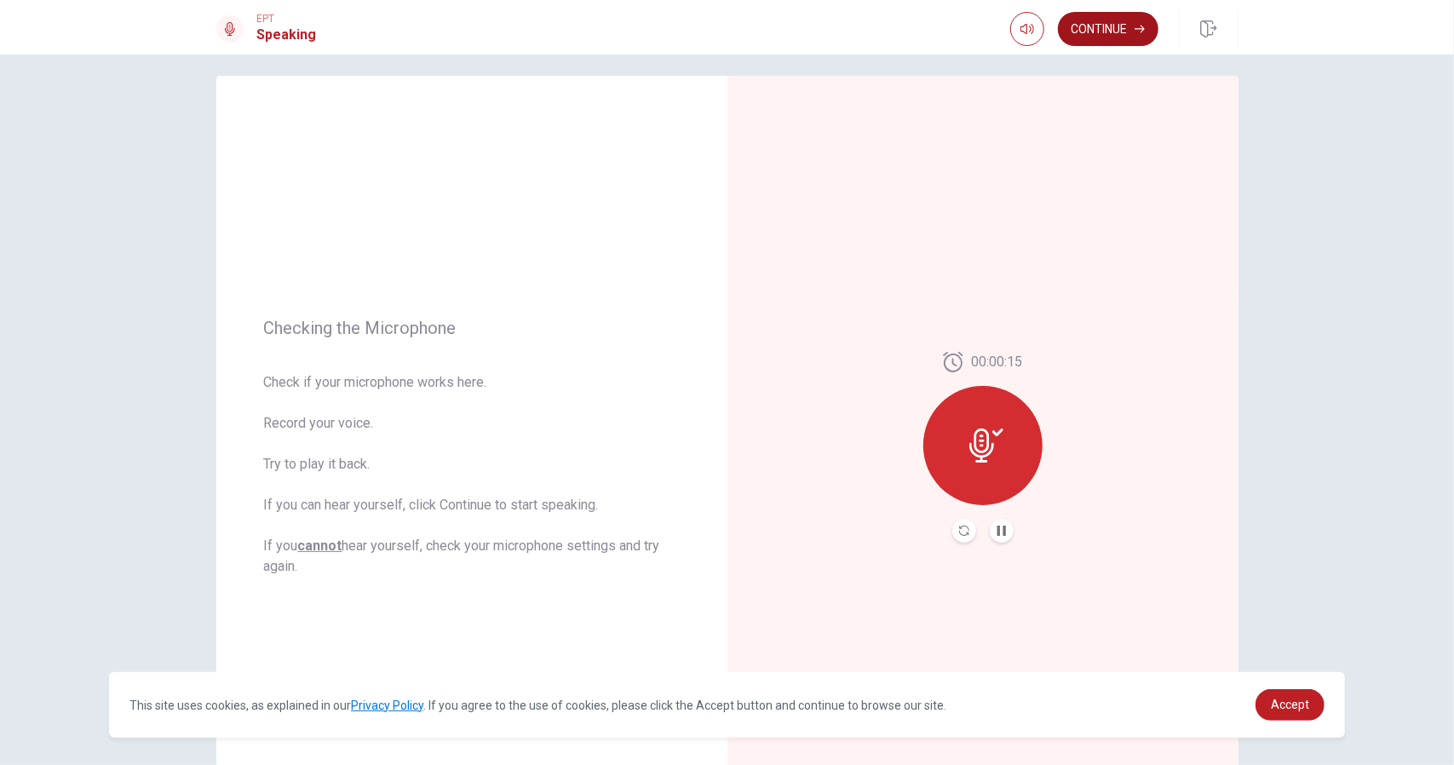
click at [1117, 25] on button "Continue" at bounding box center [1108, 29] width 100 height 34
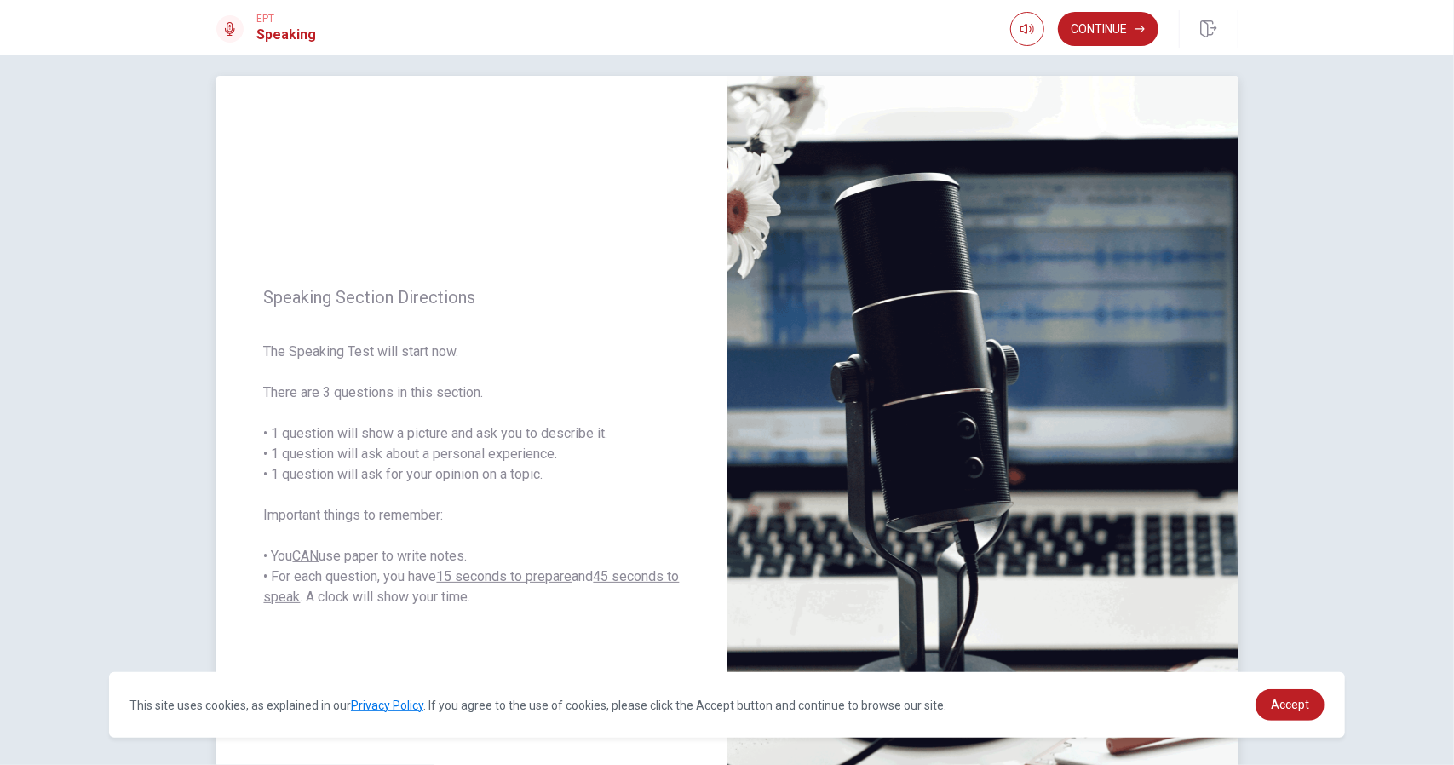
drag, startPoint x: 327, startPoint y: 397, endPoint x: 462, endPoint y: 405, distance: 134.8
click at [462, 405] on span "The Speaking Test will start now. There are 3 questions in this section. • 1 qu…" at bounding box center [472, 475] width 416 height 266
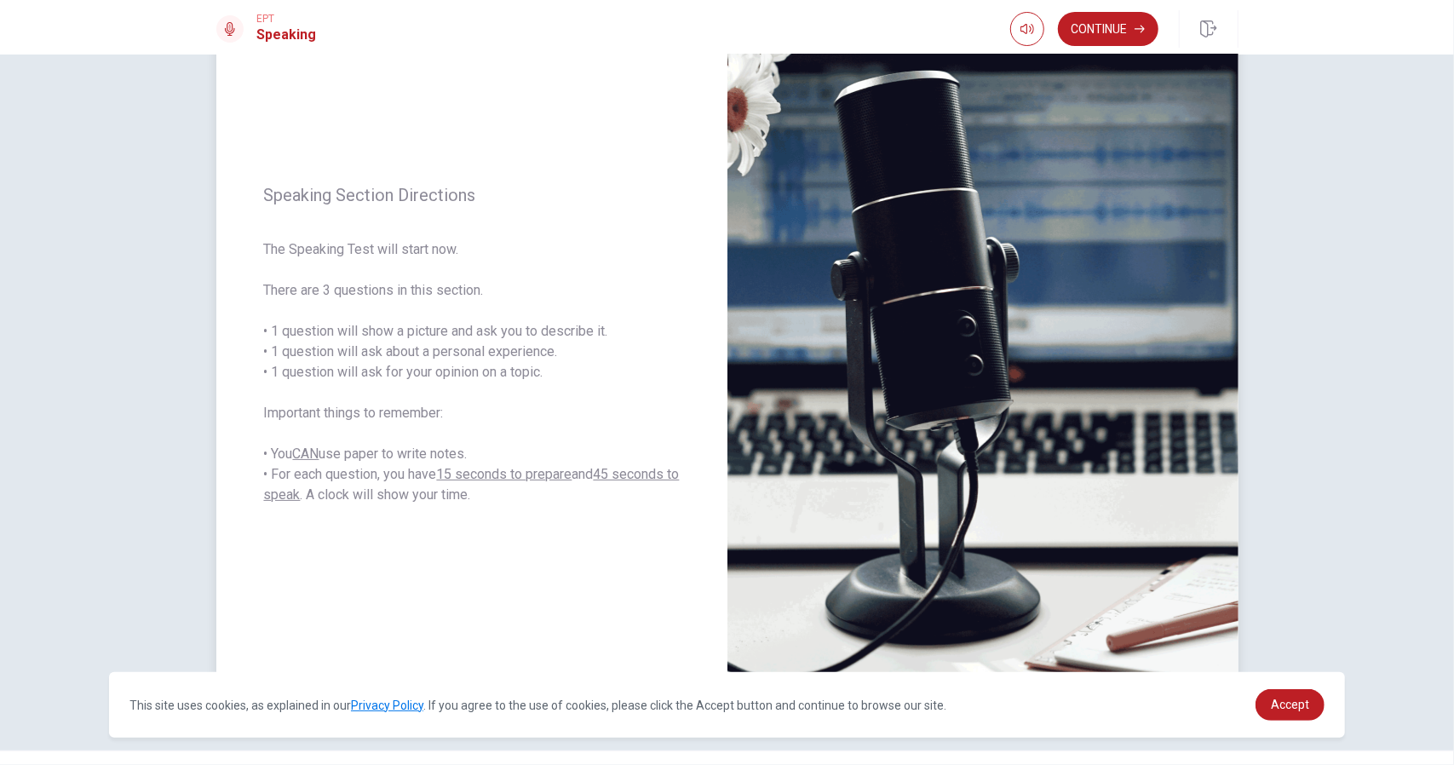
scroll to position [155, 0]
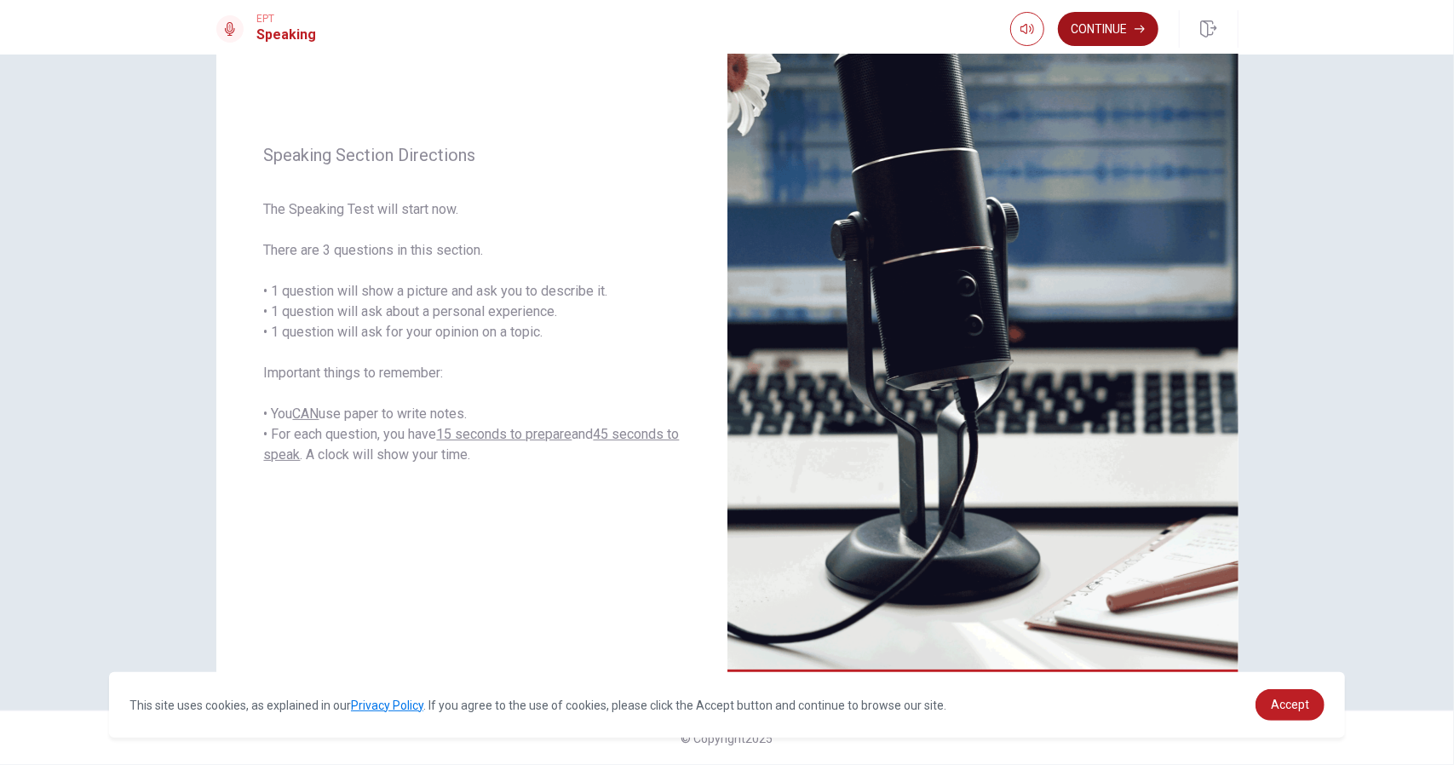
click at [1126, 14] on button "Continue" at bounding box center [1108, 29] width 100 height 34
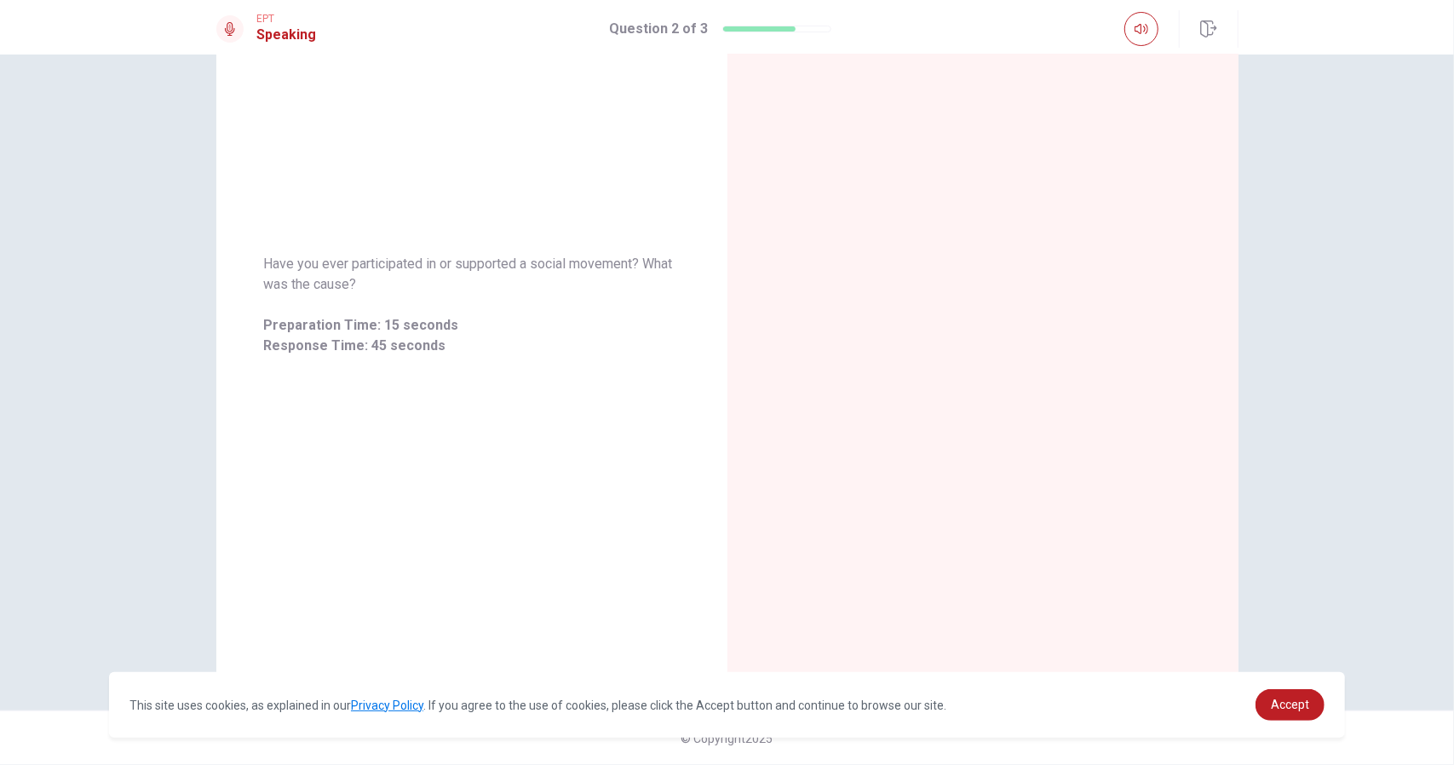
scroll to position [0, 0]
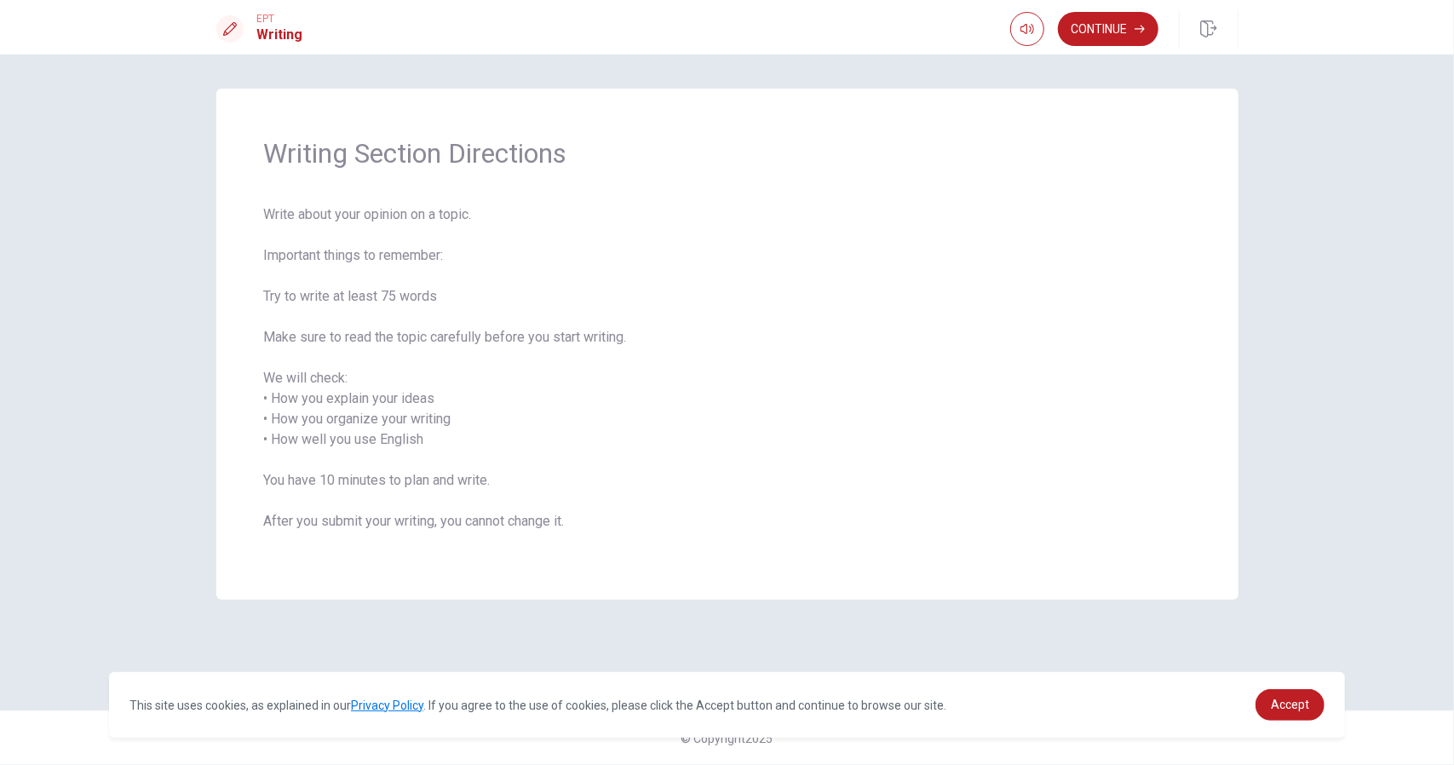
click at [1120, 56] on div "Writing Section Directions Write about your opinion on a topic. Important thing…" at bounding box center [727, 410] width 1454 height 710
click at [1132, 49] on div "EPT Writing Continue" at bounding box center [727, 27] width 1454 height 55
click at [1134, 35] on button "Continue" at bounding box center [1108, 29] width 100 height 34
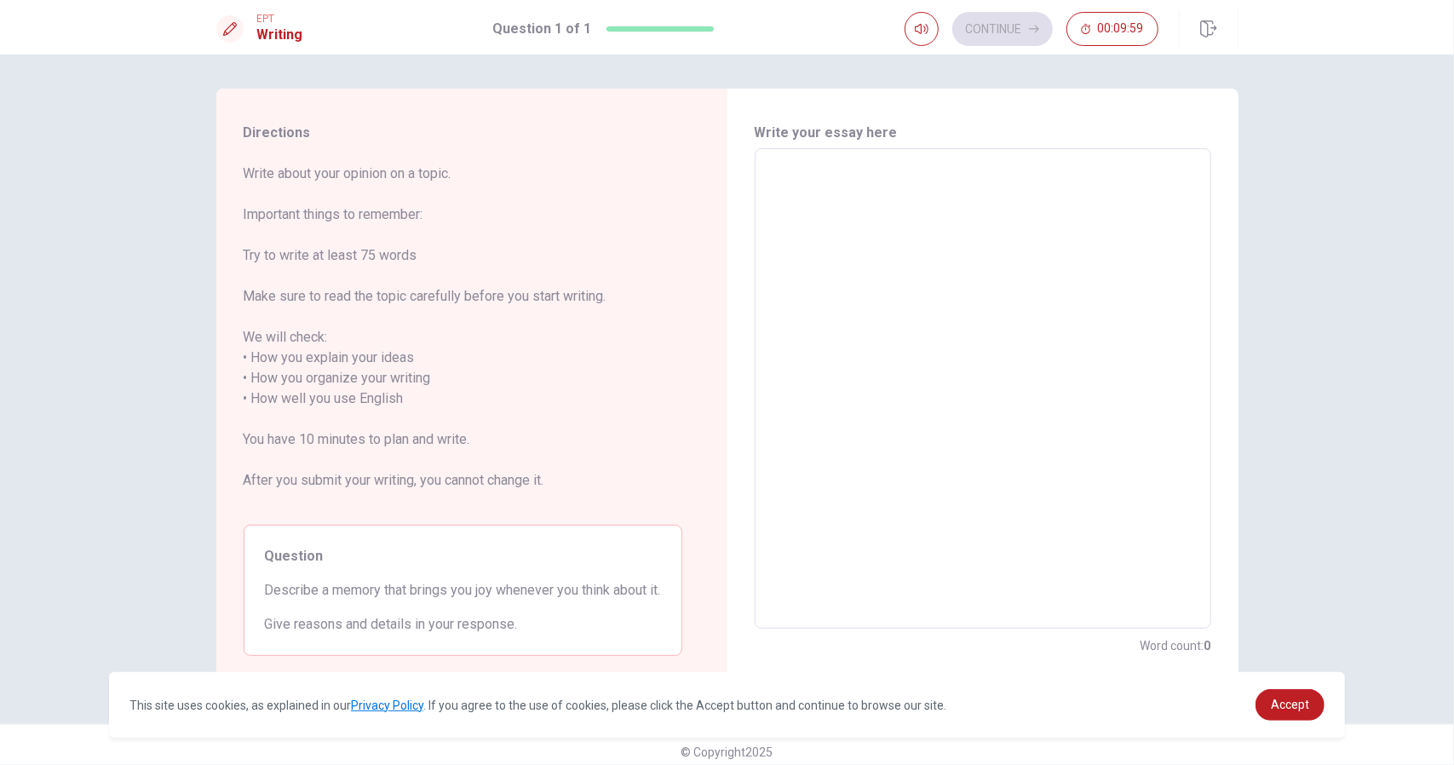
click at [876, 199] on textarea at bounding box center [983, 389] width 433 height 452
type textarea "I"
type textarea "x"
type textarea "In"
type textarea "x"
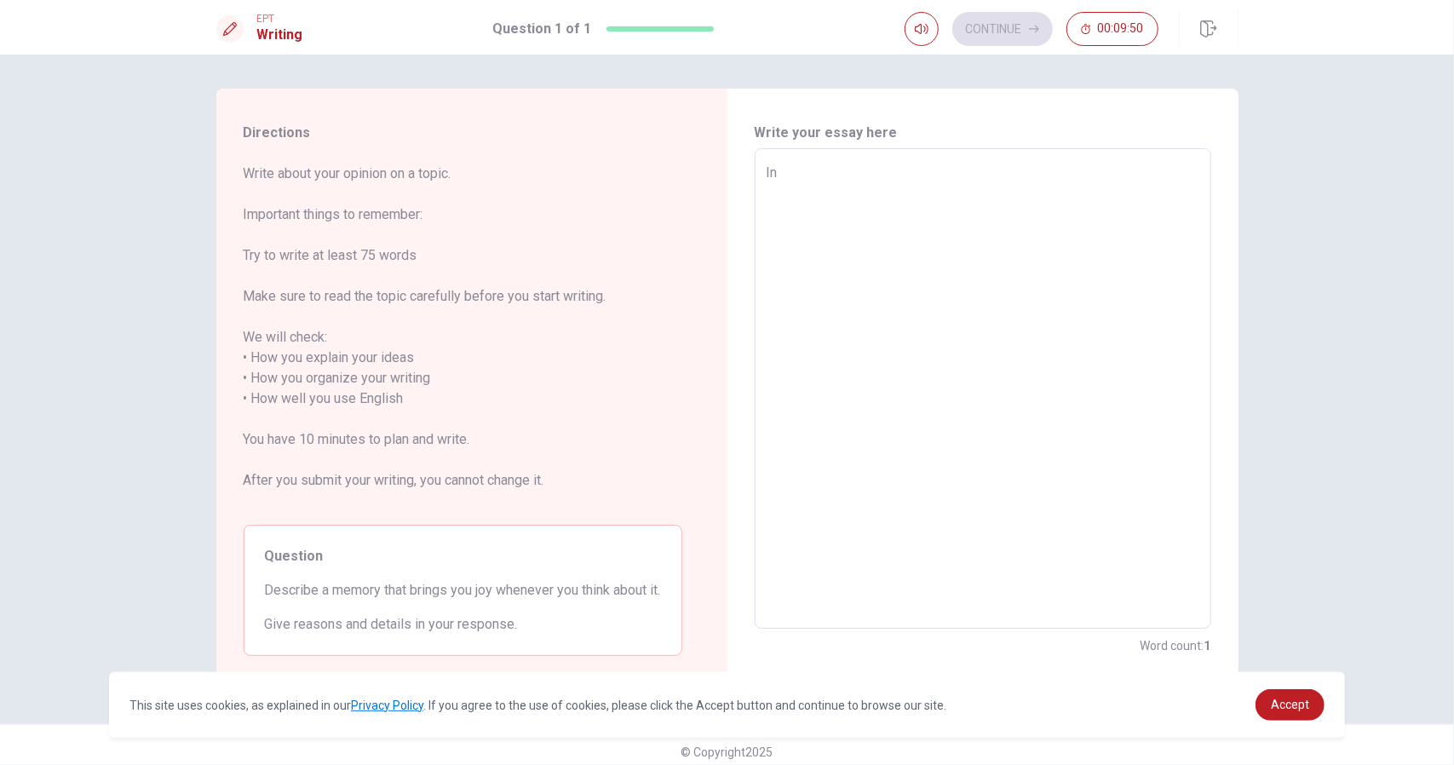
type textarea "In"
type textarea "x"
type textarea "In 2"
type textarea "x"
type textarea "In 20"
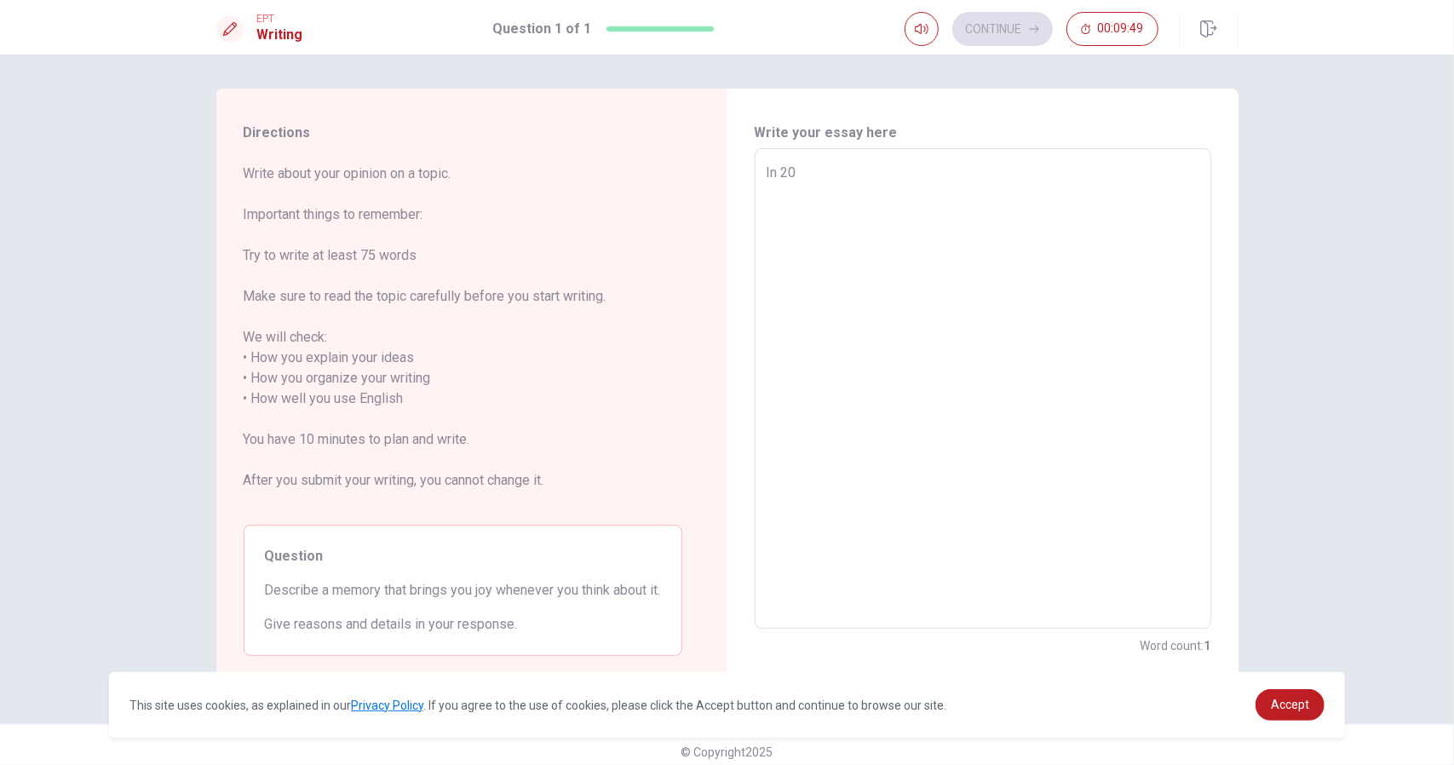
type textarea "x"
type textarea "In 202"
type textarea "x"
type textarea "In 2023"
type textarea "x"
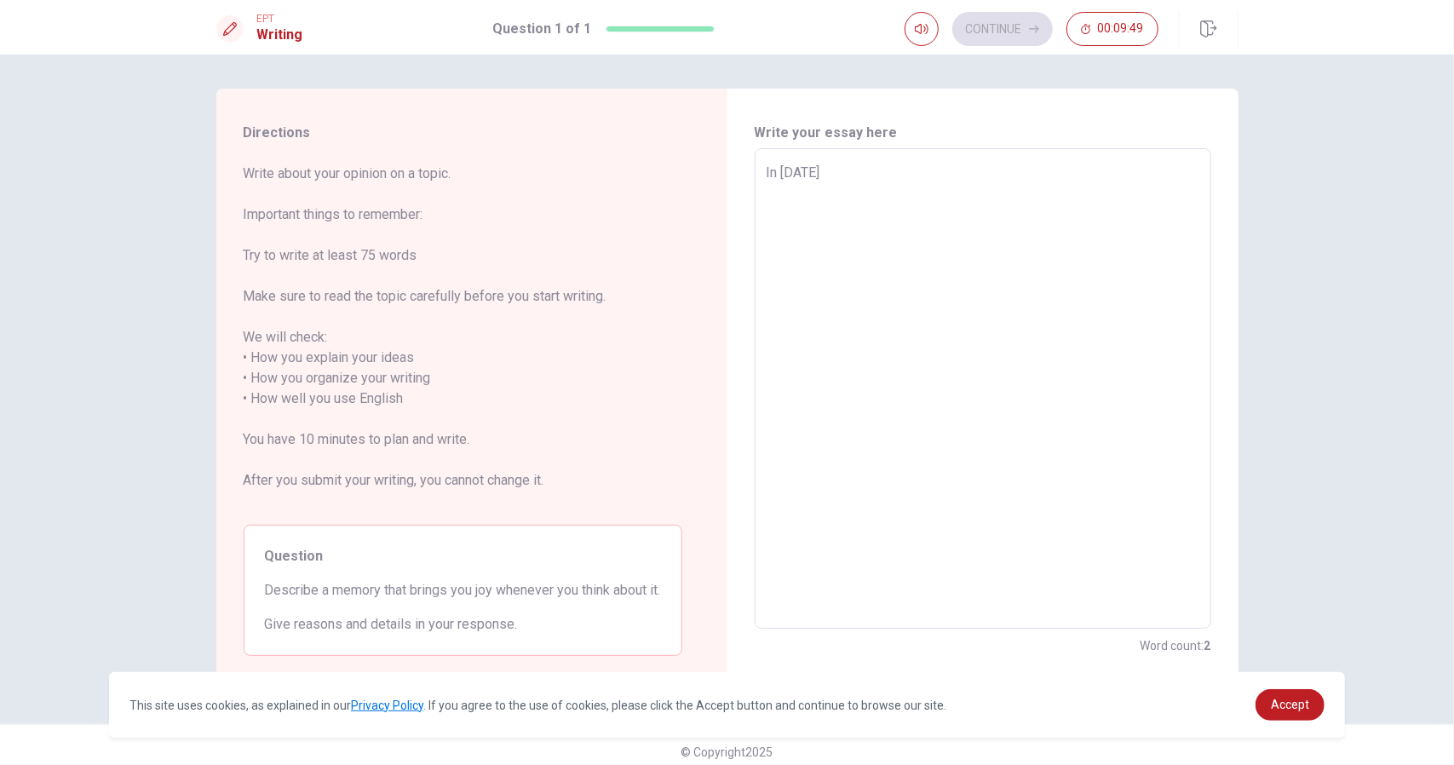
type textarea "In 2023"
type textarea "x"
type textarea "In 2023"
type textarea "x"
type textarea "In 2023,"
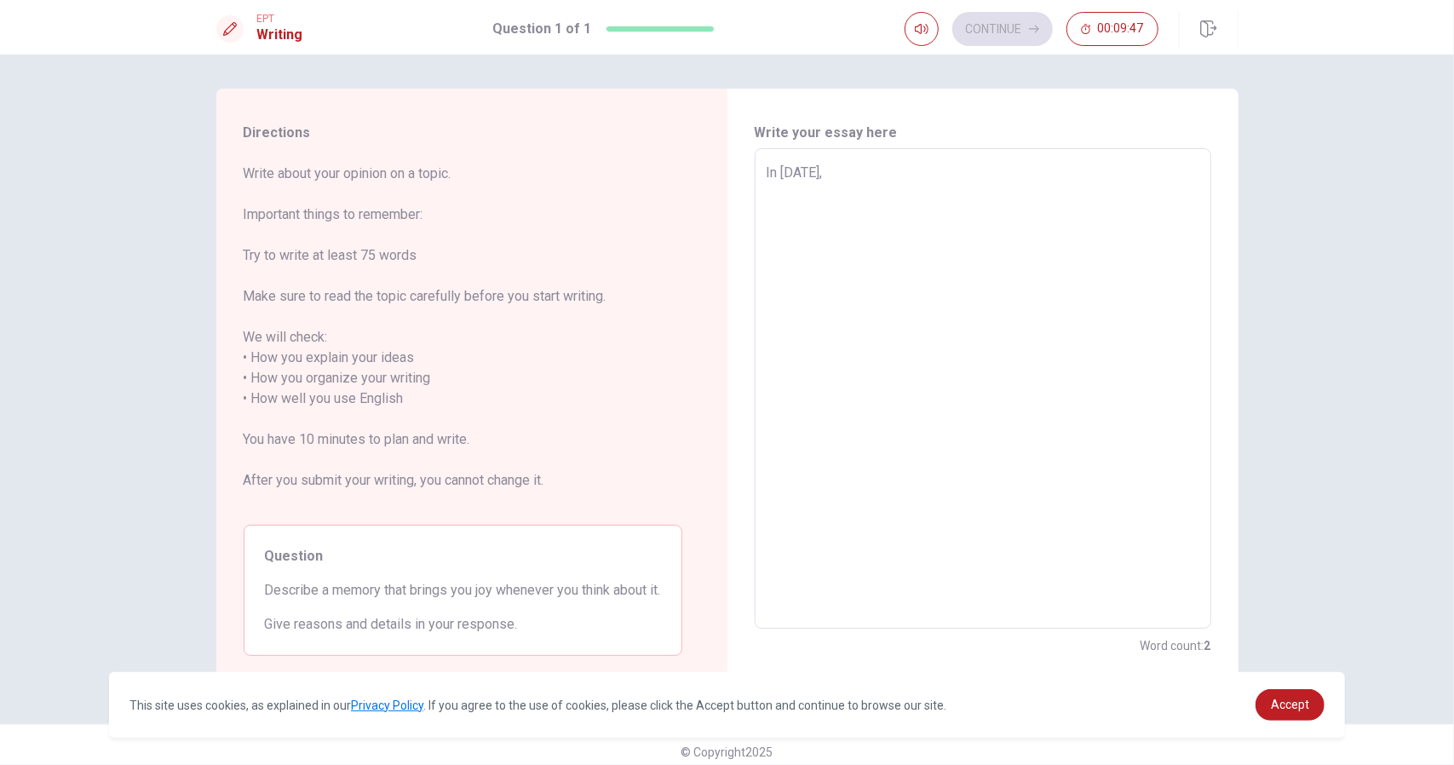
type textarea "x"
type textarea "In 2023,"
type textarea "x"
type textarea "In 2023,"
type textarea "x"
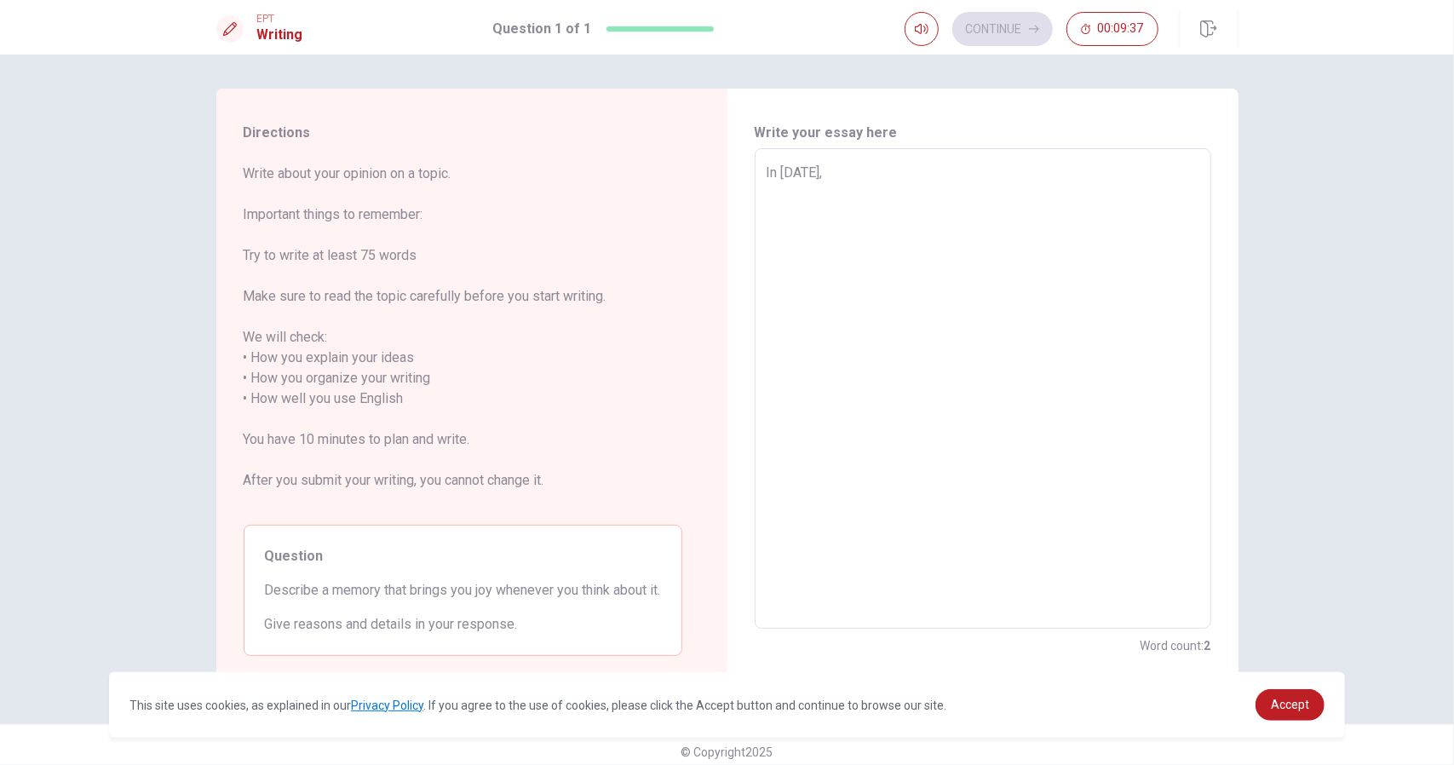
type textarea "In 2023"
type textarea "x"
type textarea "In 202"
type textarea "x"
type textarea "In 20"
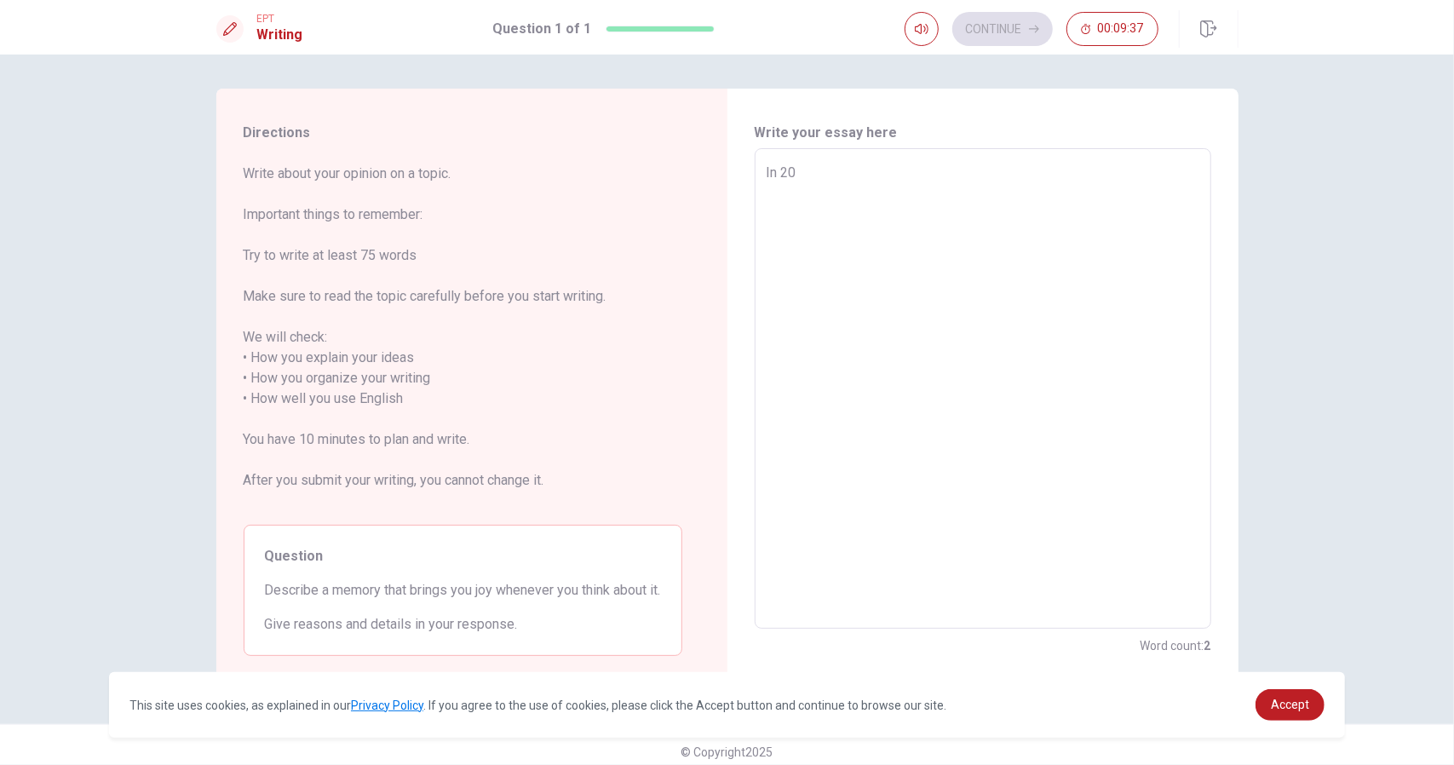
type textarea "x"
type textarea "In 2"
type textarea "x"
type textarea "In"
type textarea "x"
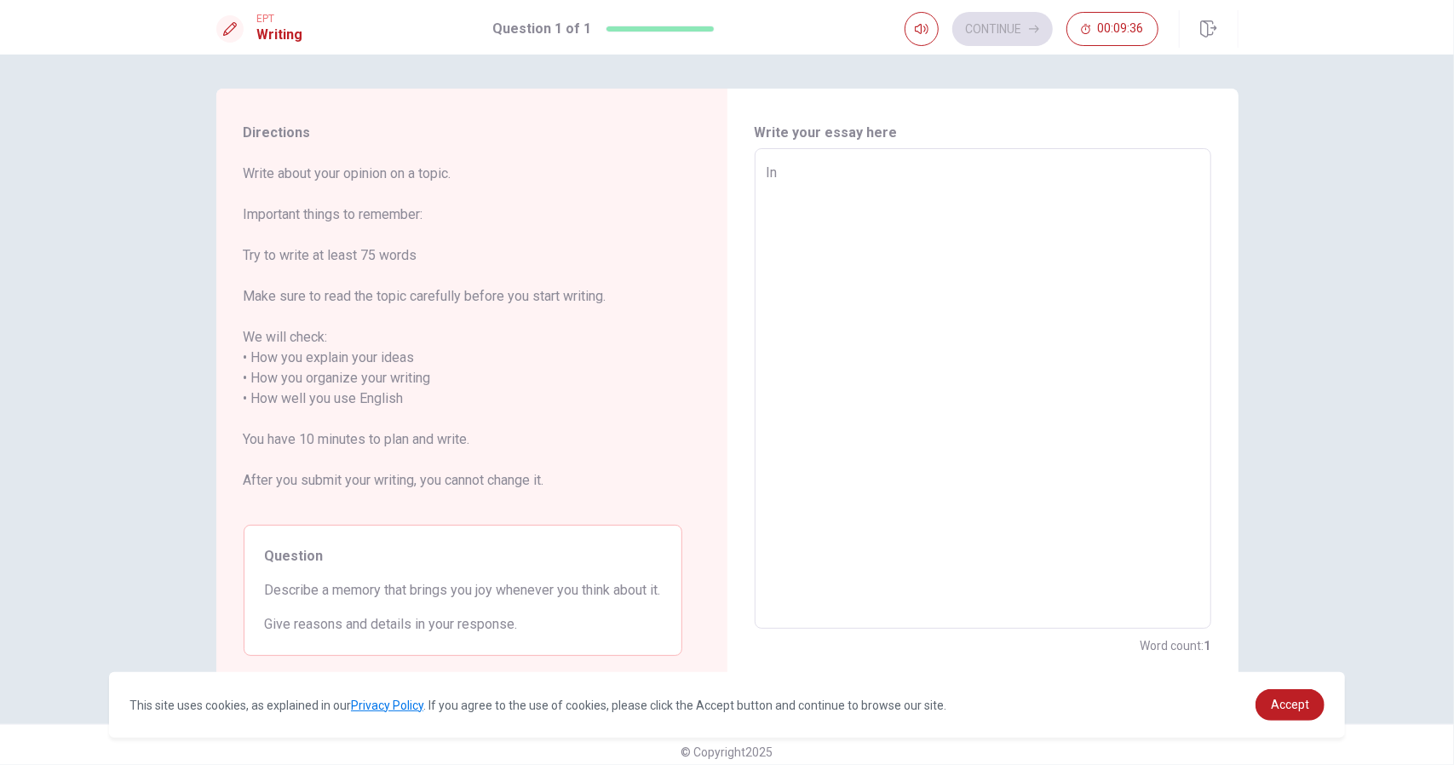
type textarea "In"
type textarea "x"
type textarea "I"
type textarea "x"
type textarea "T"
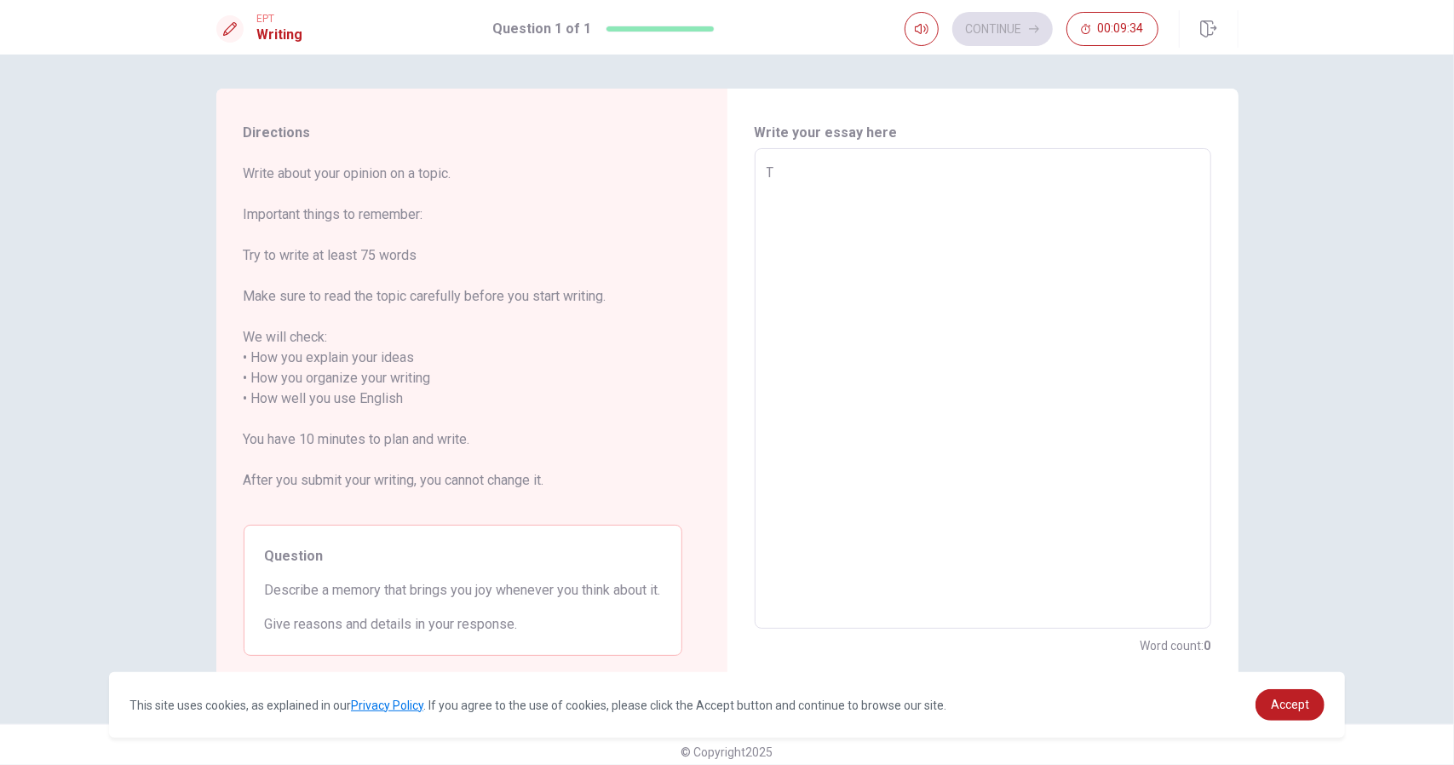
type textarea "x"
type textarea "To"
type textarea "x"
type textarea "Tow"
type textarea "x"
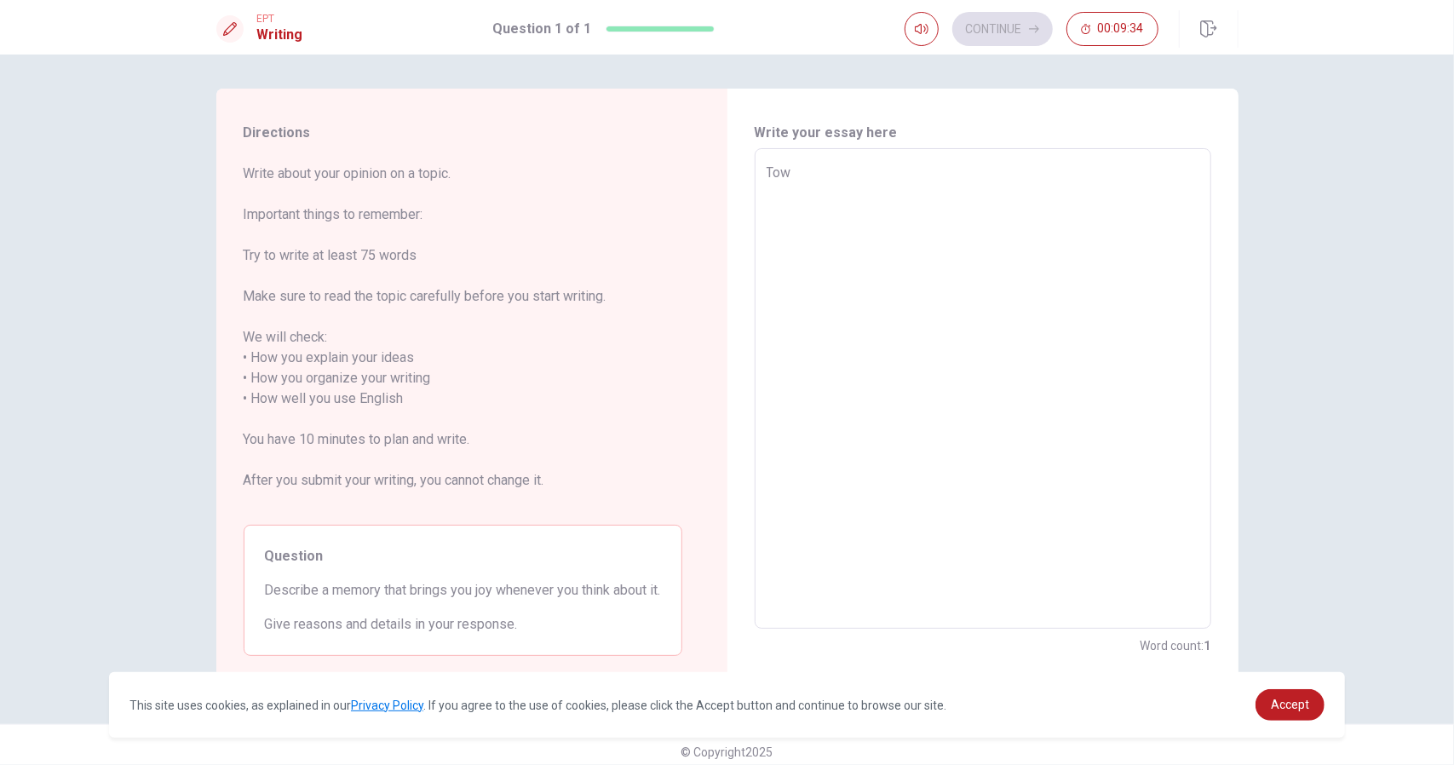
type textarea "Tow"
type textarea "x"
type textarea "Tow"
type textarea "x"
type textarea "To"
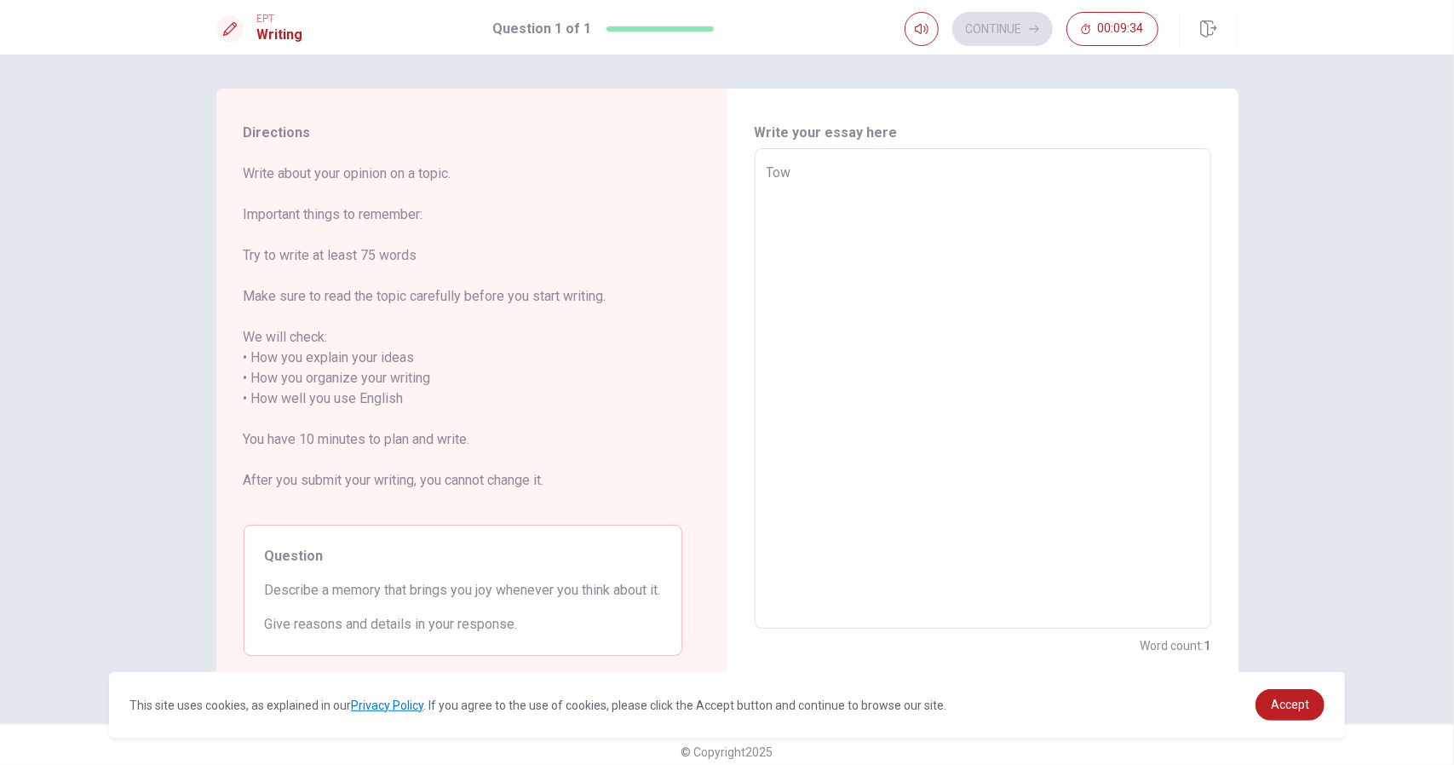
type textarea "x"
type textarea "Tow"
type textarea "x"
type textarea "To"
type textarea "x"
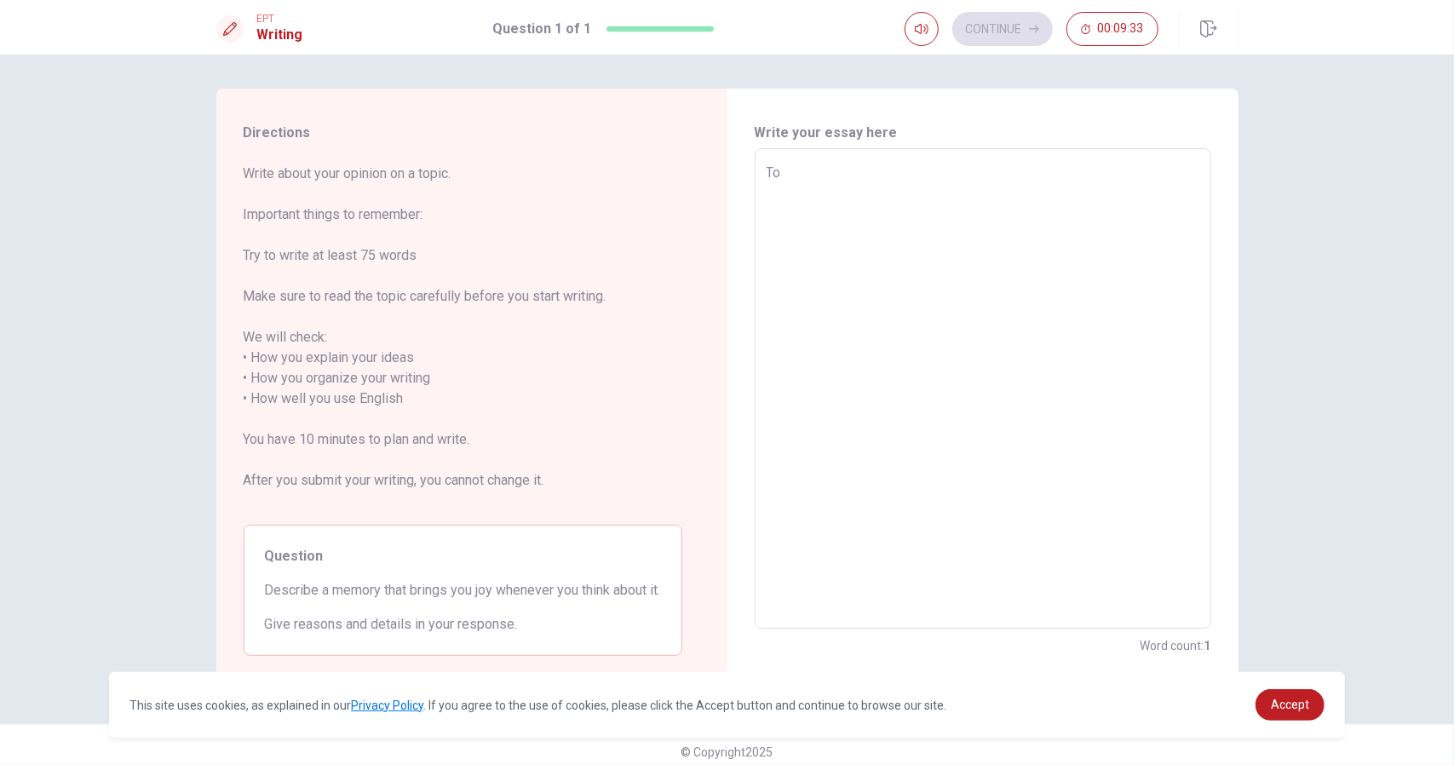
type textarea "T"
type textarea "x"
type textarea "Tw"
type textarea "x"
type textarea "Two"
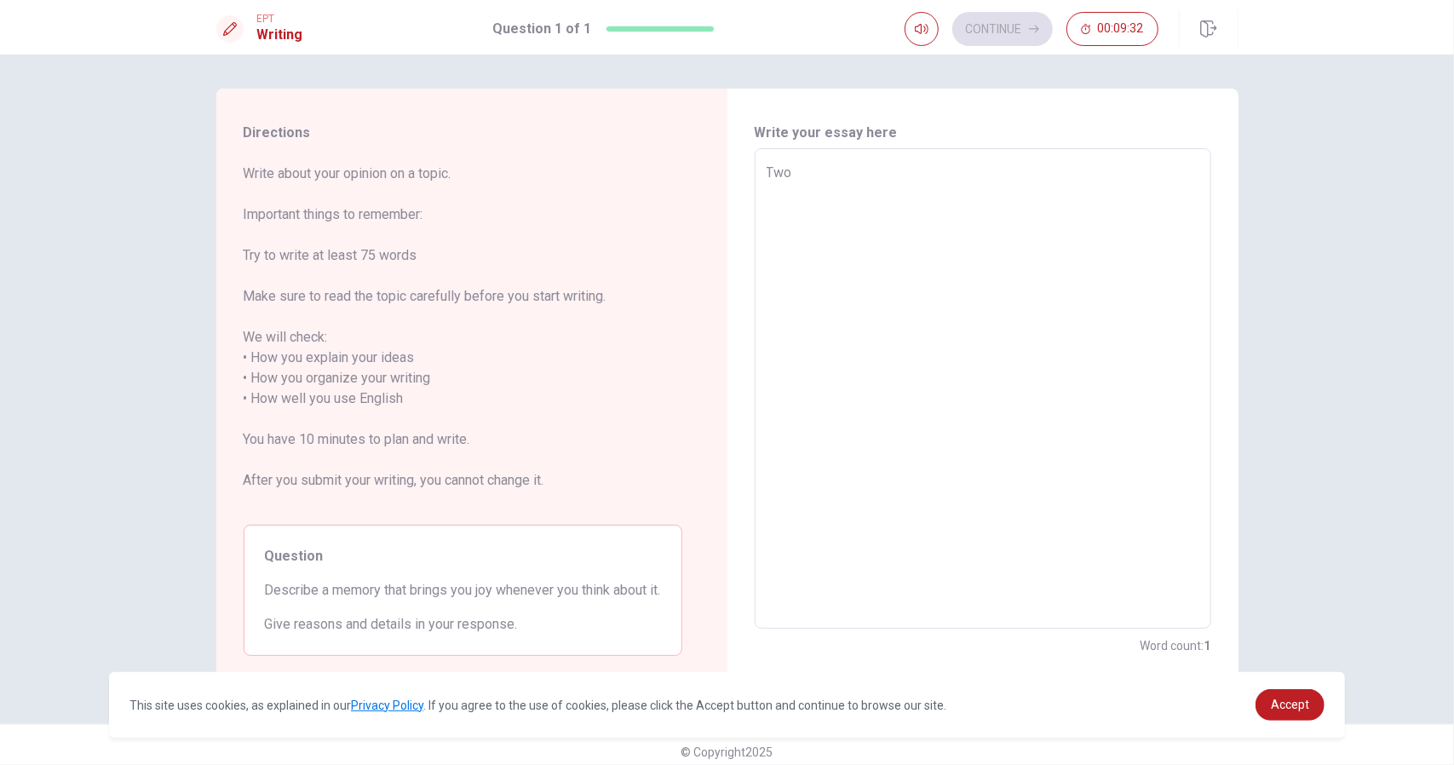
type textarea "x"
type textarea "Two"
type textarea "x"
type textarea "Two y"
type textarea "x"
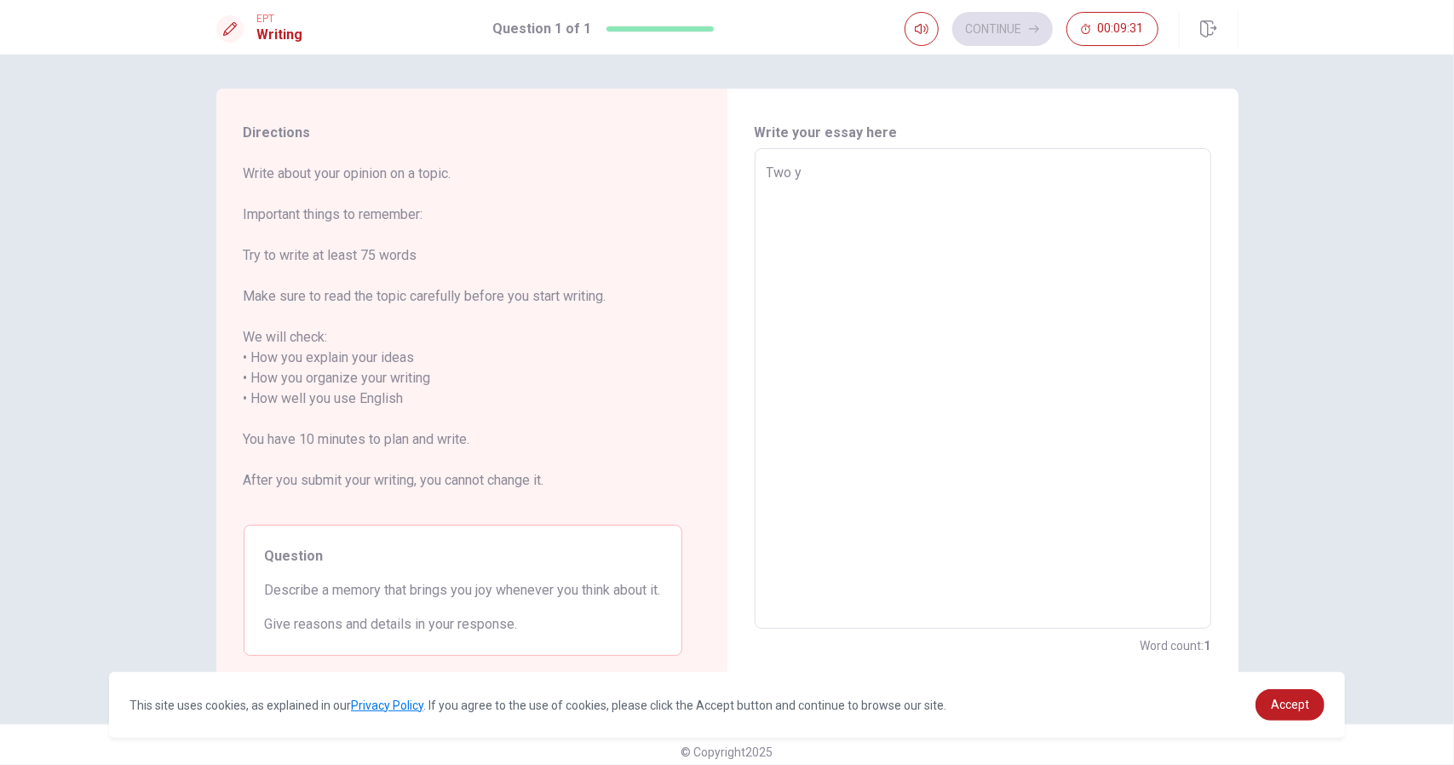
type textarea "Two ye"
type textarea "x"
type textarea "Two yea"
type textarea "x"
type textarea "Two year"
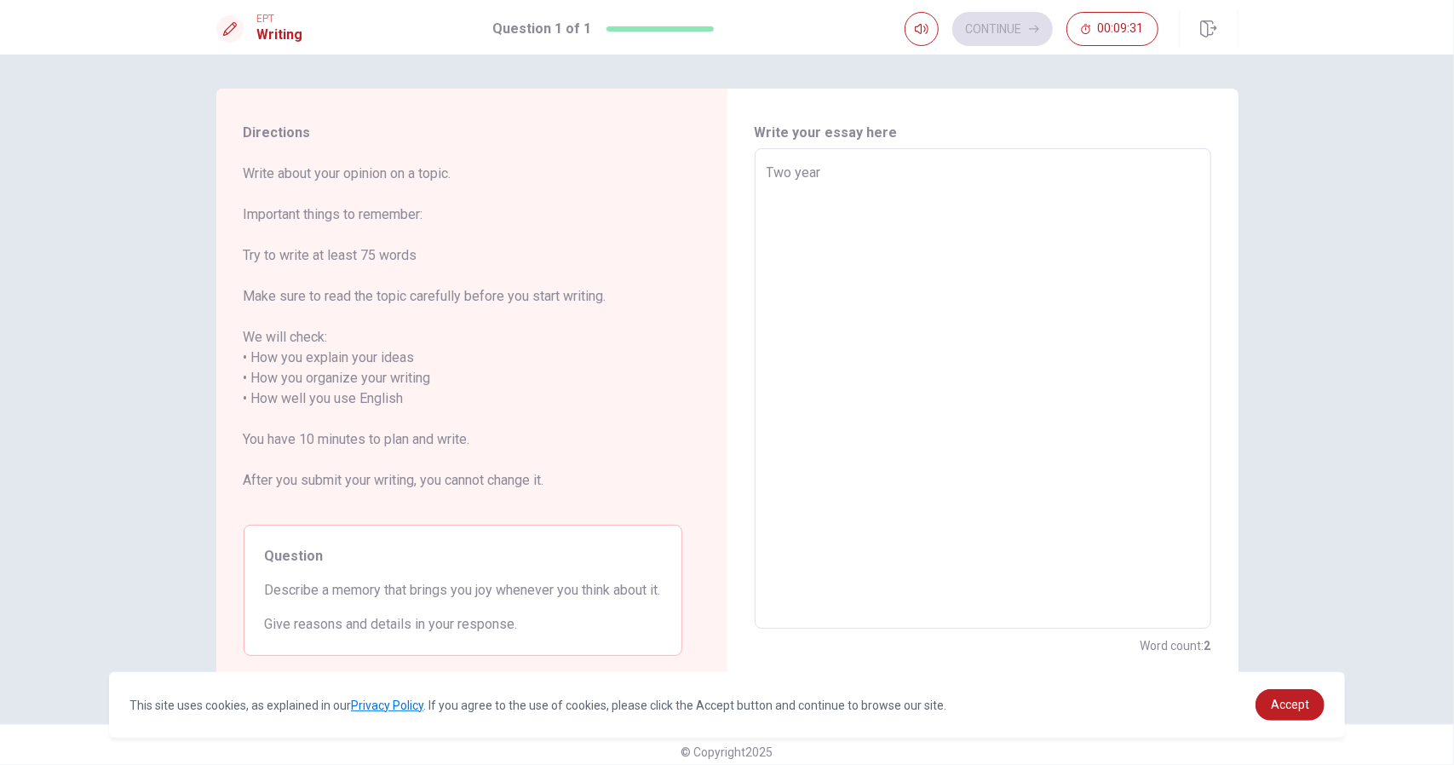
type textarea "x"
type textarea "Two years"
type textarea "x"
type textarea "Two years,"
type textarea "x"
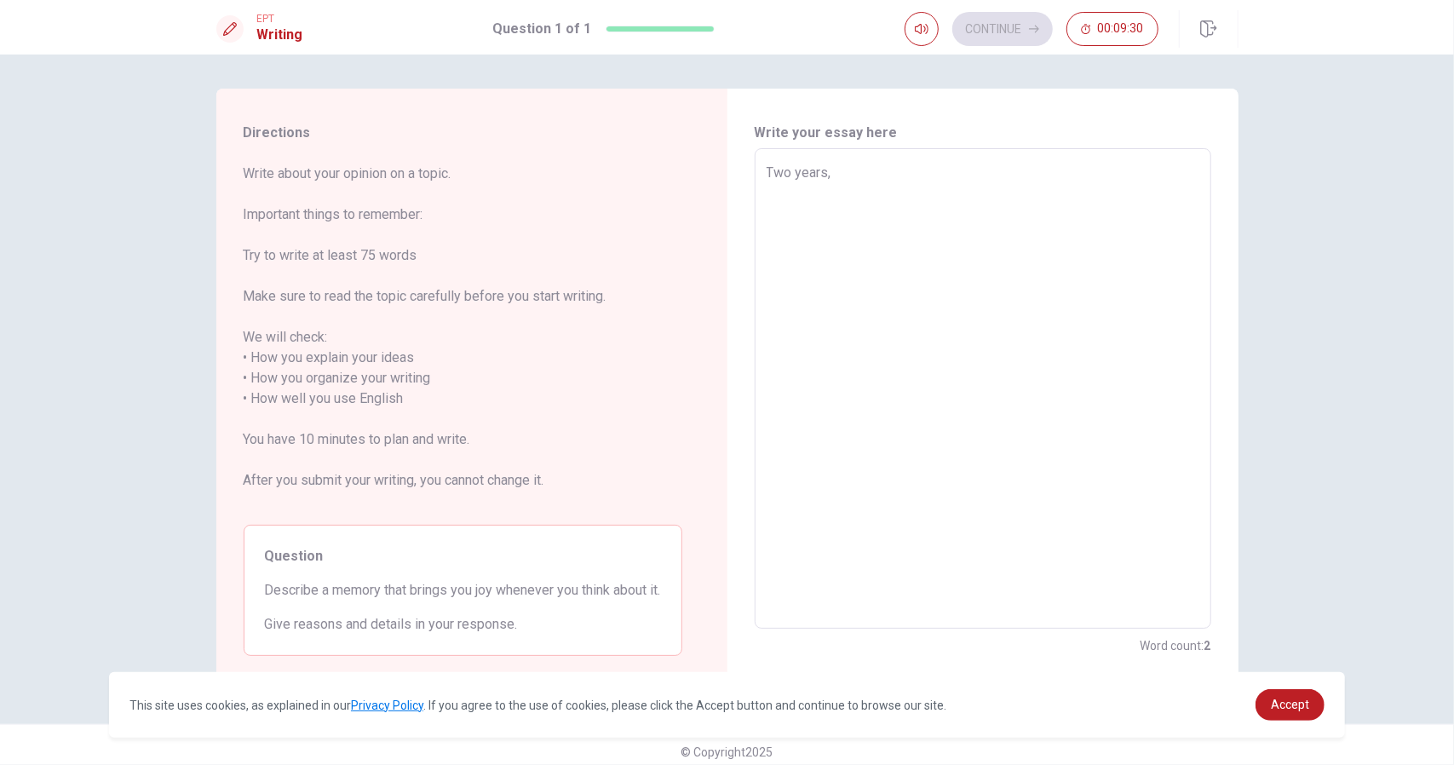
type textarea "Two years"
type textarea "x"
type textarea "Two years"
type textarea "x"
type textarea "Two years a"
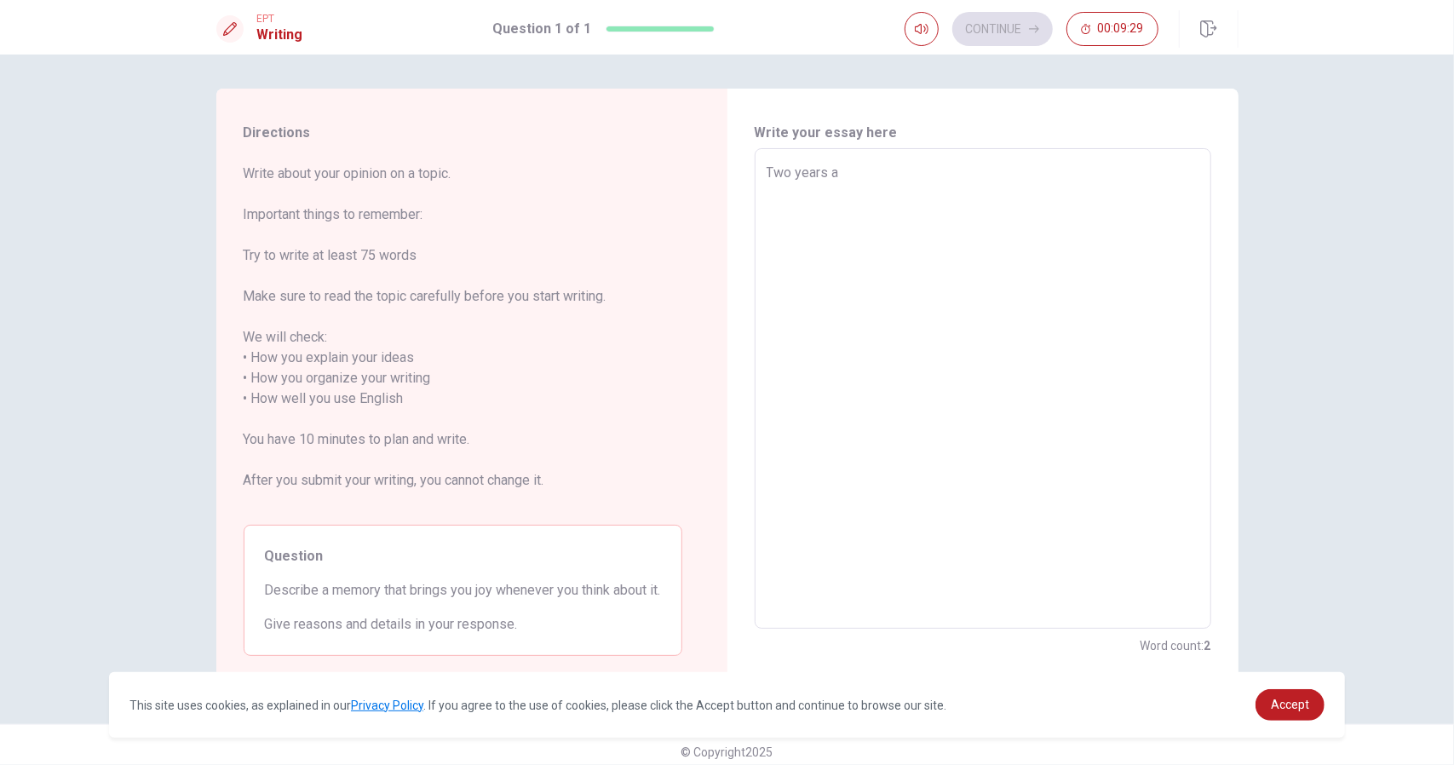
type textarea "x"
type textarea "Two years ag"
type textarea "x"
type textarea "Two years ago"
type textarea "x"
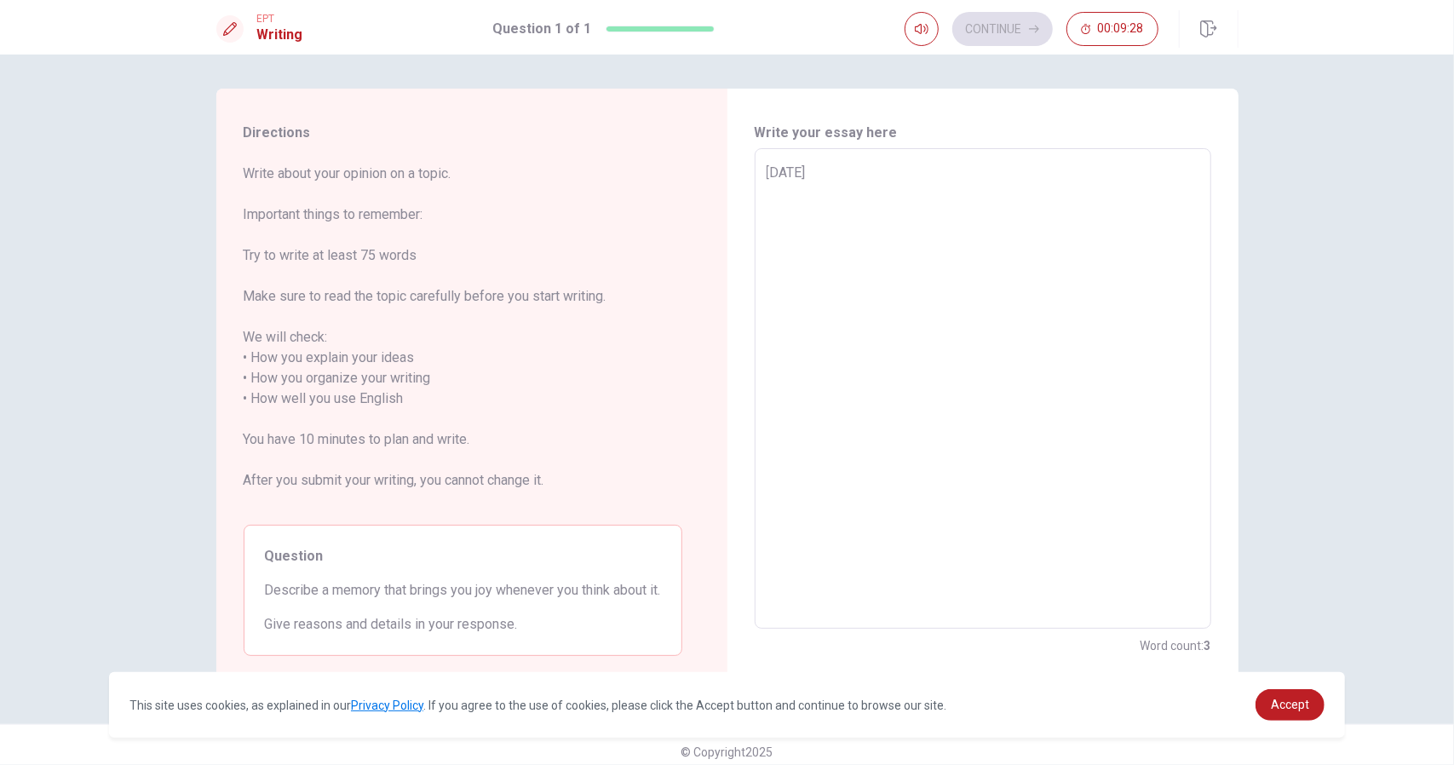
type textarea "Two years ago,"
type textarea "x"
type textarea "Two years ago,"
type textarea "x"
type textarea "Two years ago, a"
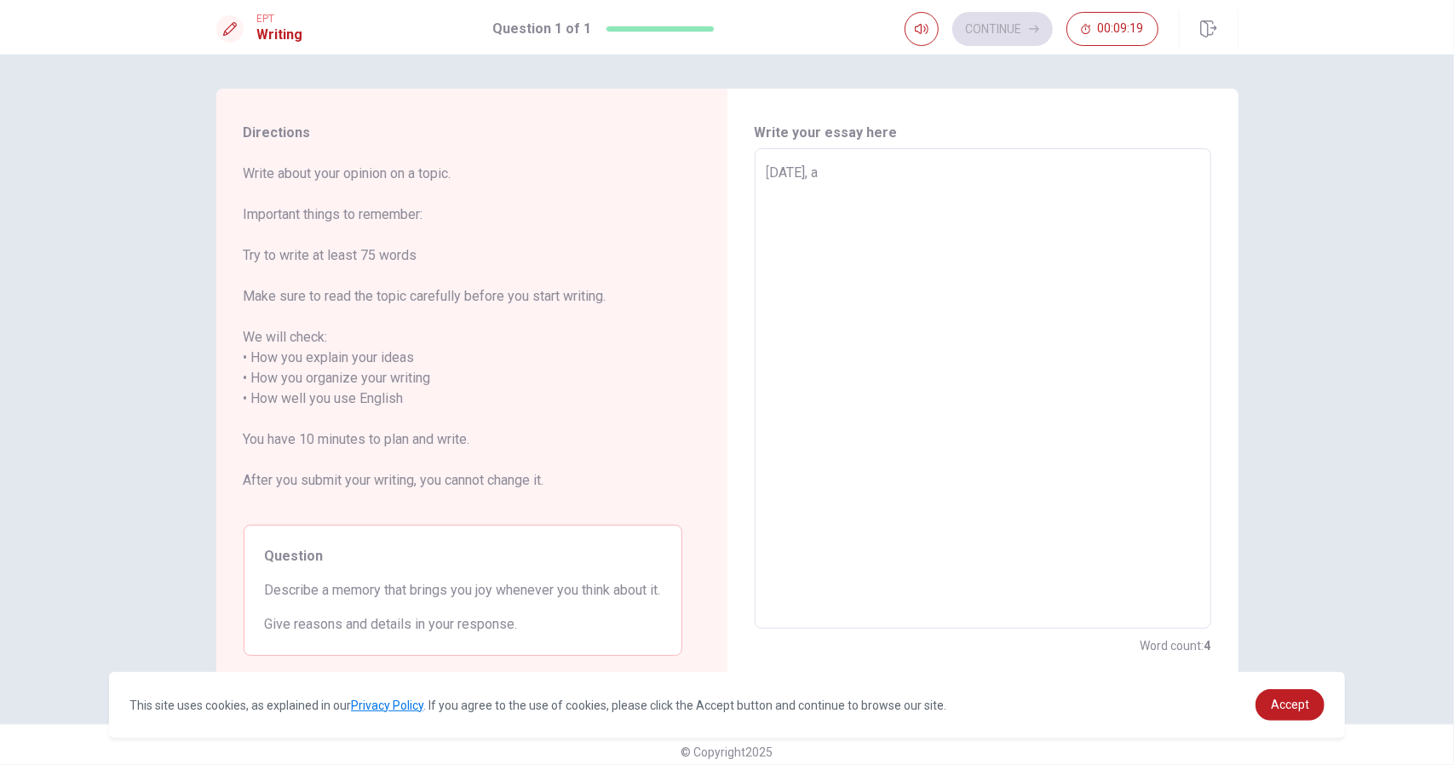
type textarea "x"
type textarea "Two years ago, a"
type textarea "x"
type textarea "Two years ago, a b"
type textarea "x"
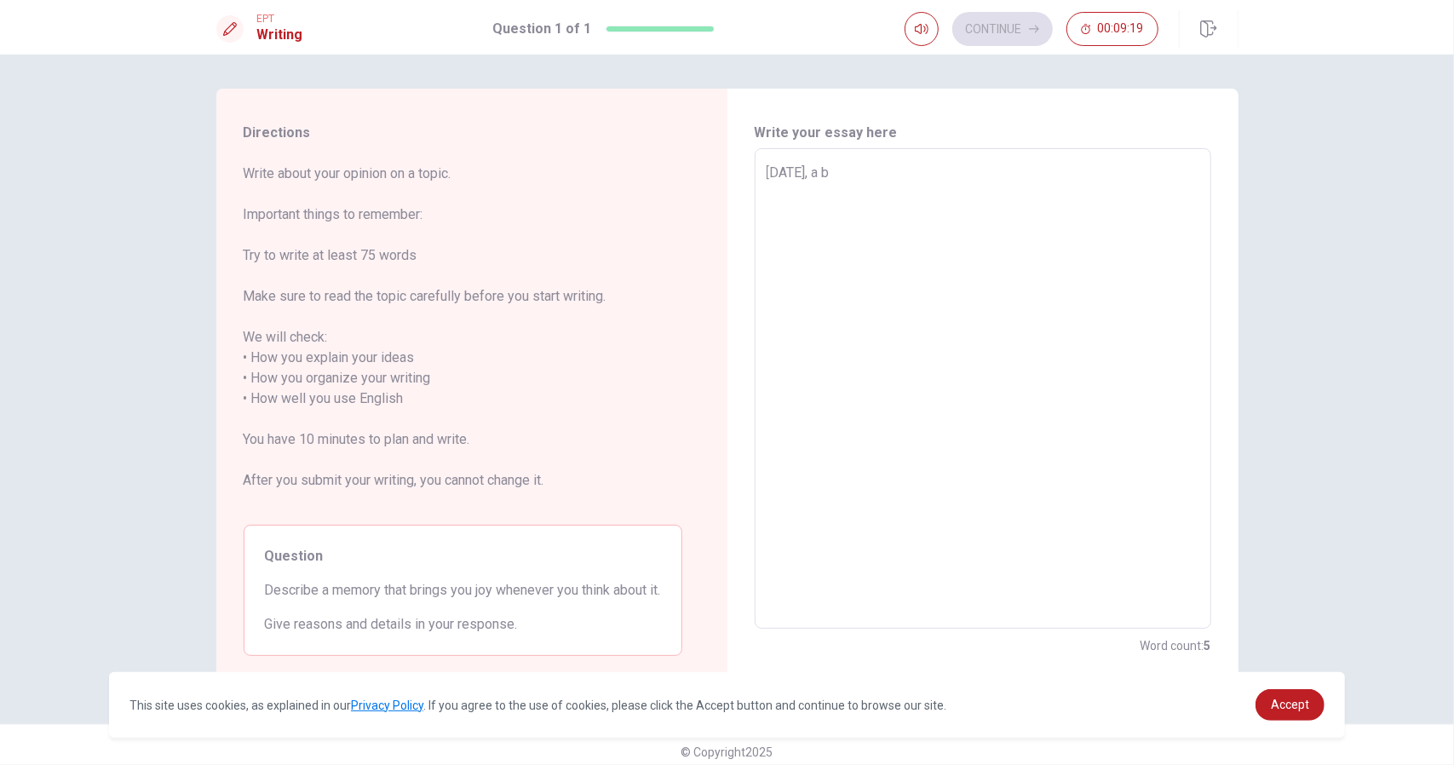
type textarea "Two years ago, a bo"
type textarea "x"
type textarea "Two years ago, a boy"
type textarea "x"
type textarea "Two years ago, a boy"
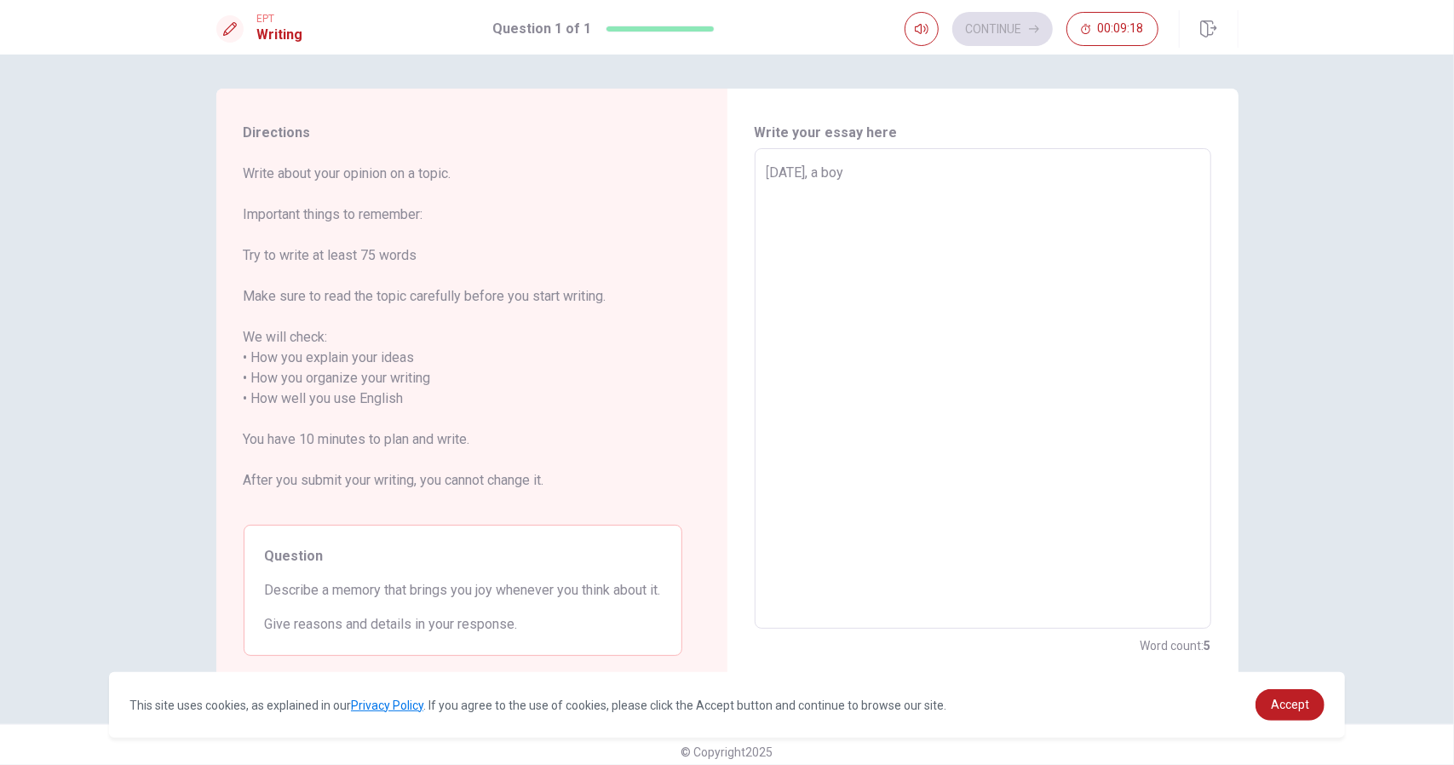
type textarea "x"
type textarea "Two years ago, a boy g"
type textarea "x"
type textarea "Two years ago, a boy gr"
type textarea "x"
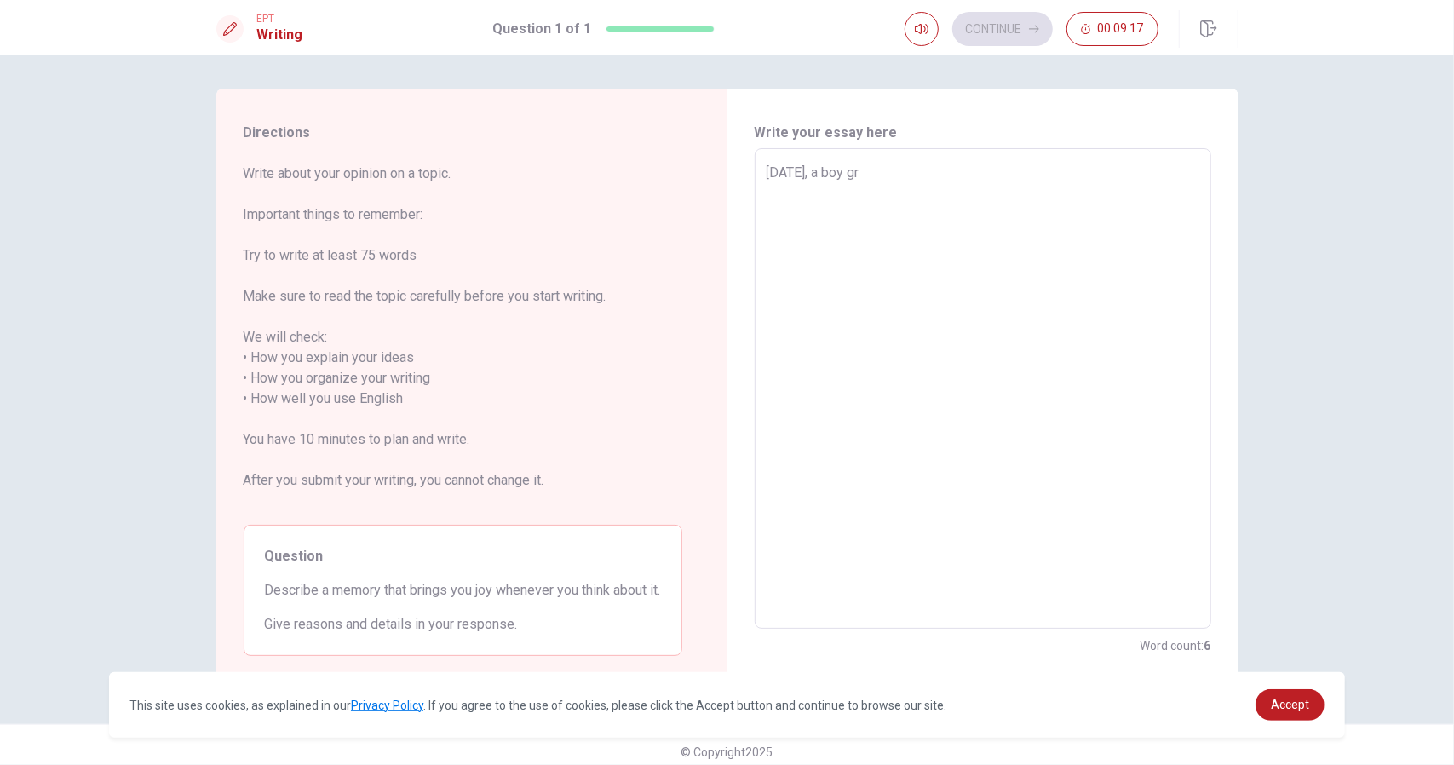
type textarea "Two years ago, a boy gro"
type textarea "x"
type textarea "Two years ago, a boy grou"
type textarea "x"
type textarea "Two years ago, a boy group"
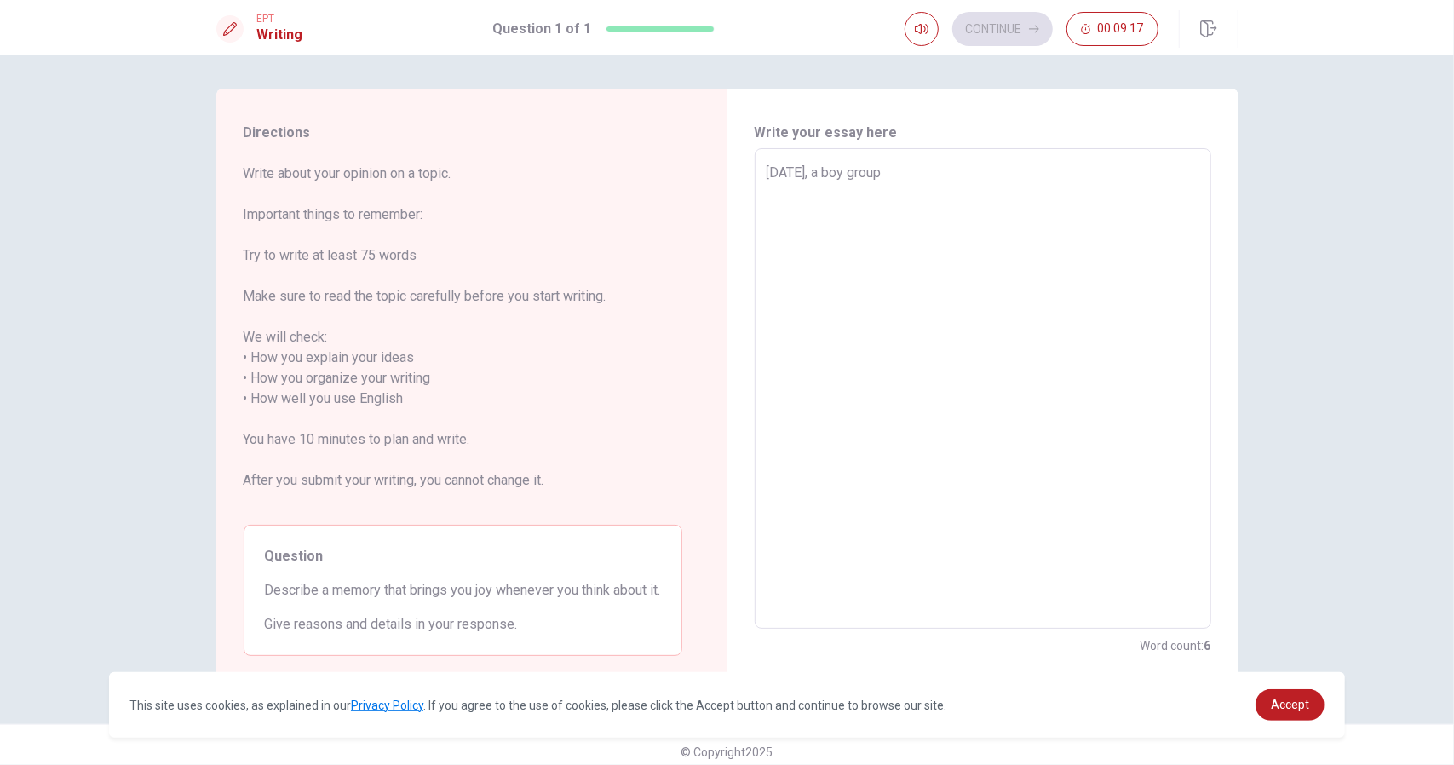
type textarea "x"
type textarea "Two years ago, a boy group"
type textarea "x"
type textarea "Two years ago, a boy group f"
type textarea "x"
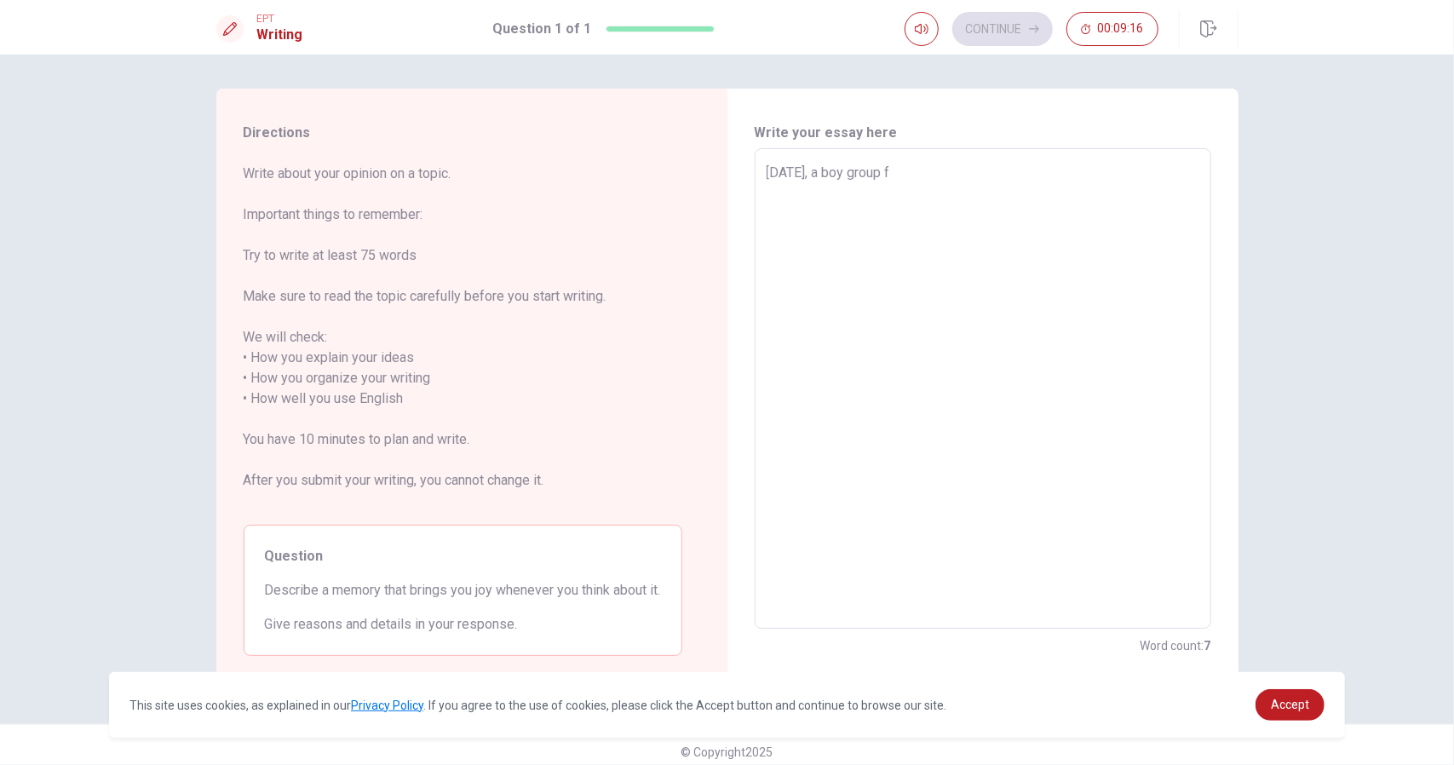
type textarea "Two years ago, a boy group fr"
type textarea "x"
type textarea "Two years ago, a boy group fro"
type textarea "x"
type textarea "Two years ago, a boy group from"
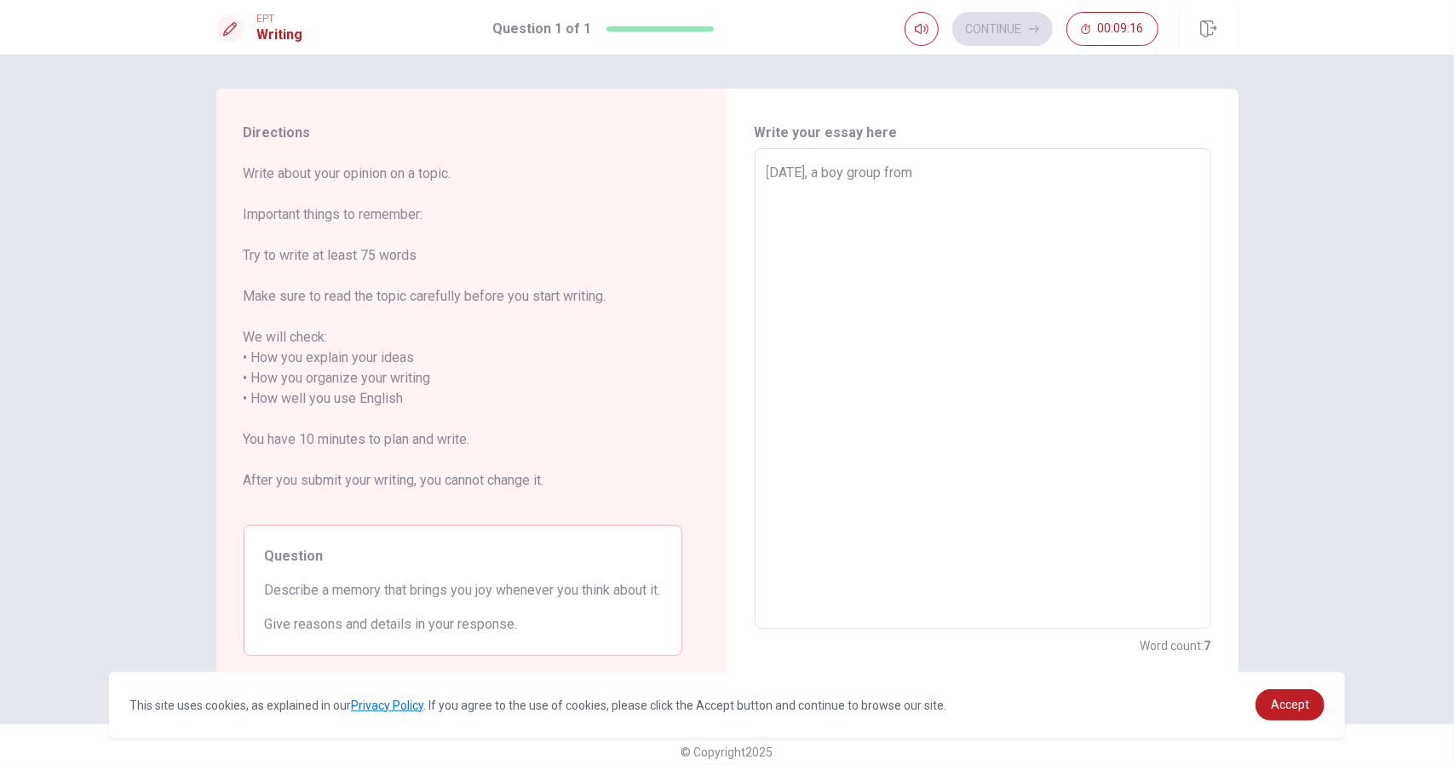
type textarea "x"
type textarea "Two years ago, a boy group from"
type textarea "x"
type textarea "Two years ago, a boy group from S"
type textarea "x"
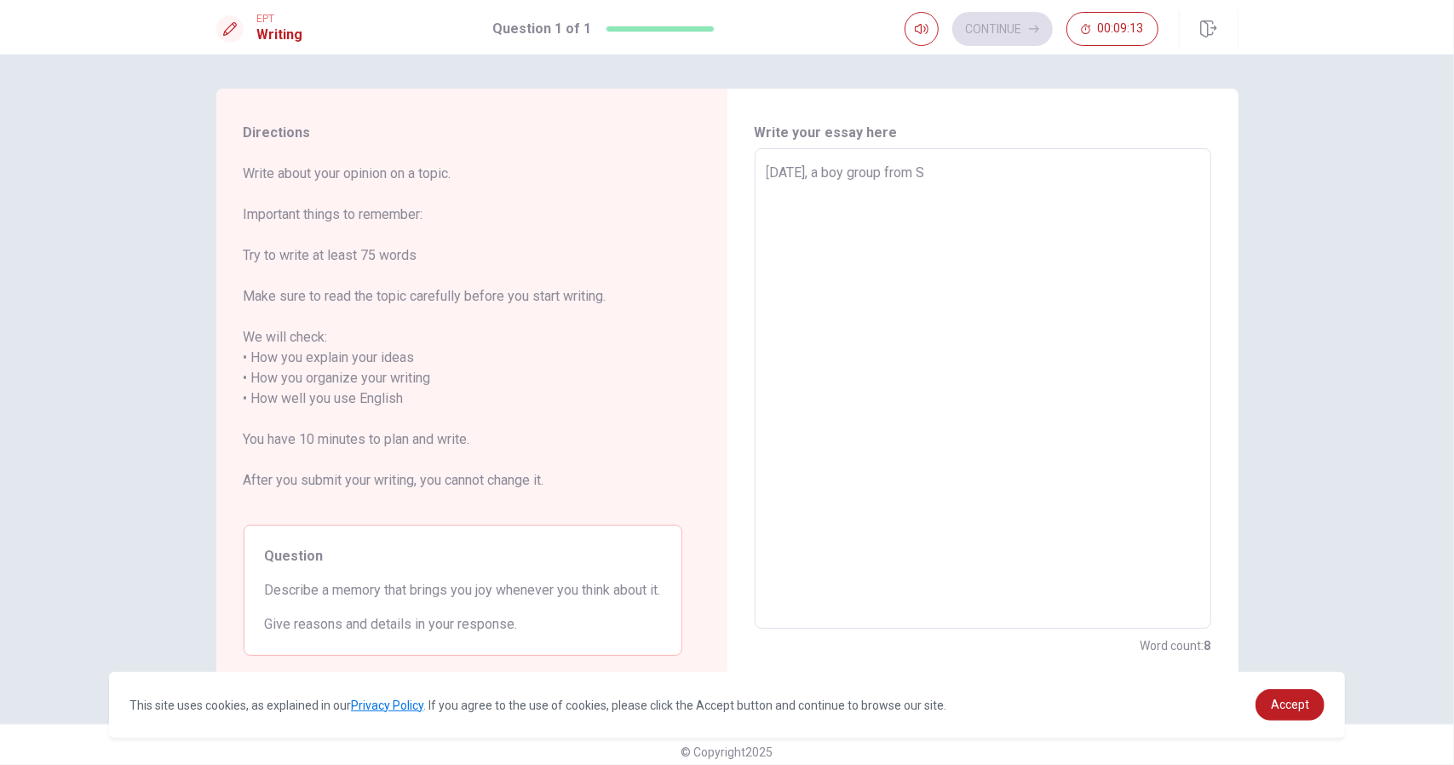
type textarea "Two years ago, a boy group from S<"
type textarea "x"
type textarea "Two years ago, a boy group from S"
type textarea "x"
type textarea "Two years ago, a boy group from SM"
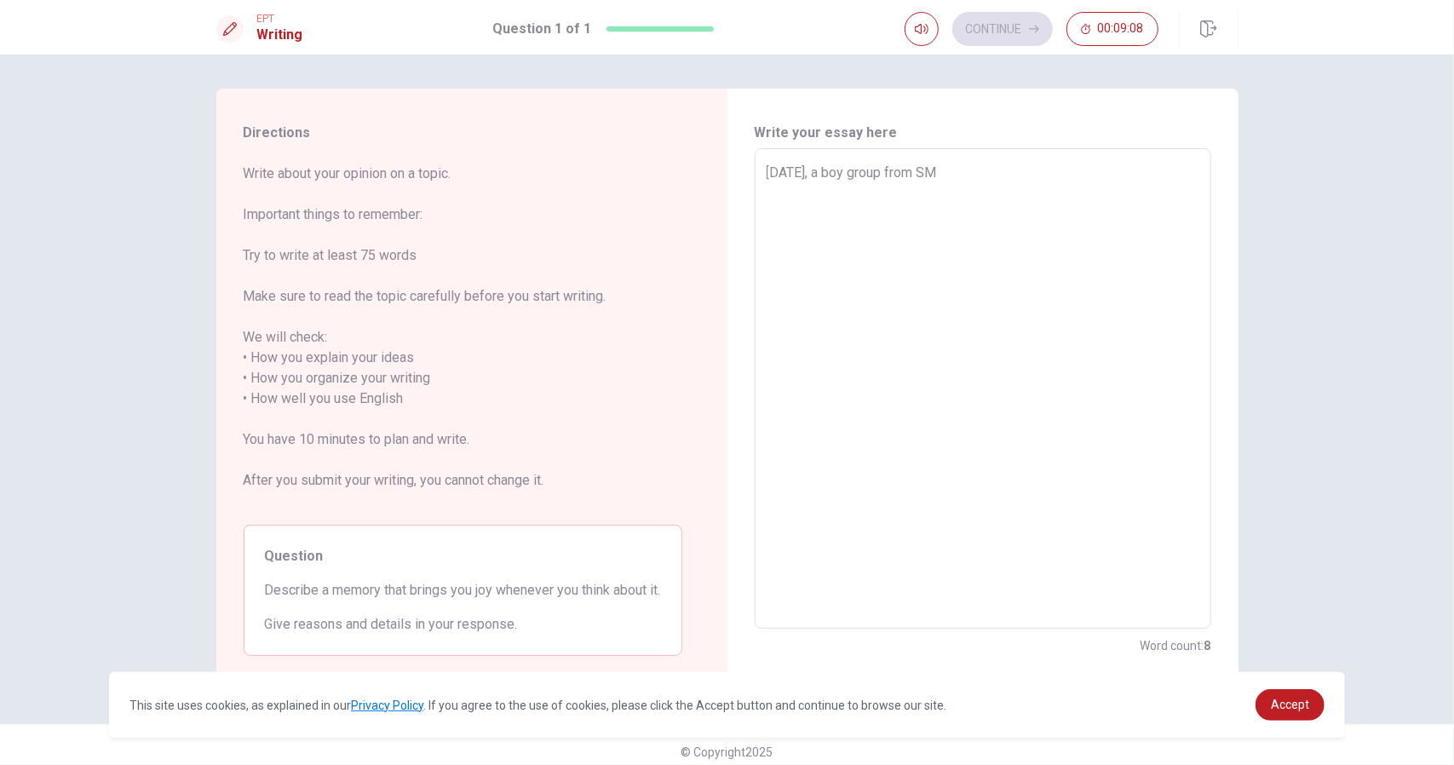
type textarea "x"
type textarea "Two years ago, a boy group from SM"
type textarea "x"
type textarea "Two years ago, a boy group from SM e"
type textarea "x"
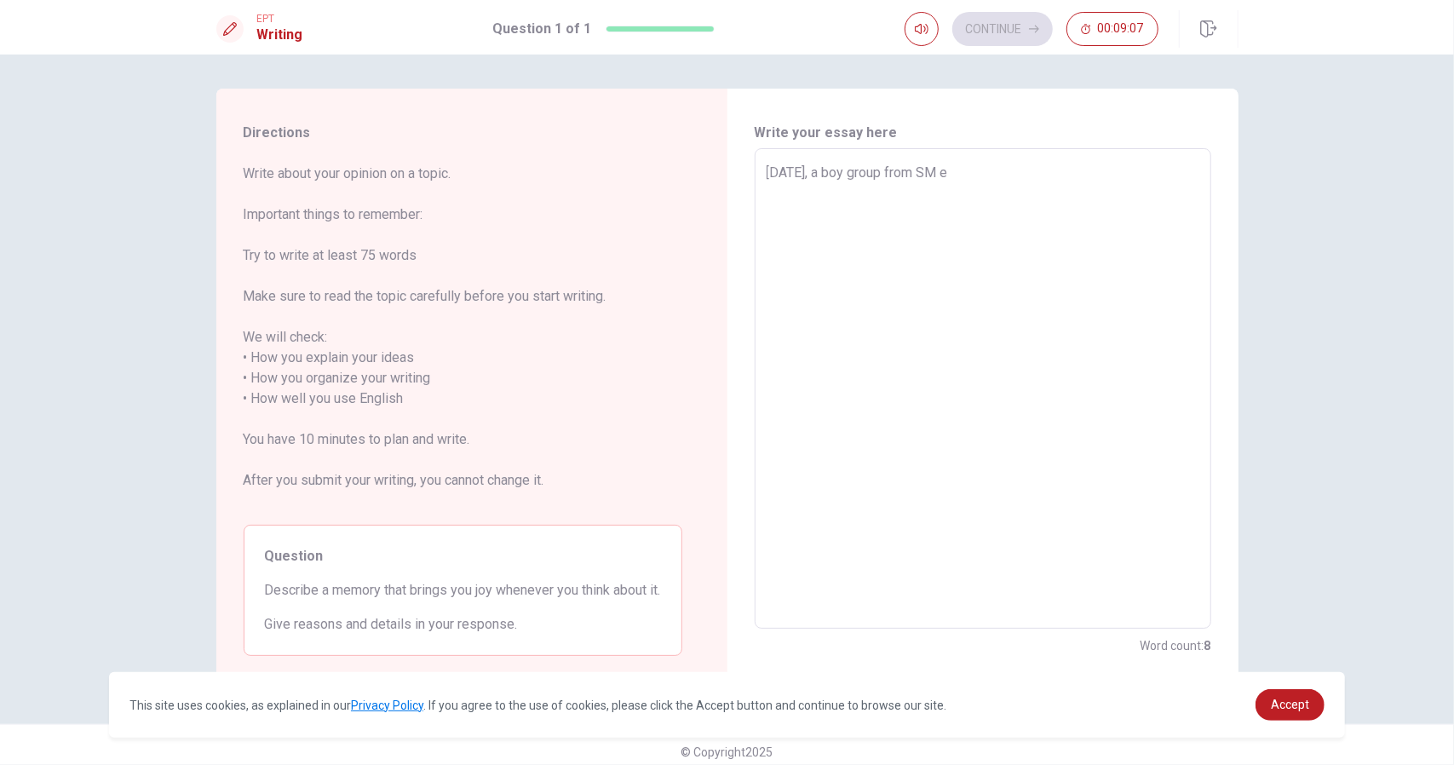
type textarea "Two years ago, a boy group from SM en"
type textarea "x"
type textarea "Two years ago, a boy group from SM ent"
type textarea "x"
type textarea "Two years ago, a boy group from SM ente"
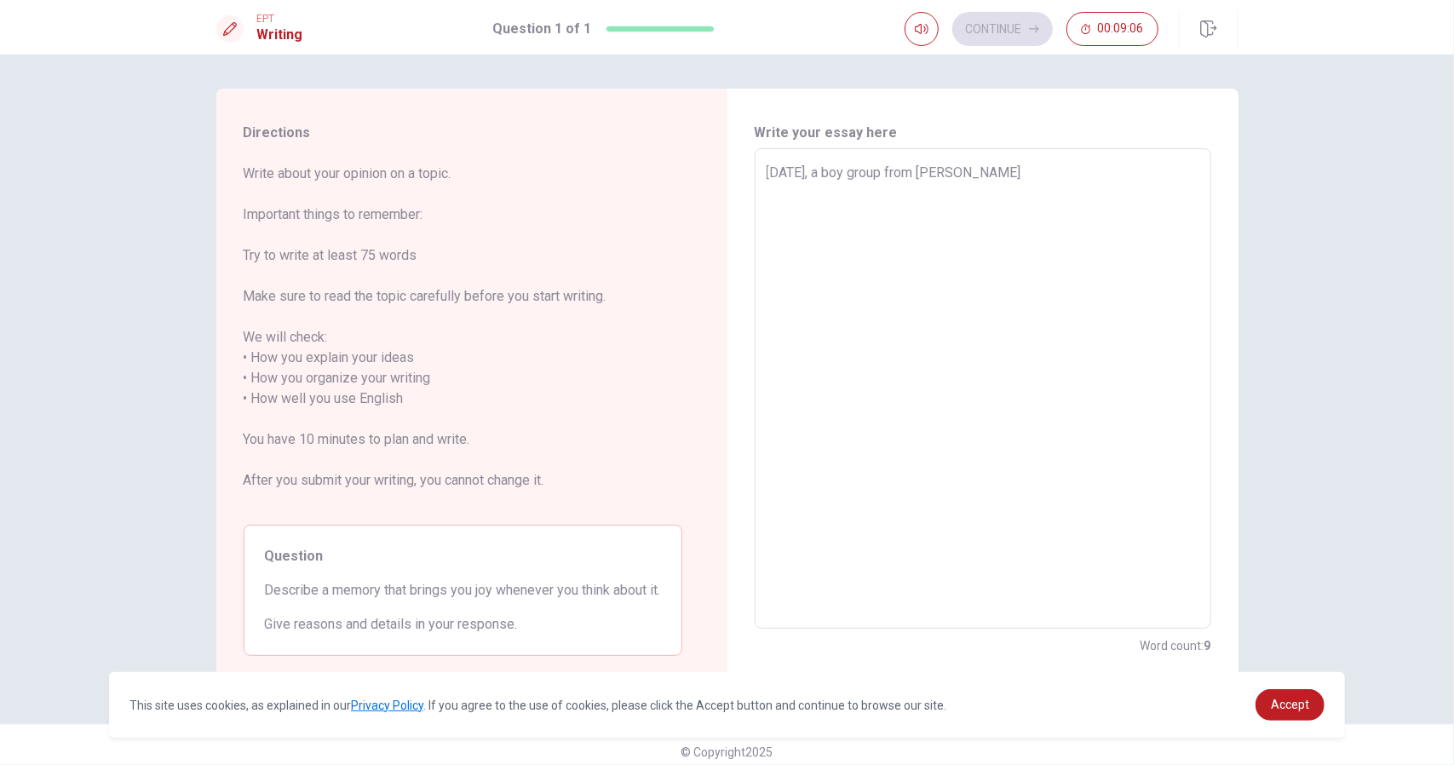
type textarea "x"
type textarea "Two years ago, a boy group from SM enter"
type textarea "x"
type textarea "Two years ago, a boy group from SM entern"
type textarea "x"
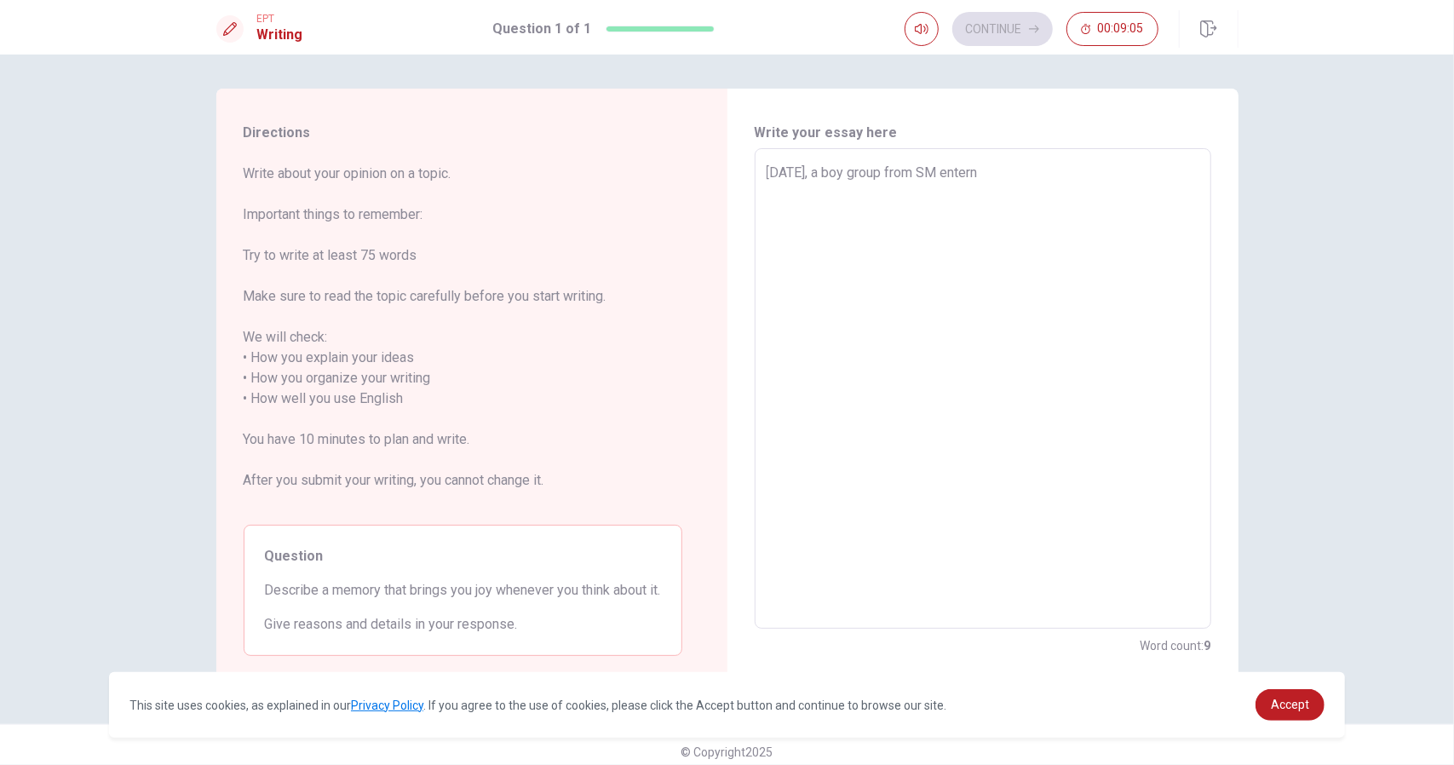
type textarea "Two years ago, a boy group from SM enternt"
type textarea "x"
type textarea "Two years ago, a boy group from SM enternta"
type textarea "x"
type textarea "Two years ago, a boy group from SM enterntai"
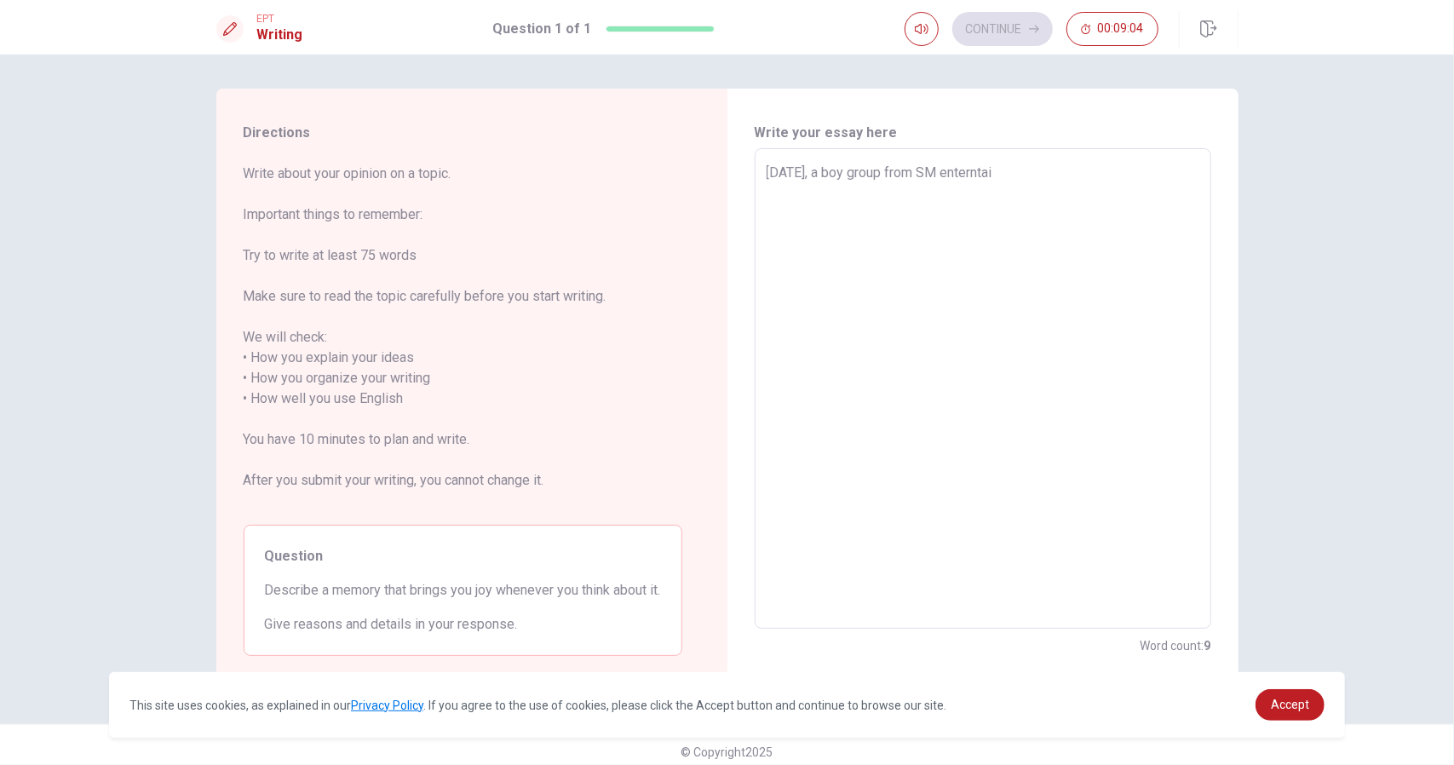
type textarea "x"
type textarea "Two years ago, a boy group from SM enterntain"
type textarea "x"
type textarea "Two years ago, a boy group from SM enterntain"
type textarea "x"
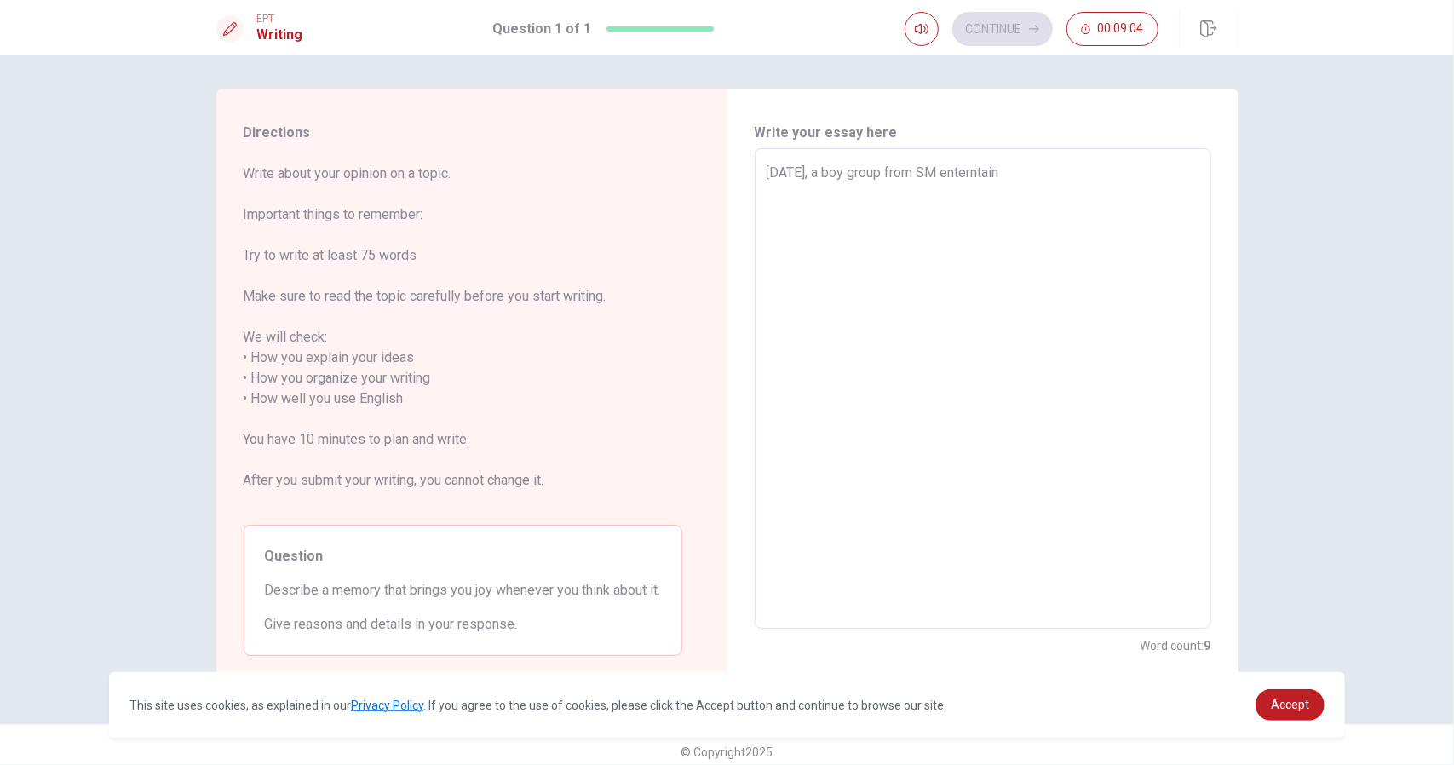
type textarea "Two years ago, a boy group from SM enterntain"
type textarea "x"
type textarea "Two years ago, a boy group from SM enterntainm"
type textarea "x"
type textarea "Two years ago, a boy group from SM enterntainme"
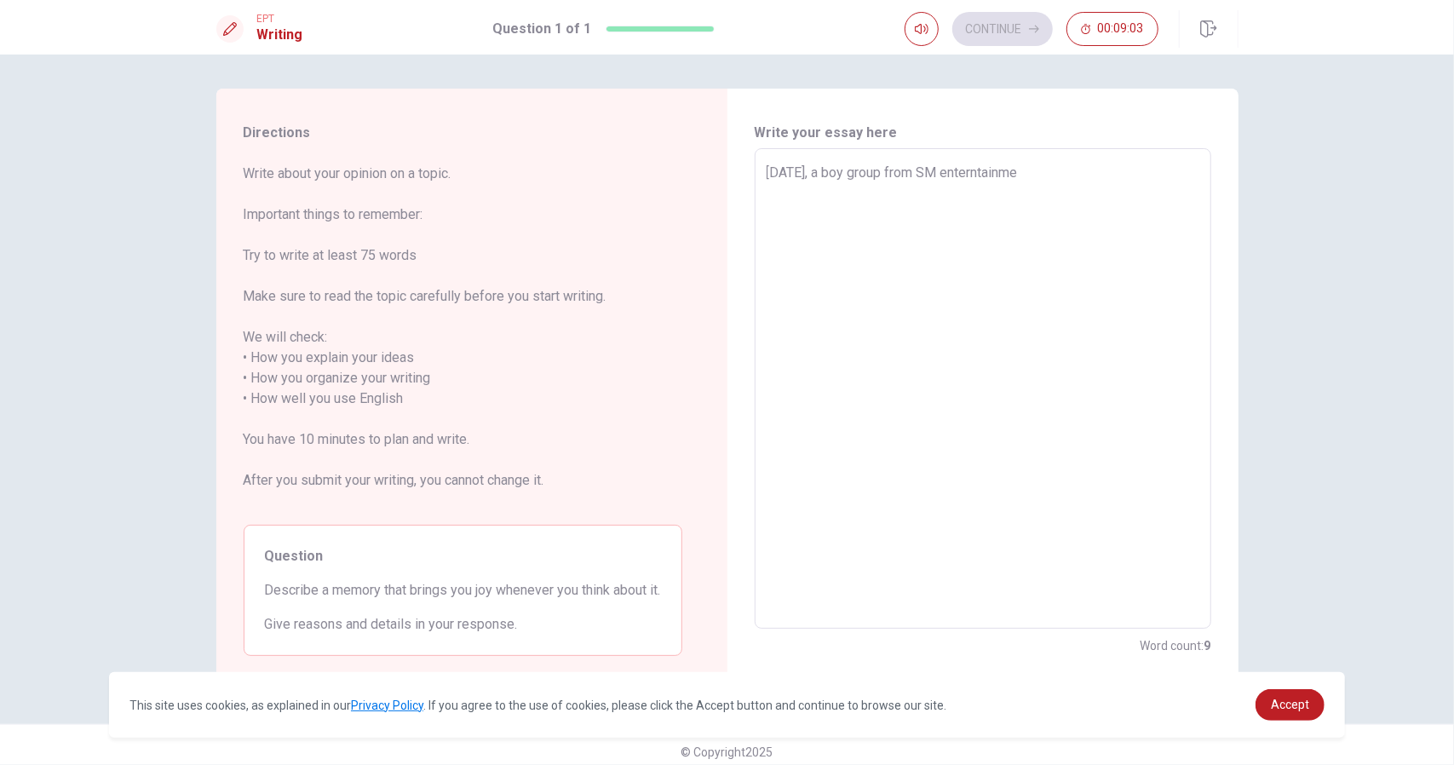
type textarea "x"
type textarea "Two years ago, a boy group from SM enterntainmen"
type textarea "x"
type textarea "Two years ago, a boy group from SM enterntainment"
type textarea "x"
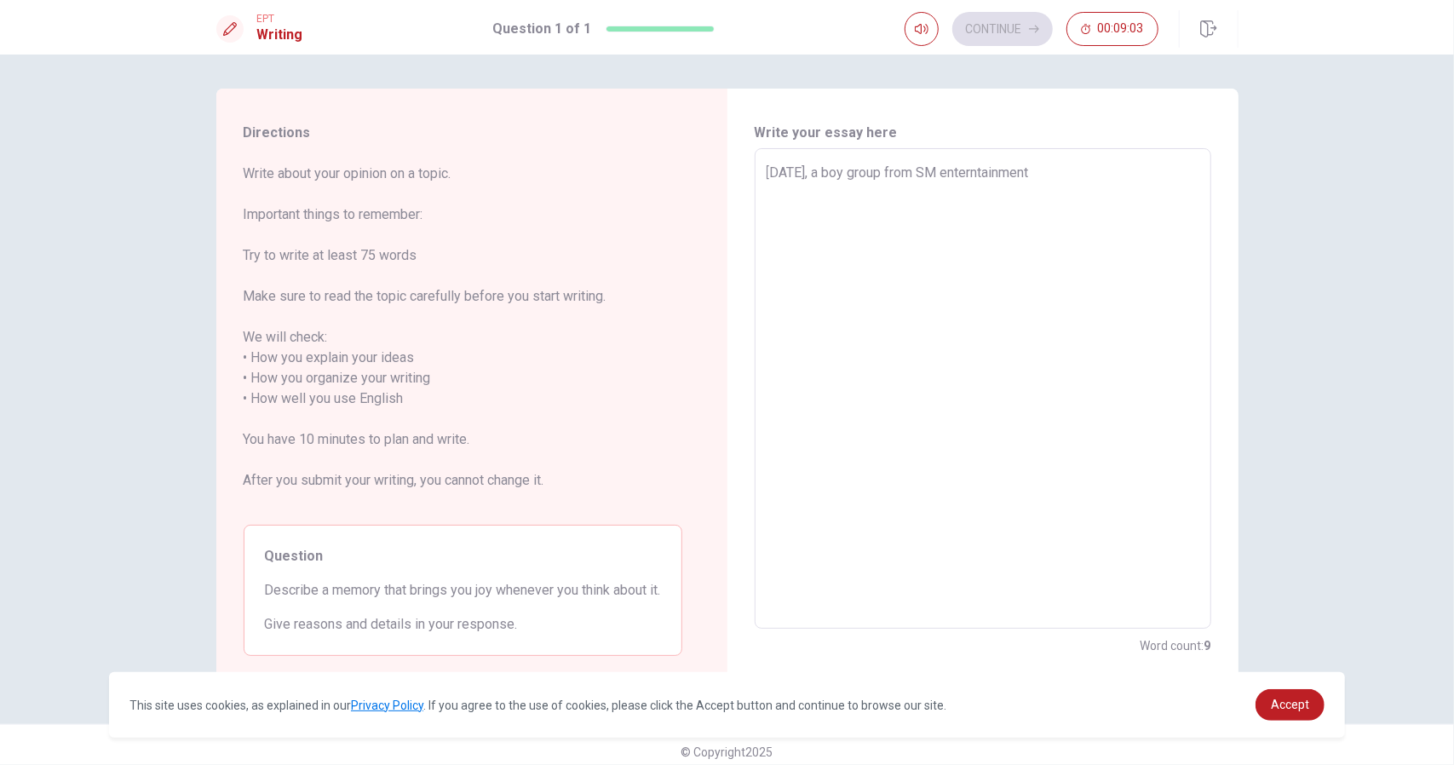
type textarea "Two years ago, a boy group from SM enterntainment"
type textarea "x"
type textarea "Two years ago, a boy group from SM enterntainment i"
type textarea "x"
type textarea "Two years ago, a boy group from SM enterntainment in"
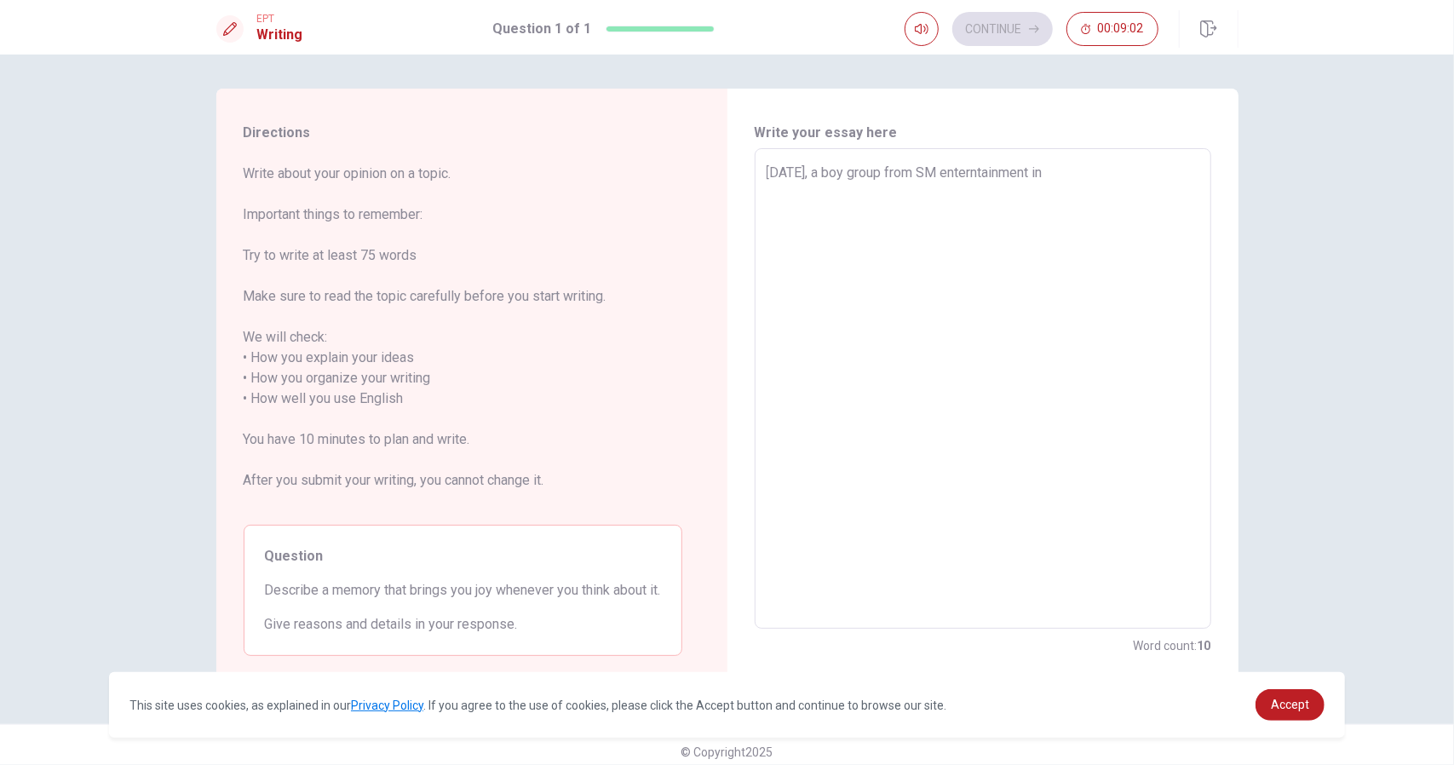
type textarea "x"
type textarea "Two years ago, a boy group from SM enterntainment in"
type textarea "x"
type textarea "Two years ago, a boy group from SM enterntainment in F"
type textarea "x"
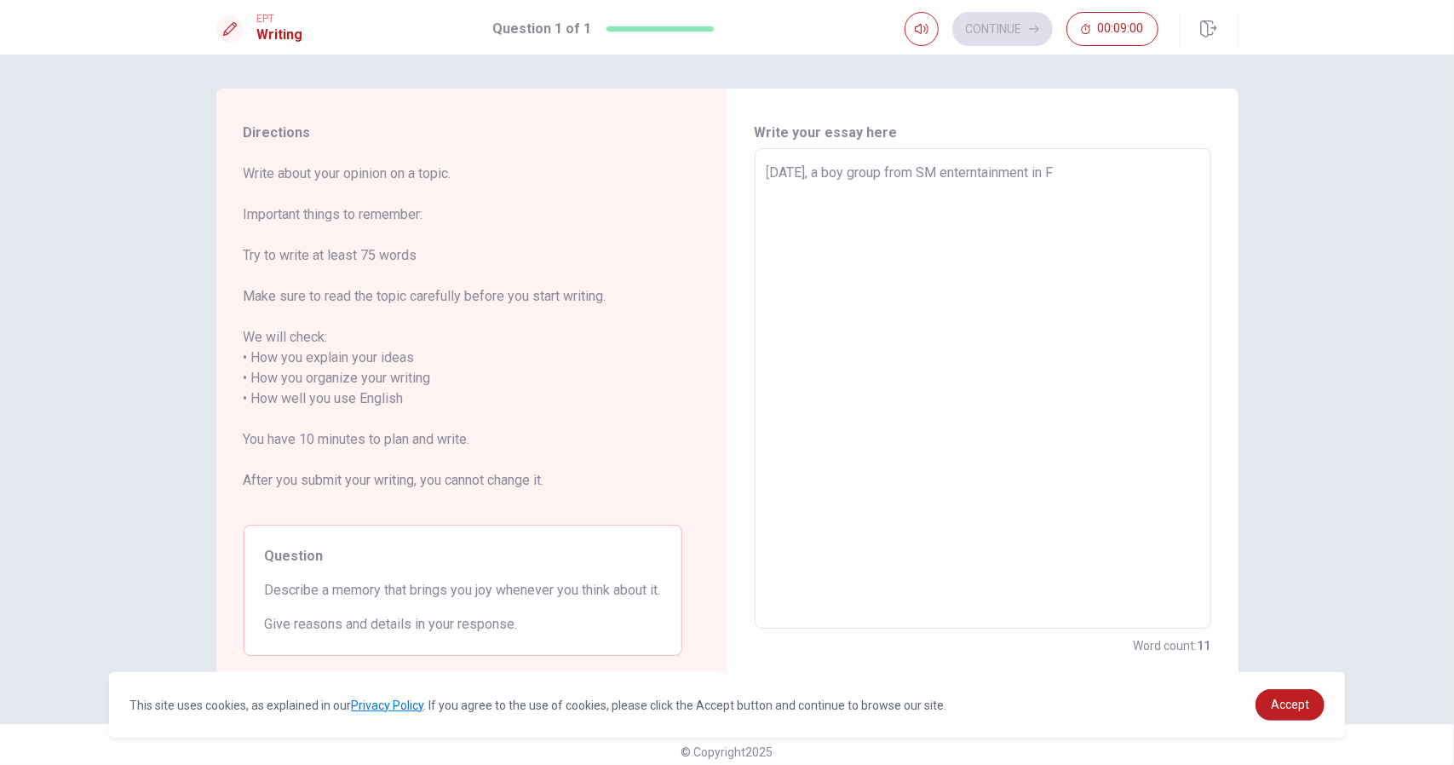
type textarea "Two years ago, a boy group from SM enterntainment in Fo"
type textarea "x"
type textarea "Two years ago, a boy group from SM enterntainment in For"
type textarea "x"
type textarea "Two years ago, a boy group from SM enterntainment in Fo"
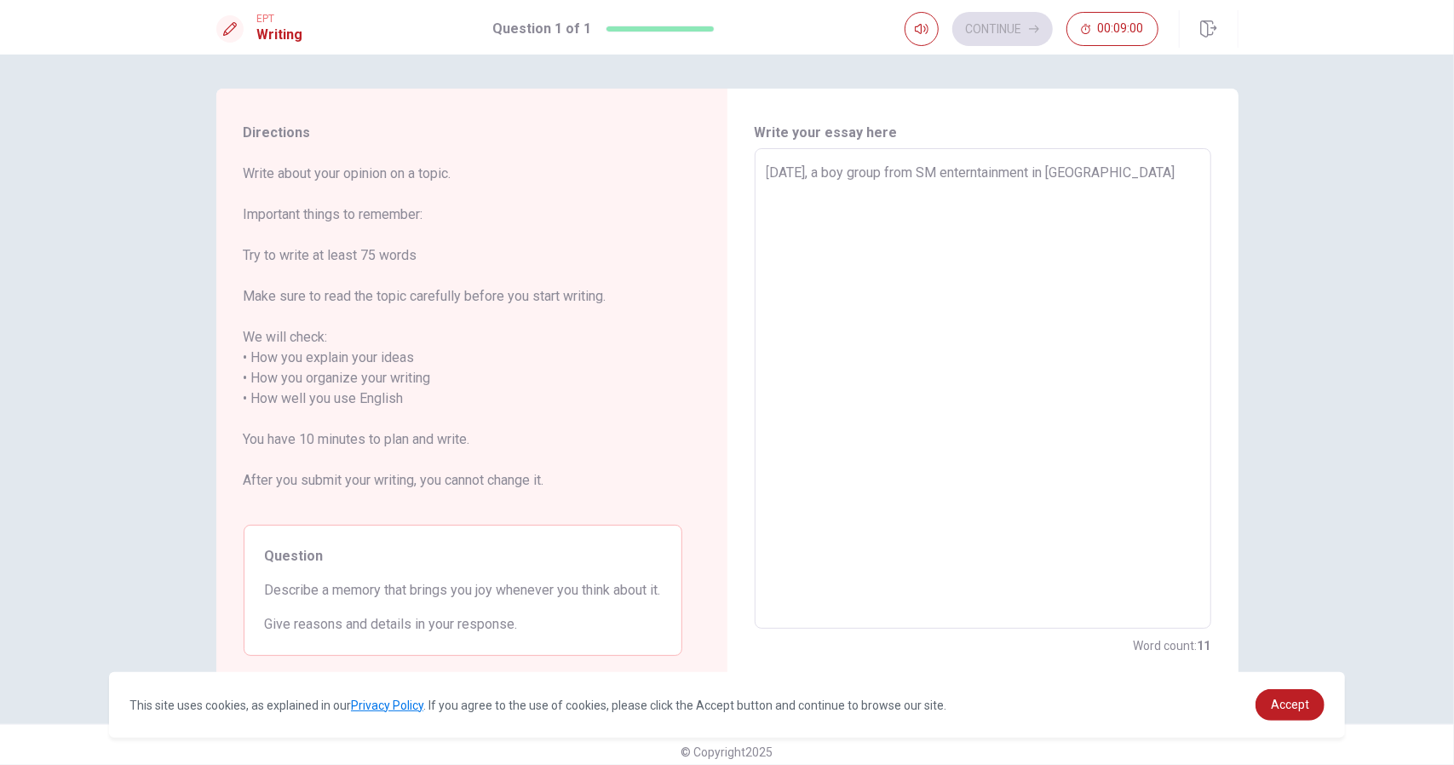
type textarea "x"
type textarea "Two years ago, a boy group from SM enterntainment in F"
type textarea "x"
type textarea "Two years ago, a boy group from SM enterntainment in"
type textarea "x"
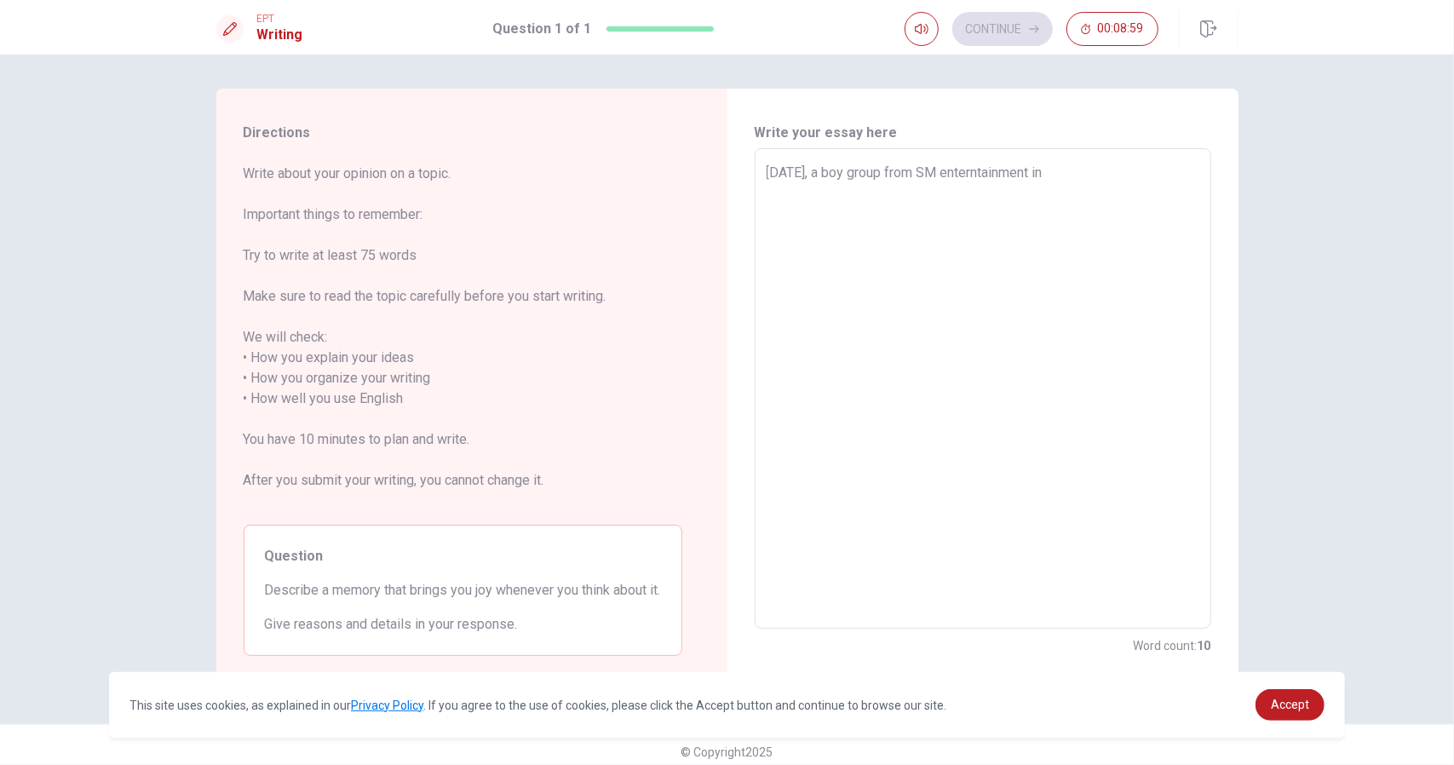
type textarea "Two years ago, a boy group from SM enterntainment in"
type textarea "x"
type textarea "Two years ago, a boy group from SM enterntainment in"
type textarea "x"
type textarea "Two years ago, a boy group from SM enterntainment in K"
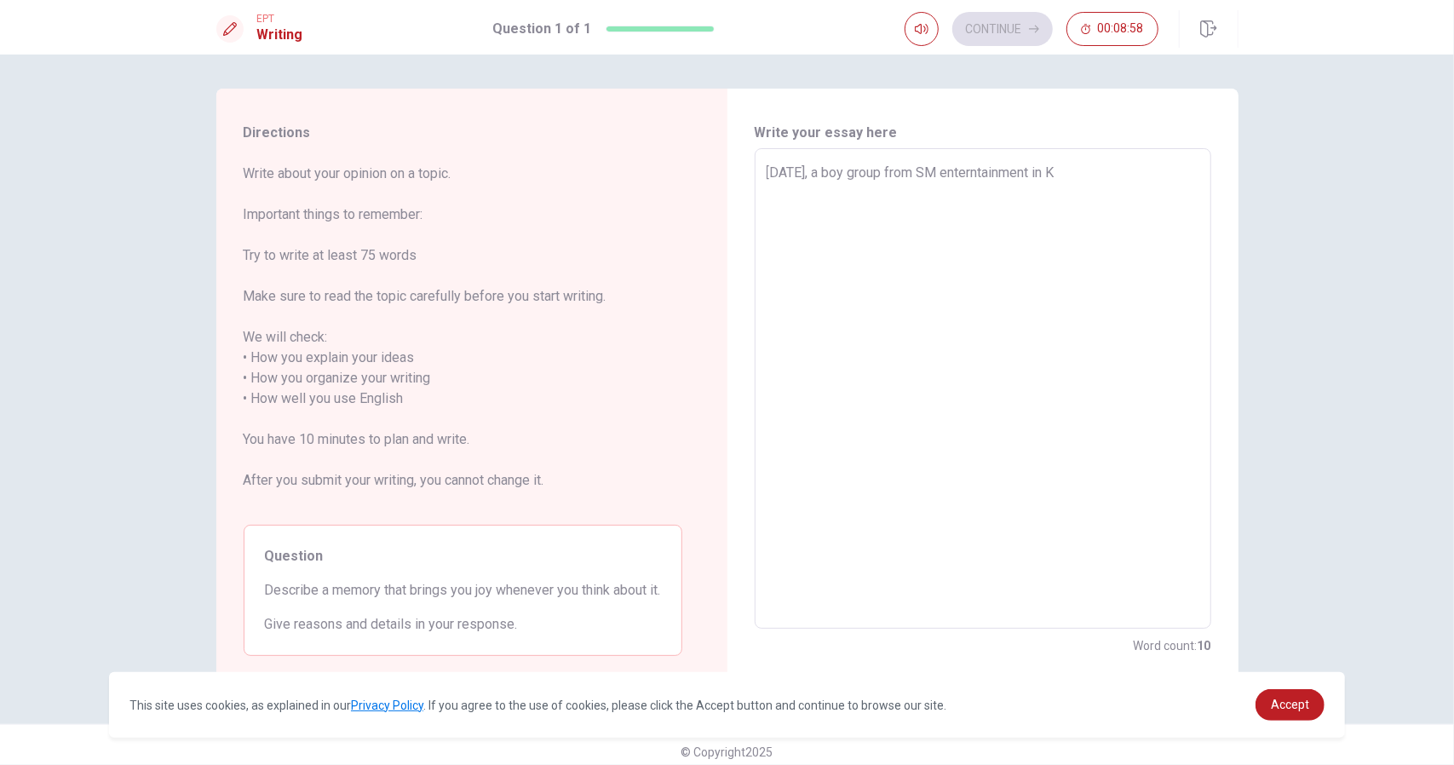
type textarea "x"
type textarea "Two years ago, a boy group from SM enterntainment in Ko"
type textarea "x"
type textarea "Two years ago, a boy group from SM enterntainment in Kor"
type textarea "x"
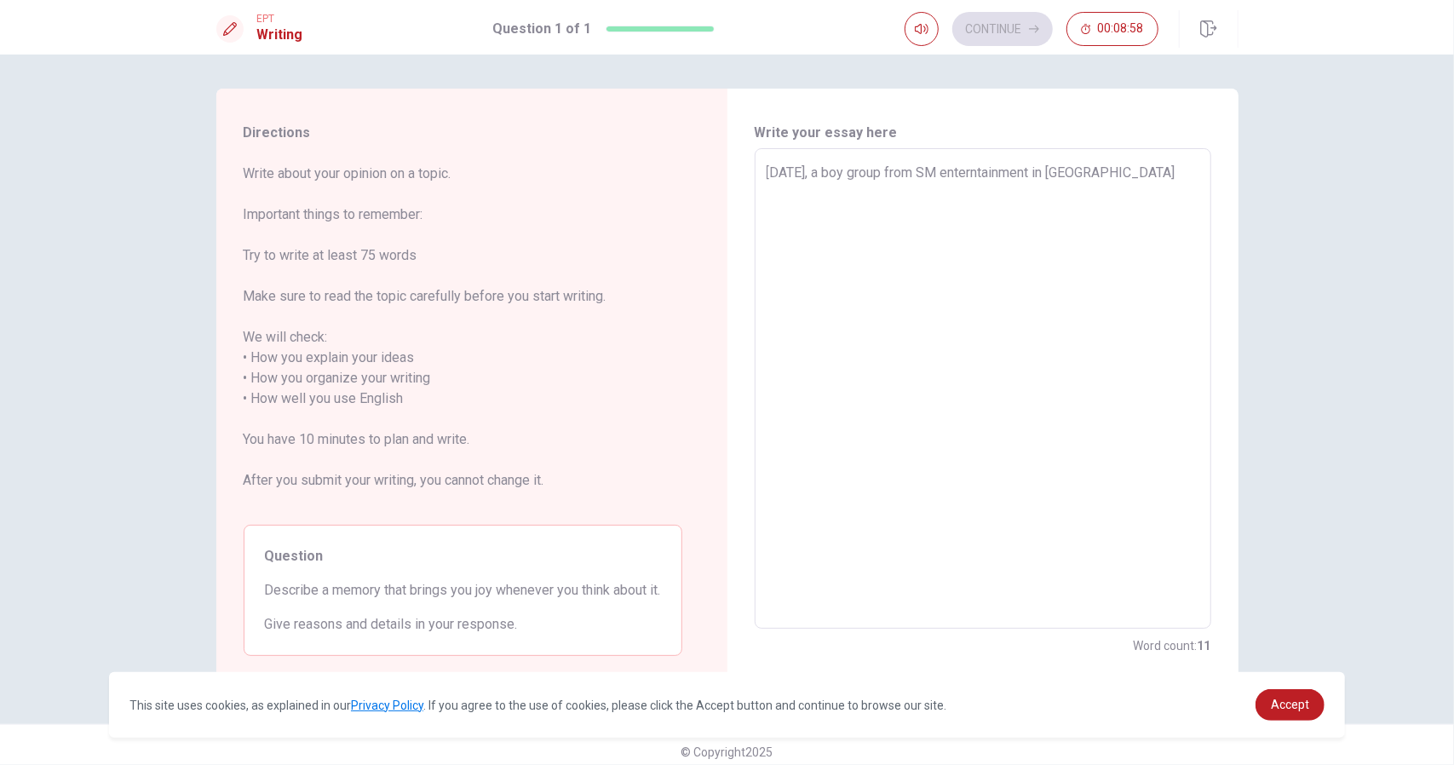
type textarea "Two years ago, a boy group from SM enterntainment in Kore"
type textarea "x"
type textarea "Two years ago, a boy group from SM enterntainment in Korea"
click at [930, 173] on textarea "Two years ago, a boy group from SM enterntainment in Korea" at bounding box center [983, 389] width 433 height 452
click at [1073, 171] on textarea "Two years ago, a boy group from SM enterntainment in Korea" at bounding box center [983, 389] width 433 height 452
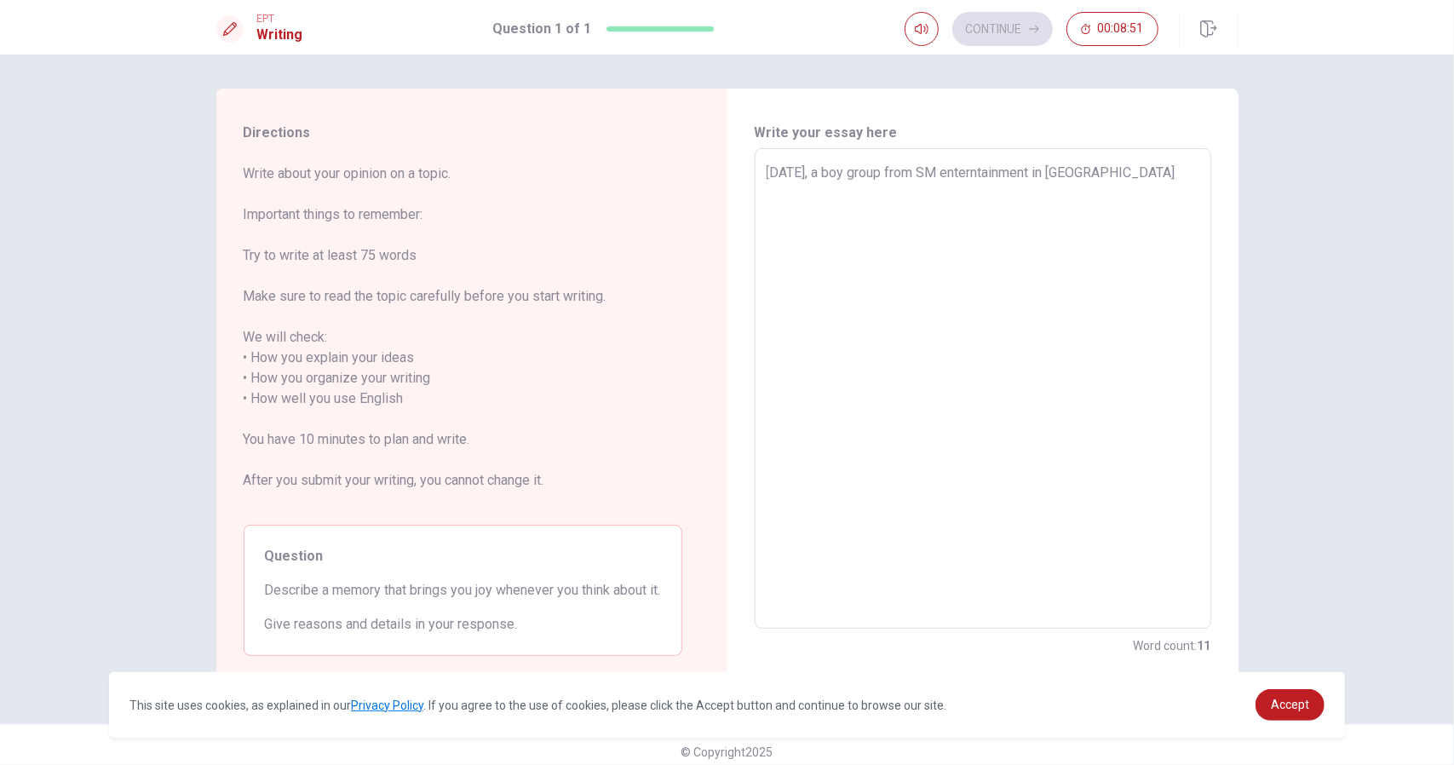
click at [1082, 171] on textarea "Two years ago, a boy group from SM enterntainment in Korea" at bounding box center [983, 389] width 433 height 452
click at [1141, 168] on textarea "Two years ago, a boy group from SM enterntainment in Korea" at bounding box center [983, 389] width 433 height 452
click at [1082, 164] on textarea "Two years ago, a boy group from SM enterntainment in Korea" at bounding box center [983, 389] width 433 height 452
click at [1190, 166] on textarea "Two years ago, a boy group from SM enterntainment debuted in Korea" at bounding box center [983, 389] width 433 height 452
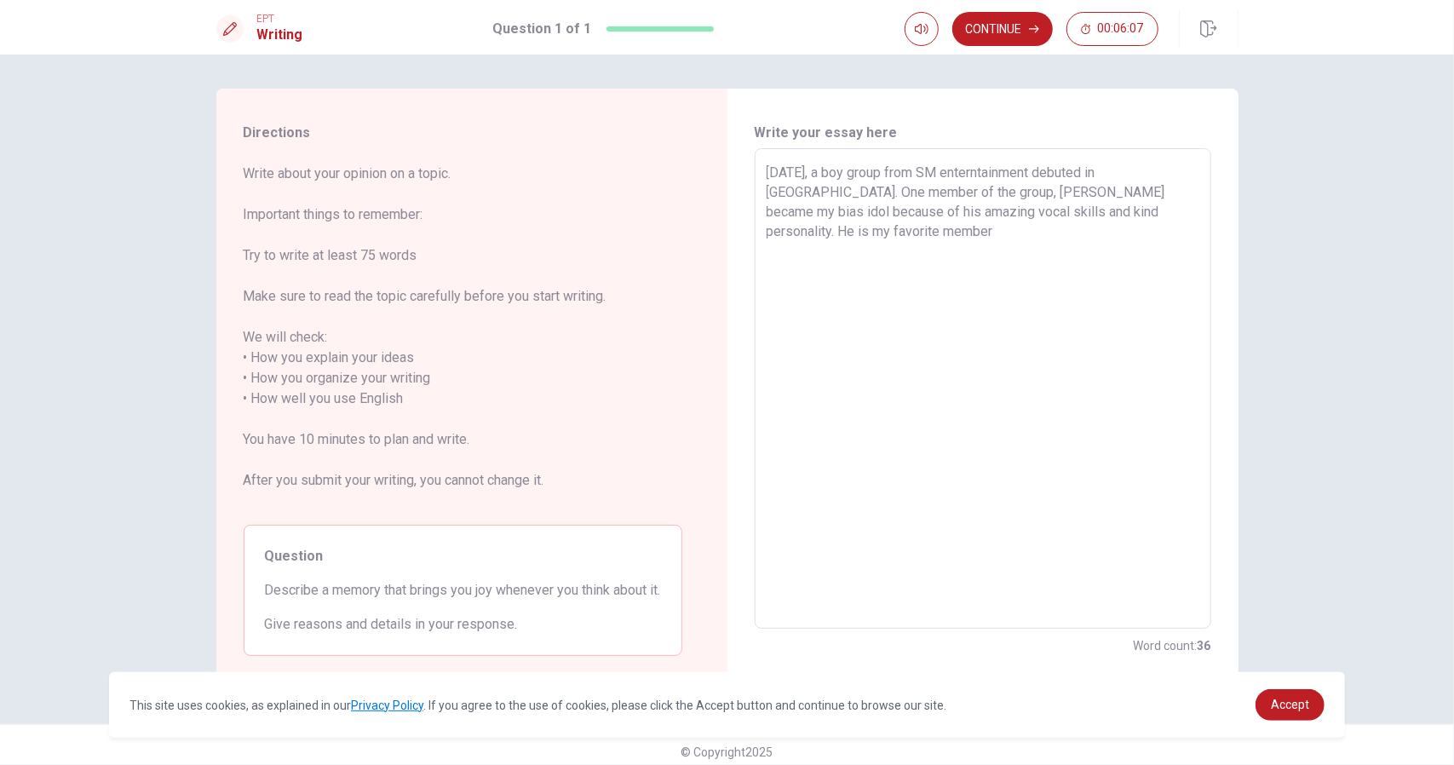
click at [1086, 214] on textarea "Two years ago, a boy group from SM enterntainment debuted in Korea. One member …" at bounding box center [983, 389] width 433 height 452
click at [1034, 223] on textarea "Two years ago, a boy group from SM enterntainment debuted in Korea. One member …" at bounding box center [983, 389] width 433 height 452
click at [859, 169] on textarea "Two years ago, a boy group from SM enterntainment debuted in Korea. One member …" at bounding box center [983, 389] width 433 height 452
click at [814, 187] on textarea "Two years ago, a boy group from SM enterntainment debuted in Korea. One member …" at bounding box center [983, 389] width 433 height 452
click at [902, 189] on textarea "Two years ago, a boy group from SM enterntainment debuted in Korea. One member …" at bounding box center [983, 389] width 433 height 452
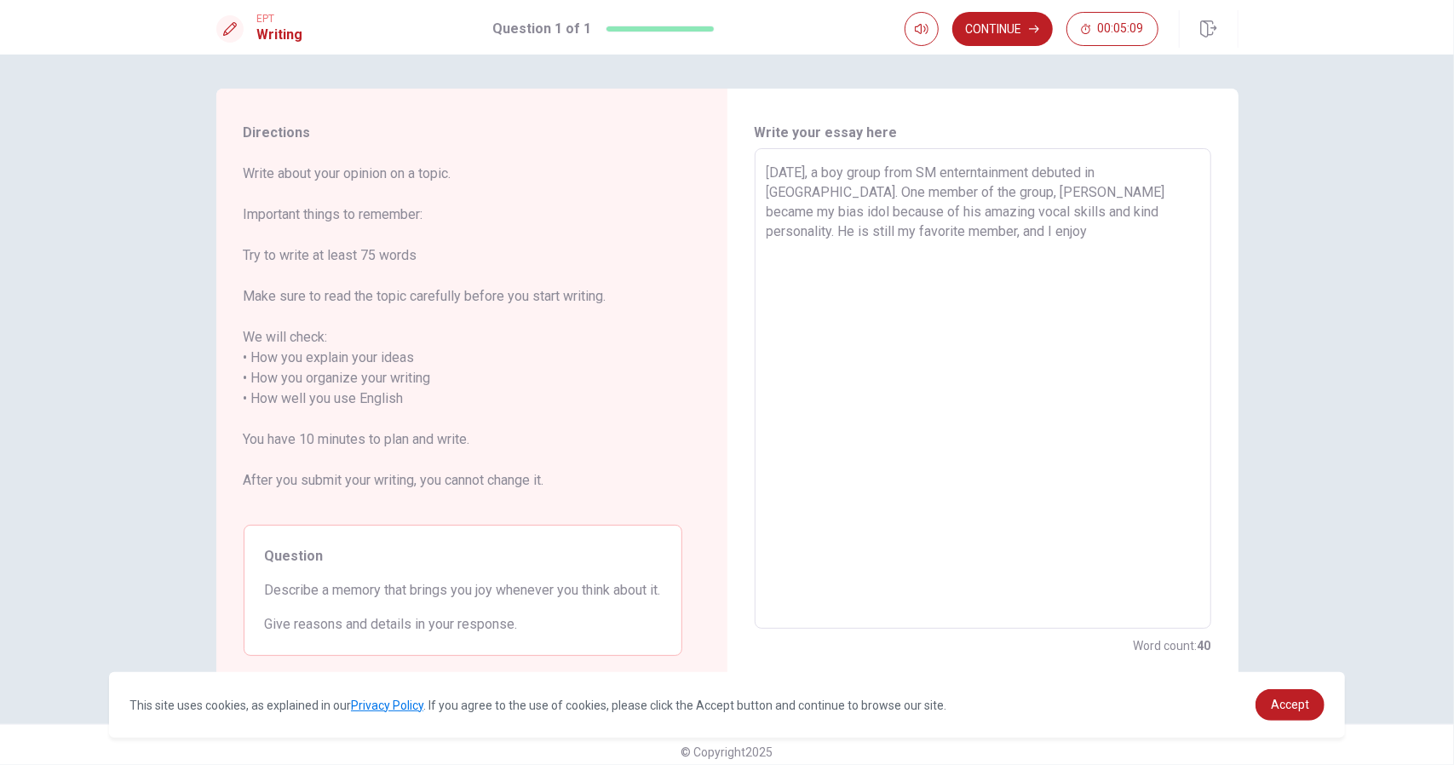
click at [803, 188] on textarea "Two years ago, a boy group from SM enterntainment debuted in Korea. One member …" at bounding box center [983, 389] width 433 height 452
click at [940, 229] on textarea "Two years ago, a boy group from SM enterntainment debuted in Korea. One member …" at bounding box center [983, 389] width 433 height 452
click at [841, 223] on textarea "Two years ago, a boy group from SM enterntainment debuted in Korea. One member …" at bounding box center [983, 389] width 433 height 452
click at [828, 226] on textarea "Two years ago, a boy group from SM enterntainment debuted in Korea. One member …" at bounding box center [983, 389] width 433 height 452
click at [864, 226] on textarea "Two years ago, a boy group from SM enterntainment debuted in Korea. One member …" at bounding box center [983, 389] width 433 height 452
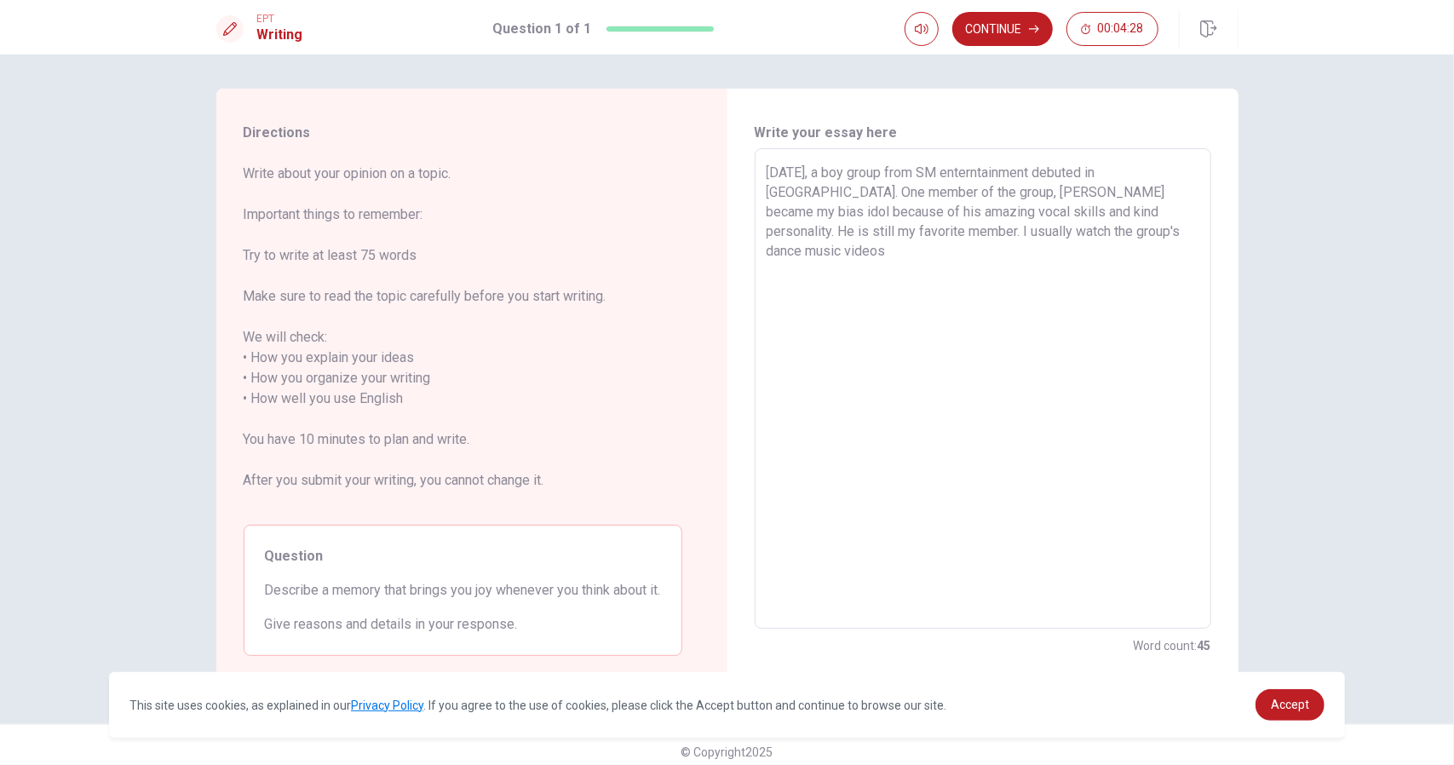
drag, startPoint x: 871, startPoint y: 229, endPoint x: 826, endPoint y: 233, distance: 45.3
click at [826, 233] on textarea "Two years ago, a boy group from SM enterntainment debuted in Korea. One member …" at bounding box center [983, 389] width 433 height 452
click at [1105, 250] on textarea "Two years ago, a boy group from SM enterntainment debuted in Korea. One member …" at bounding box center [983, 389] width 433 height 452
click at [1207, 222] on div "Write your essay here Two years ago, a boy group from SM enterntainment debuted…" at bounding box center [982, 389] width 511 height 601
click at [1194, 234] on textarea "Two years ago, a boy group from SM enterntainment debuted in Korea. One member …" at bounding box center [983, 389] width 433 height 452
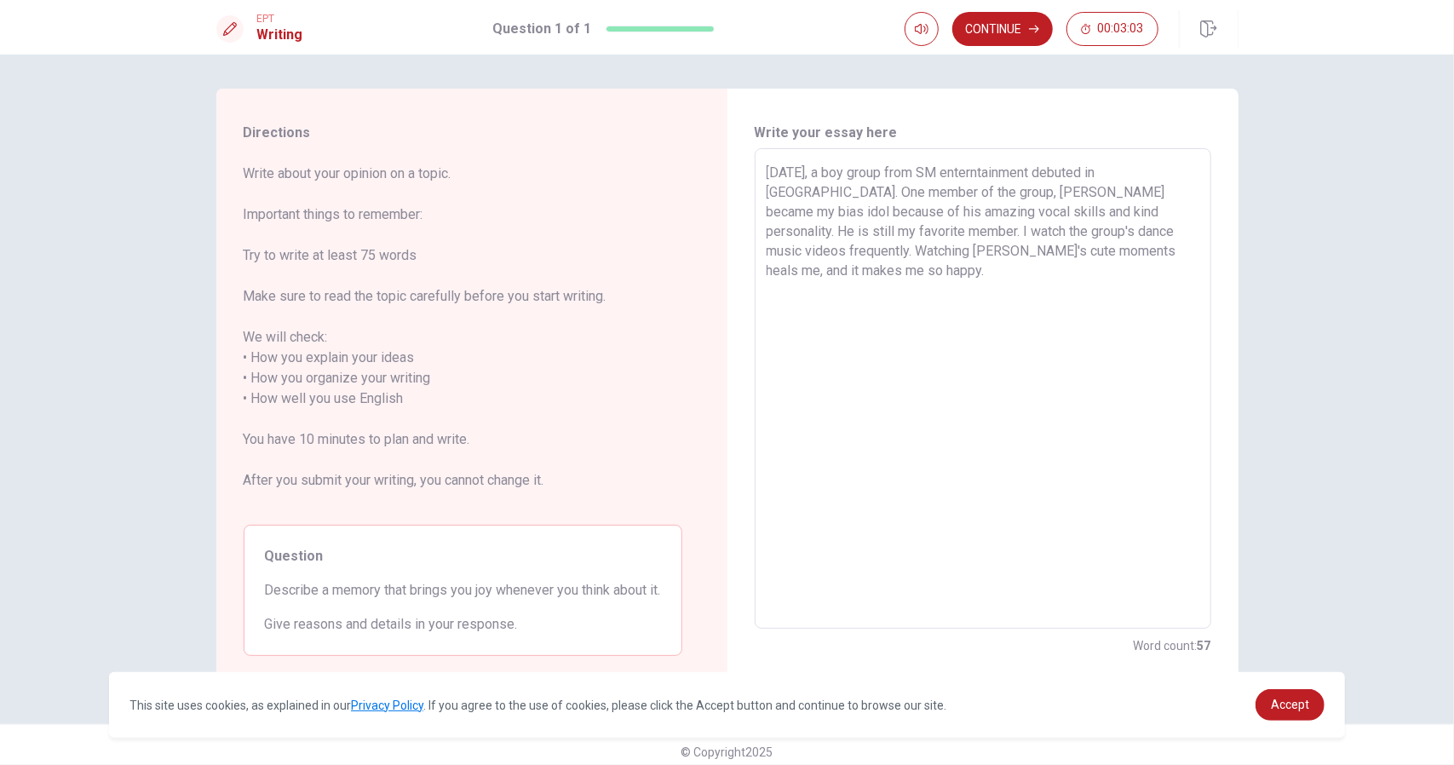
click at [1171, 243] on textarea "Two years ago, a boy group from SM enterntainment debuted in Korea. One member …" at bounding box center [983, 389] width 433 height 452
click at [1099, 273] on textarea "Two years ago, a boy group from SM enterntainment debuted in Korea. One member …" at bounding box center [983, 389] width 433 height 452
click at [767, 173] on textarea "Two years ago, a boy group from SM enterntainment debuted in Korea. One member …" at bounding box center [983, 389] width 433 height 452
click at [761, 170] on div "Two years ago, a boy group from SM enterntainment debuted in Korea. One member …" at bounding box center [983, 388] width 457 height 480
click at [755, 169] on div "Two years ago, a boy group from SM enterntainment debuted in Korea. One member …" at bounding box center [983, 388] width 457 height 480
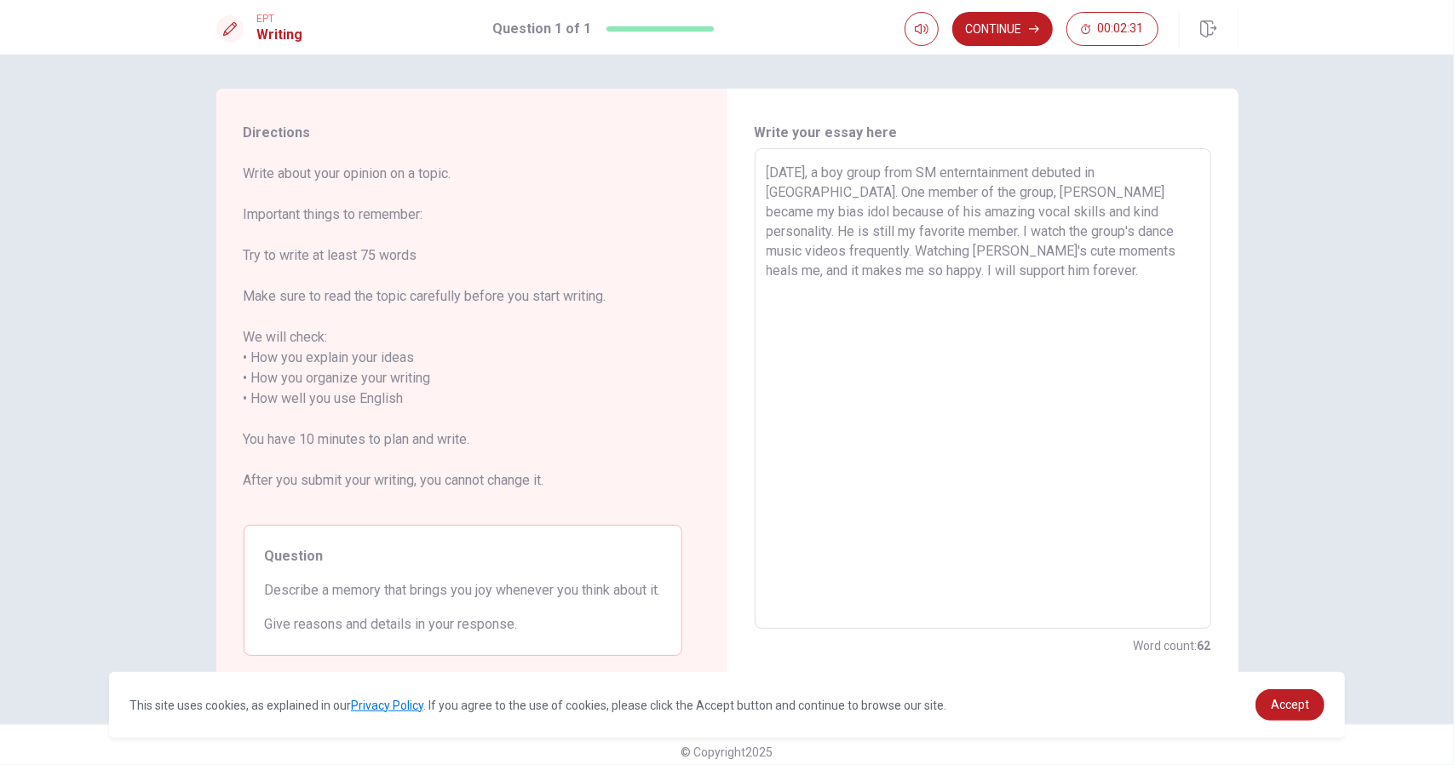
click at [755, 169] on div "Two years ago, a boy group from SM enterntainment debuted in Korea. One member …" at bounding box center [983, 388] width 457 height 480
click at [755, 166] on div "Two years ago, a boy group from SM enterntainment debuted in Korea. One member …" at bounding box center [983, 388] width 457 height 480
click at [1111, 277] on textarea "I love KPOP idols. Two years ago, a boy group from SM enterntainment debuted in…" at bounding box center [983, 389] width 433 height 452
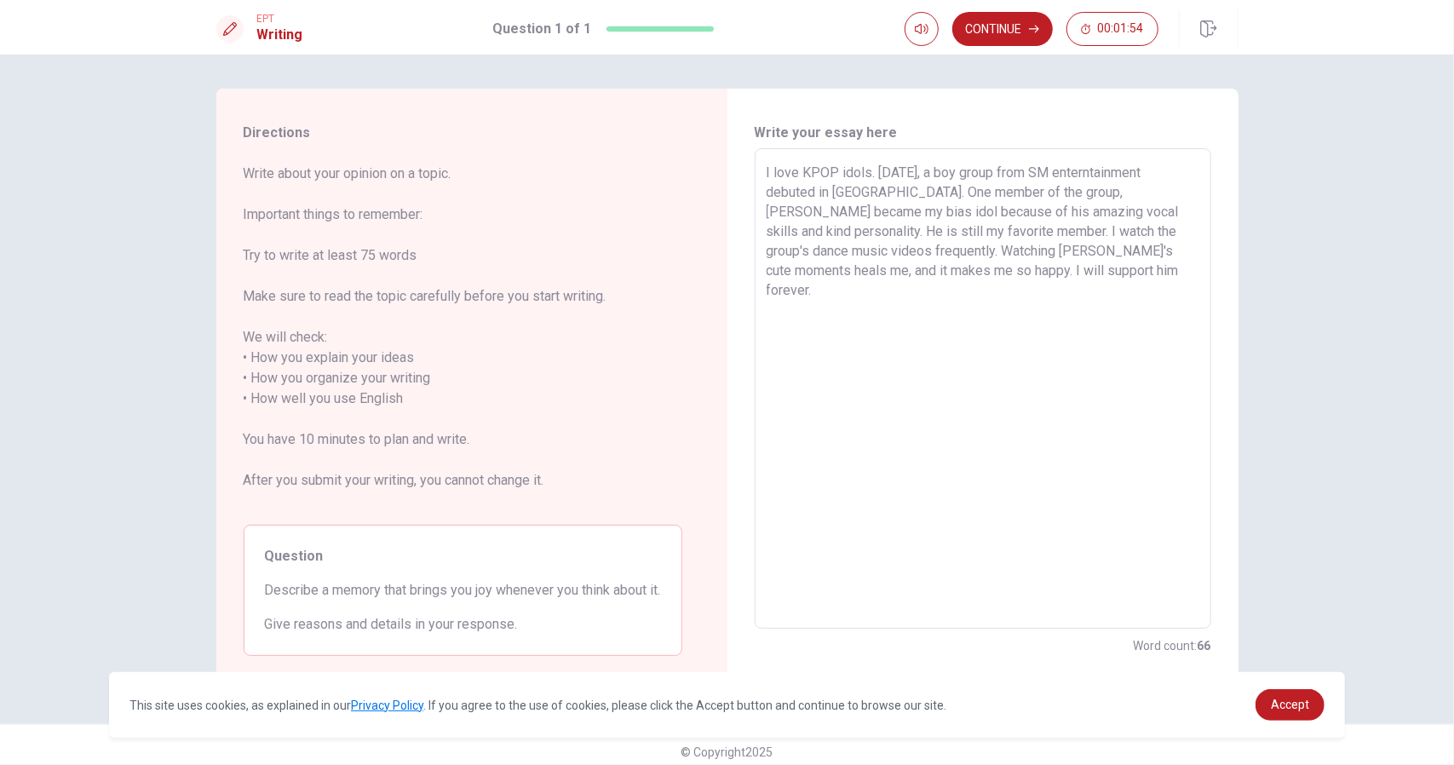
click at [917, 256] on textarea "I love KPOP idols. Two years ago, a boy group from SM enterntainment debuted in…" at bounding box center [983, 389] width 433 height 452
click at [841, 248] on textarea "I love KPOP idols. Two years ago, a boy group from SM enterntainment debuted in…" at bounding box center [983, 389] width 433 height 452
click at [850, 248] on textarea "I love KPOP idols. Two years ago, a boy group from SM enterntainment debuted in…" at bounding box center [983, 389] width 433 height 452
click at [843, 248] on textarea "I love KPOP idols. Two years ago, a boy group from SM enterntainment debuted in…" at bounding box center [983, 389] width 433 height 452
click at [1025, 244] on textarea "I love KPOP idols. Two years ago, a boy group from SM enterntainment debuted in…" at bounding box center [983, 389] width 433 height 452
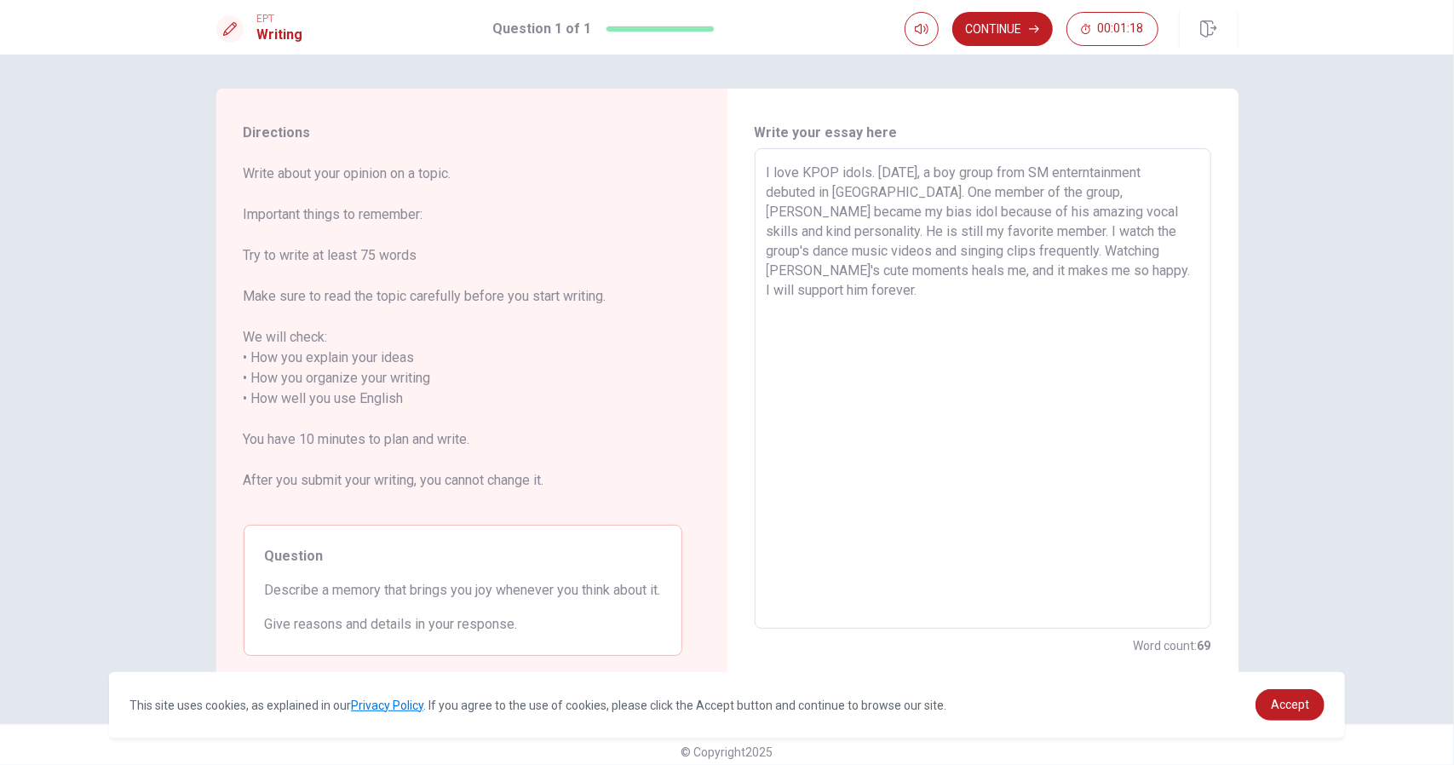
click at [1017, 244] on textarea "I love KPOP idols. Two years ago, a boy group from SM enterntainment debuted in…" at bounding box center [983, 389] width 433 height 452
click at [1054, 291] on textarea "I love KPOP idols. Two years ago, a boy group from SM enterntainment debuted in…" at bounding box center [983, 389] width 433 height 452
click at [1023, 313] on textarea "I love KPOP idols. Two years ago, a boy group from SM enterntainment debuted in…" at bounding box center [983, 389] width 433 height 452
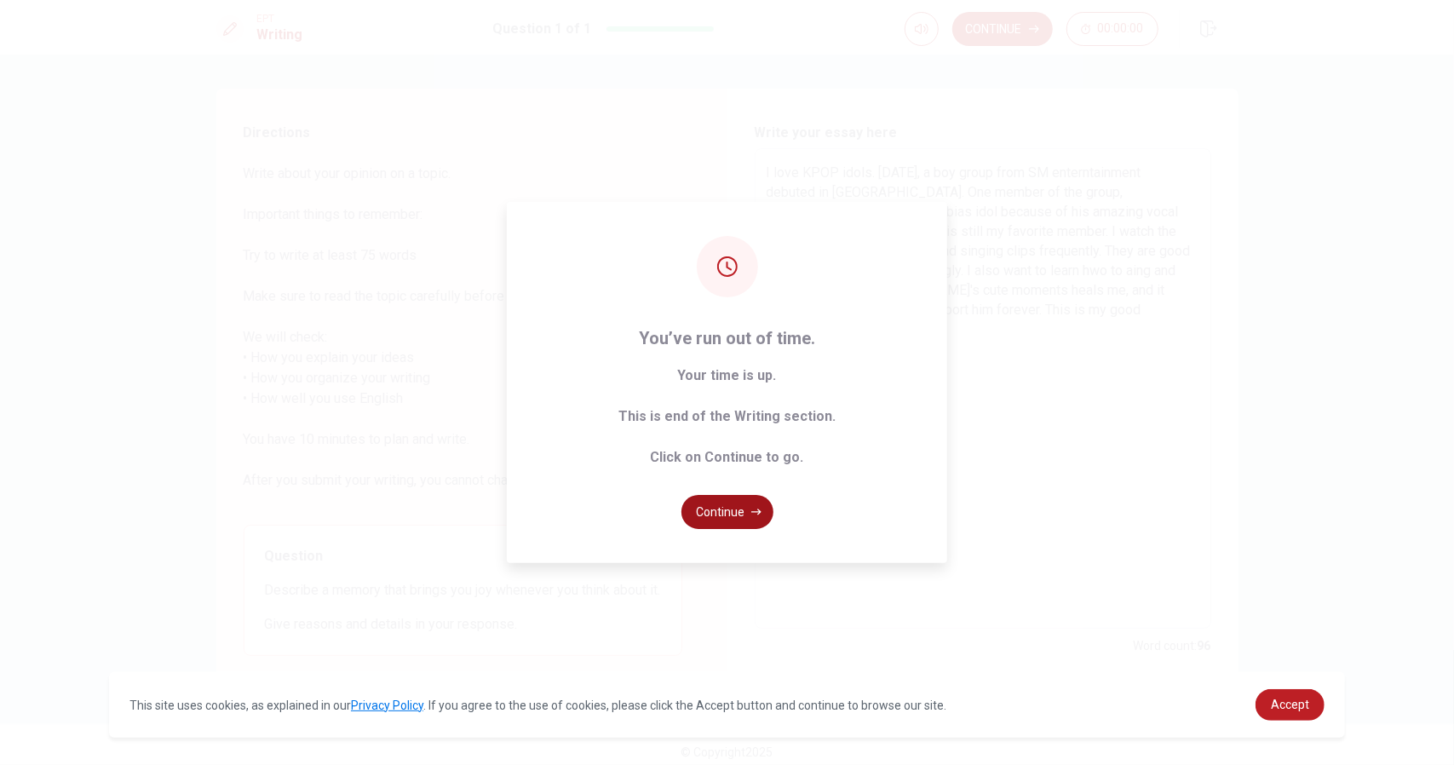
click at [732, 505] on button "Continue" at bounding box center [727, 512] width 92 height 34
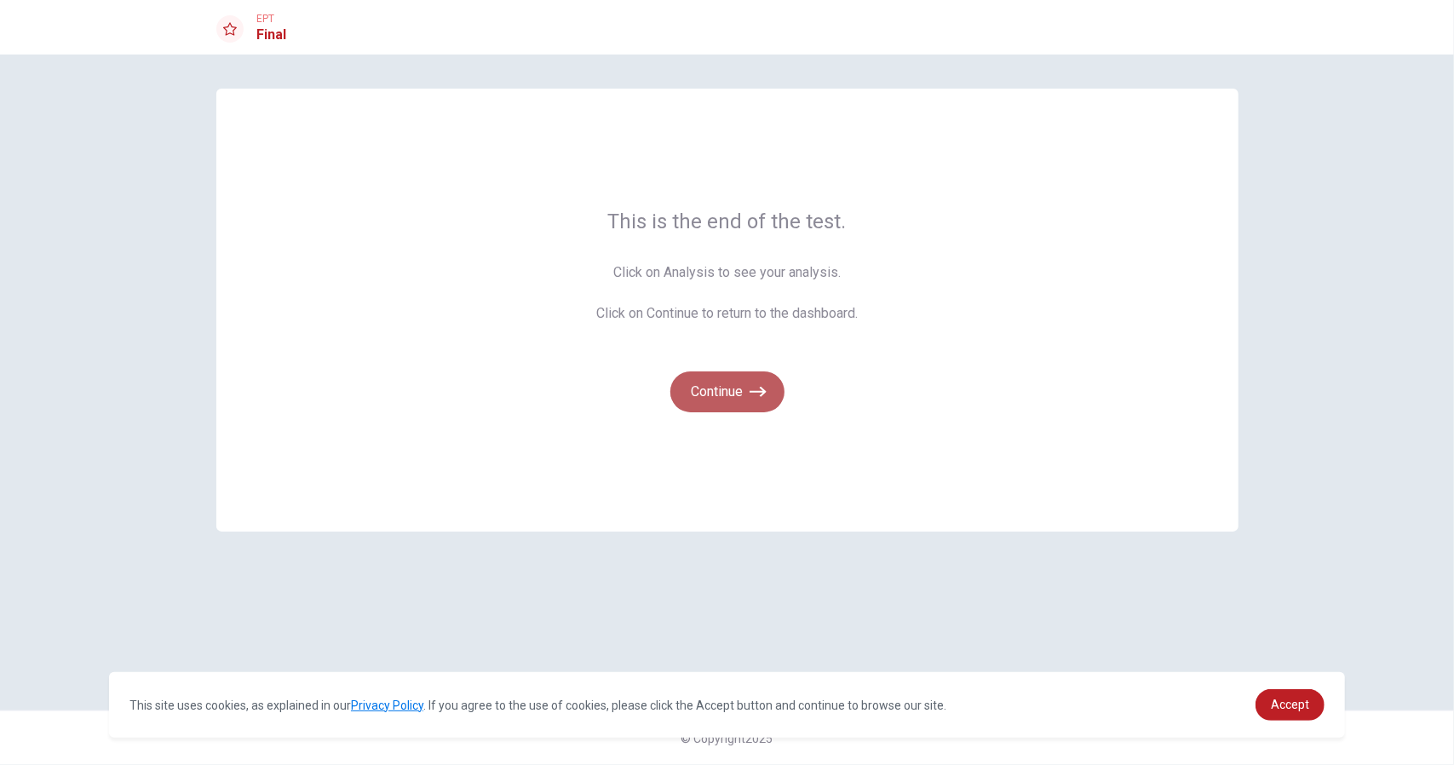
click at [749, 399] on button "Continue" at bounding box center [727, 391] width 114 height 41
